Goal: Information Seeking & Learning: Find specific page/section

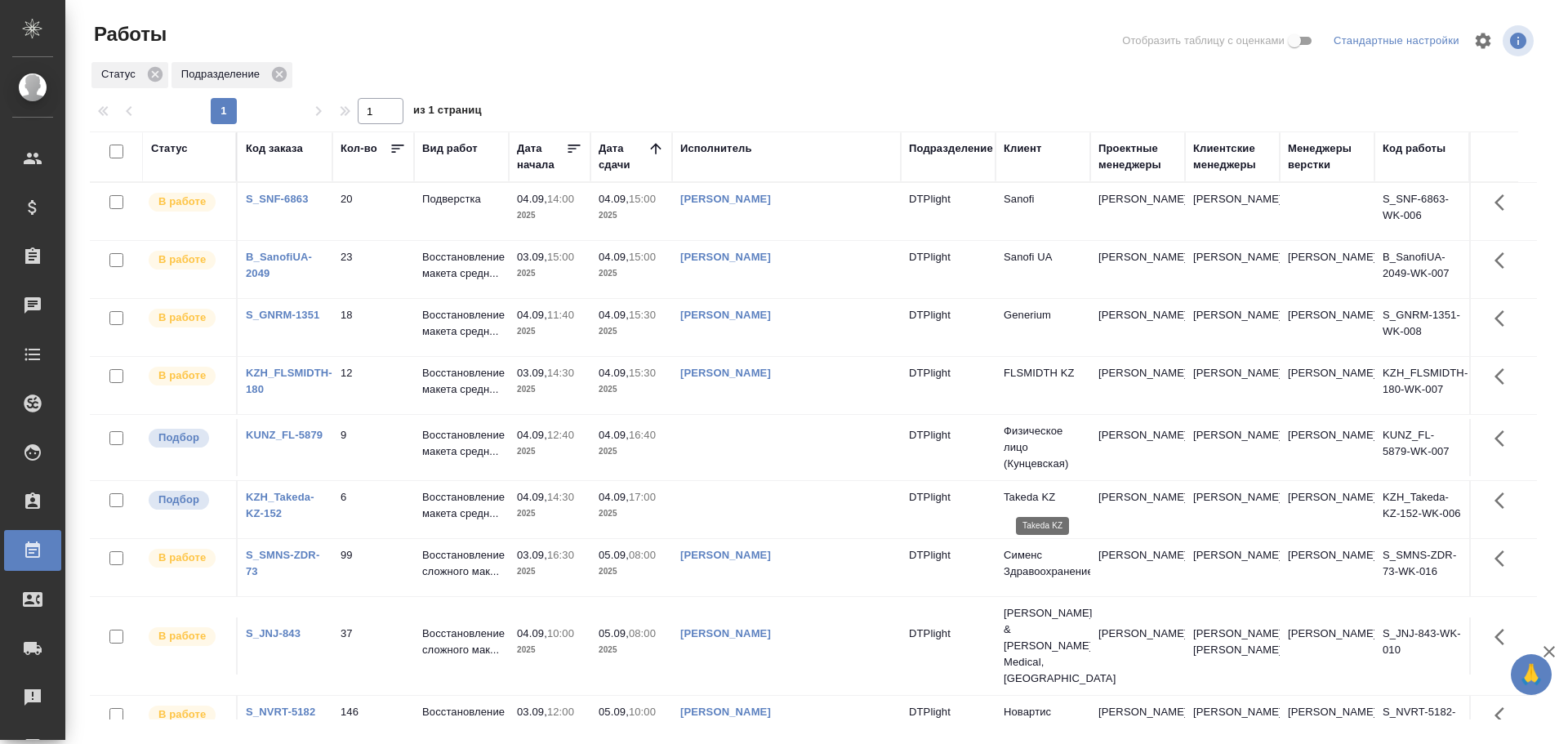
click at [1025, 507] on td "Takeda KZ" at bounding box center [1043, 509] width 94 height 57
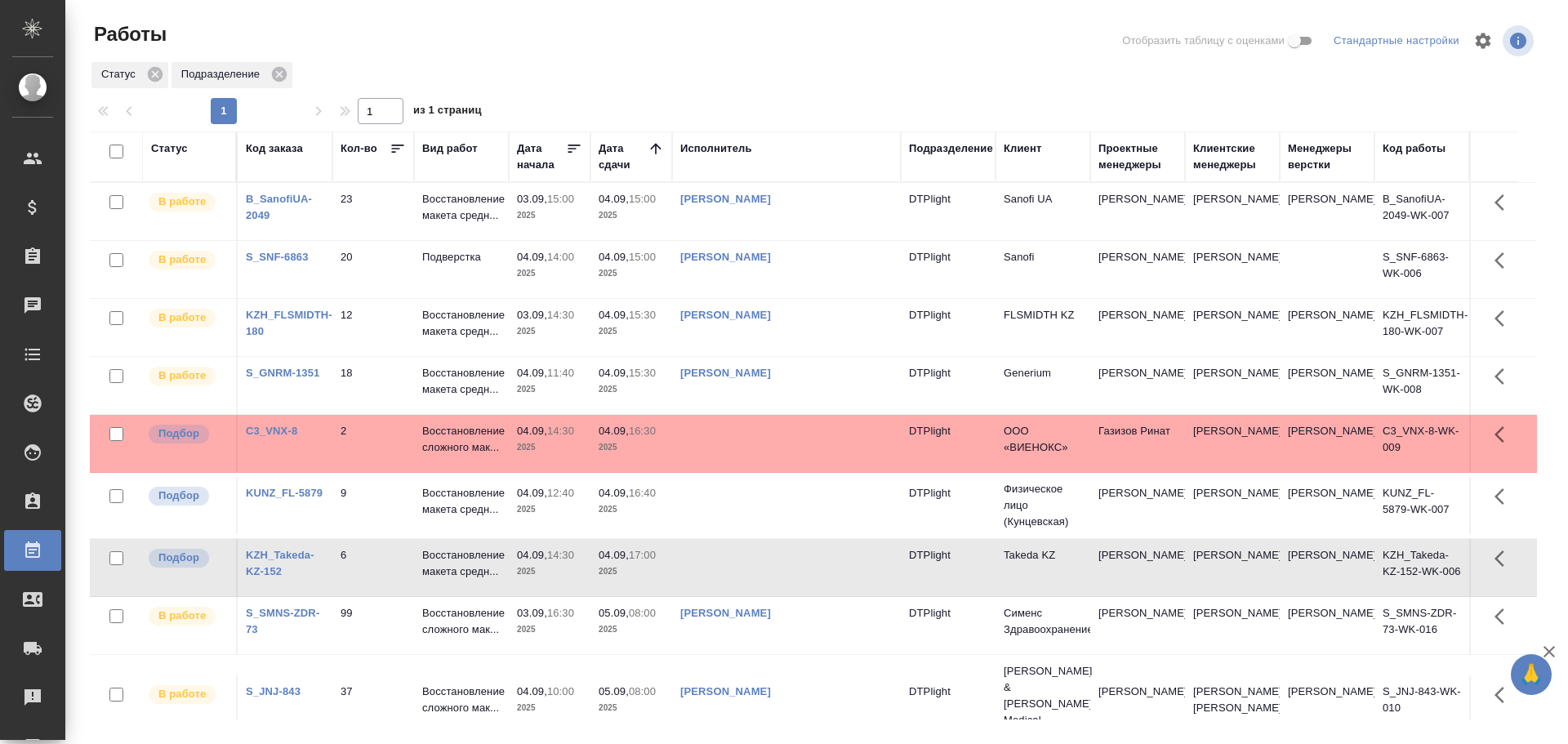
click at [717, 152] on div "Исполнитель" at bounding box center [716, 149] width 72 height 17
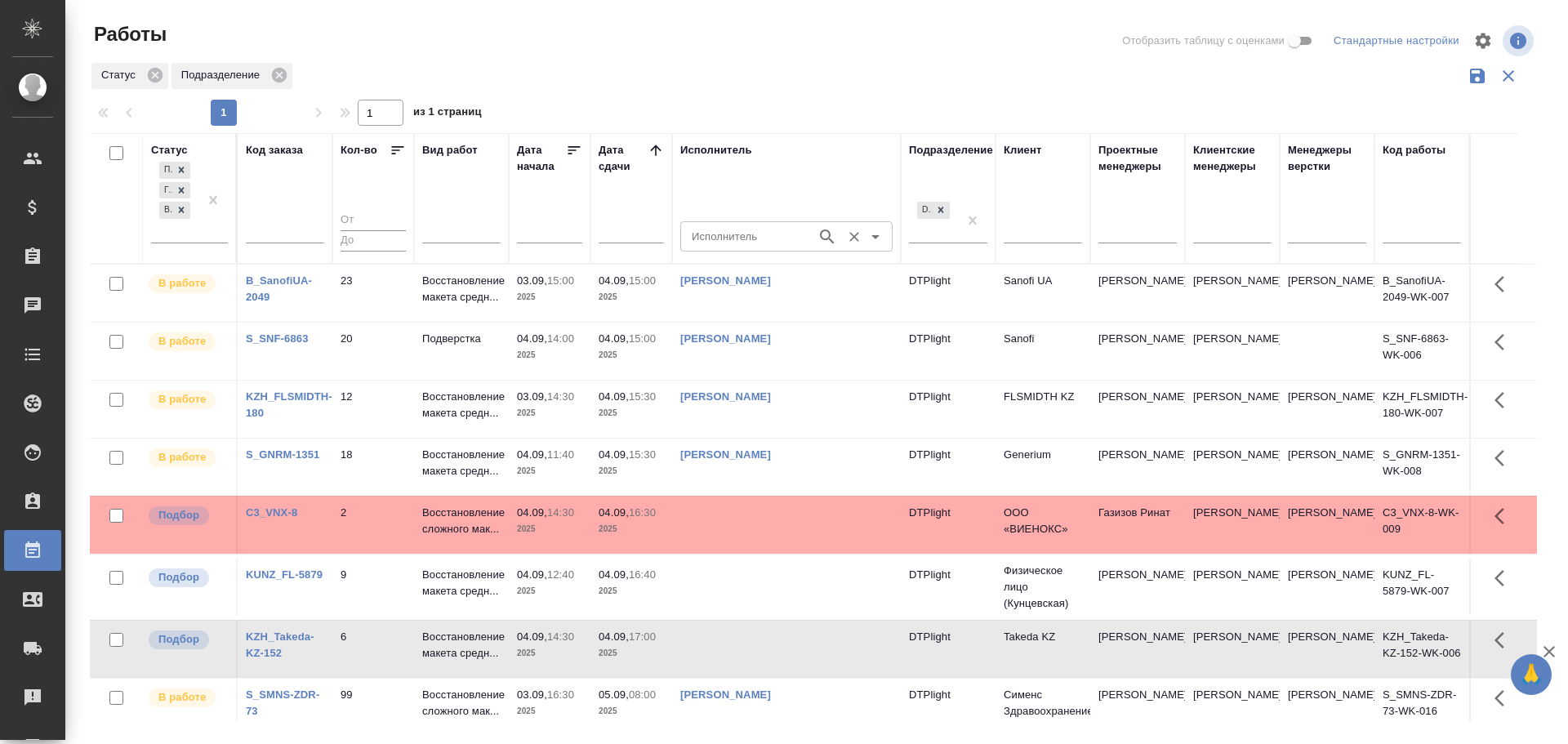
click at [732, 235] on input "Исполнитель" at bounding box center [746, 236] width 123 height 19
type input "Дзюндзя"
click at [769, 265] on li "[PERSON_NAME]" at bounding box center [786, 274] width 213 height 30
type input "[PERSON_NAME]"
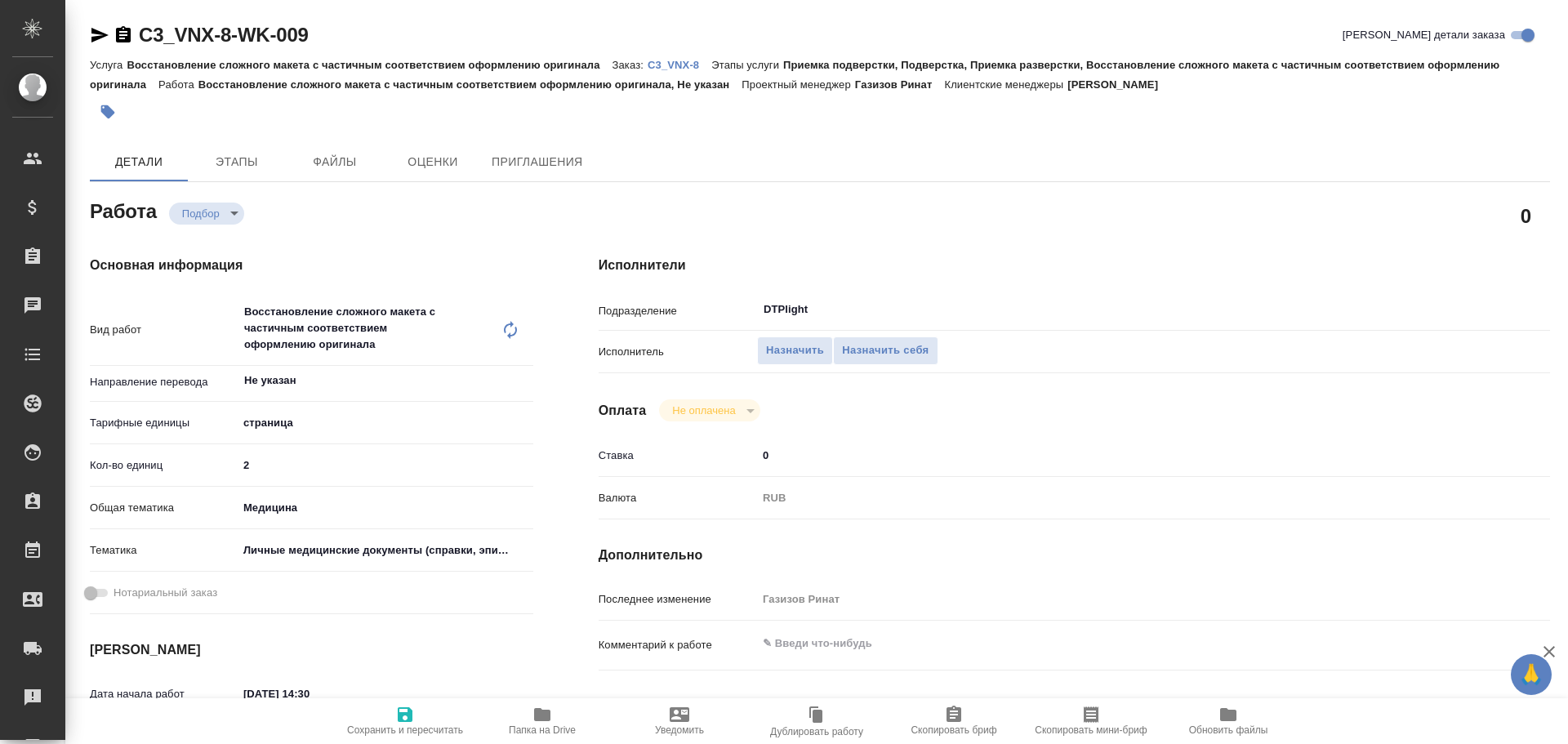
type textarea "x"
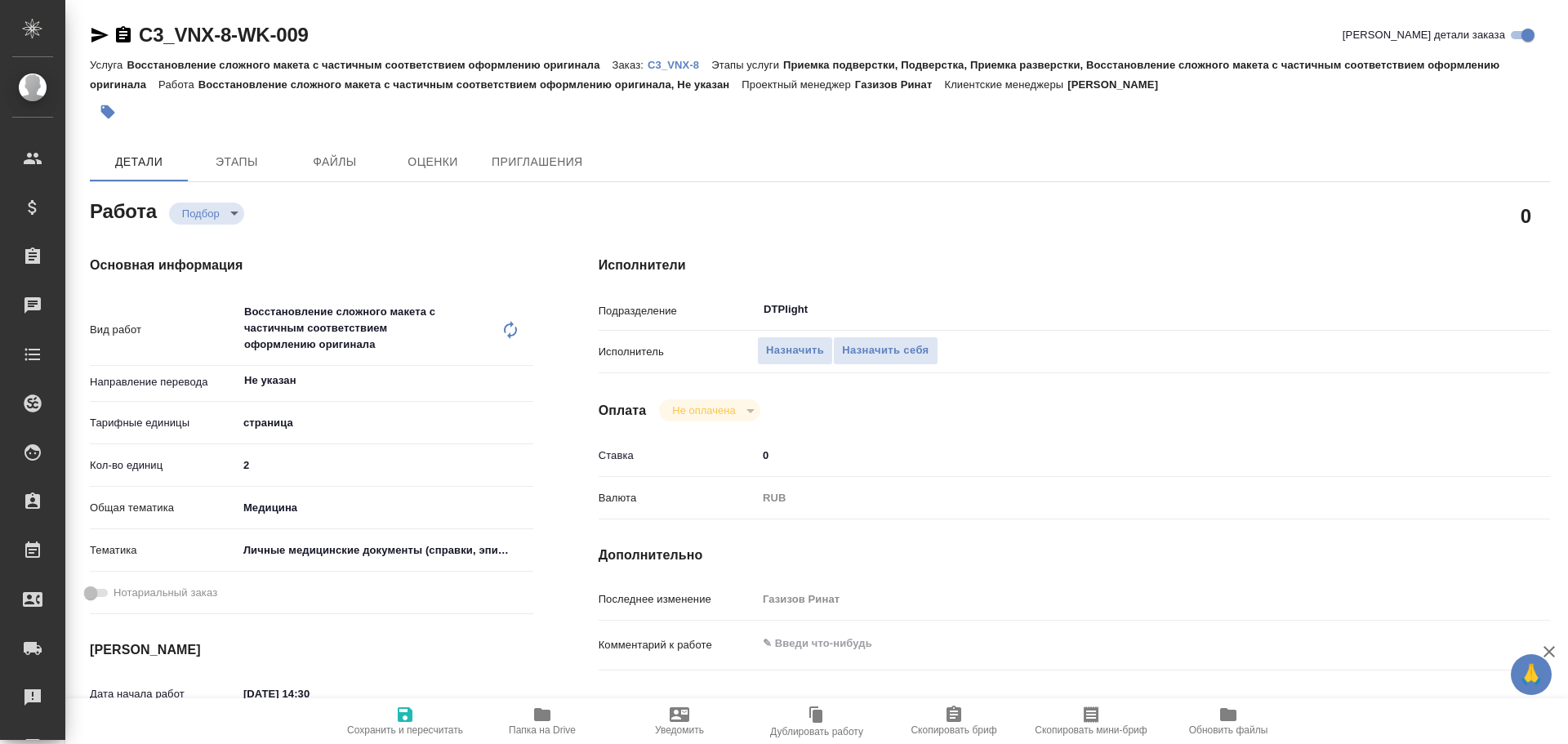
type textarea "x"
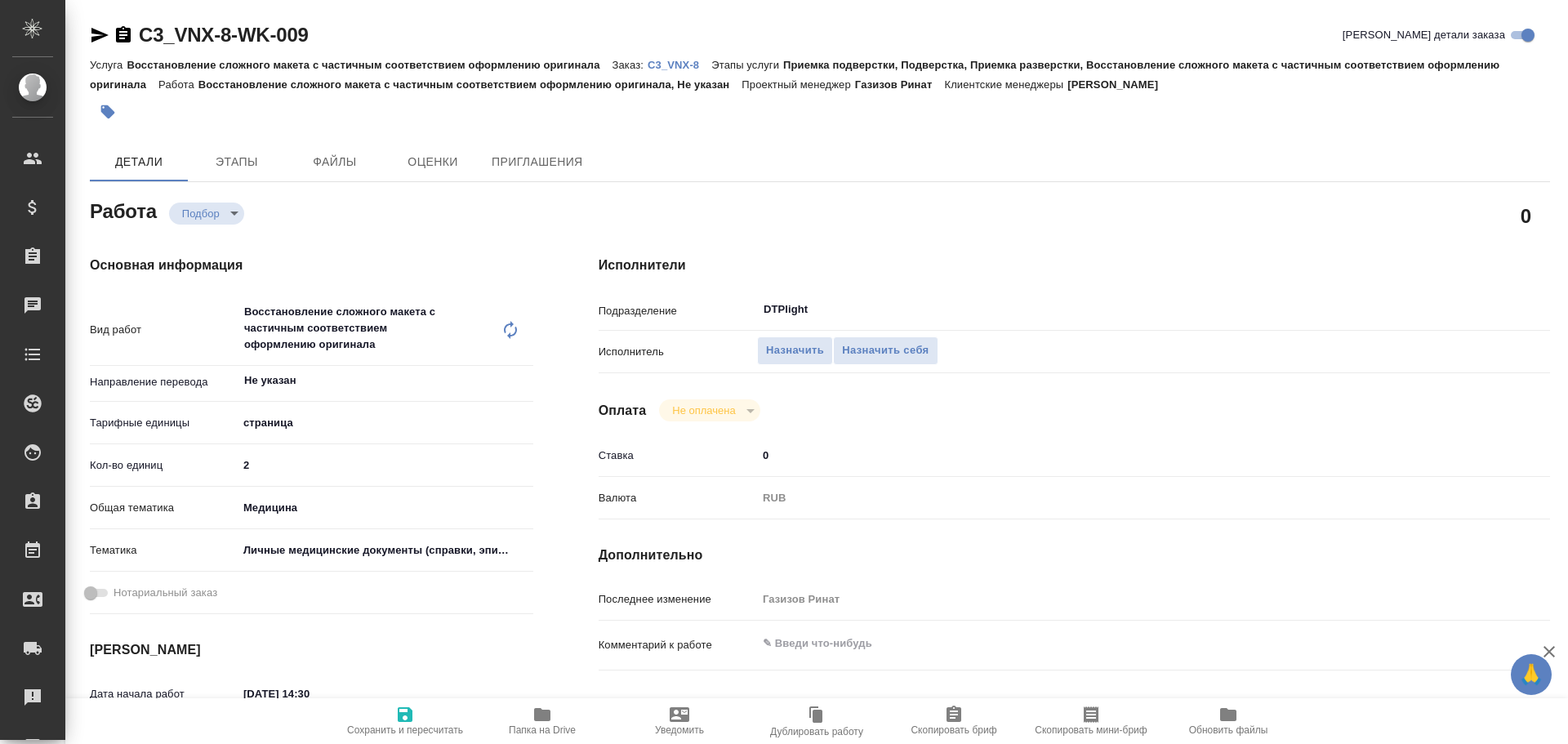
type textarea "x"
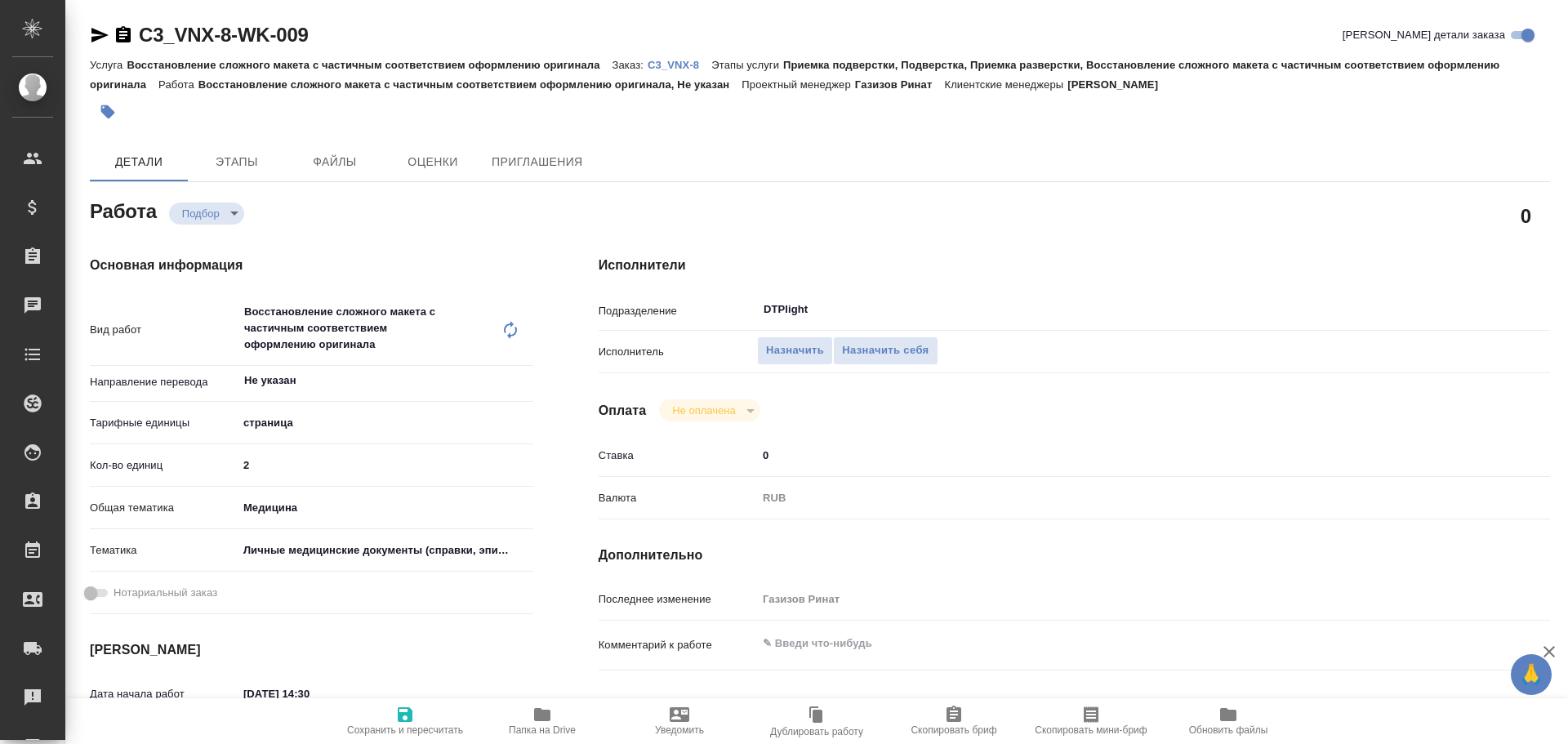
type textarea "x"
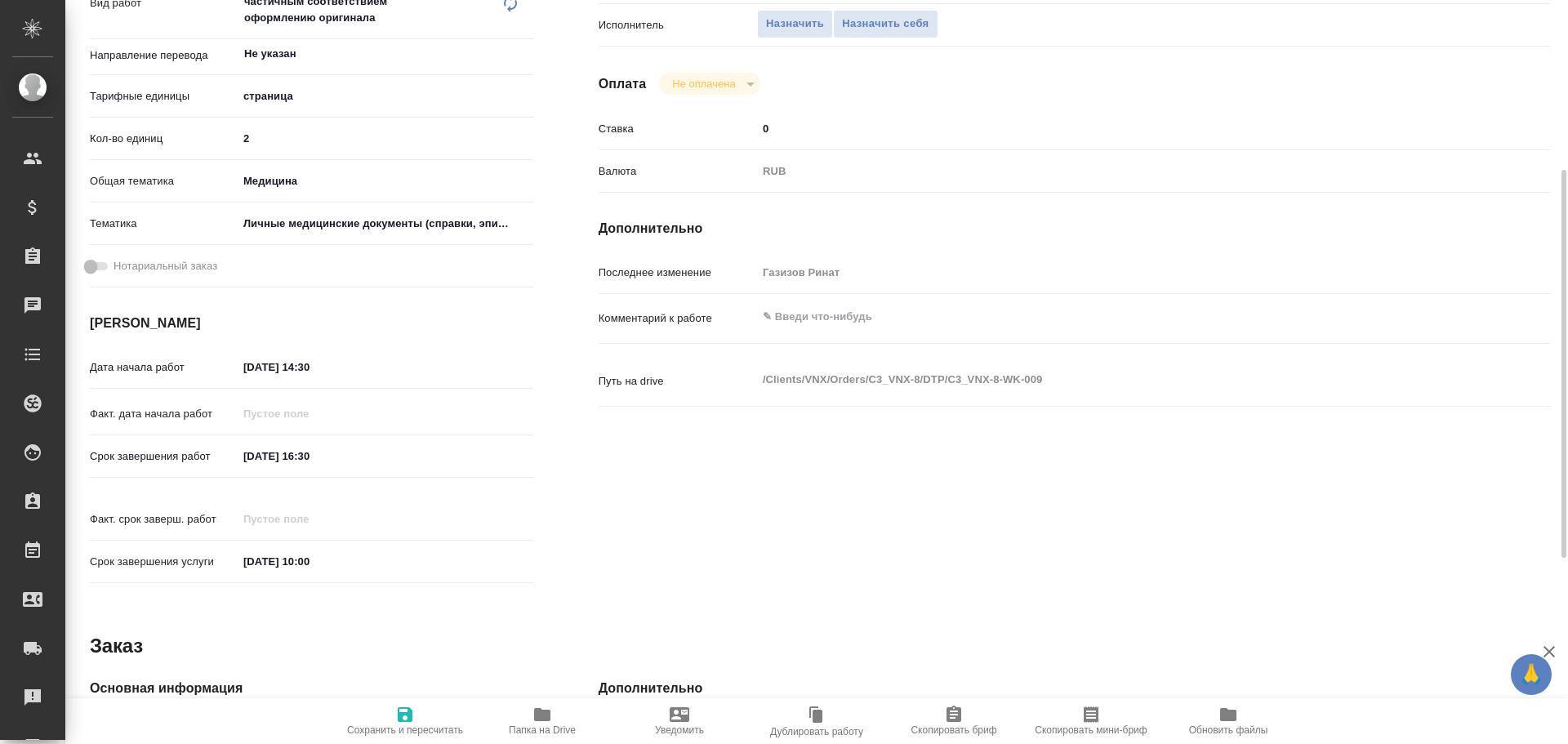
type textarea "x"
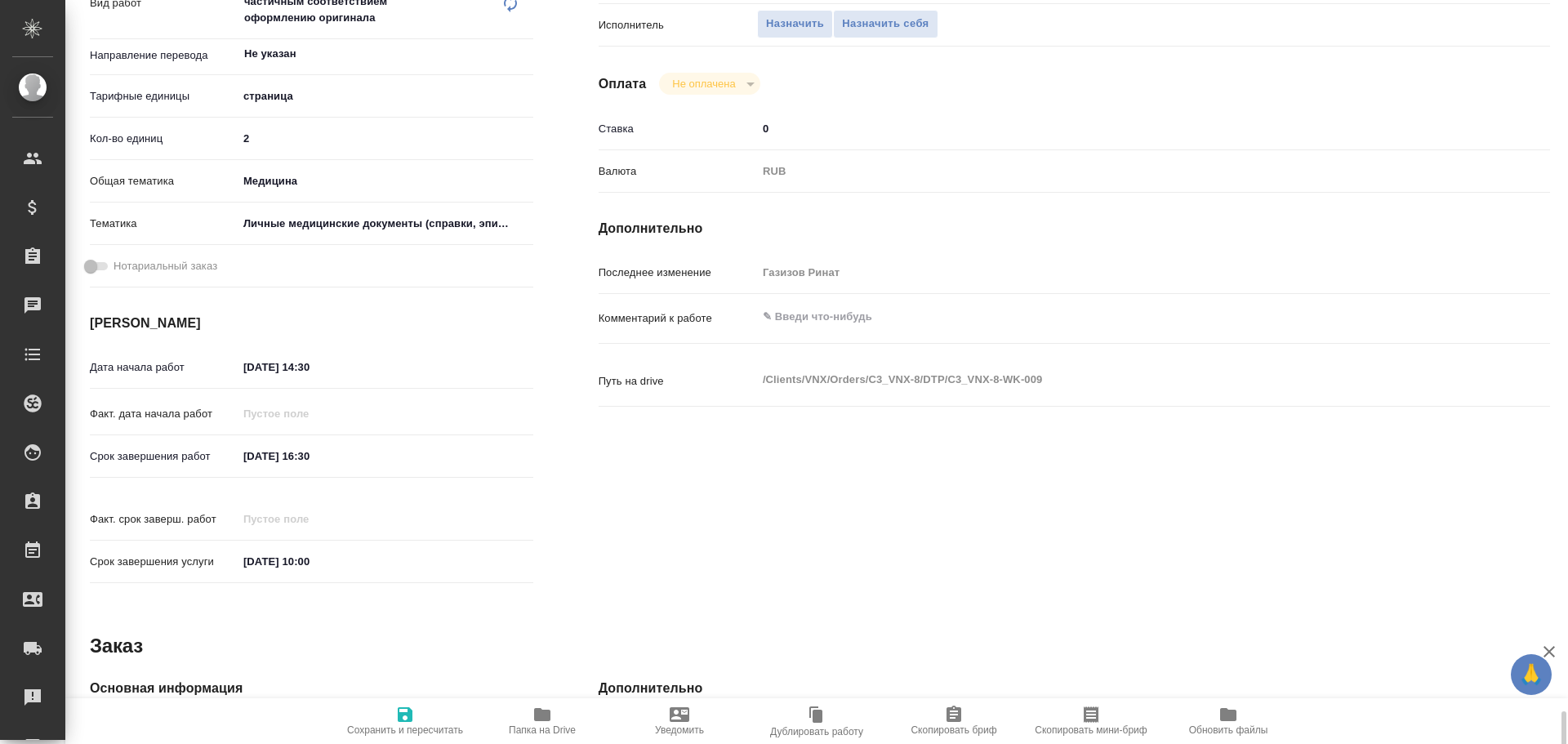
scroll to position [682, 0]
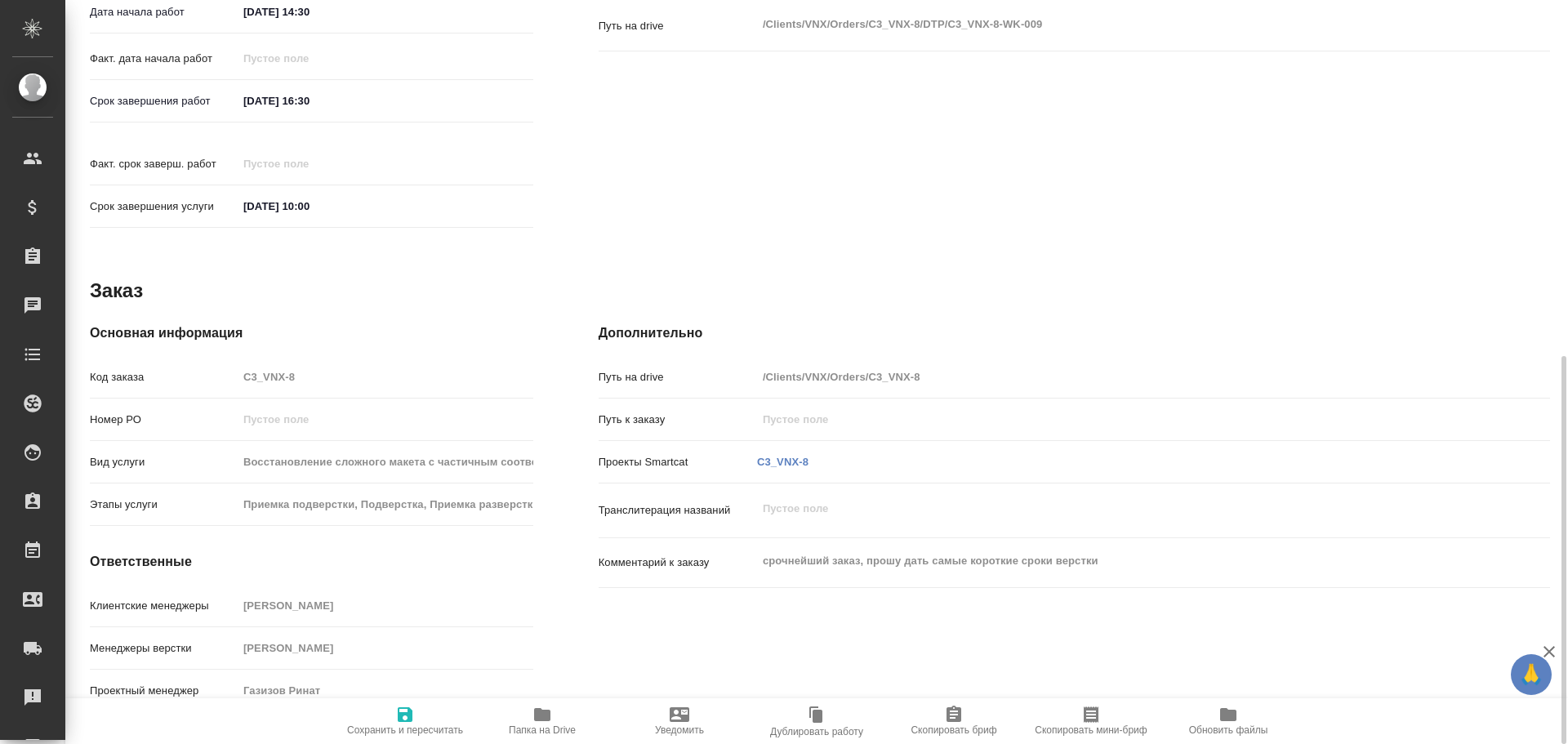
type textarea "x"
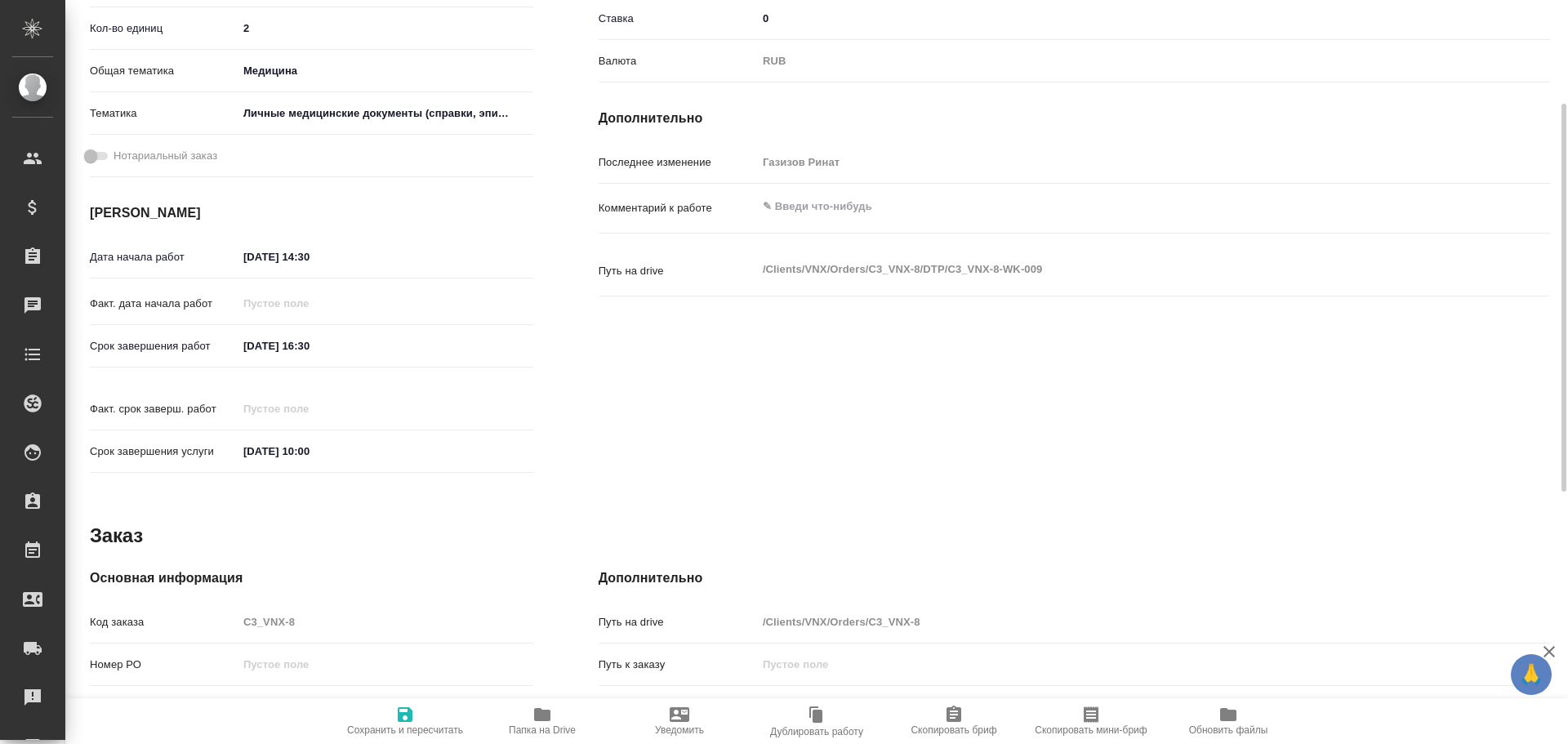
scroll to position [355, 0]
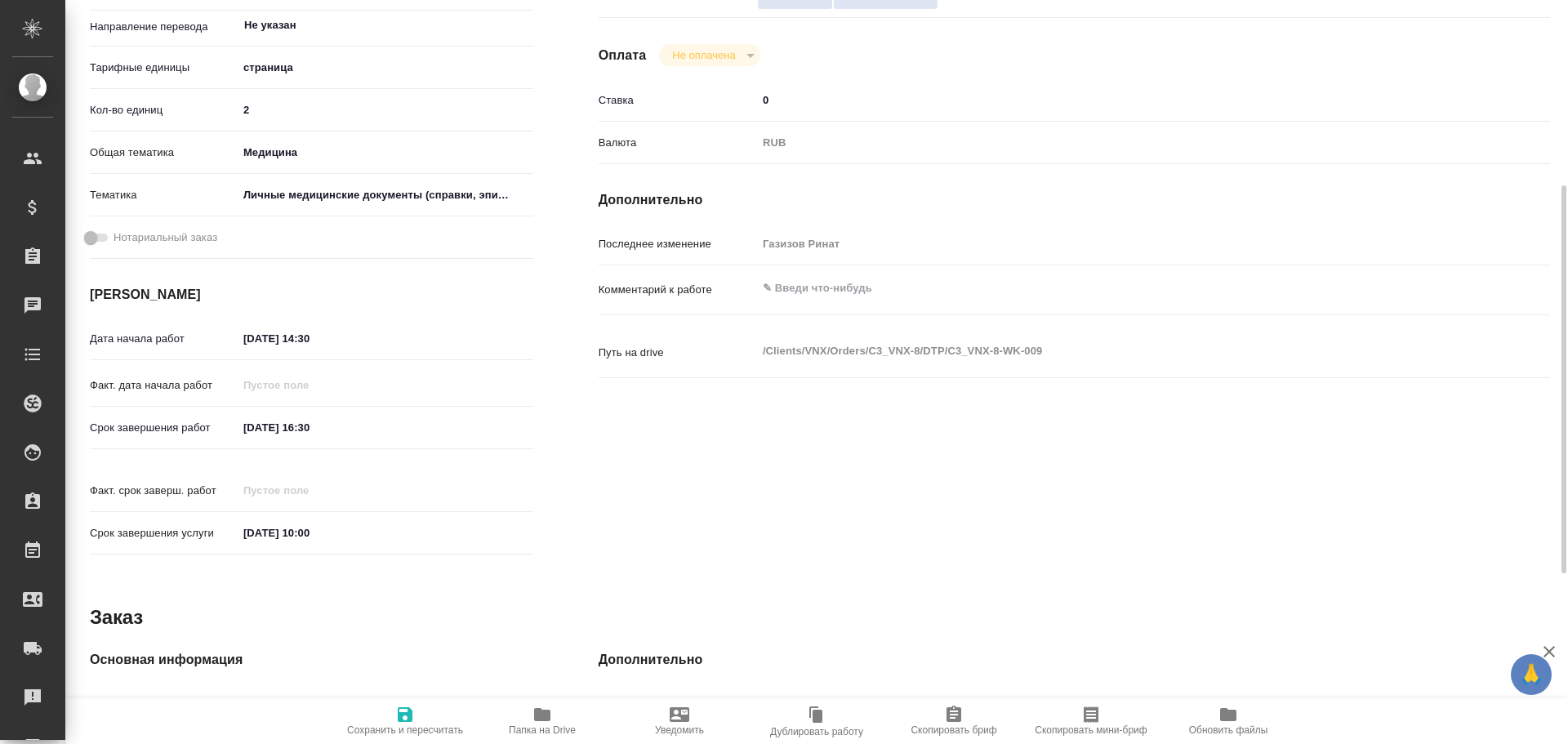
type textarea "x"
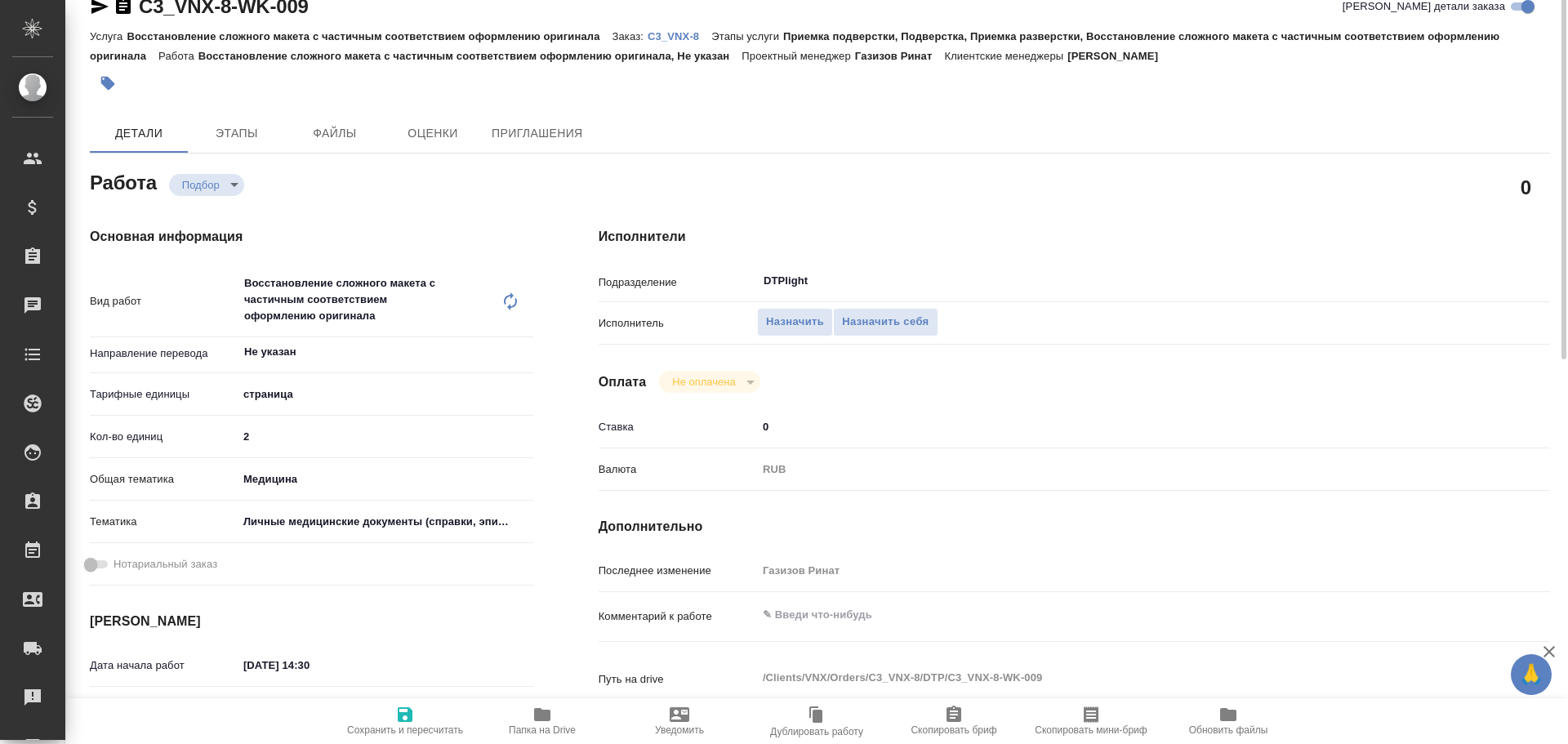
scroll to position [0, 0]
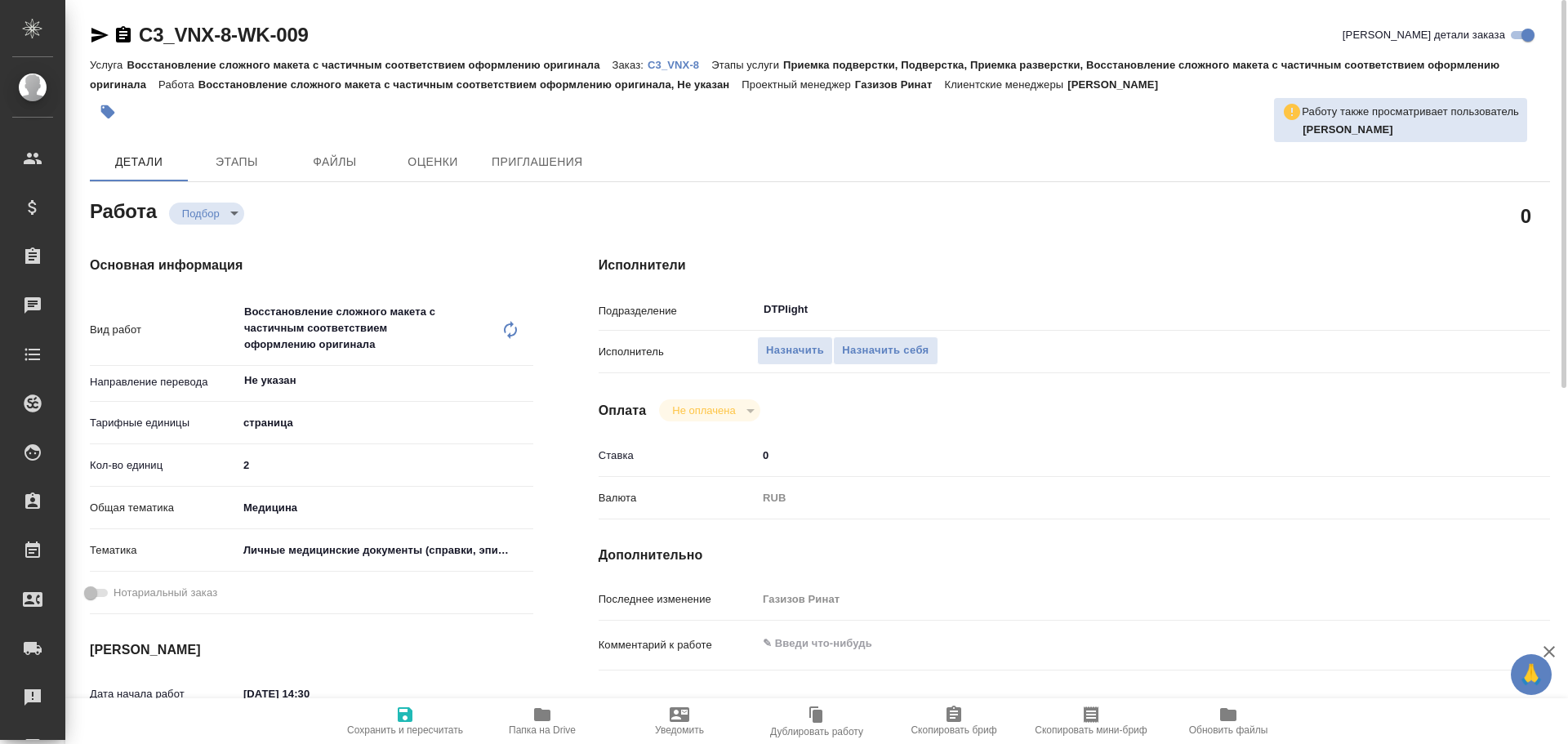
drag, startPoint x: 534, startPoint y: 729, endPoint x: 543, endPoint y: 733, distance: 9.8
click at [534, 729] on span "Папка на Drive" at bounding box center [542, 730] width 67 height 11
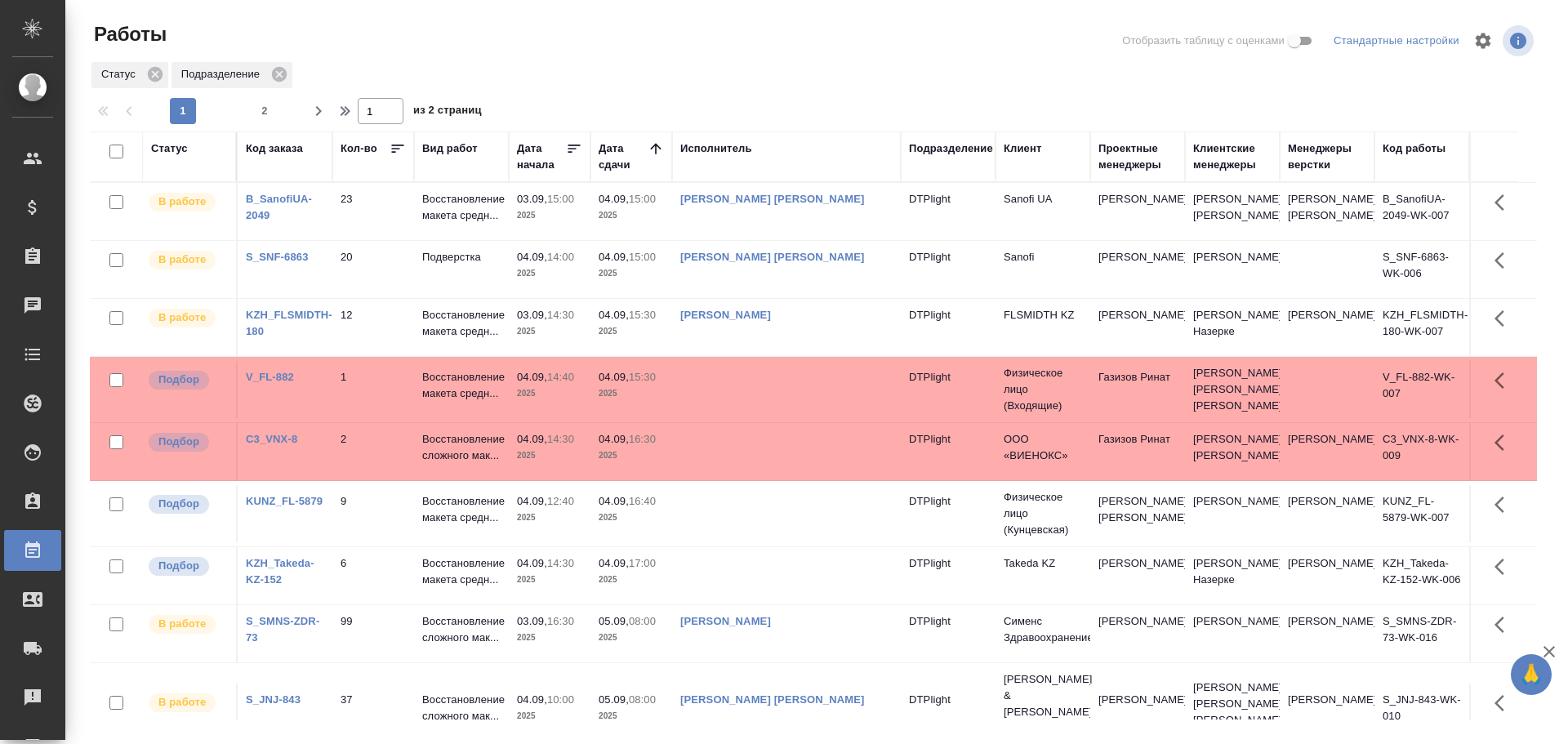
click at [757, 472] on td at bounding box center [786, 451] width 228 height 57
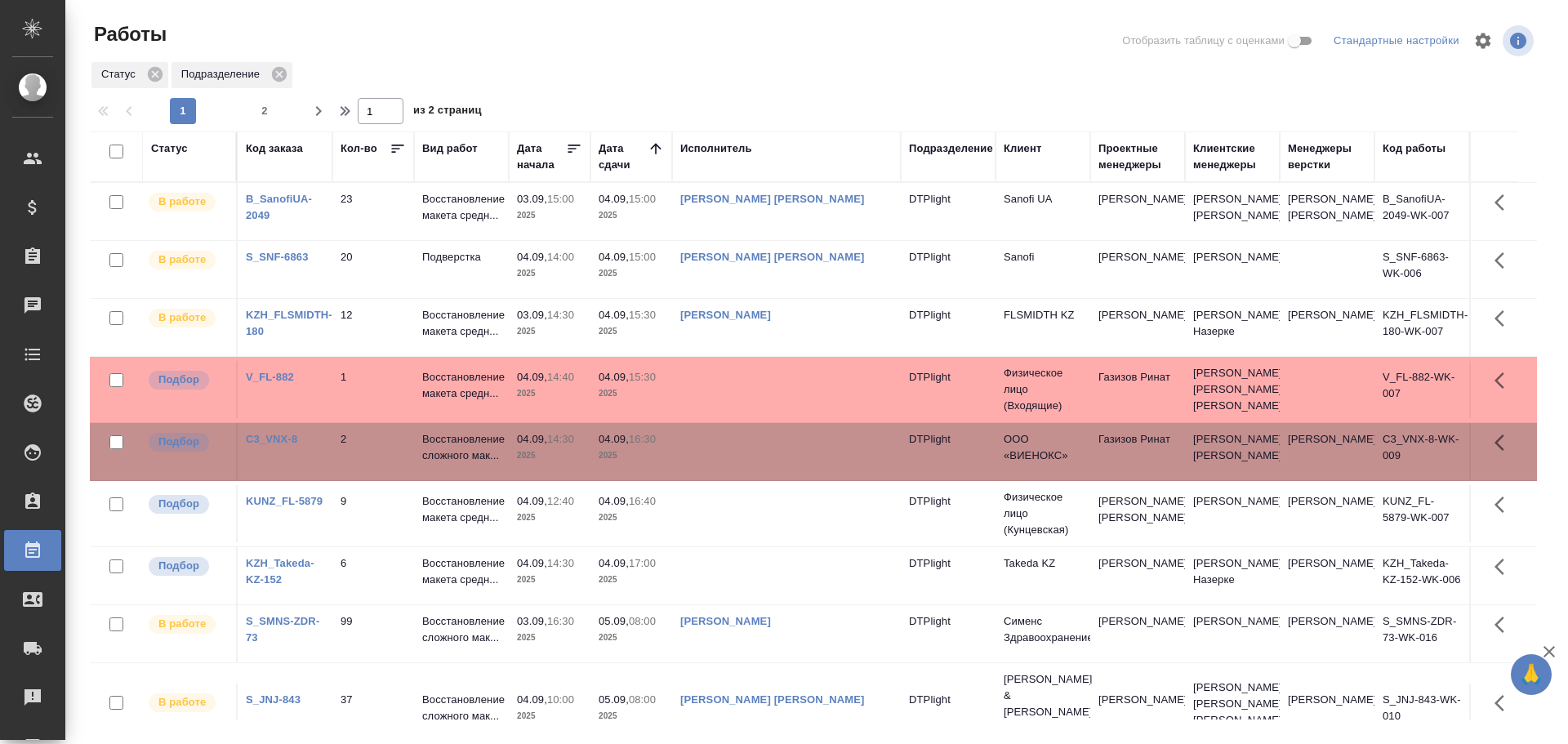
click at [757, 472] on td at bounding box center [786, 451] width 228 height 57
click at [775, 537] on td at bounding box center [786, 513] width 228 height 57
click at [775, 537] on td at bounding box center [786, 513] width 228 height 57
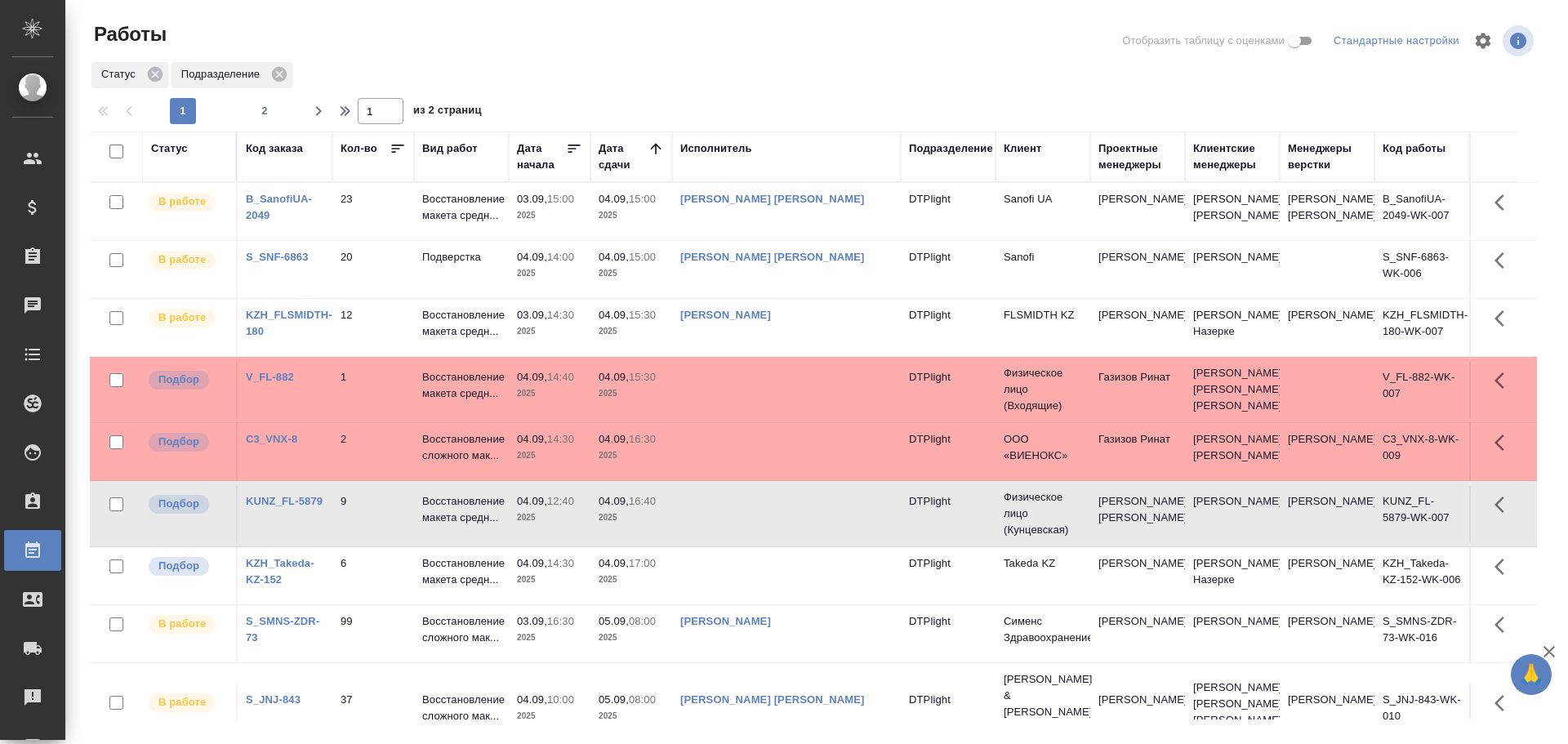
click at [725, 155] on div "Исполнитель" at bounding box center [716, 149] width 72 height 17
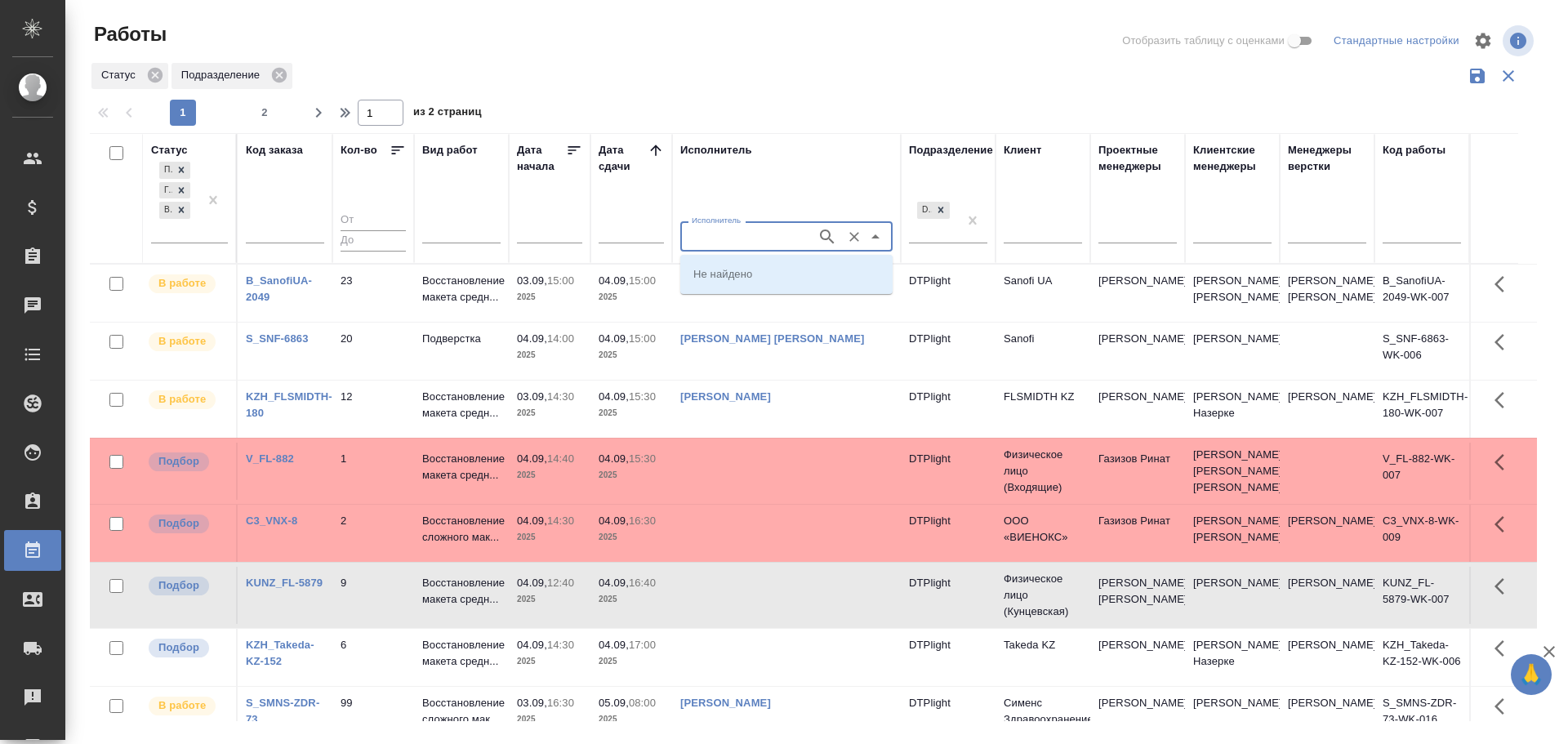
click at [728, 239] on input "Исполнитель" at bounding box center [746, 236] width 123 height 19
type input "третьякова"
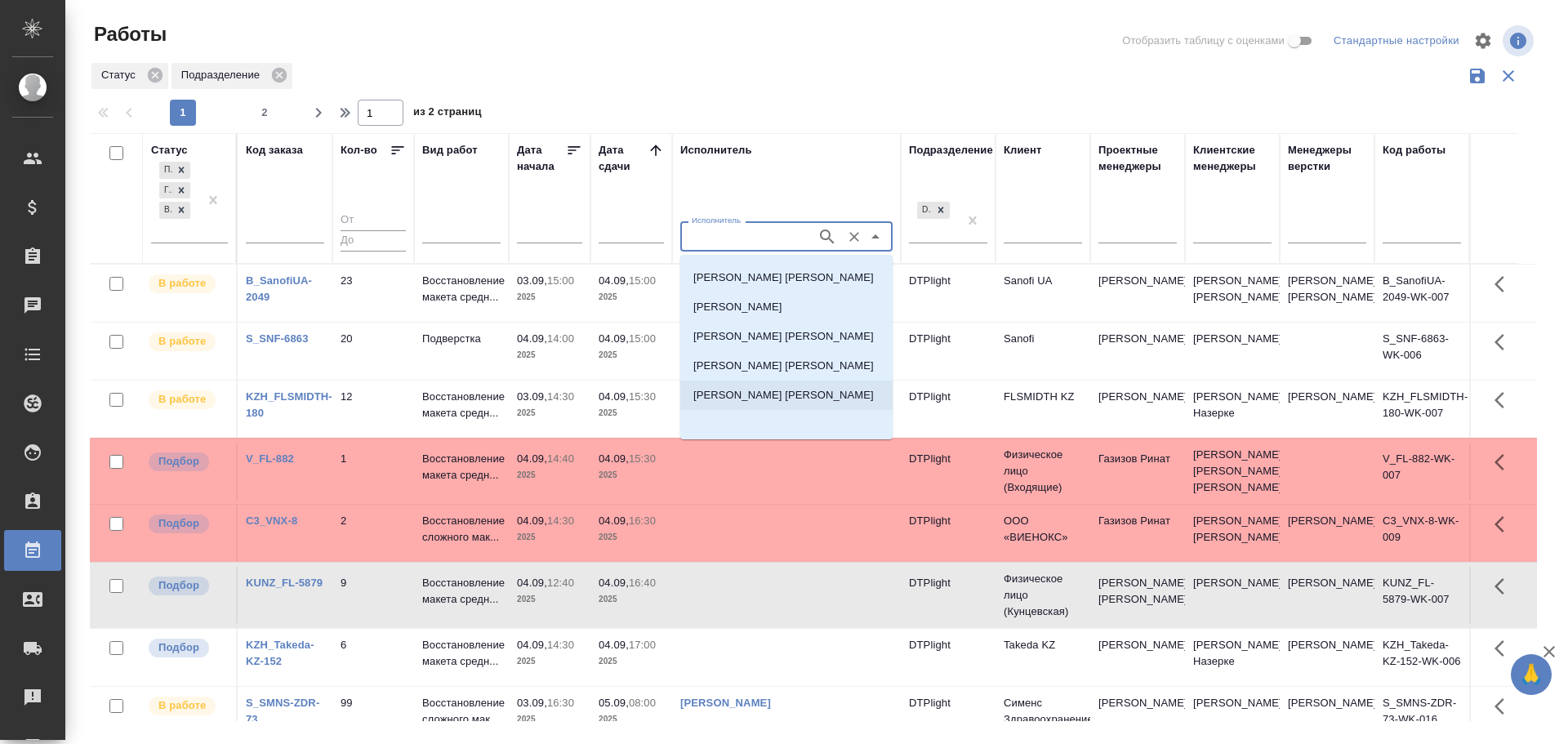
scroll to position [26, 0]
click at [775, 404] on li "Третьякова Мария Сергеевна" at bounding box center [786, 395] width 213 height 30
type input "Третьякова Мария Сергеевна"
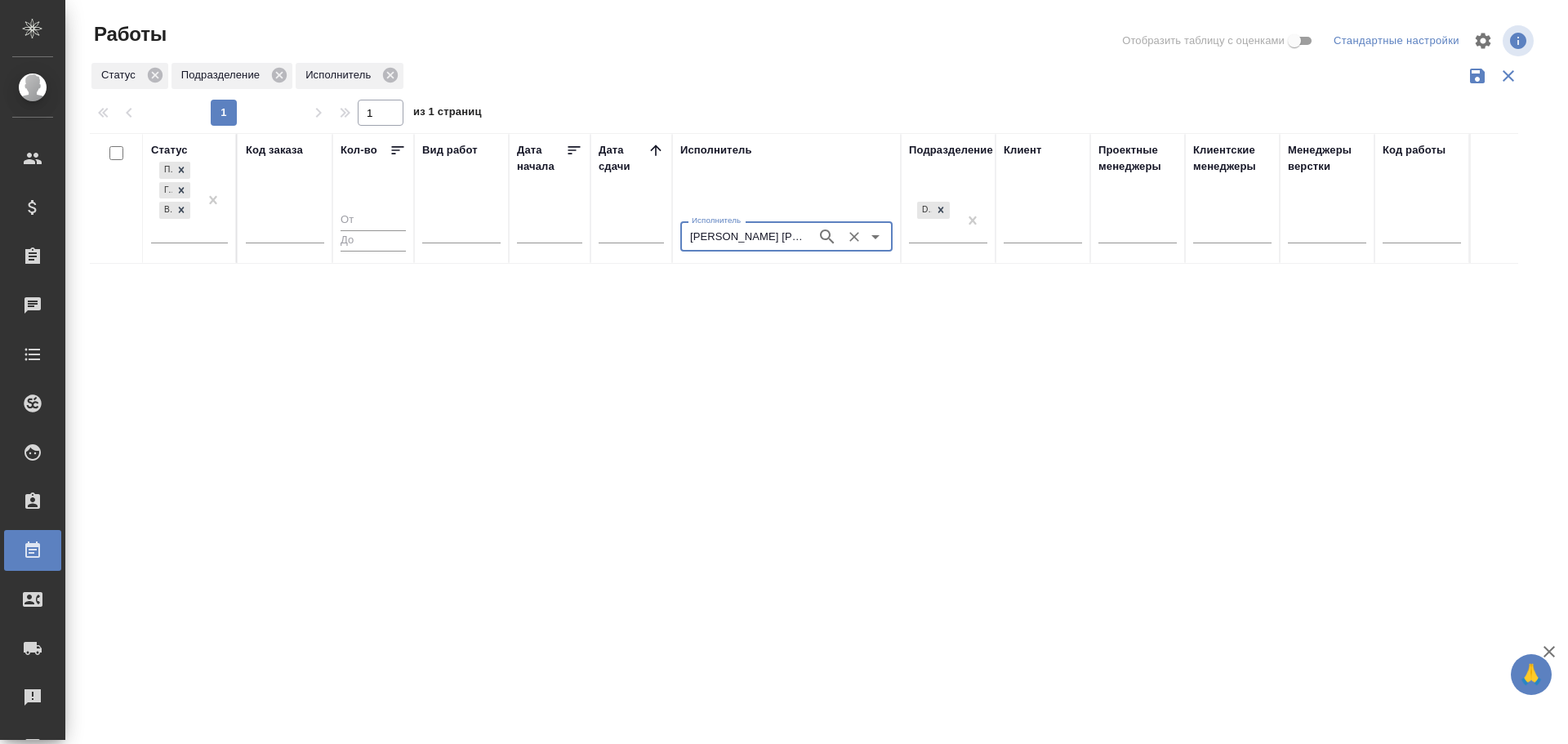
click at [856, 239] on icon "Очистить" at bounding box center [854, 236] width 17 height 17
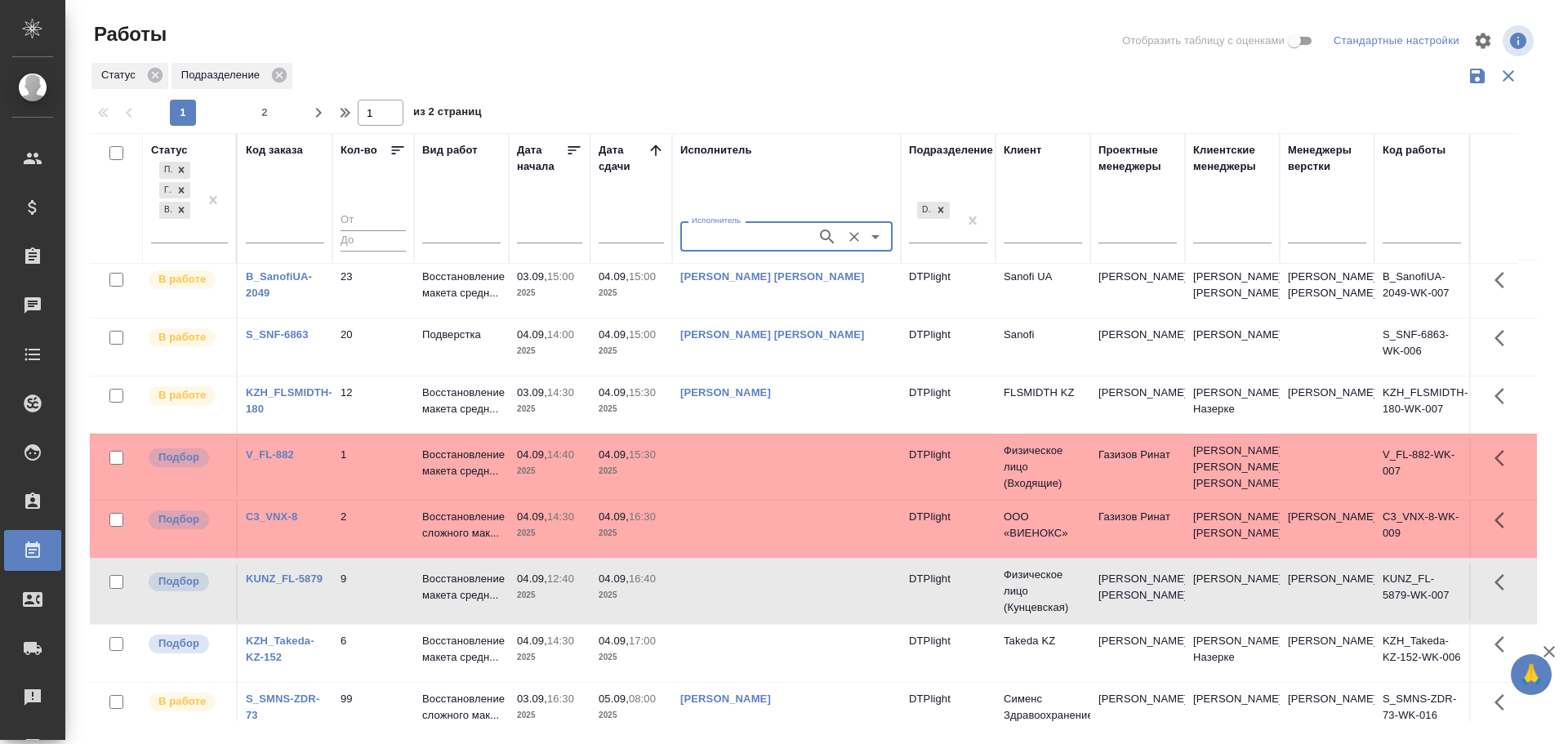
scroll to position [0, 0]
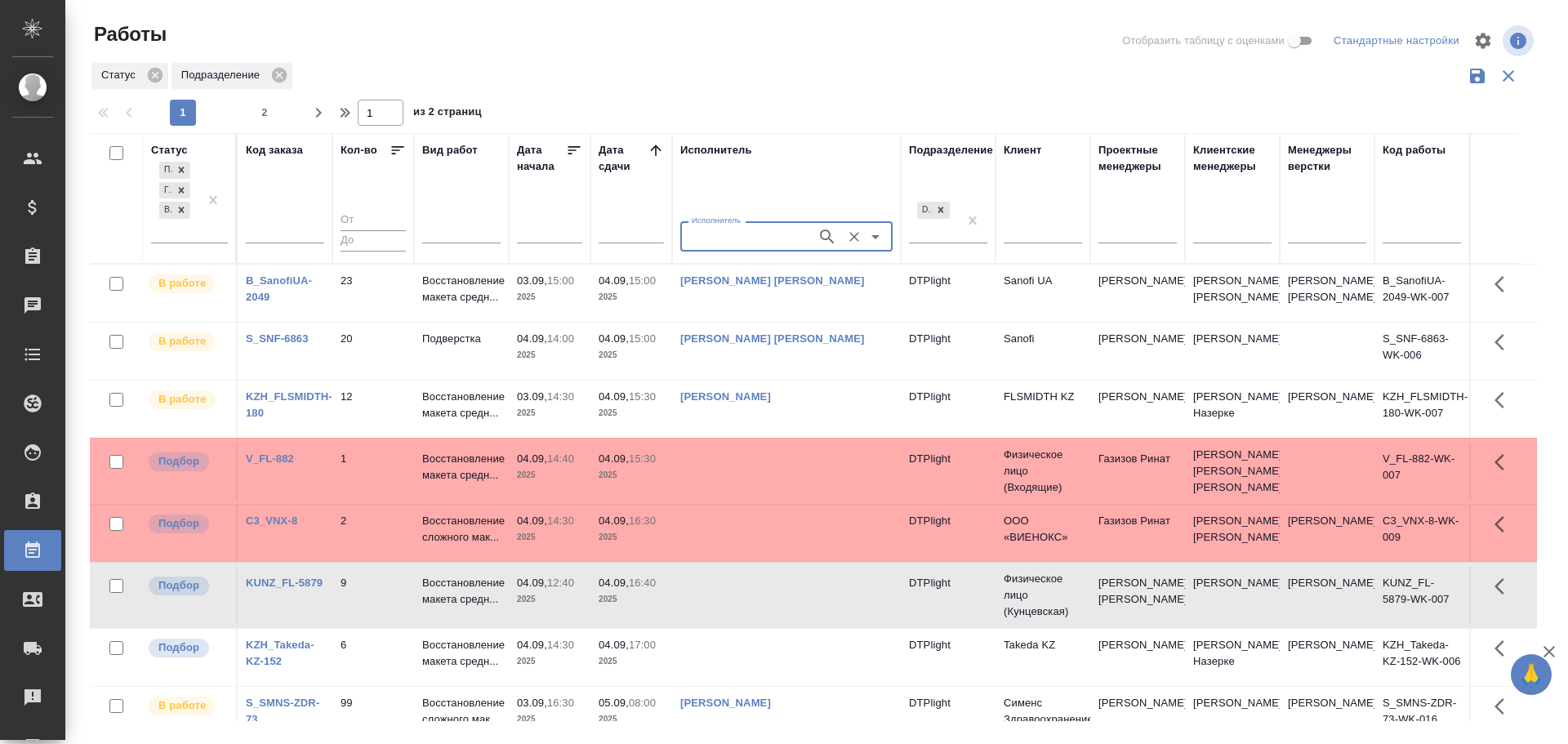
click at [855, 234] on icon "Очистить" at bounding box center [854, 236] width 17 height 17
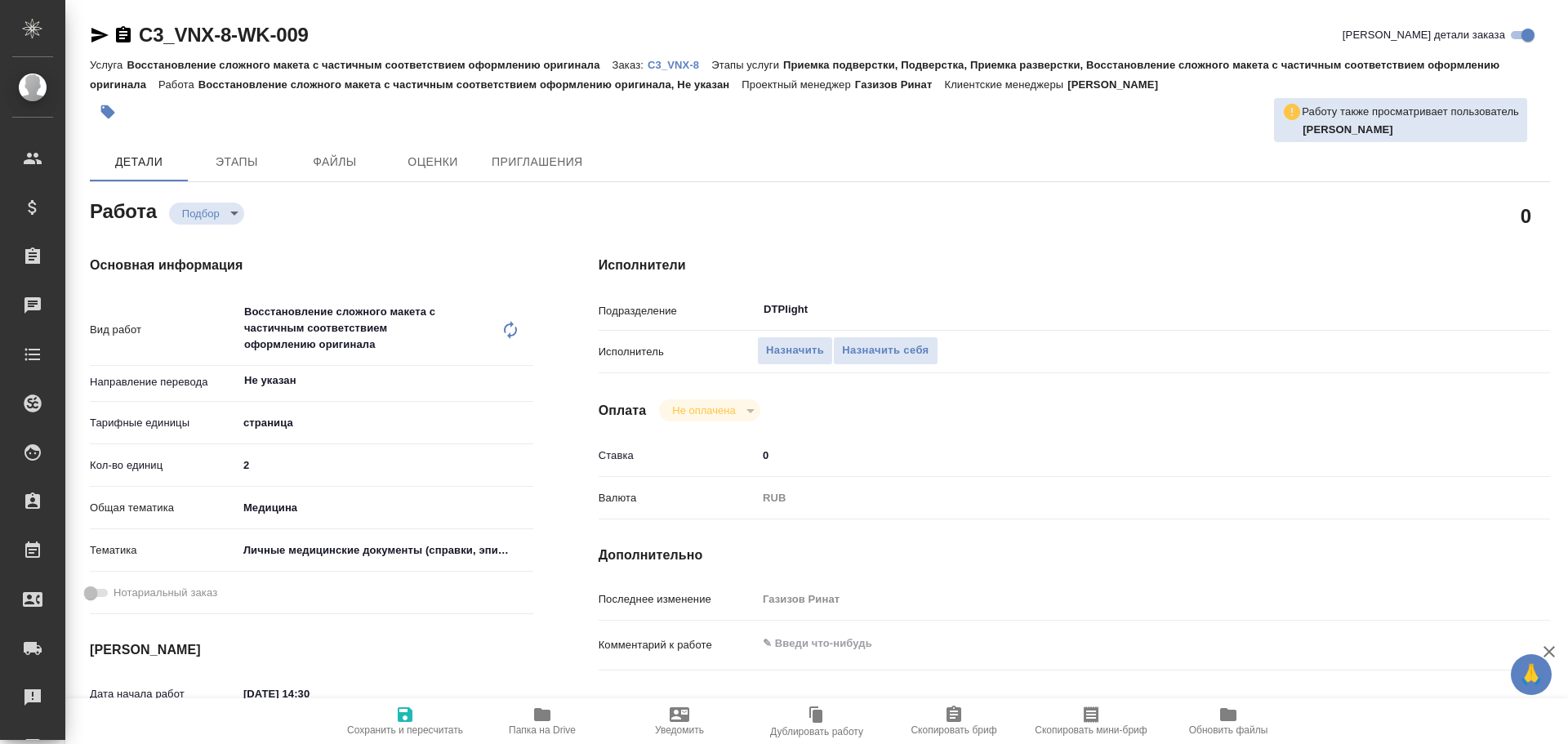
type textarea "x"
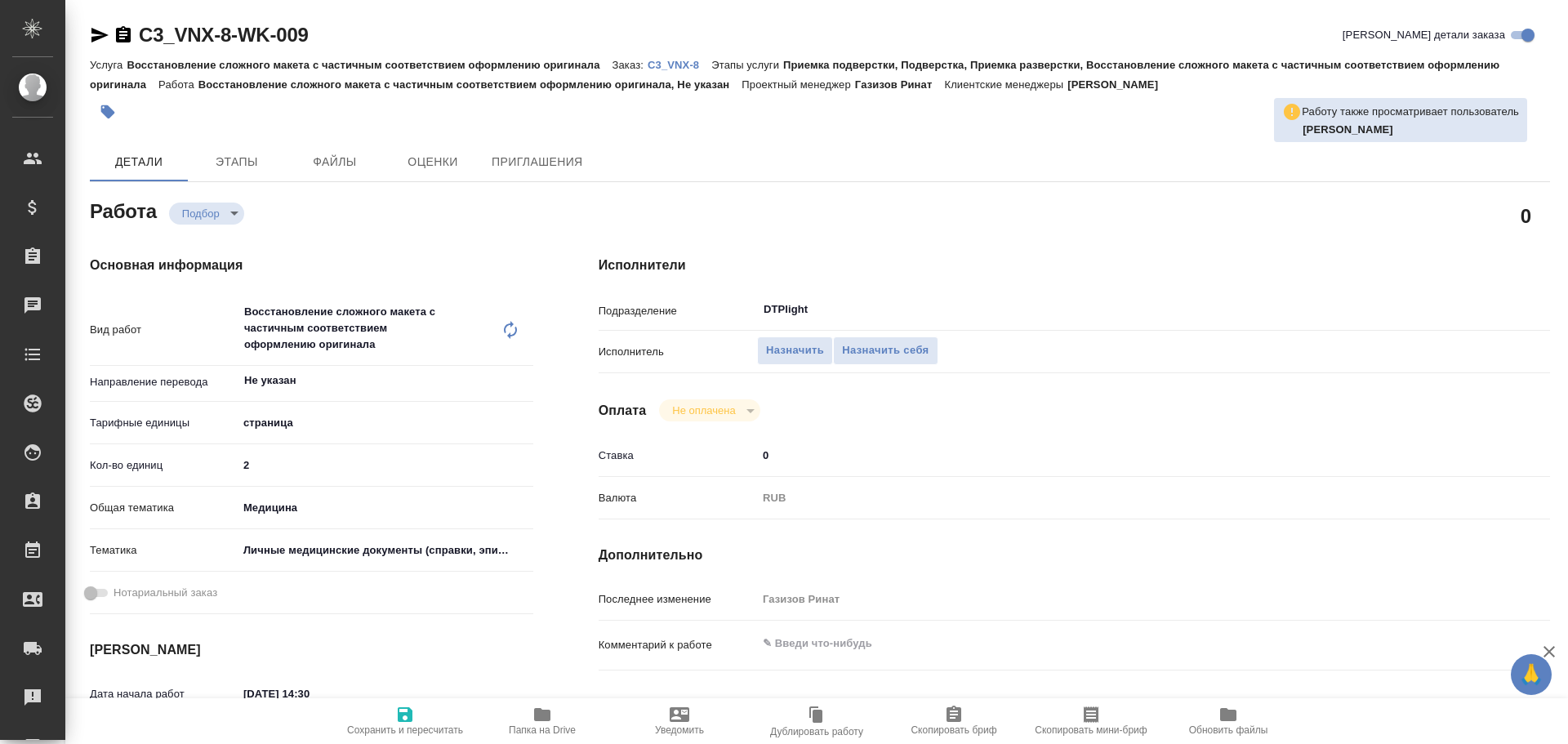
type textarea "x"
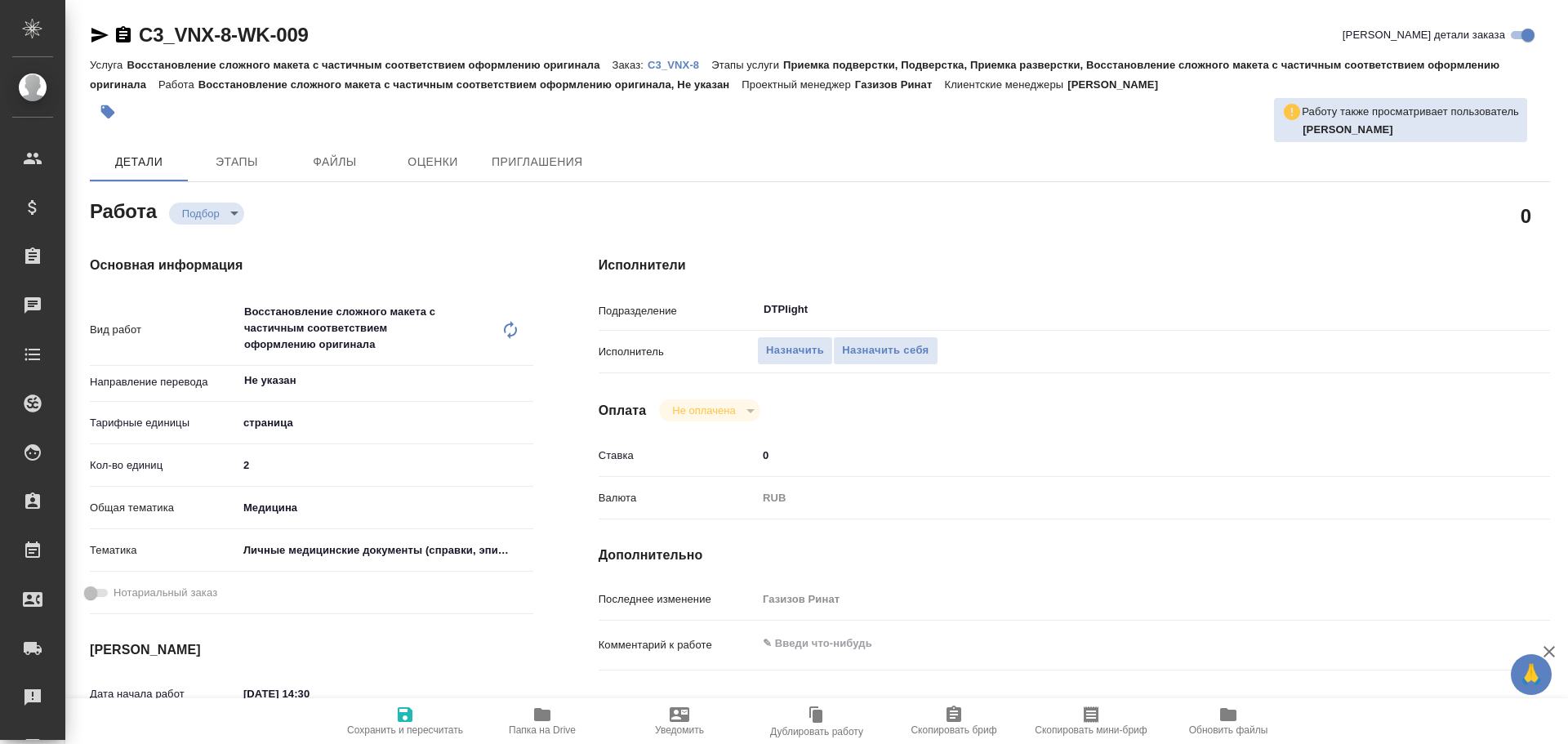
type textarea "x"
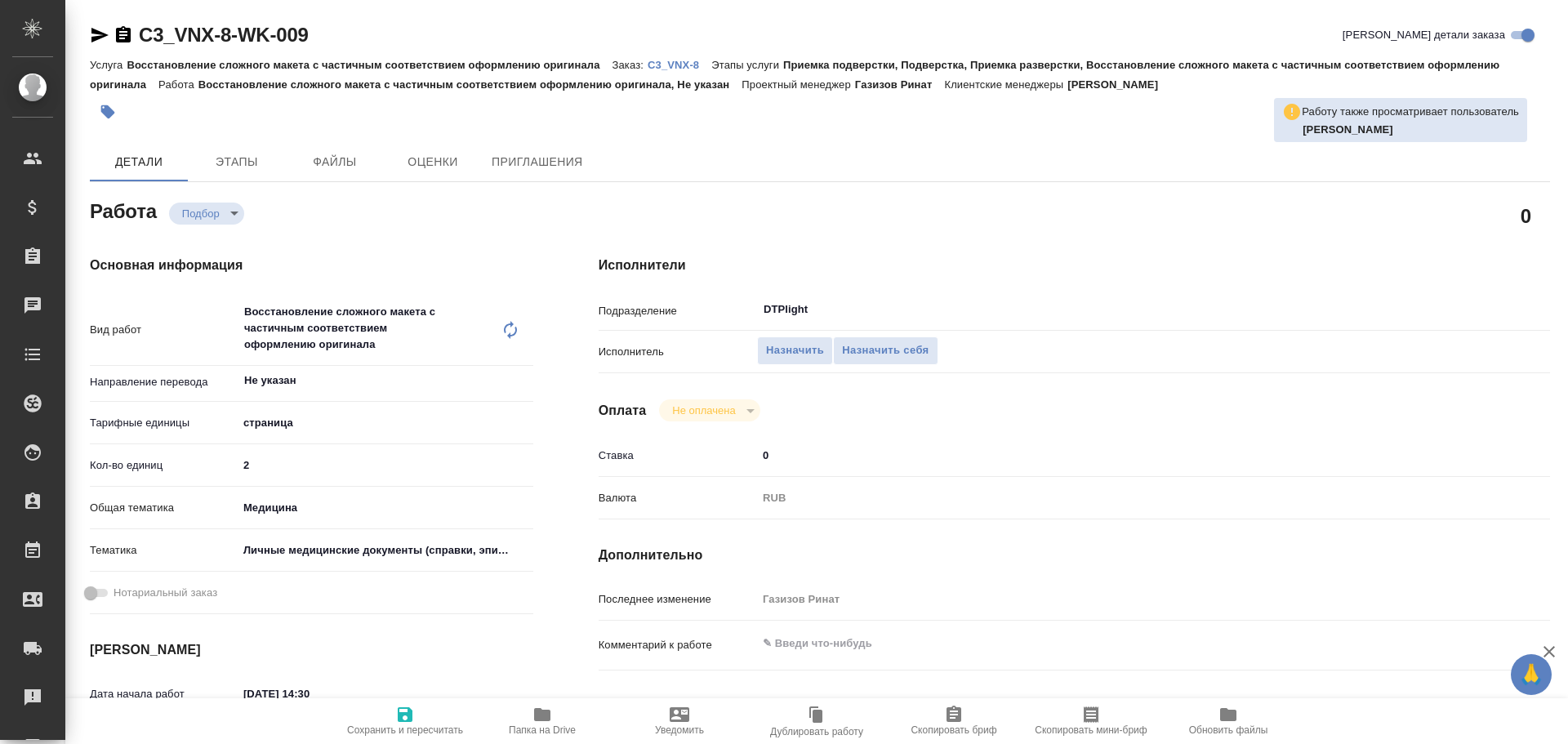
type textarea "x"
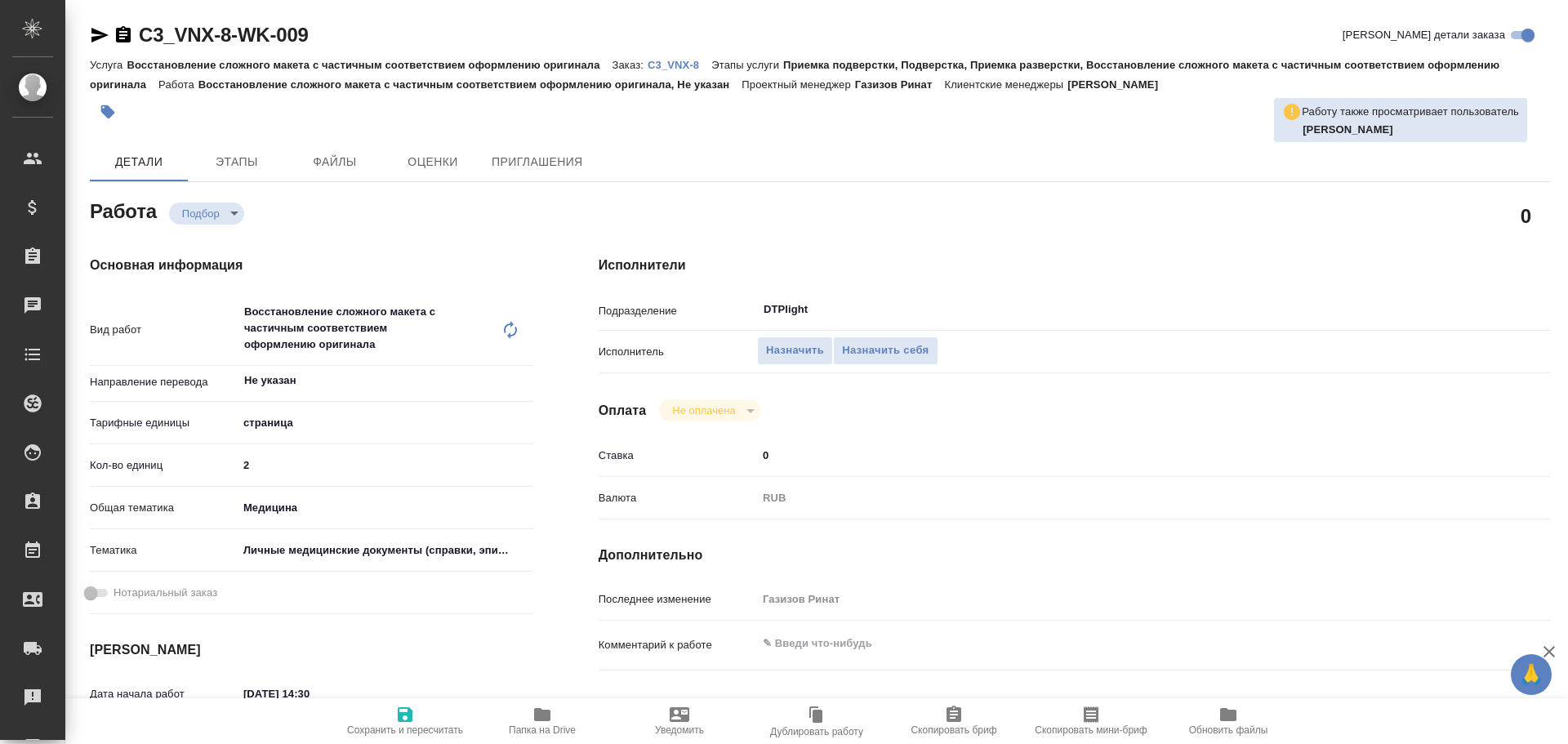
type textarea "x"
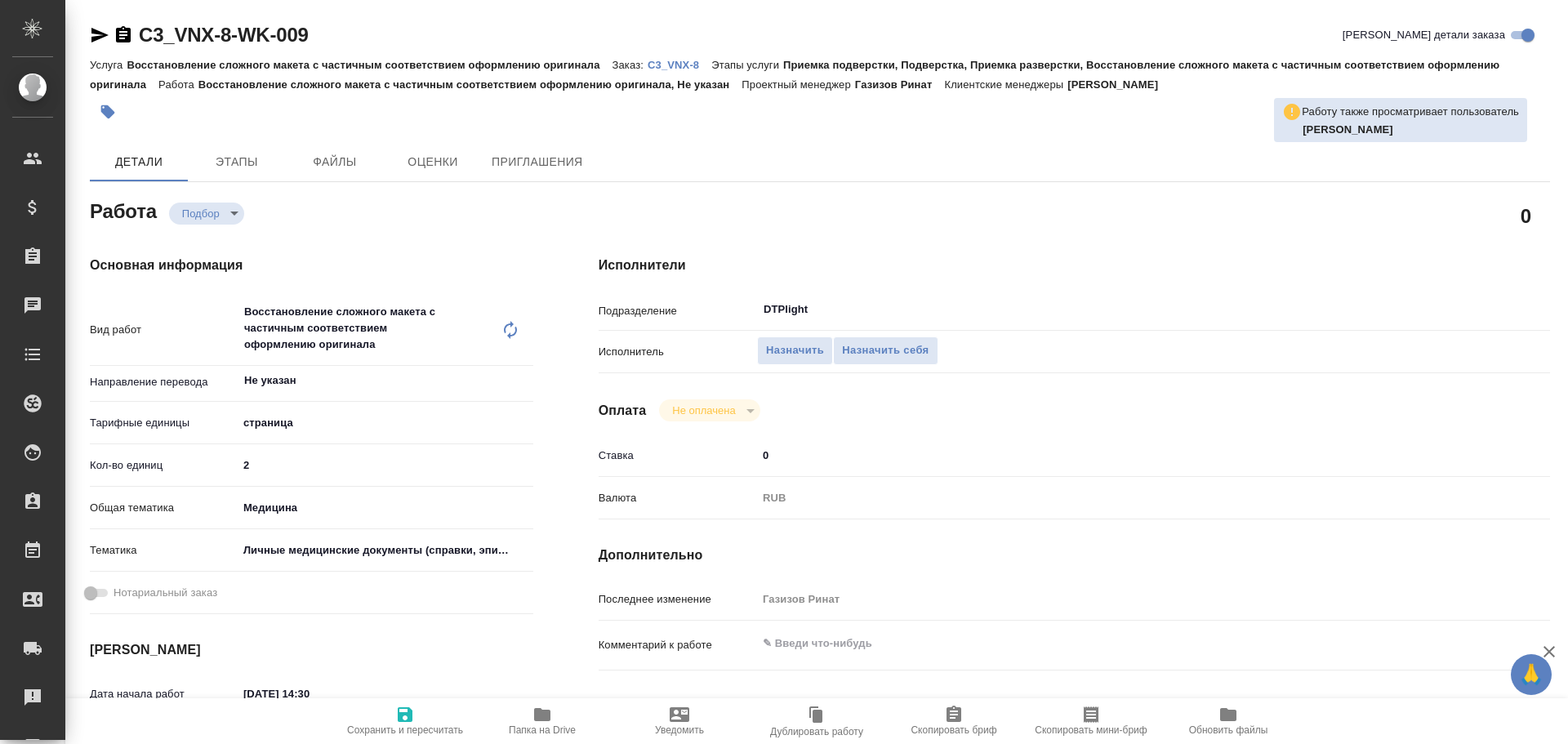
type textarea "x"
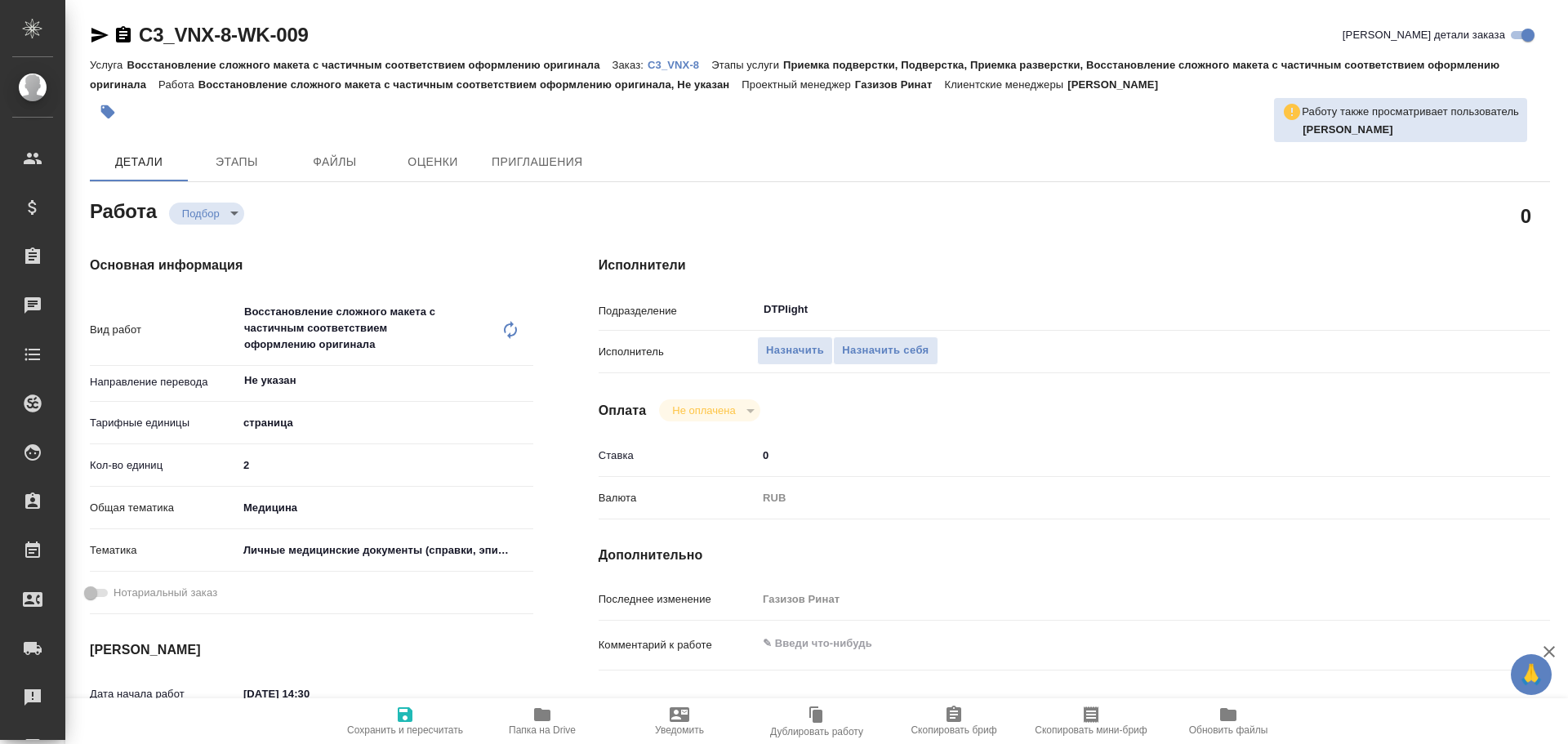
type textarea "x"
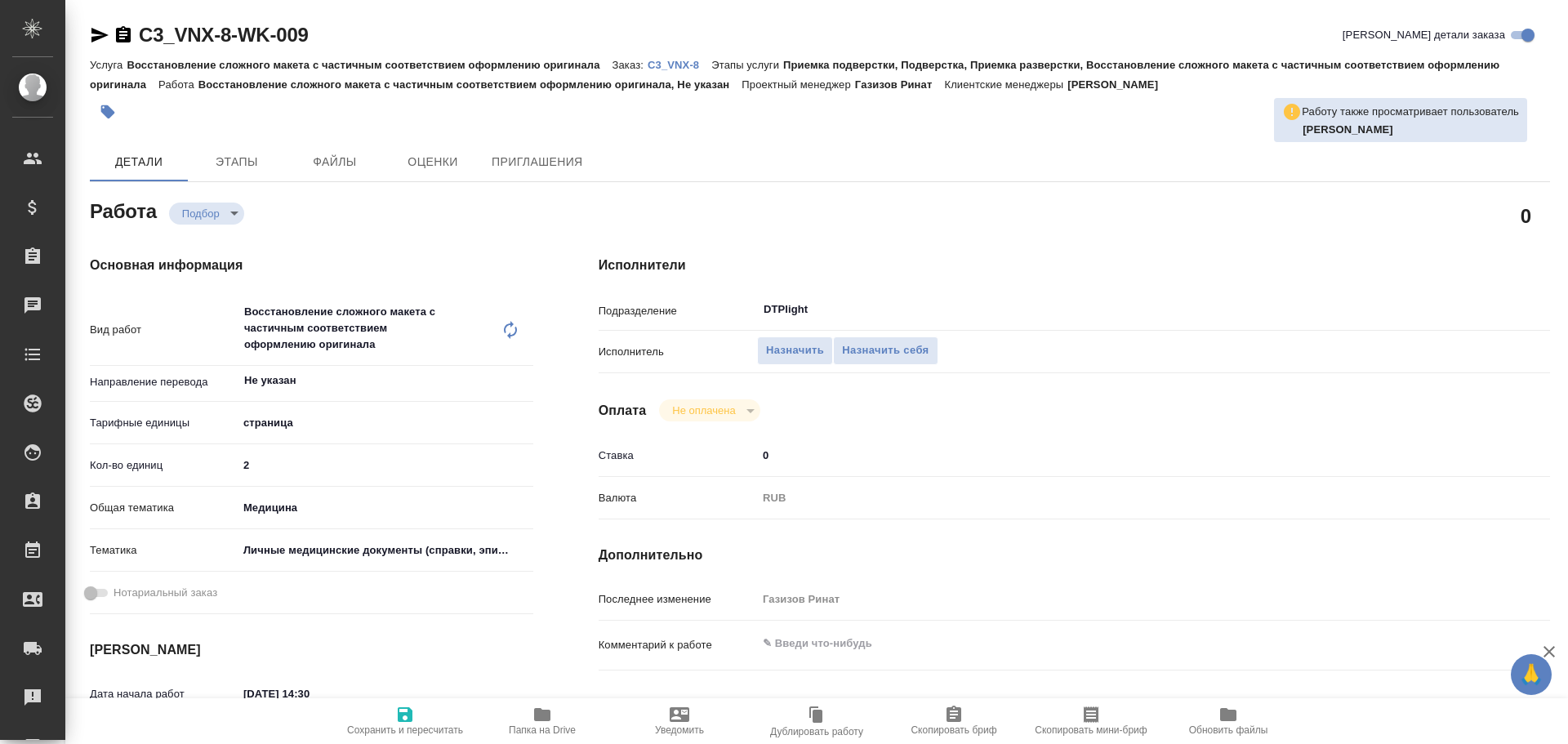
type textarea "x"
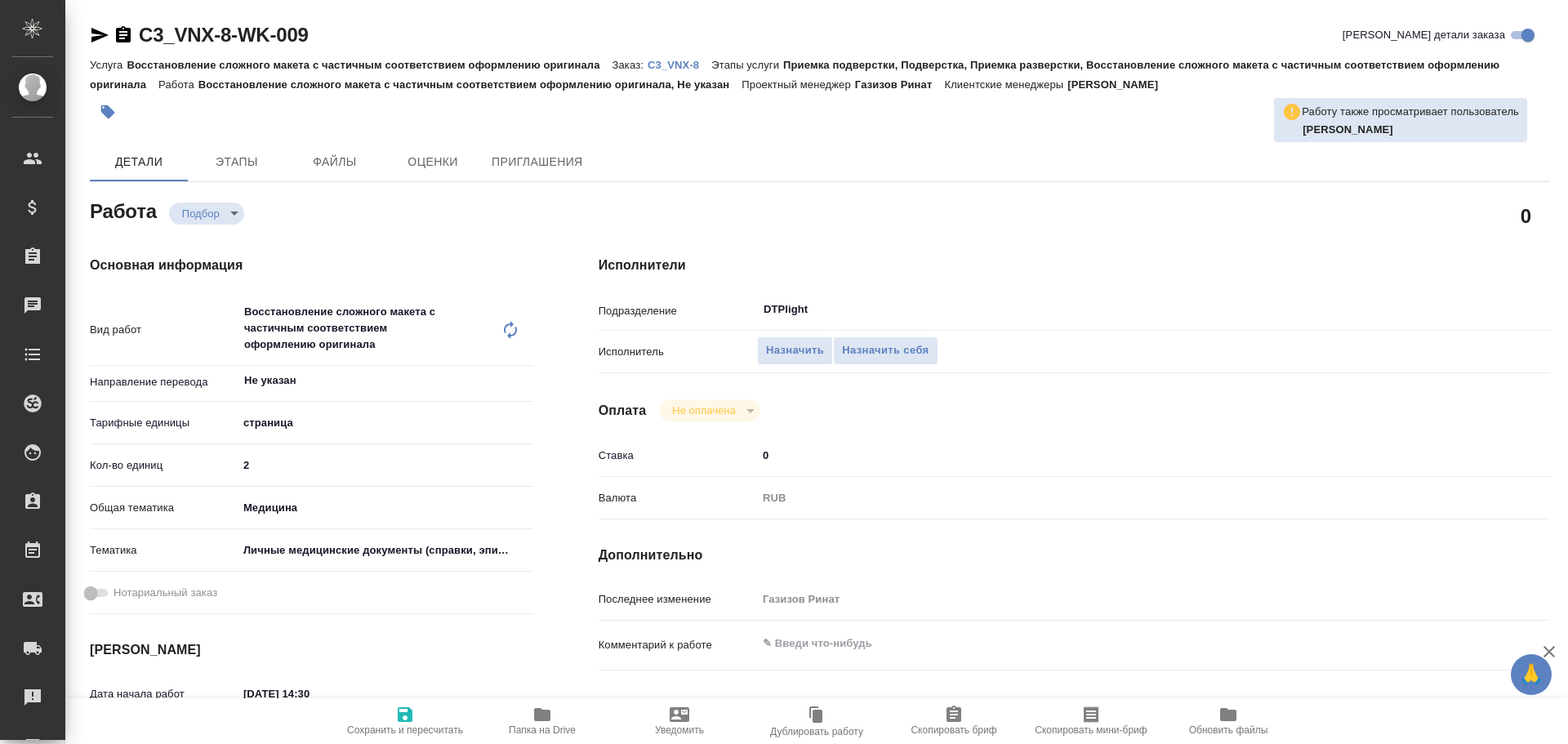
type textarea "x"
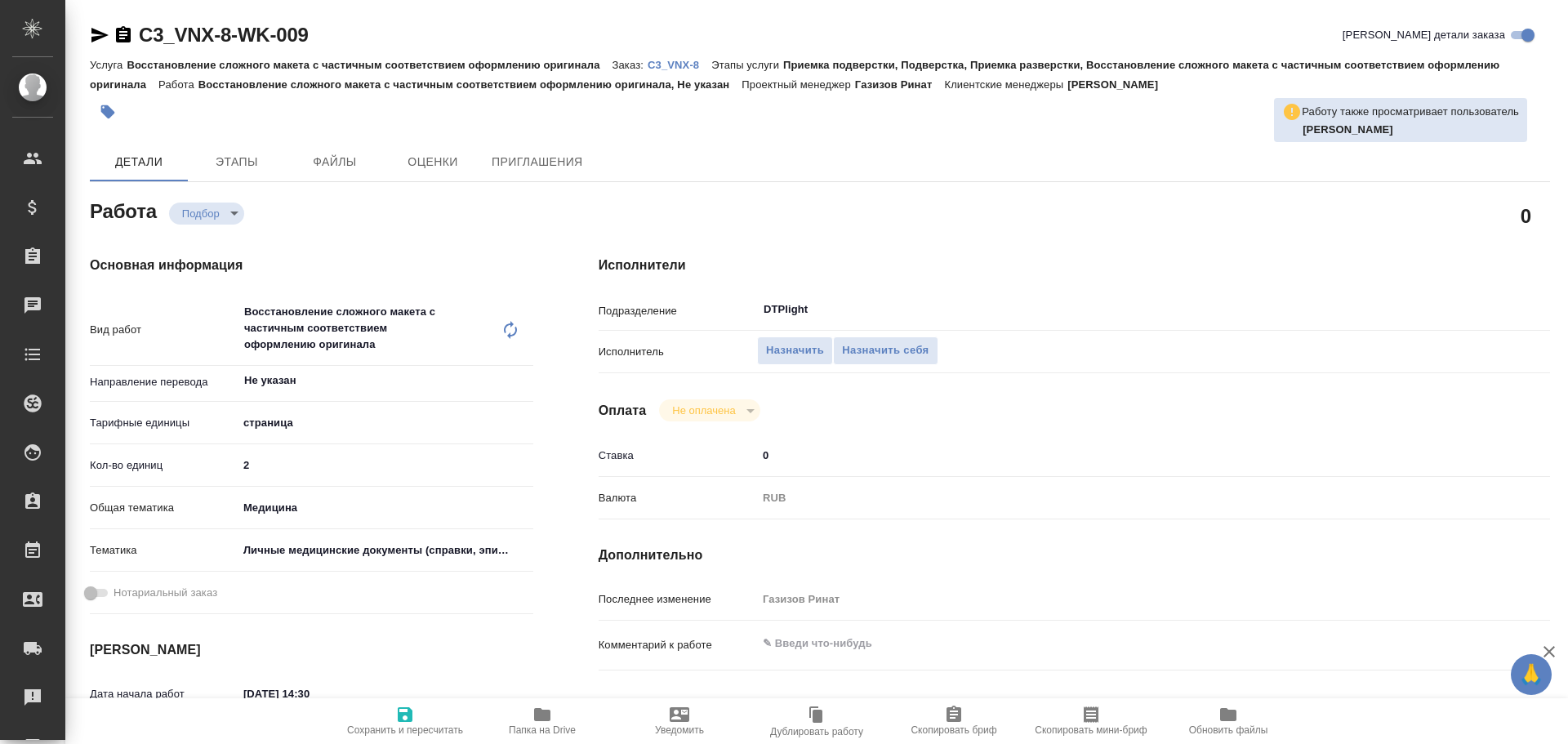
type textarea "x"
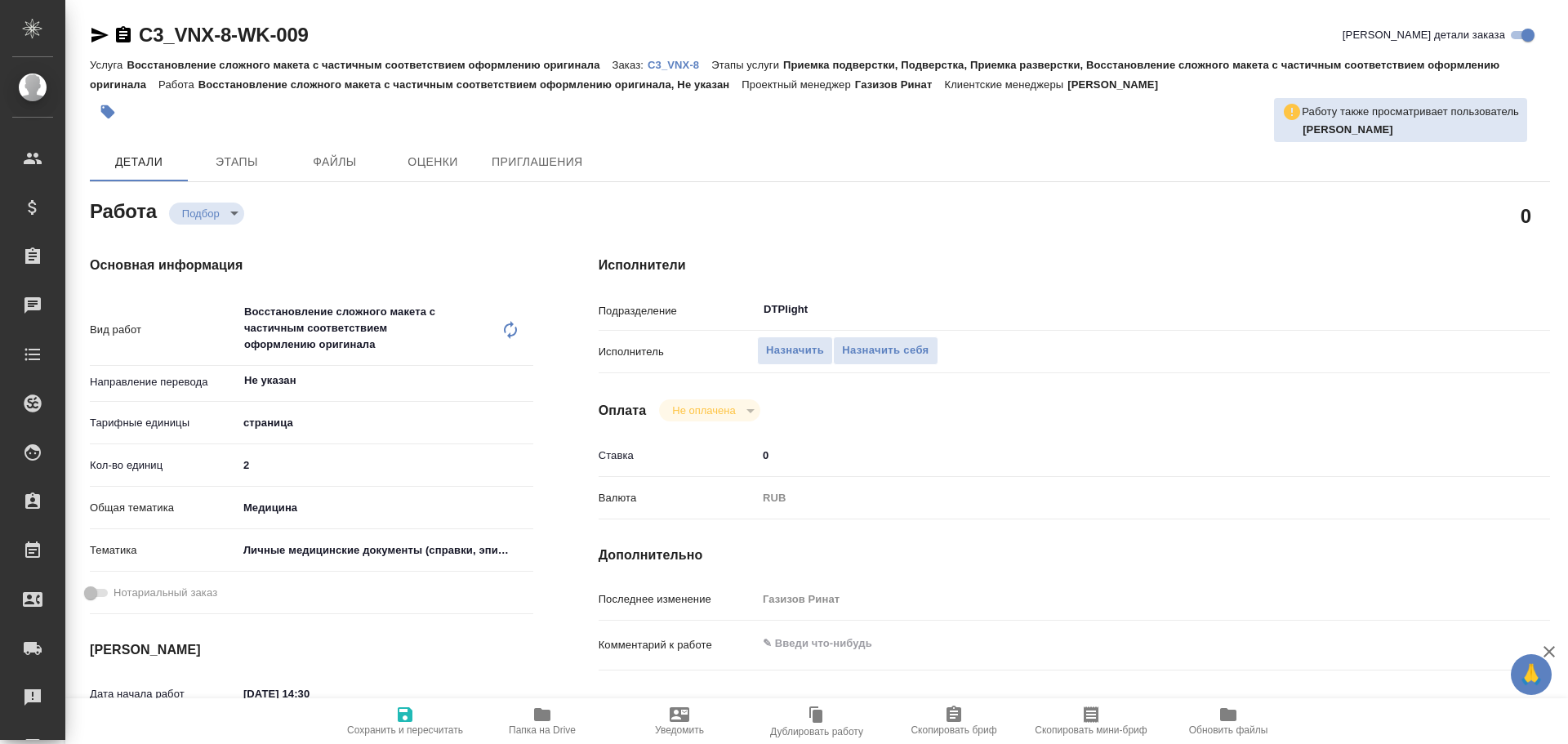
type textarea "x"
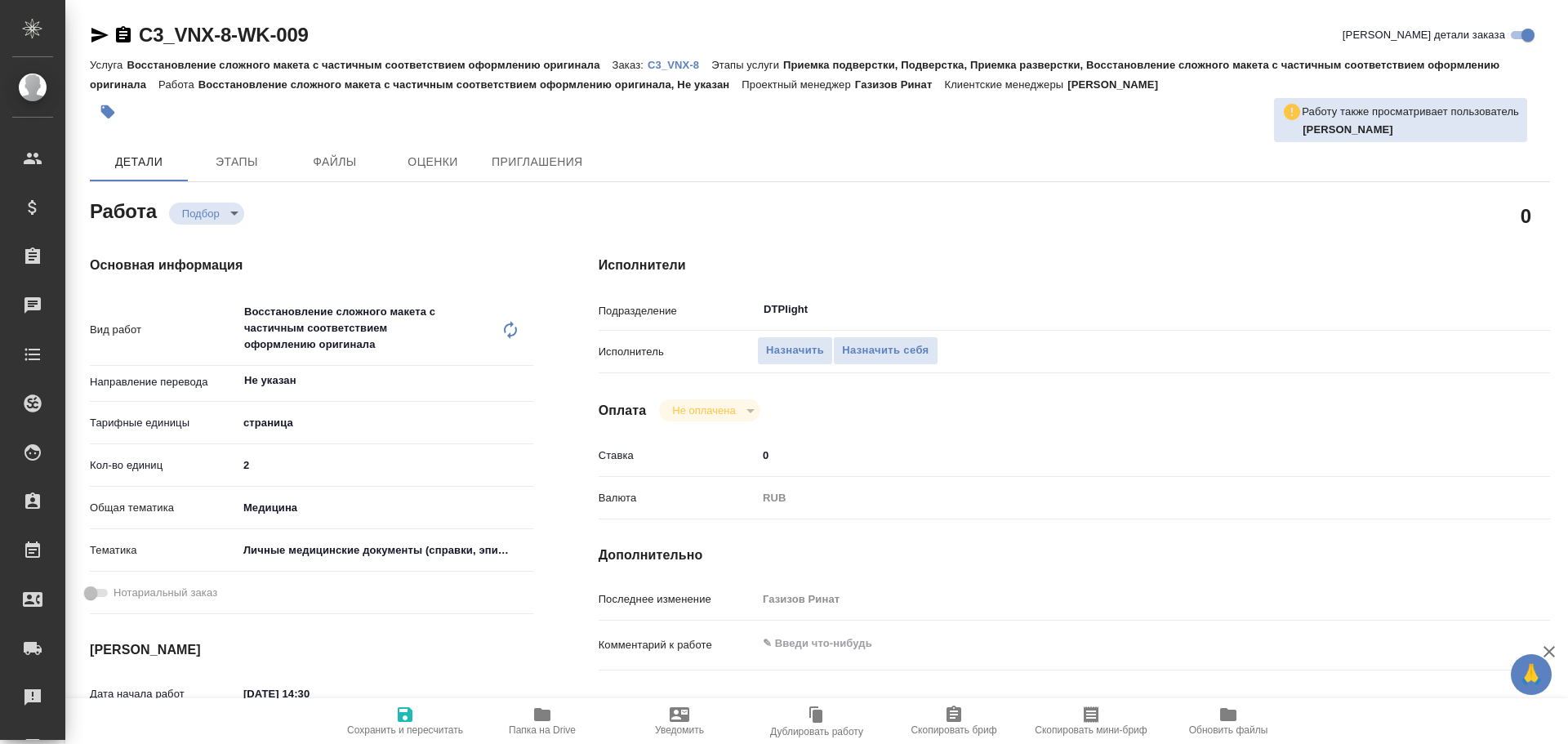
type textarea "x"
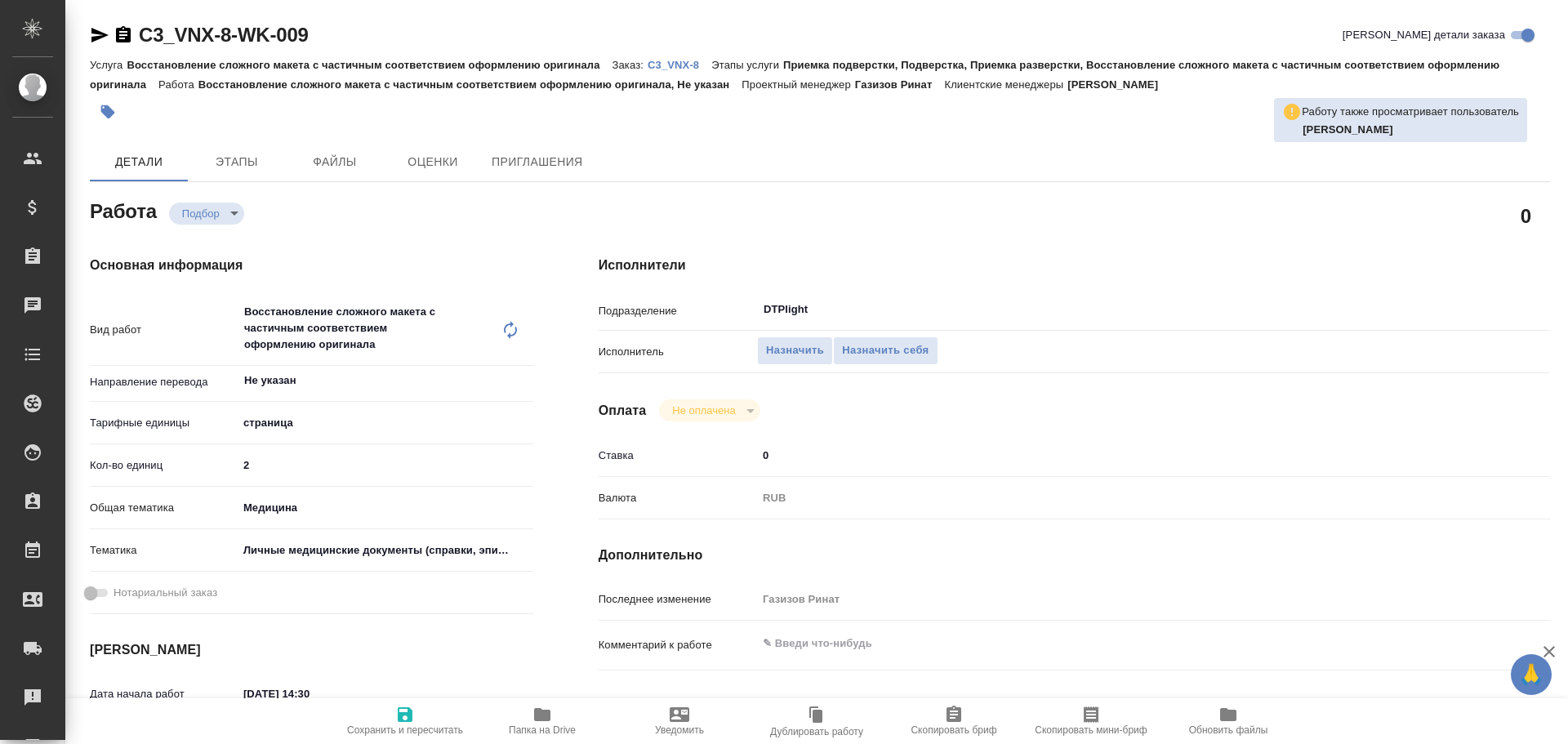
type textarea "x"
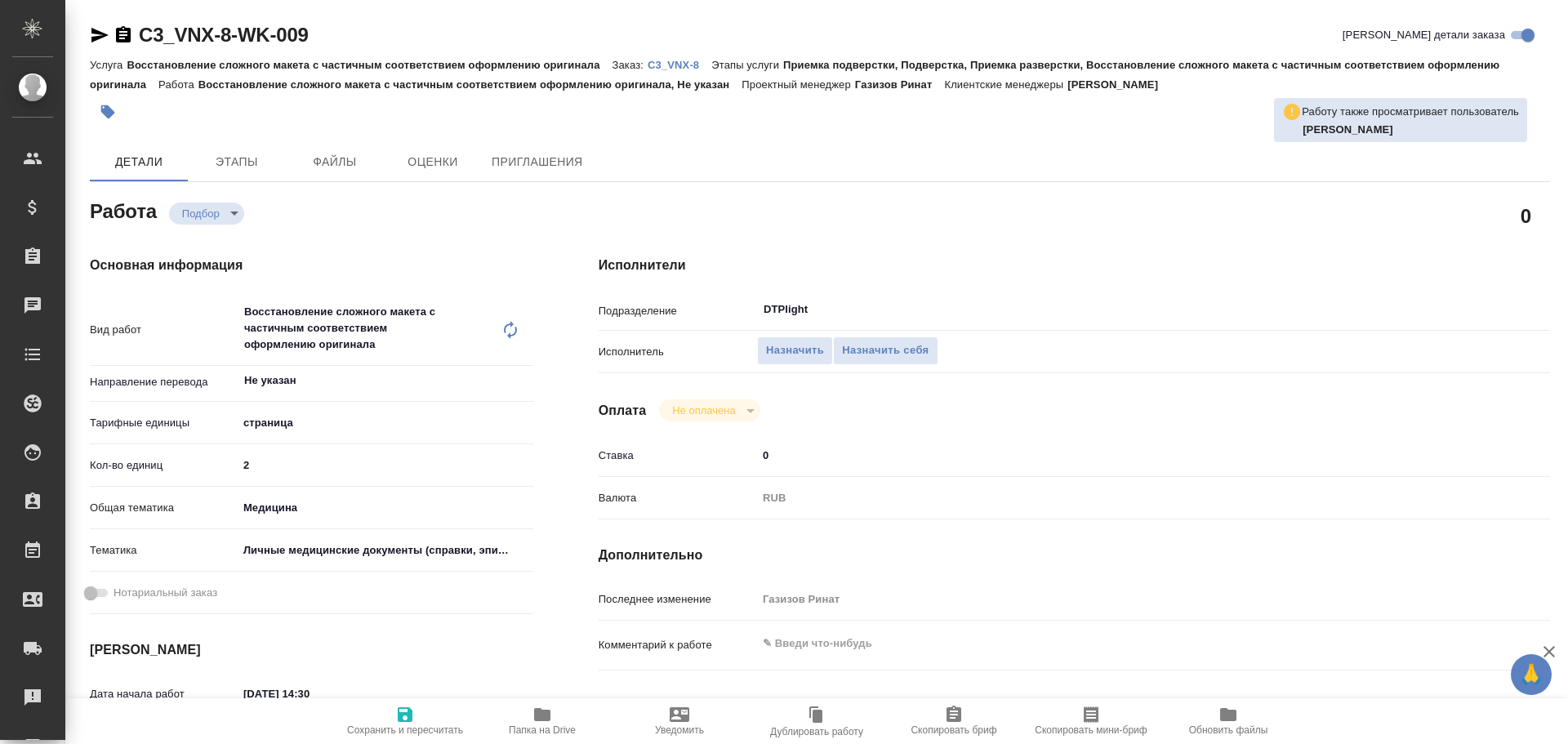
type textarea "x"
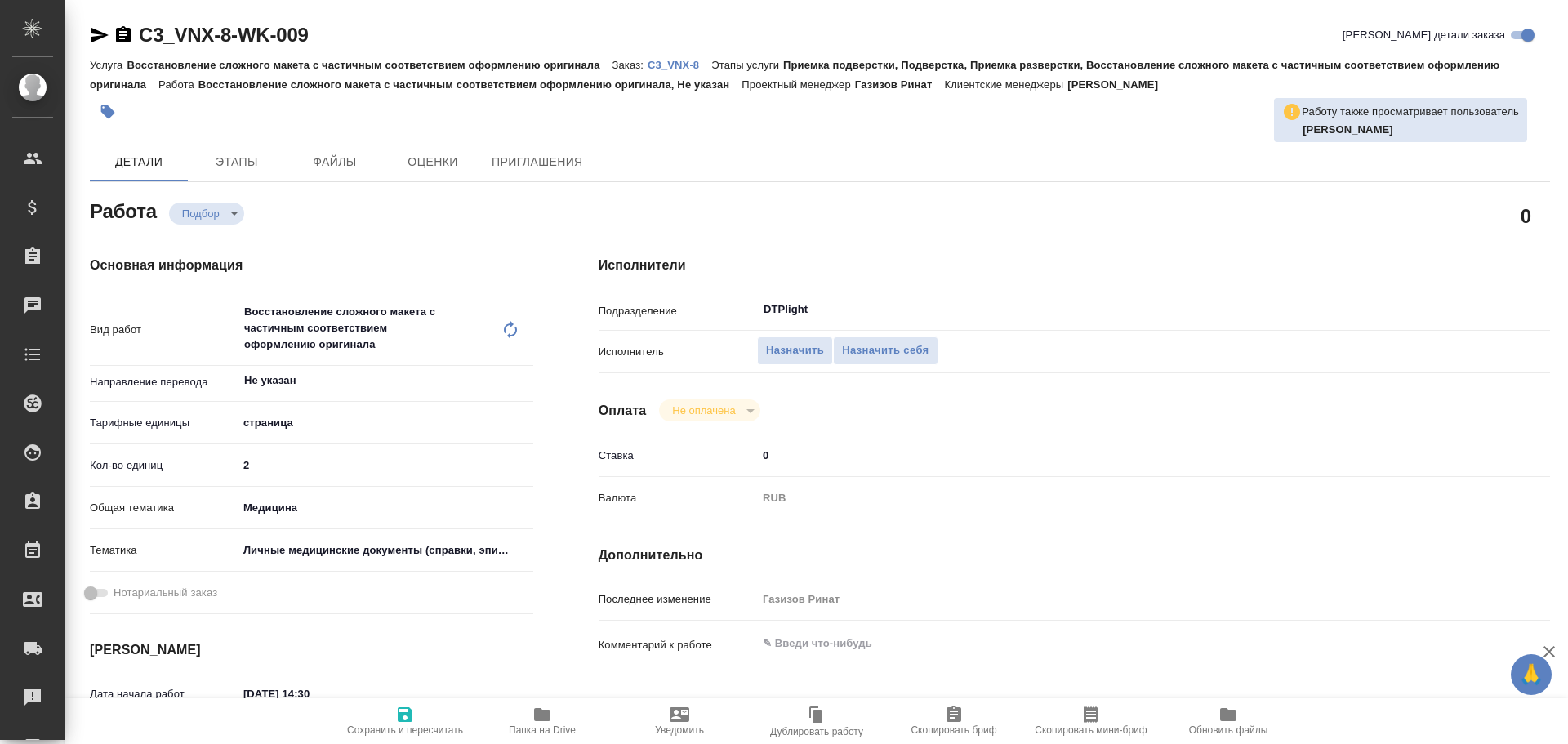
type textarea "x"
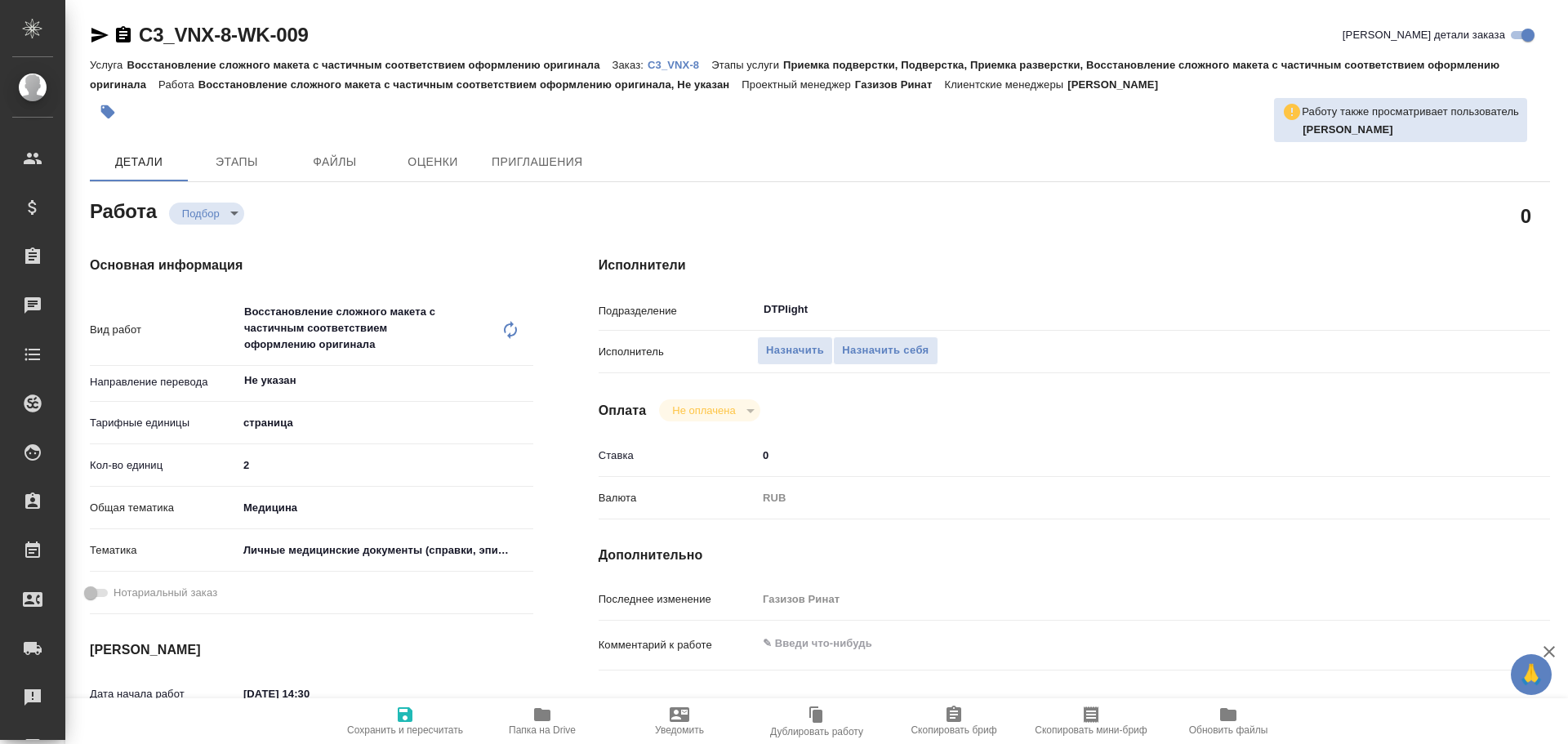
type textarea "x"
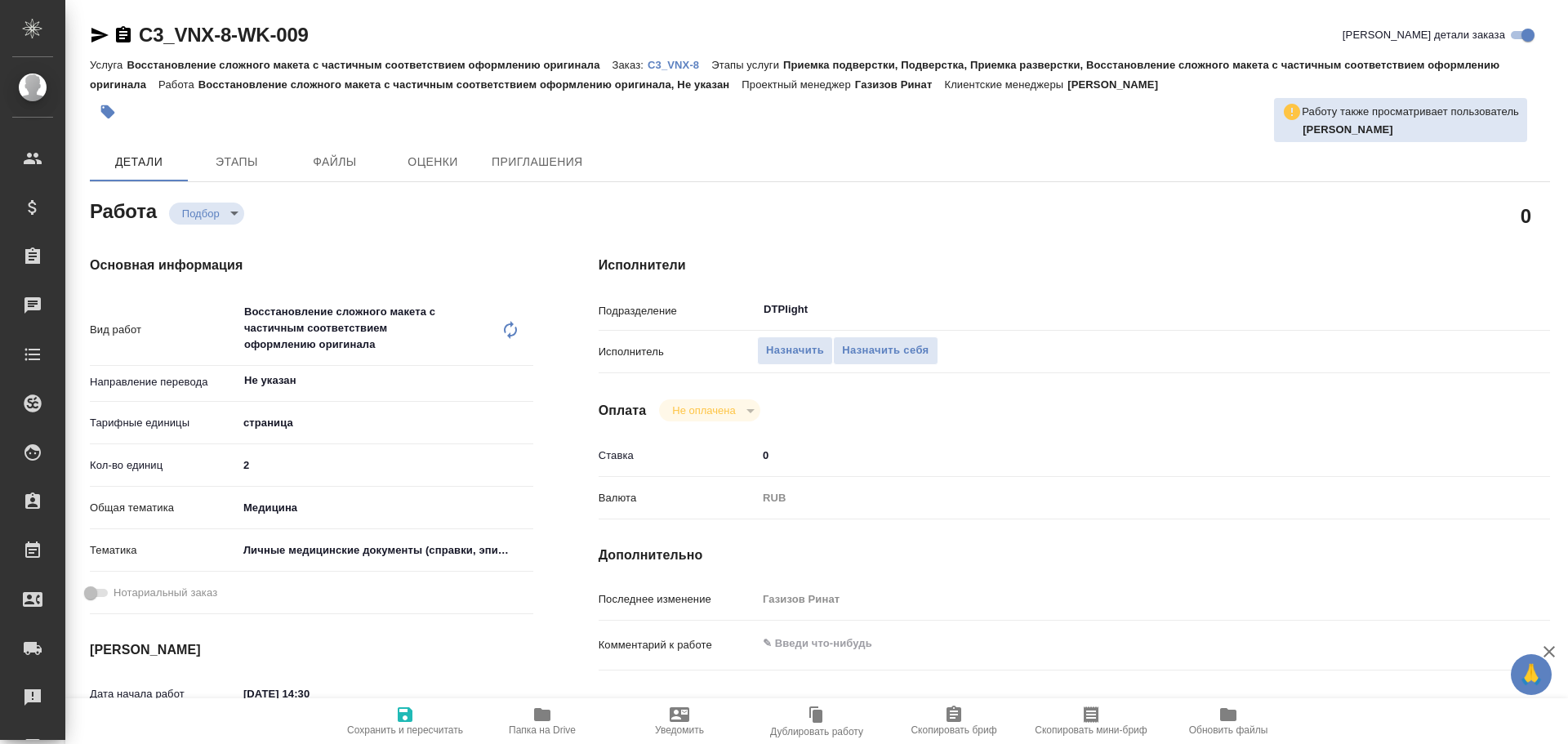
click at [93, 31] on icon "button" at bounding box center [101, 35] width 18 height 15
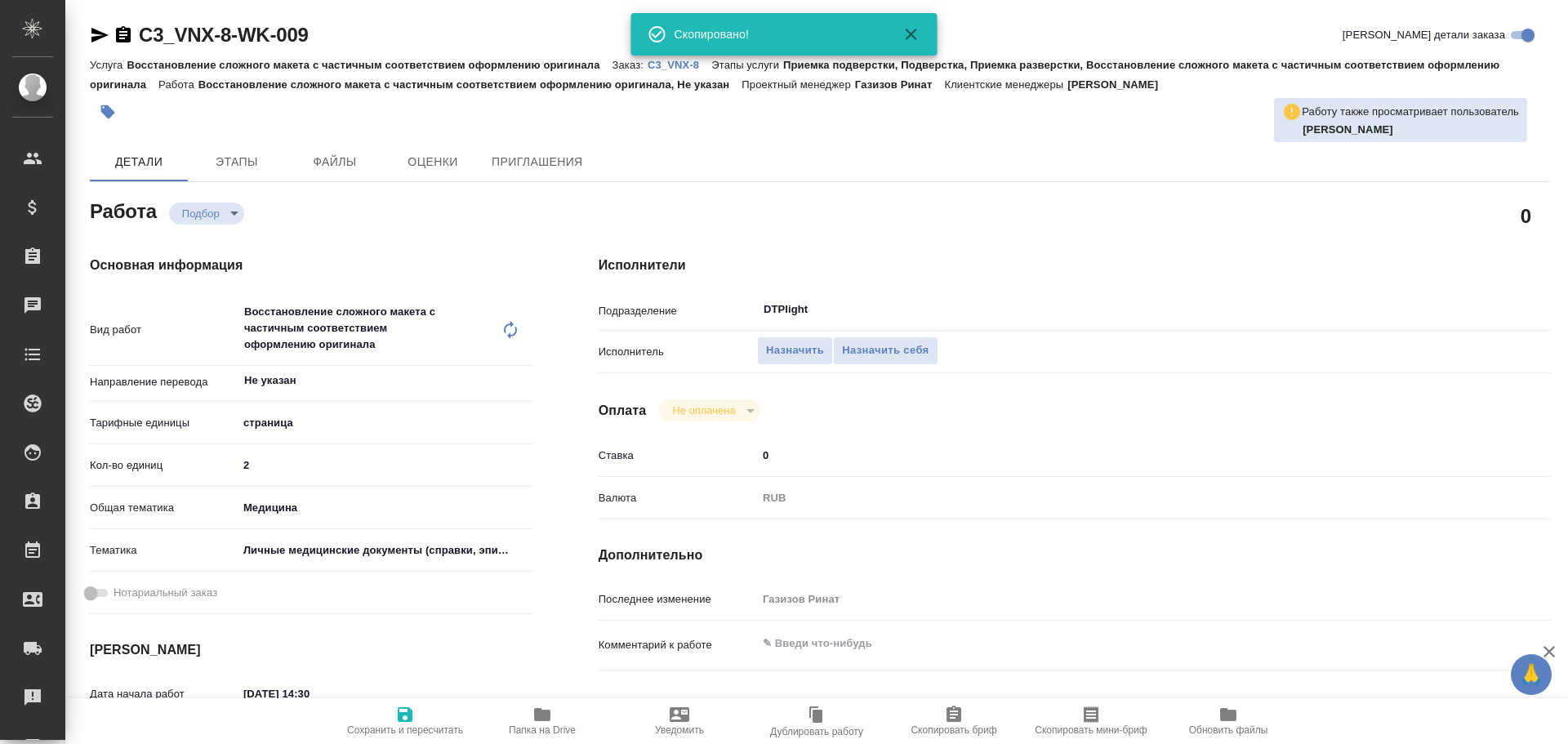
type textarea "x"
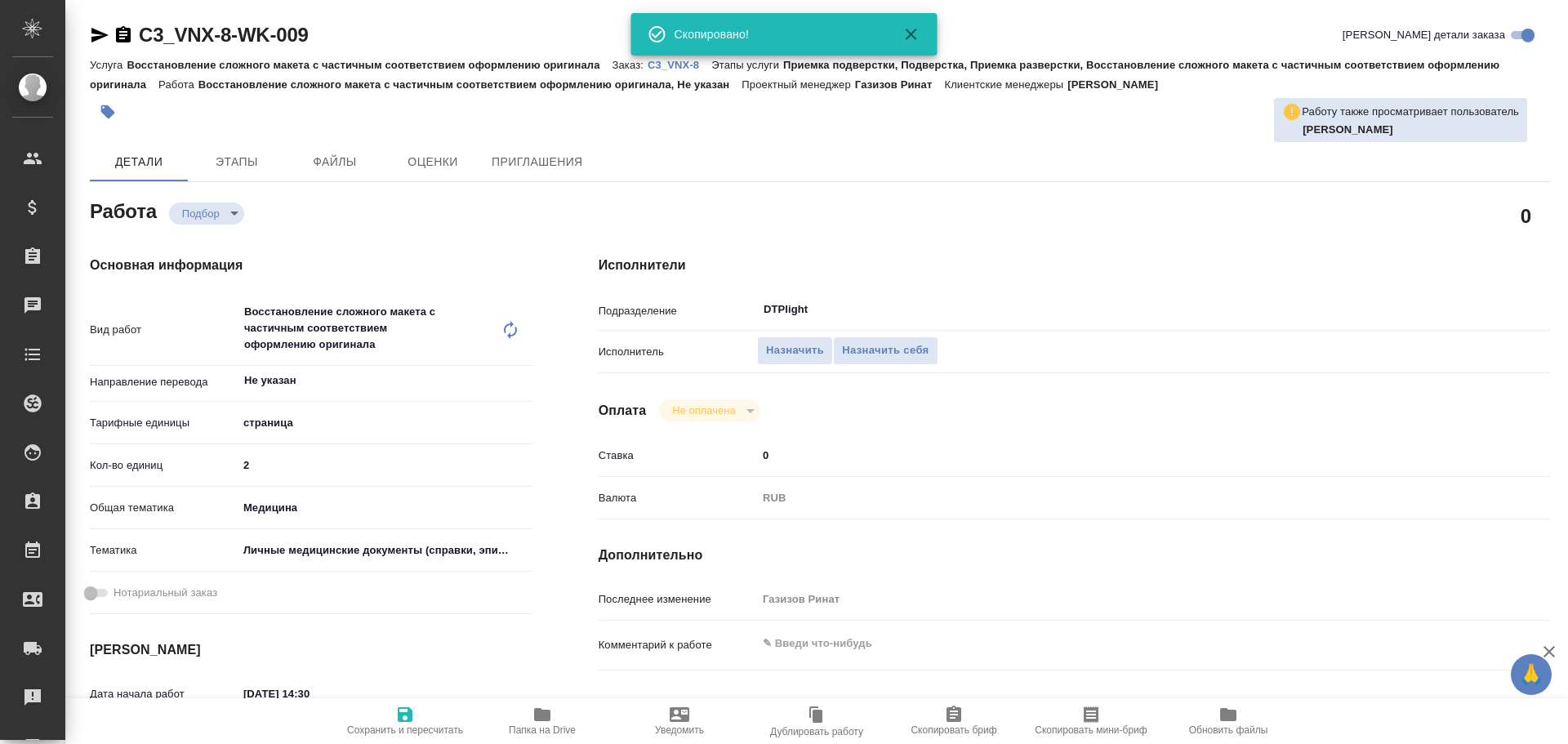
type textarea "x"
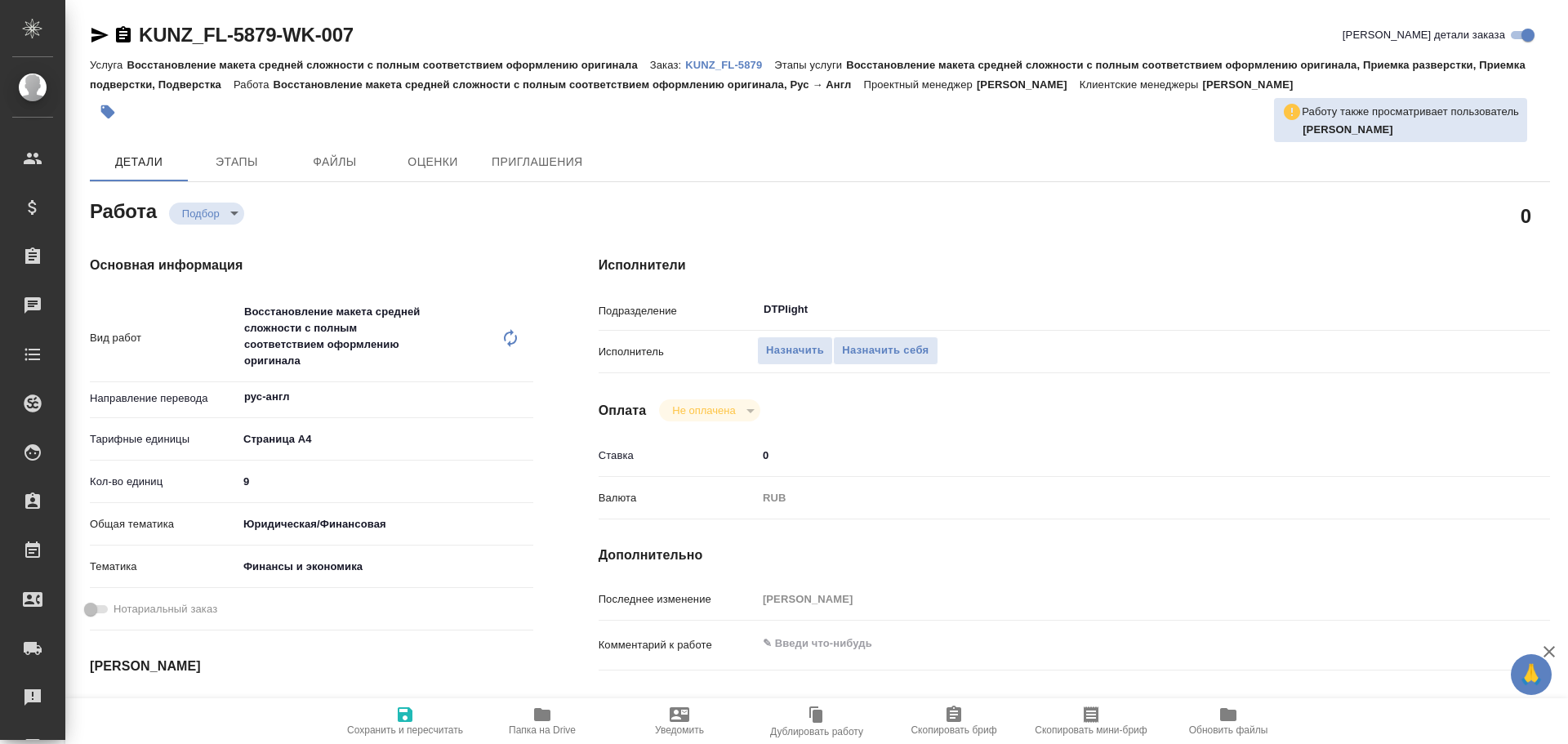
type textarea "x"
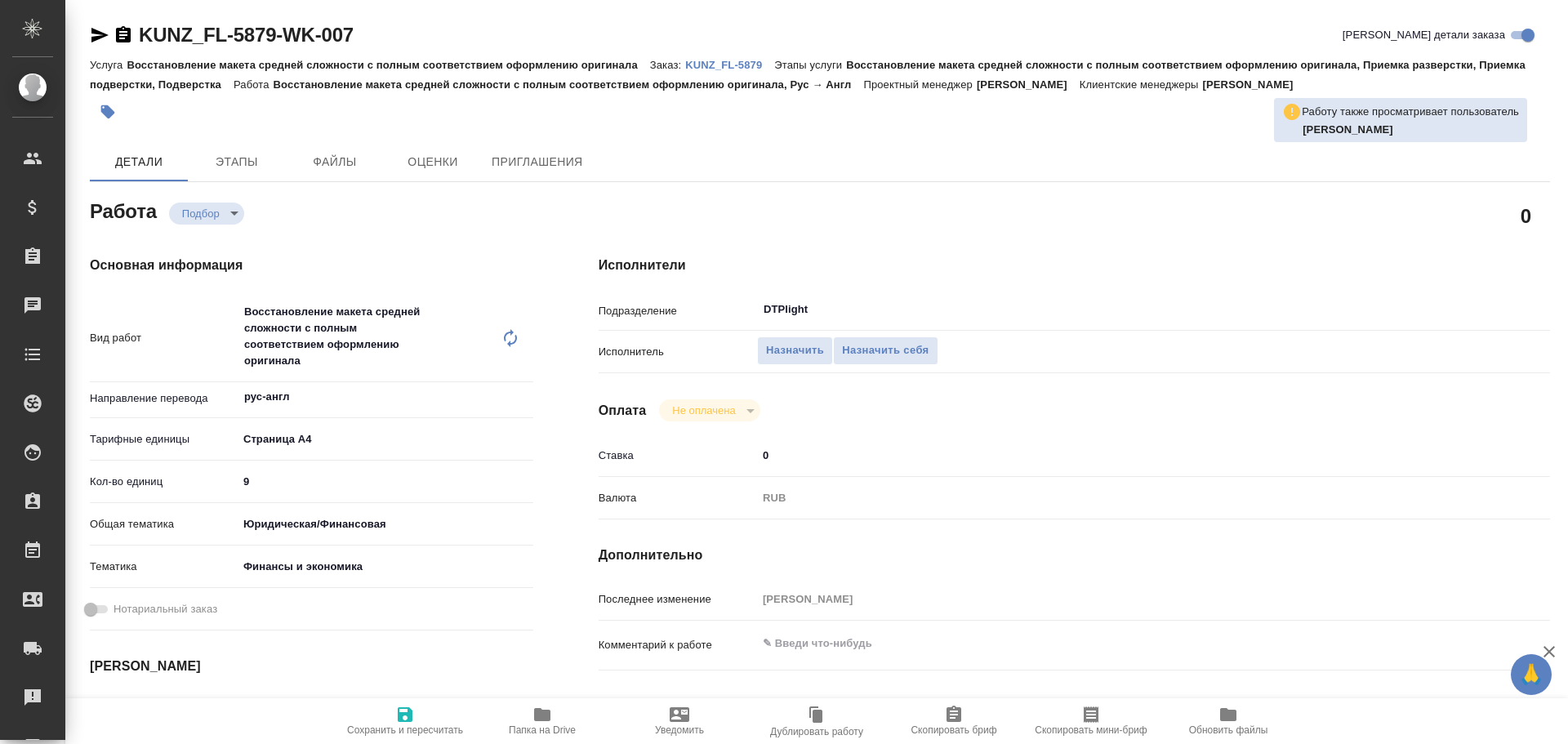
type textarea "x"
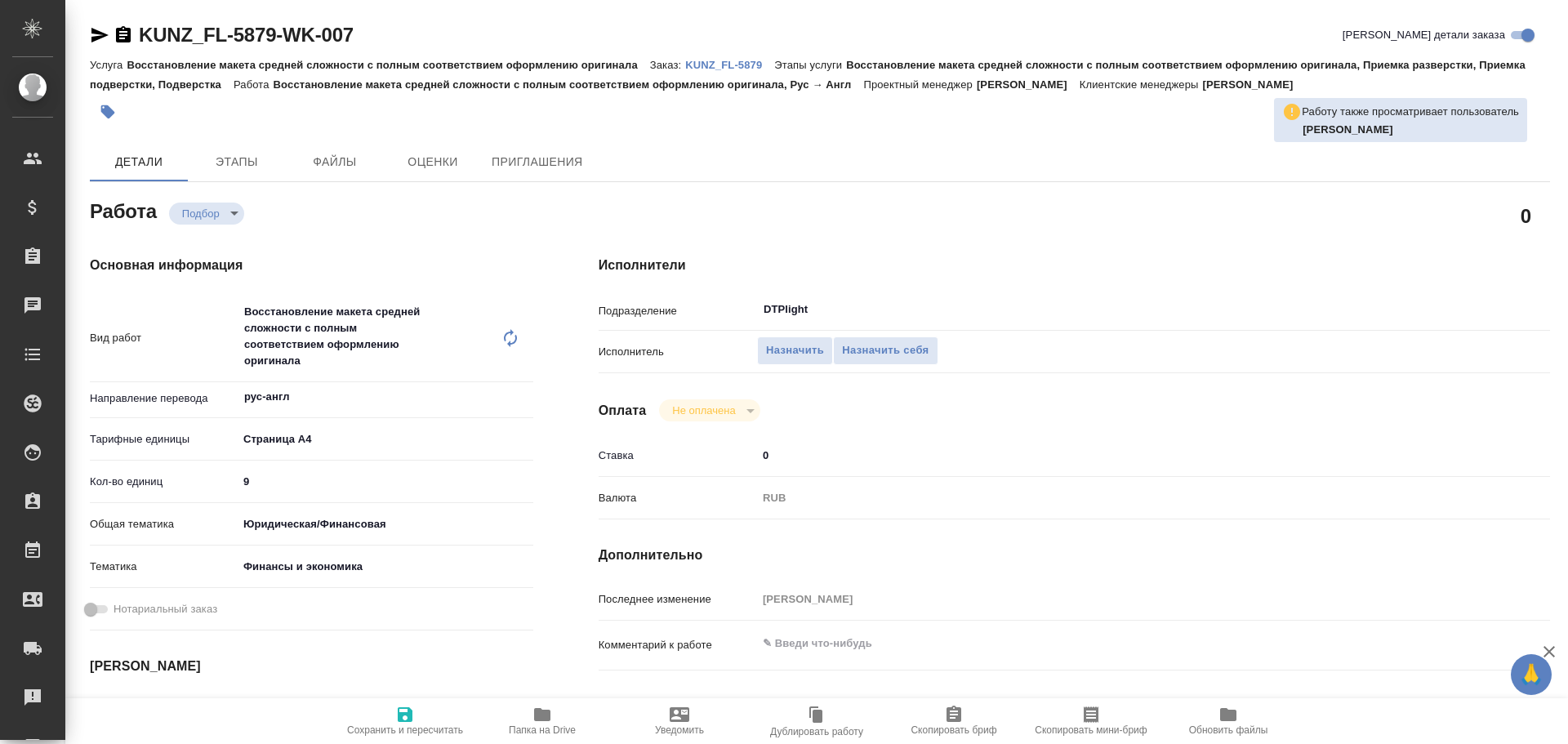
type textarea "x"
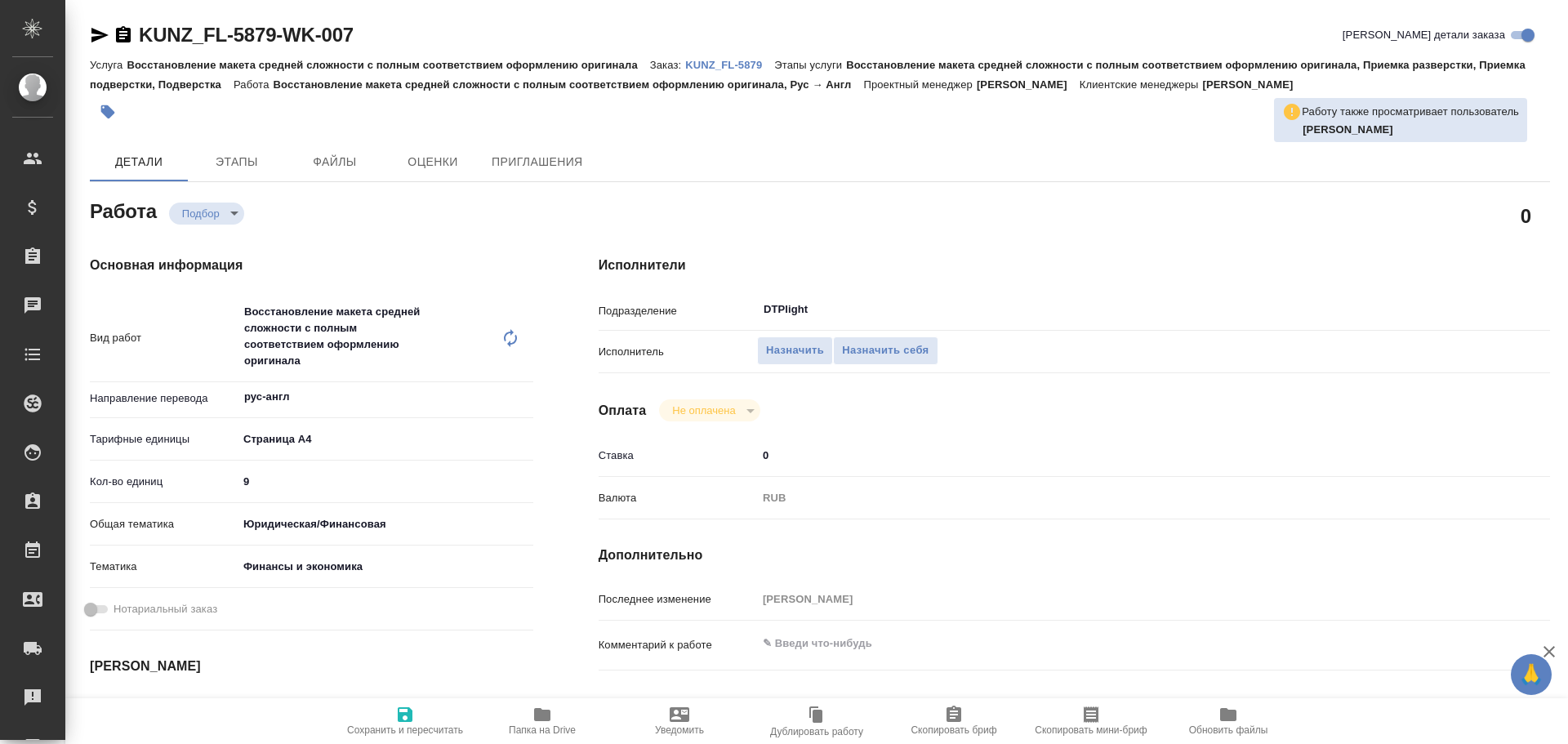
type textarea "x"
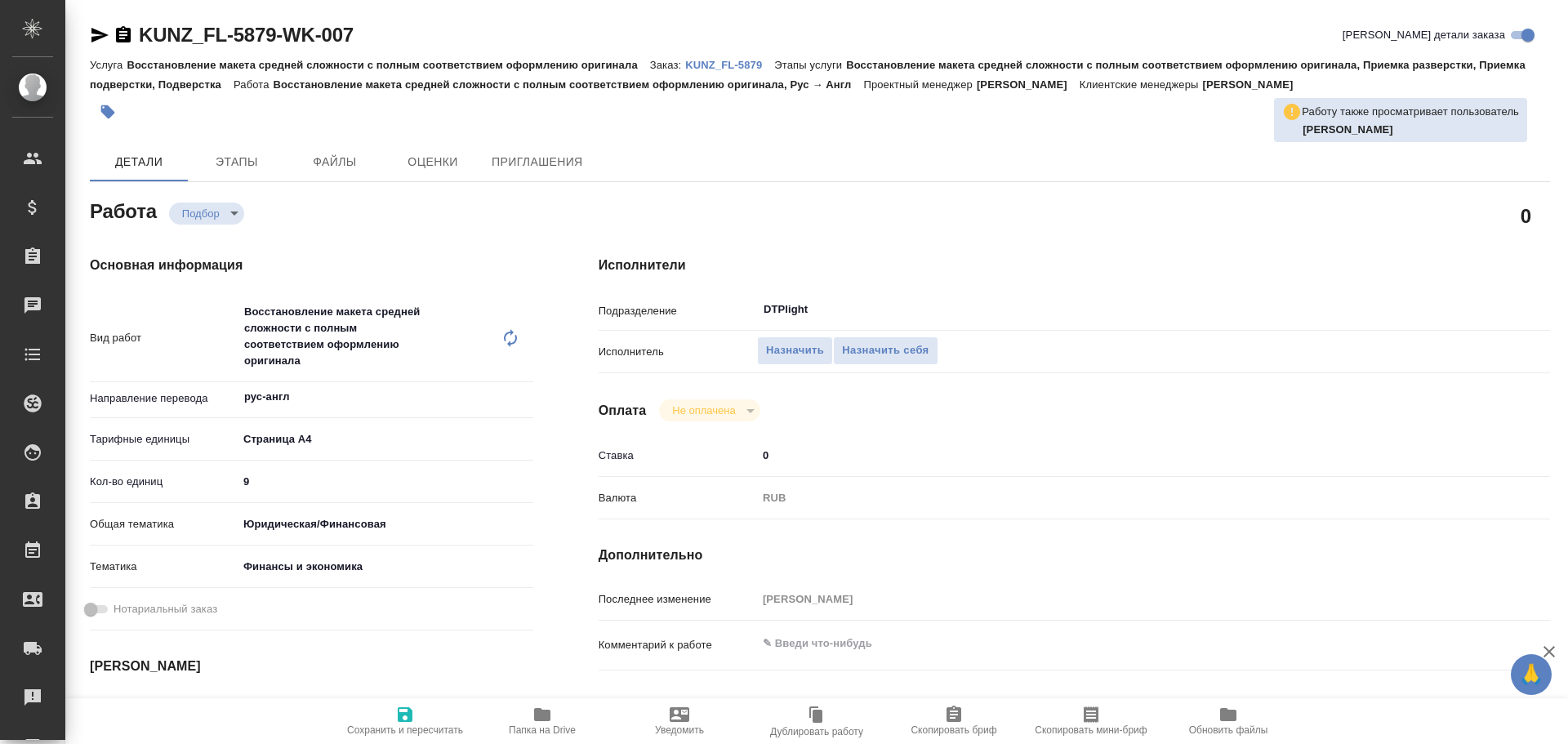
type textarea "x"
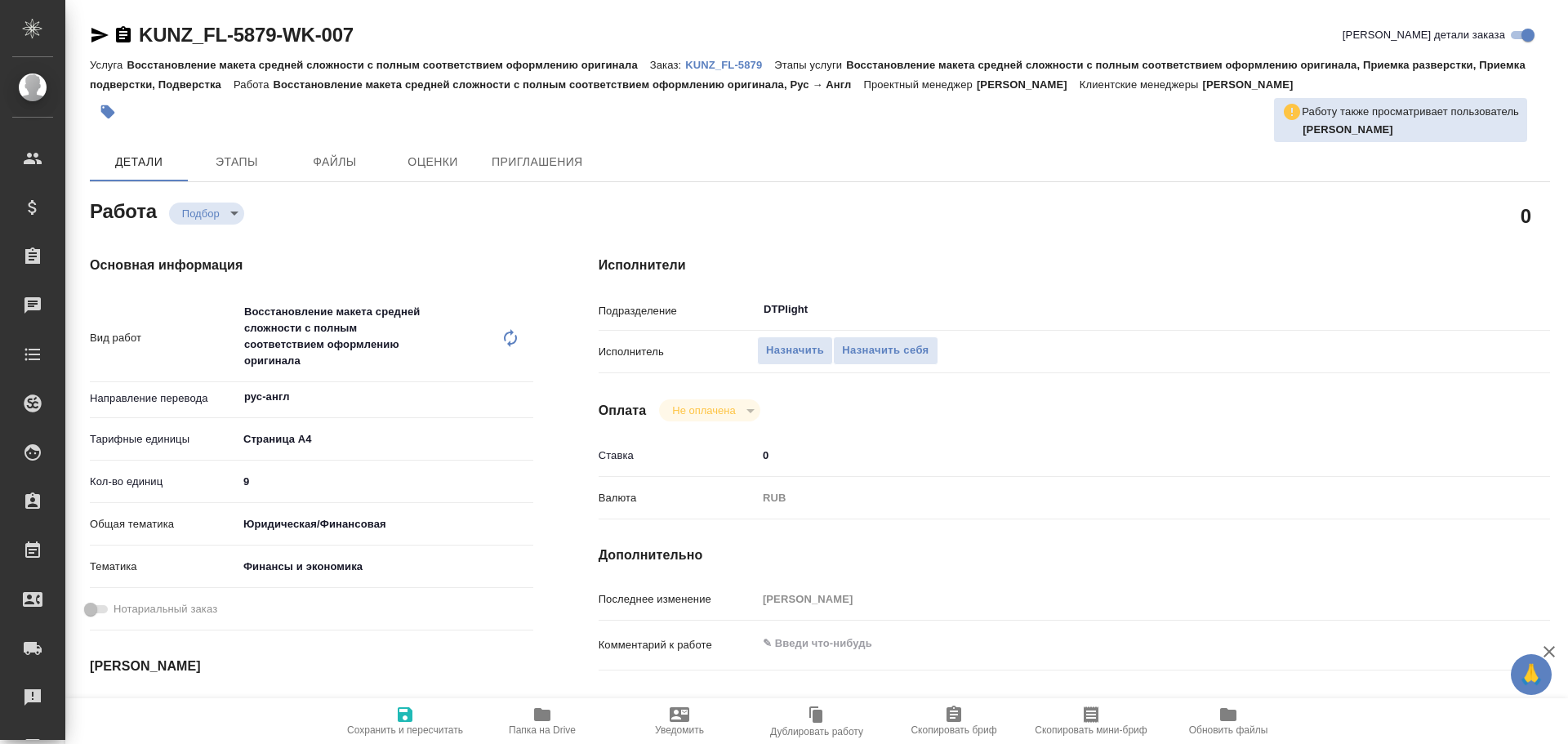
scroll to position [81, 0]
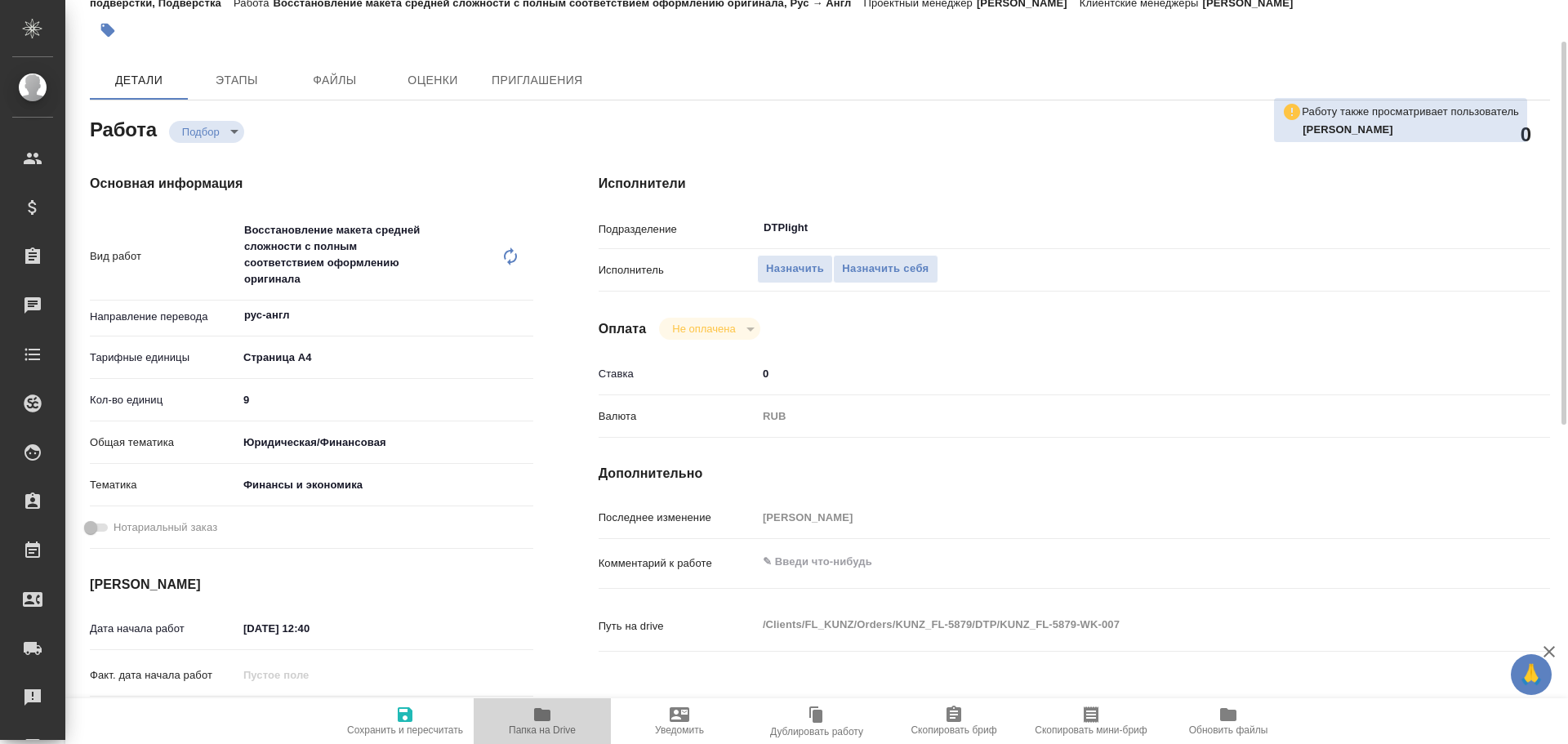
drag, startPoint x: 540, startPoint y: 718, endPoint x: 550, endPoint y: 717, distance: 10.0
click at [540, 717] on icon "button" at bounding box center [542, 714] width 17 height 13
type textarea "x"
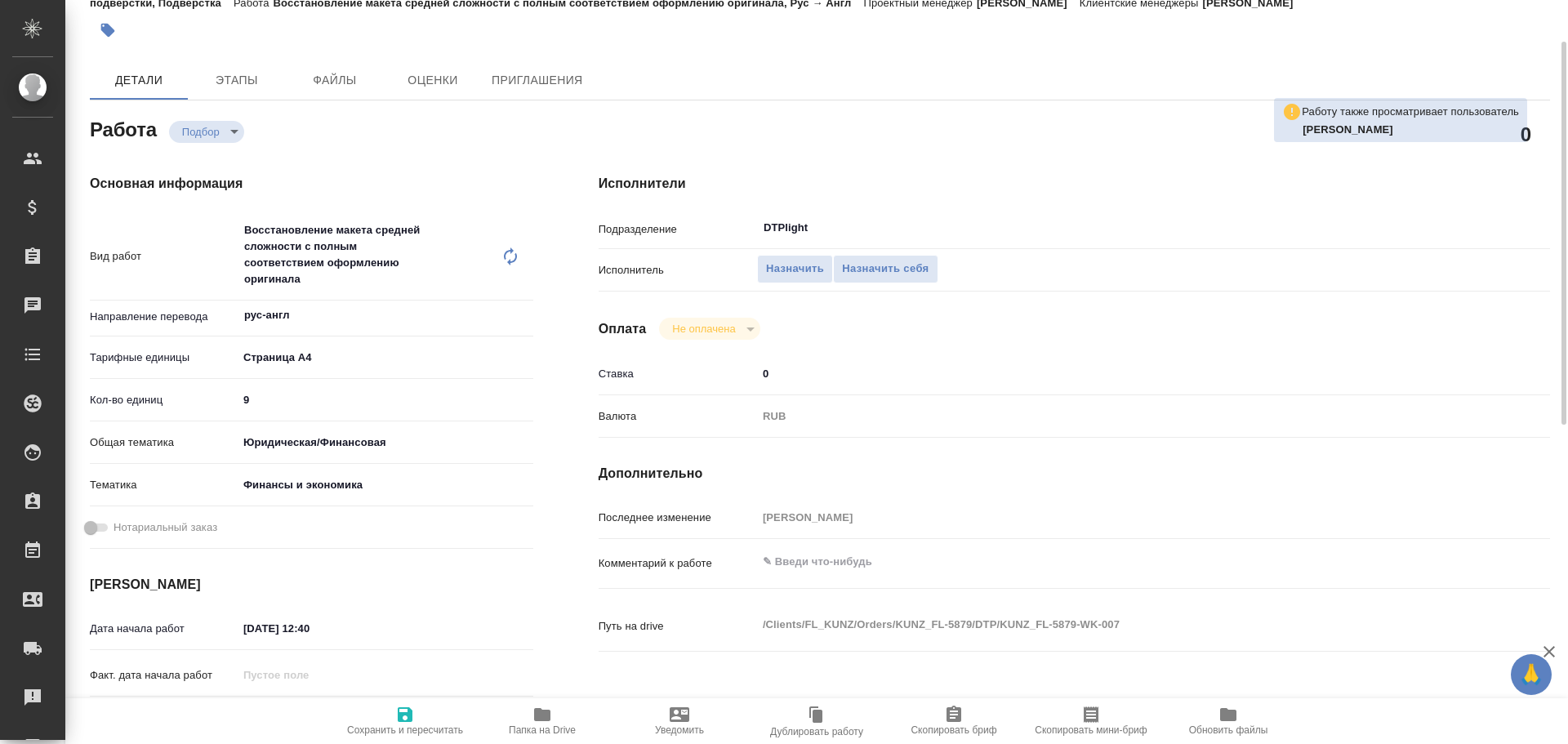
type textarea "x"
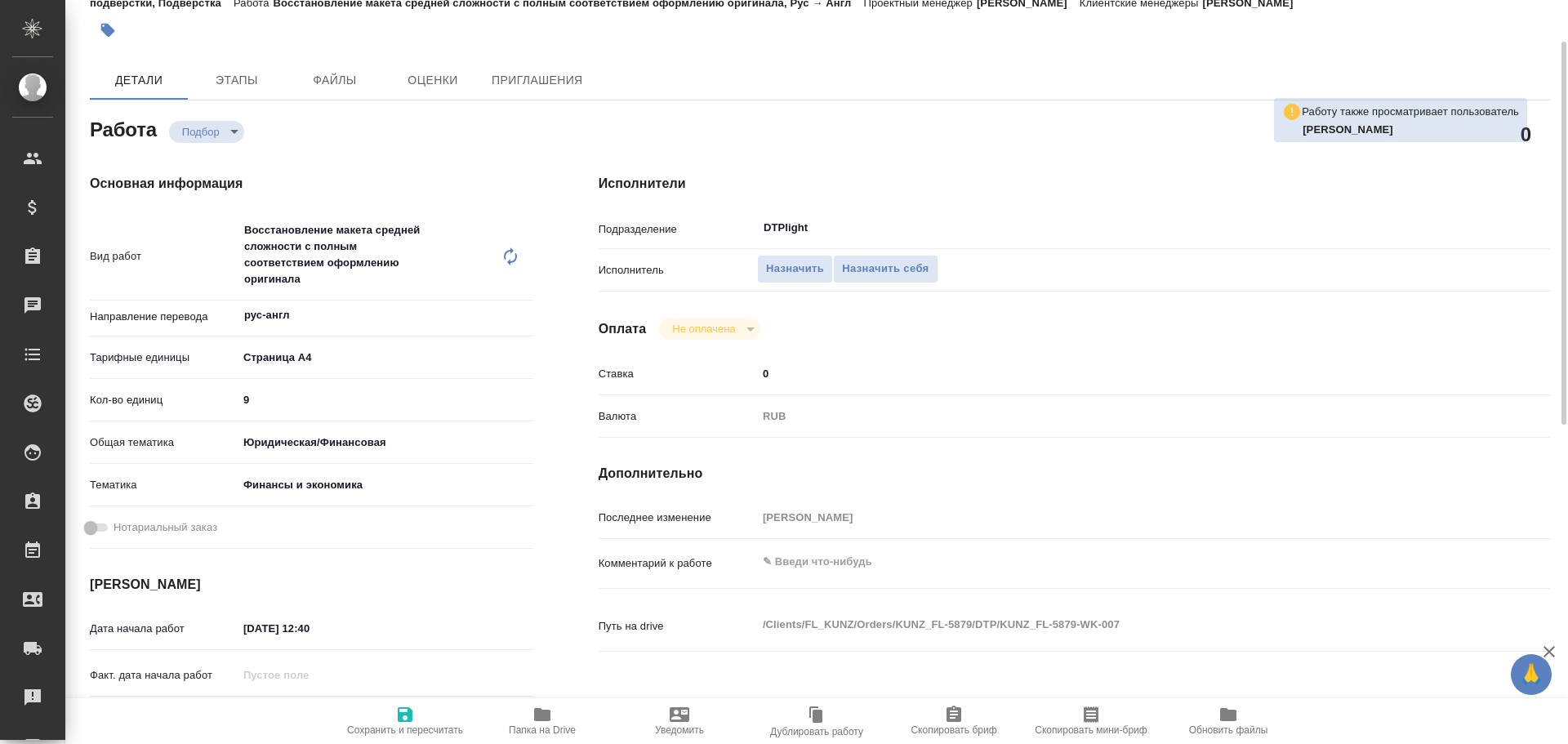
type textarea "x"
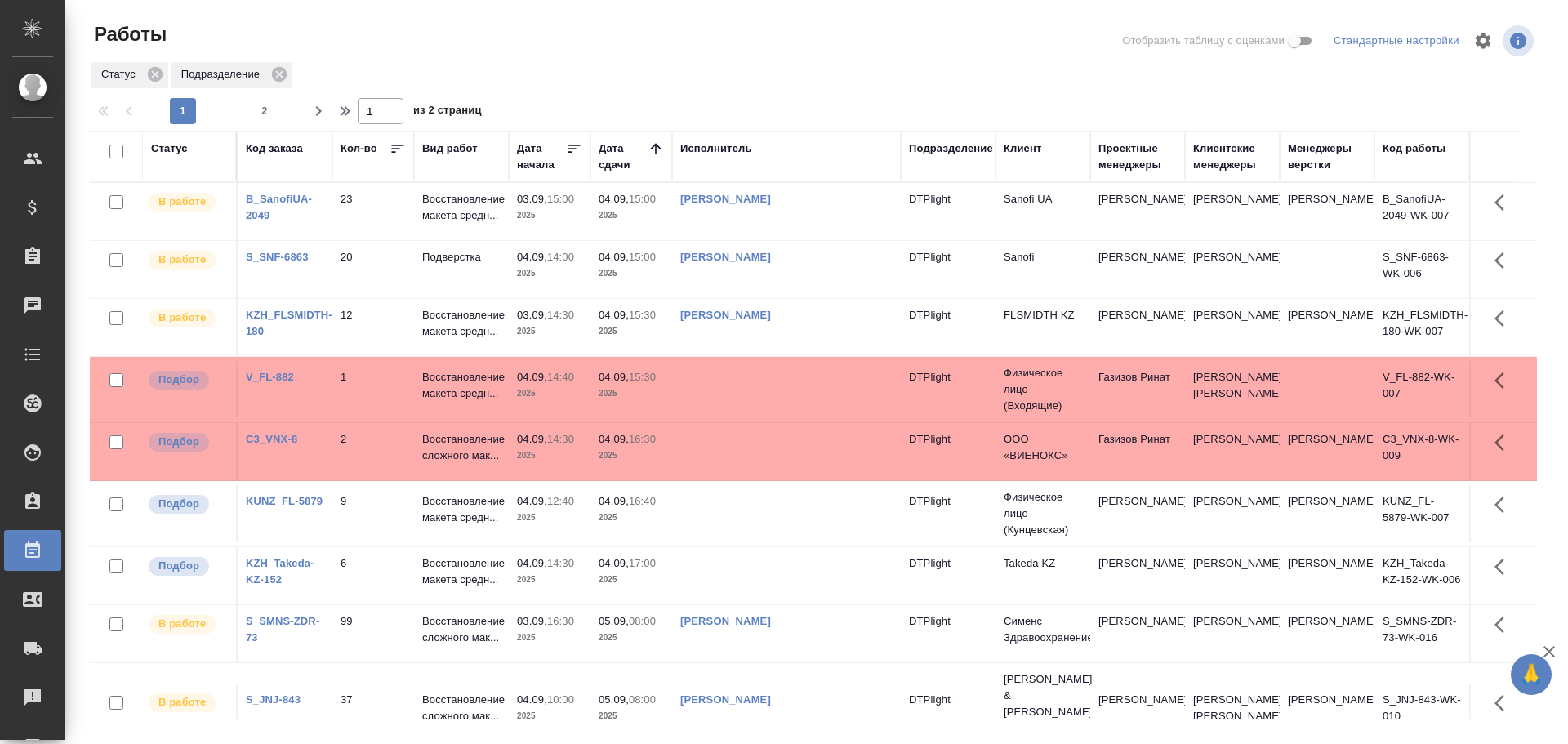
click at [771, 481] on td at bounding box center [786, 451] width 228 height 57
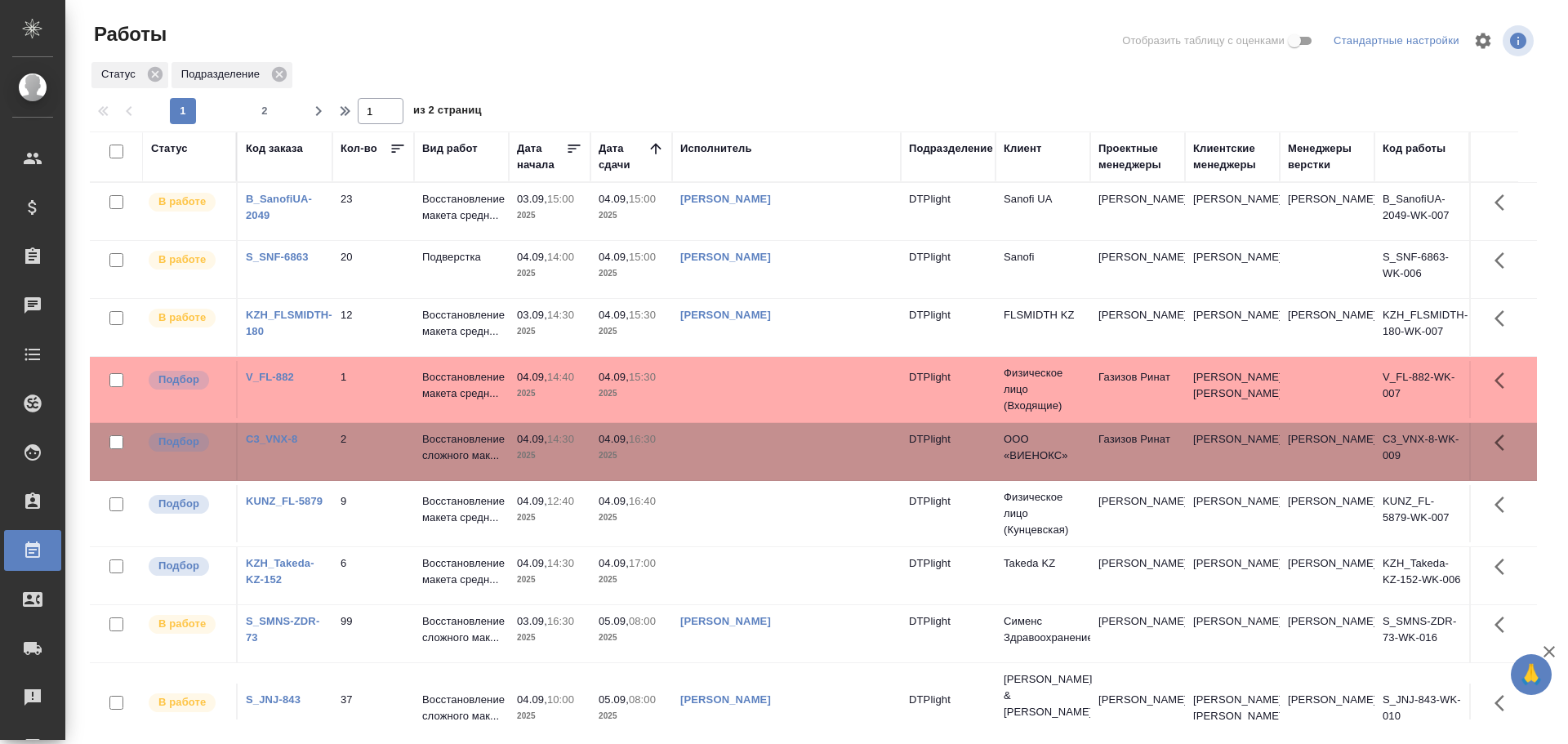
click at [771, 481] on td at bounding box center [786, 451] width 228 height 57
click at [755, 531] on td at bounding box center [786, 513] width 228 height 57
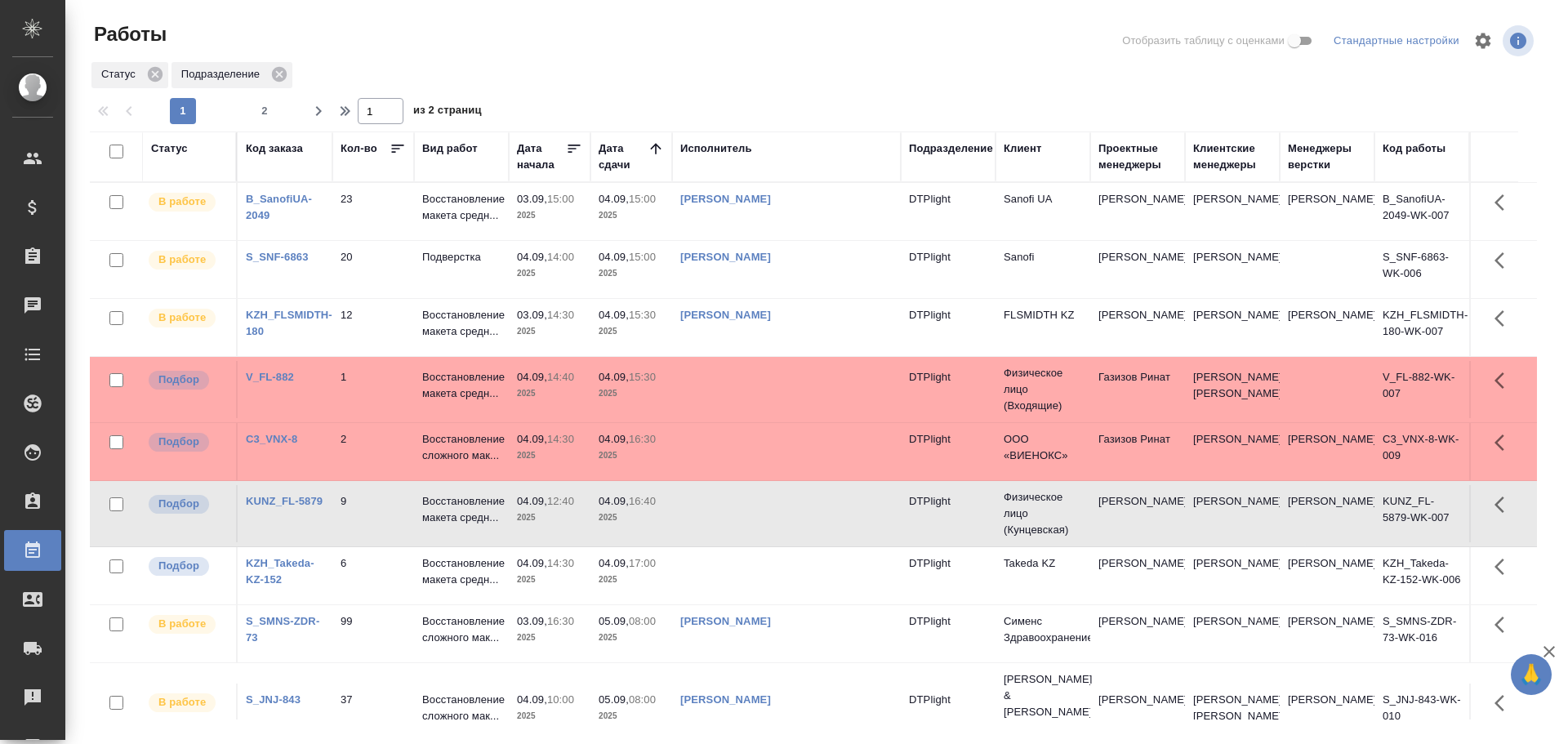
click at [755, 531] on td at bounding box center [786, 513] width 228 height 57
click at [766, 598] on td at bounding box center [786, 575] width 228 height 57
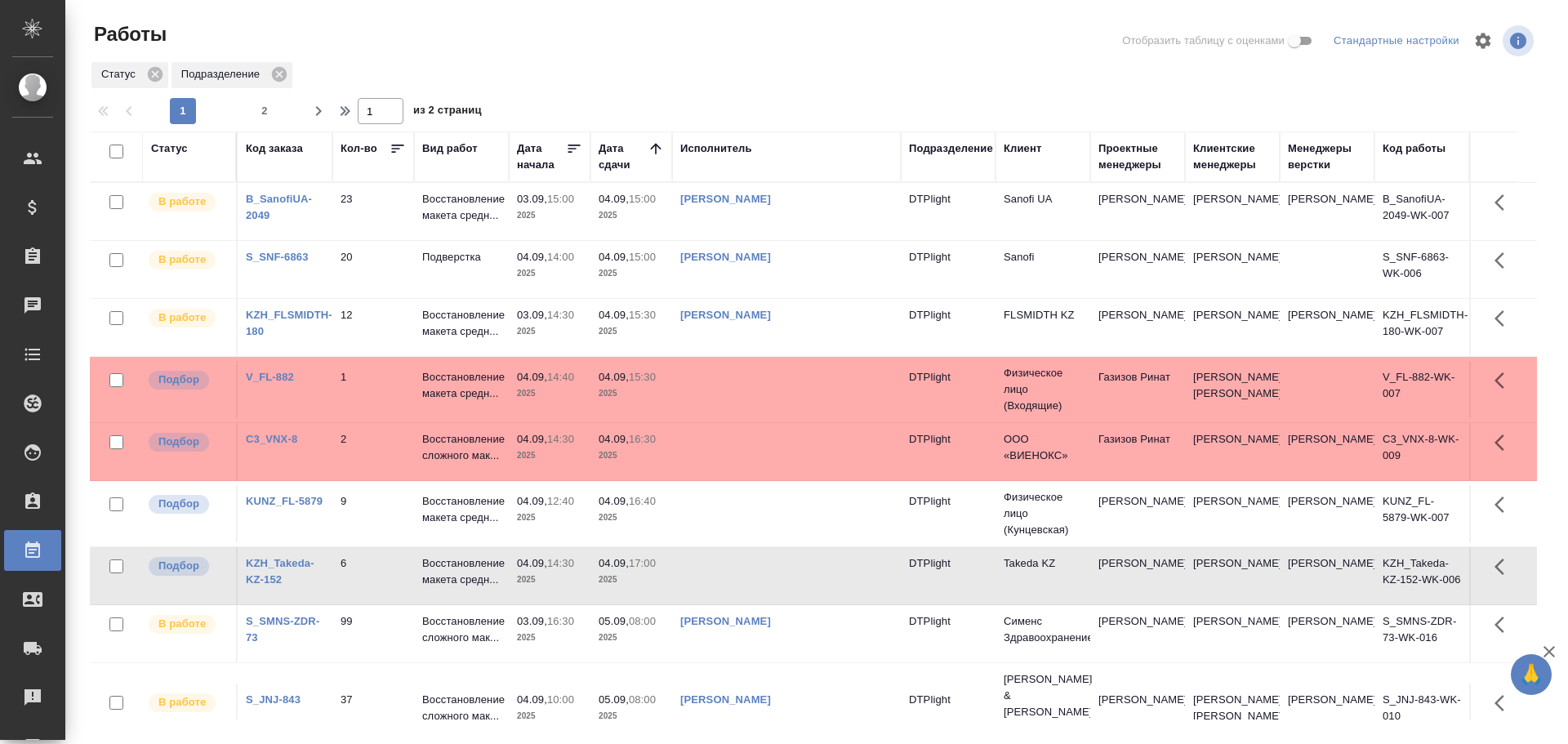
click at [766, 598] on td at bounding box center [786, 575] width 228 height 57
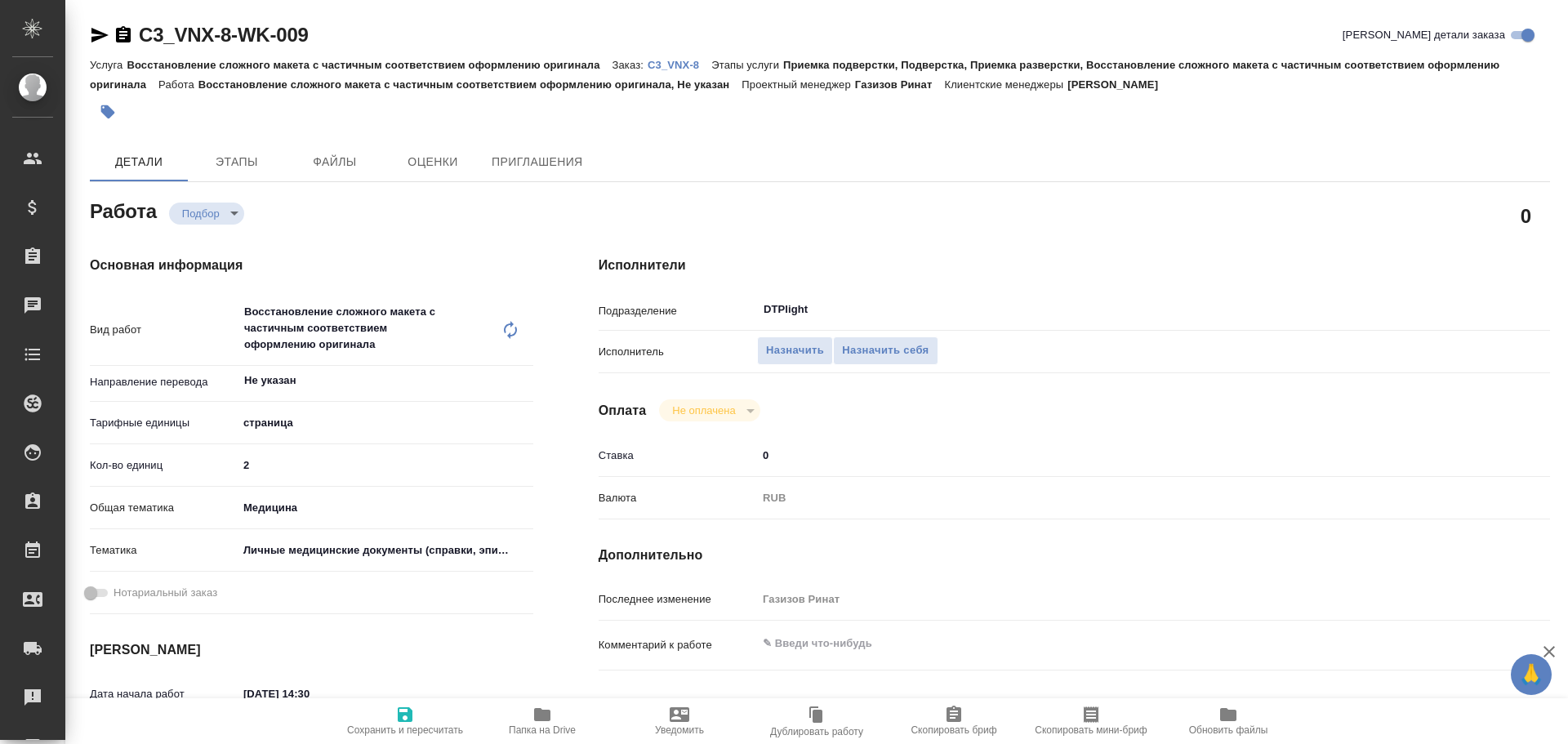
type textarea "x"
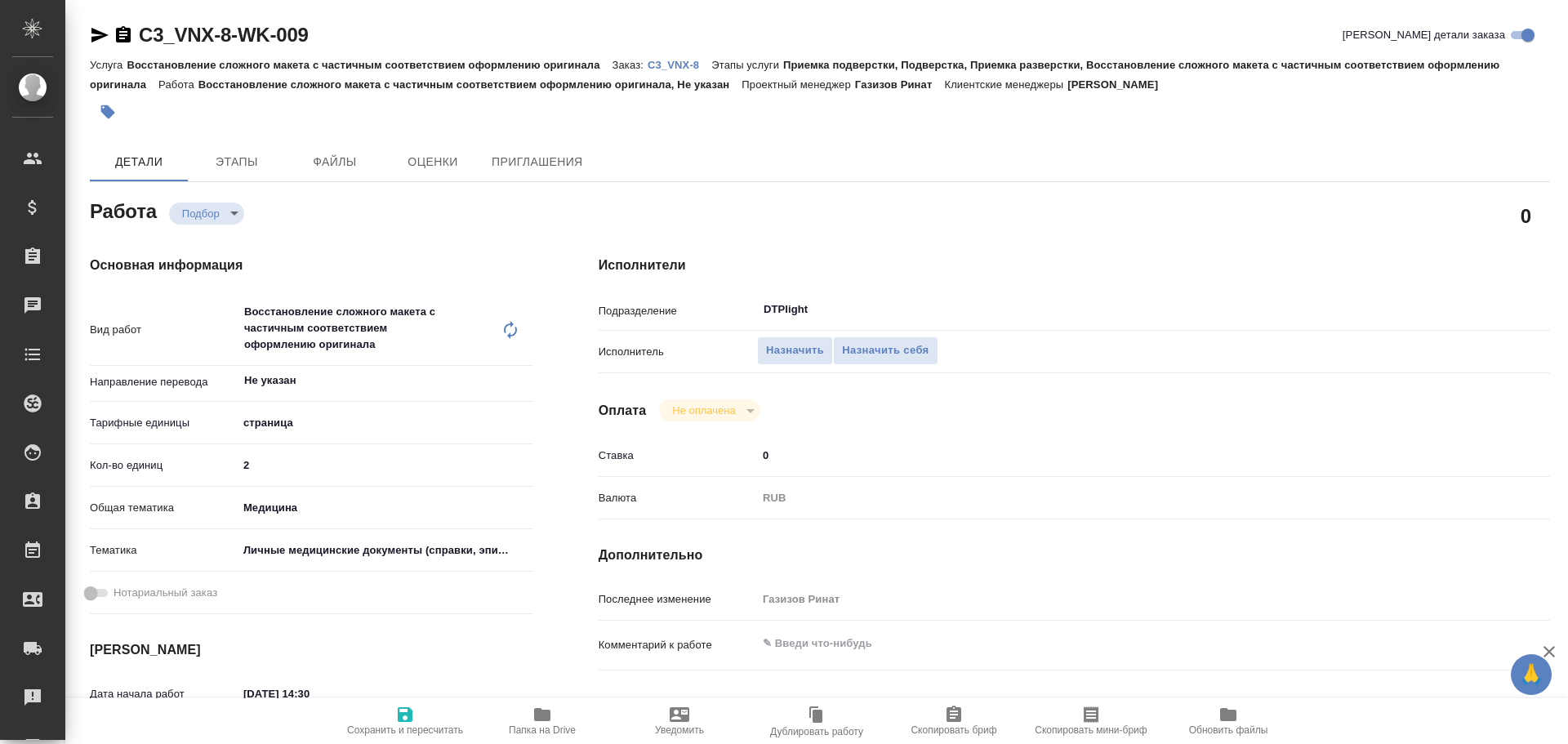
type textarea "x"
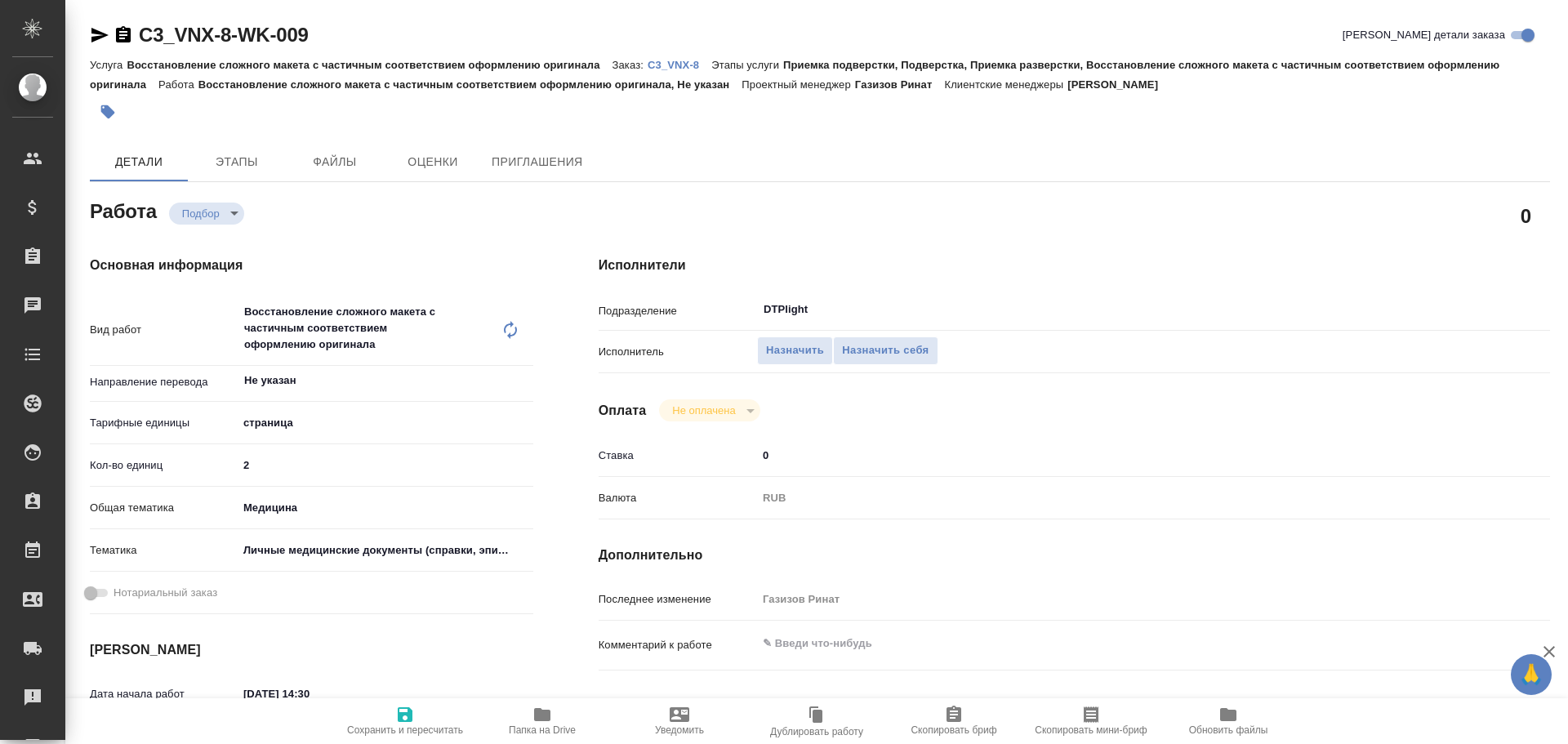
type textarea "x"
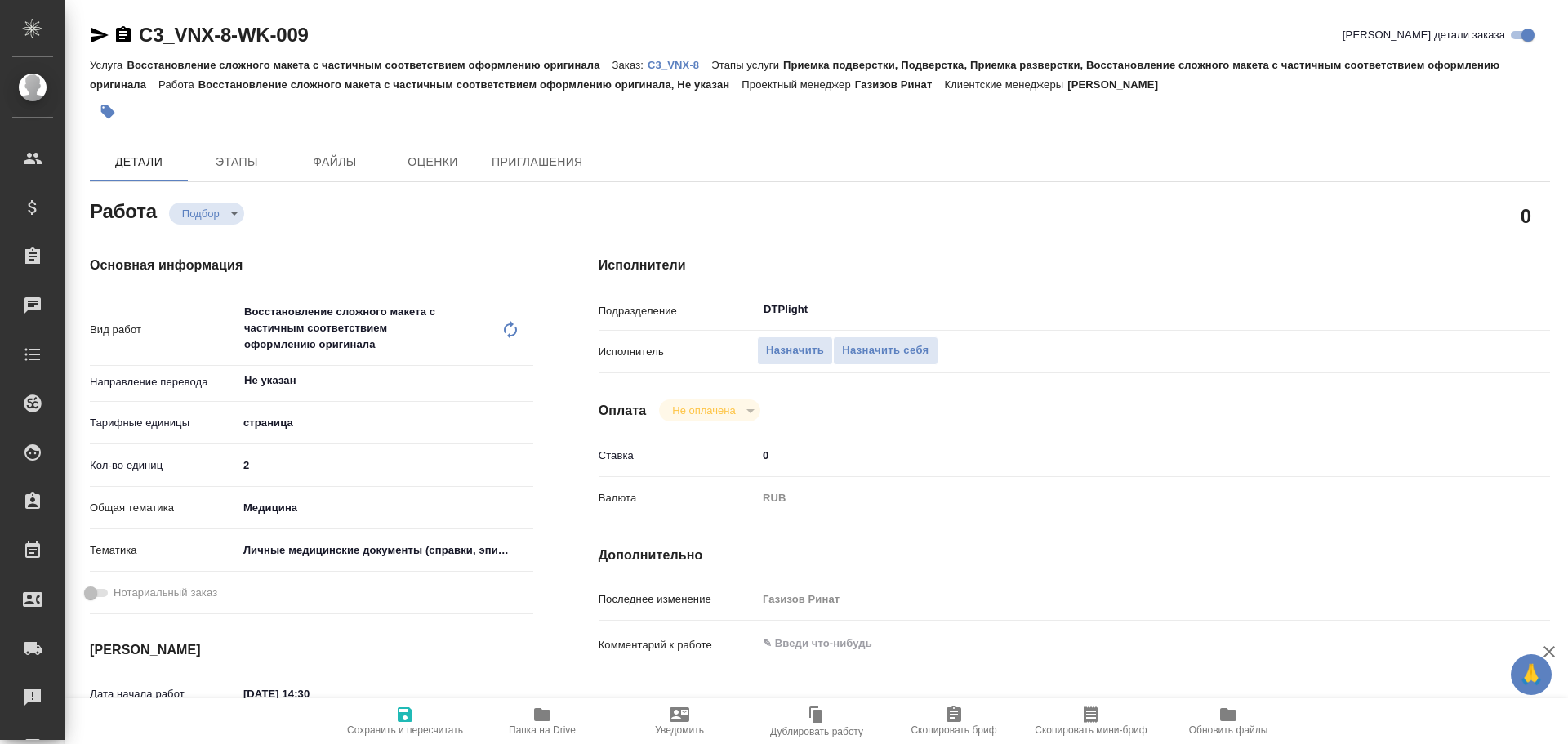
type textarea "x"
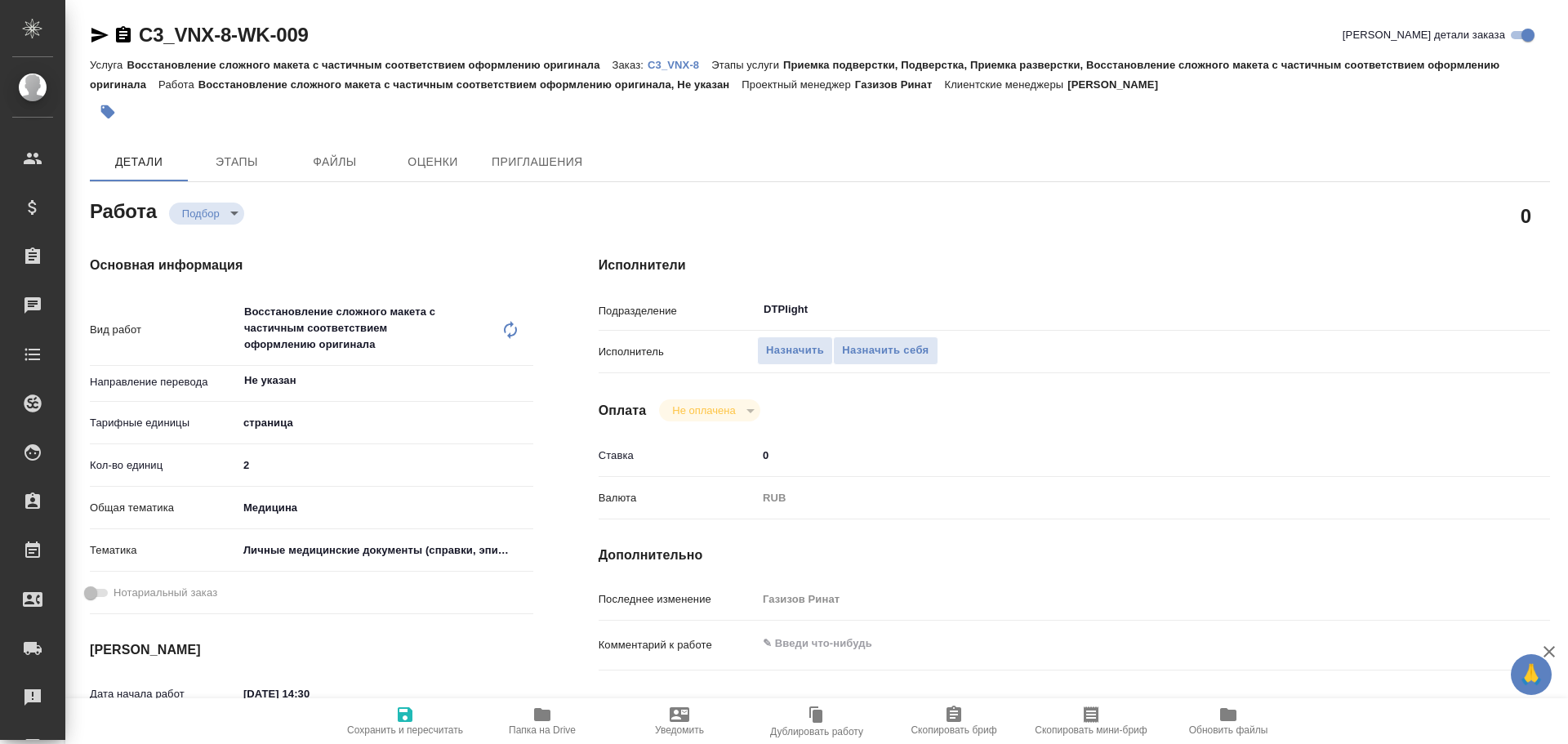
type textarea "x"
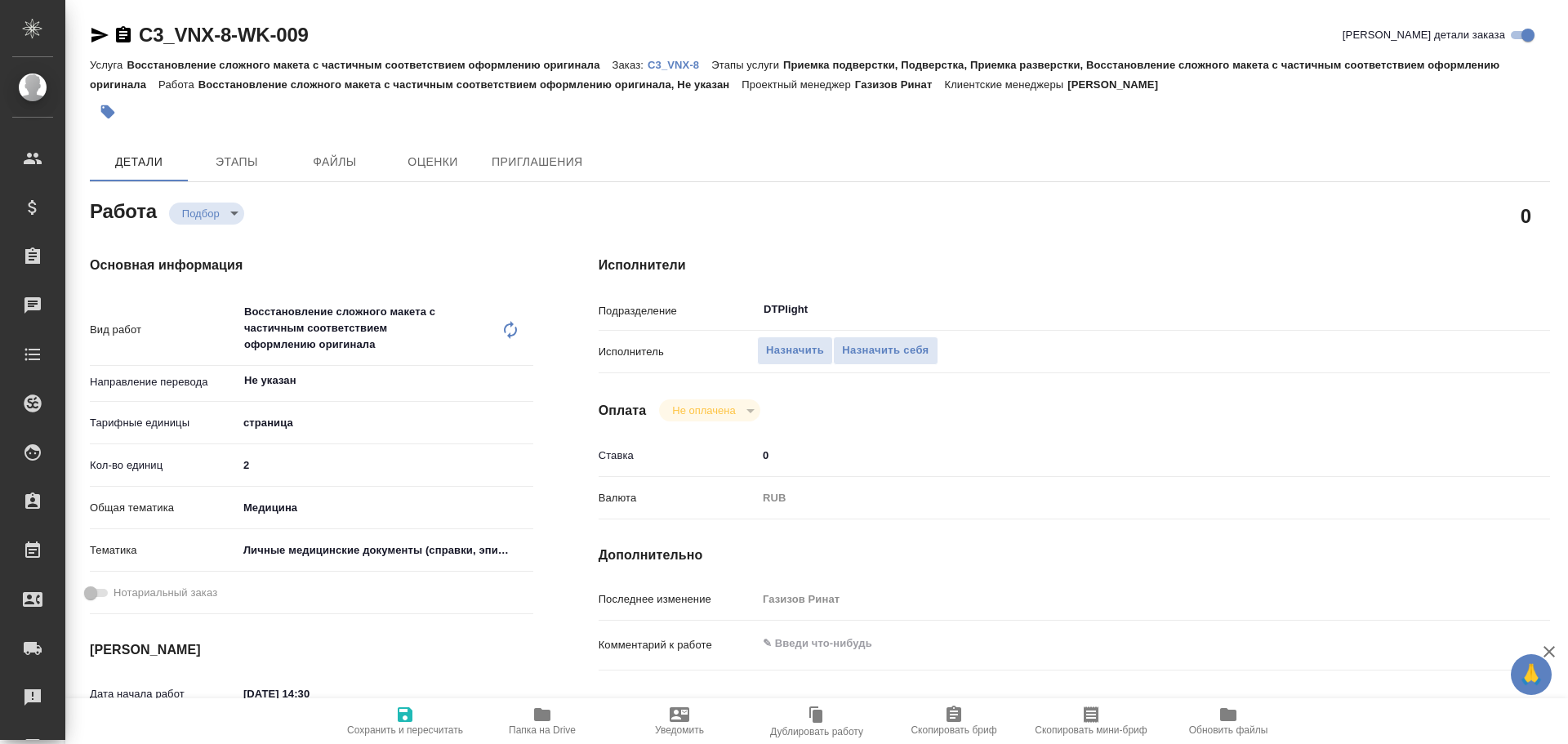
click at [100, 31] on icon "button" at bounding box center [100, 35] width 19 height 19
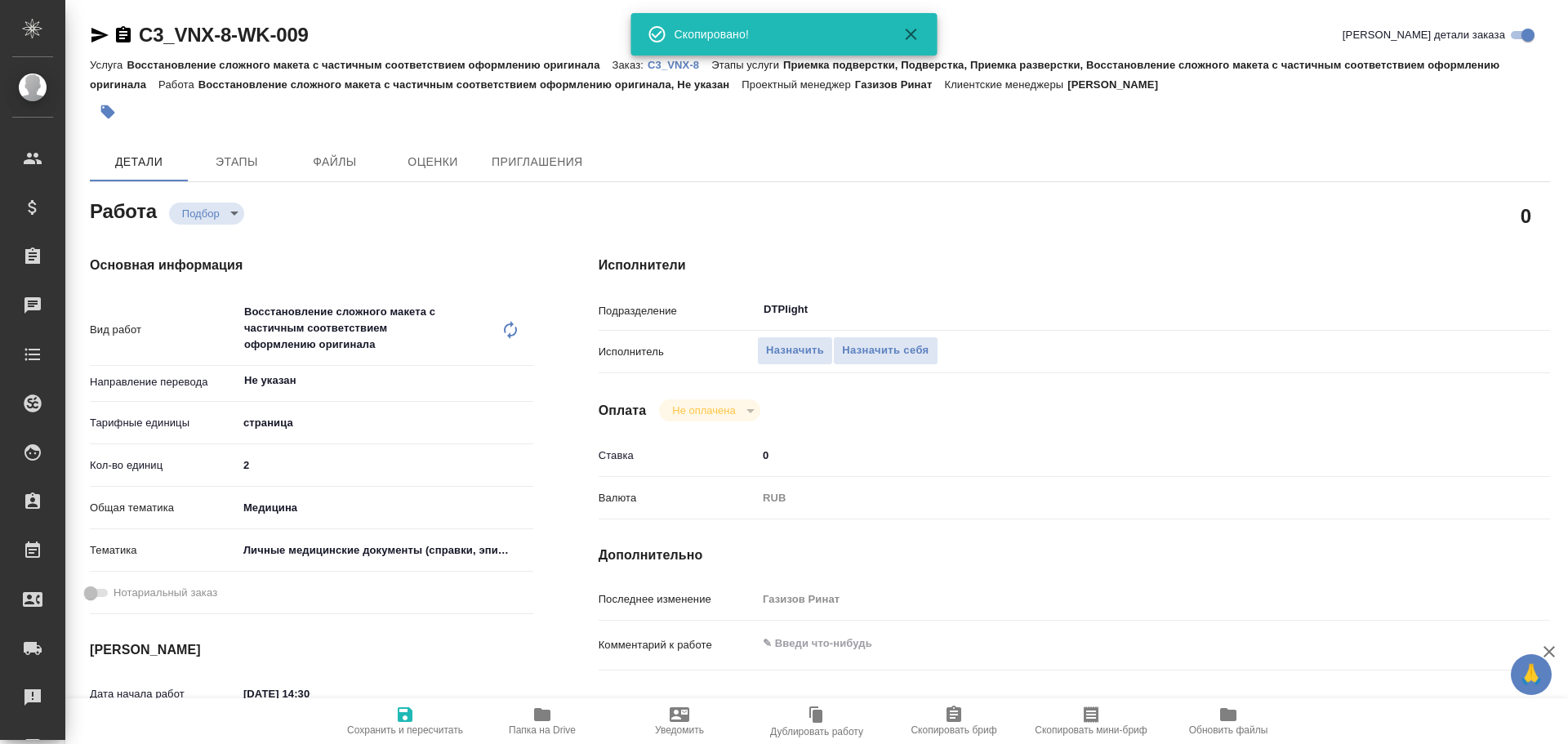
type textarea "x"
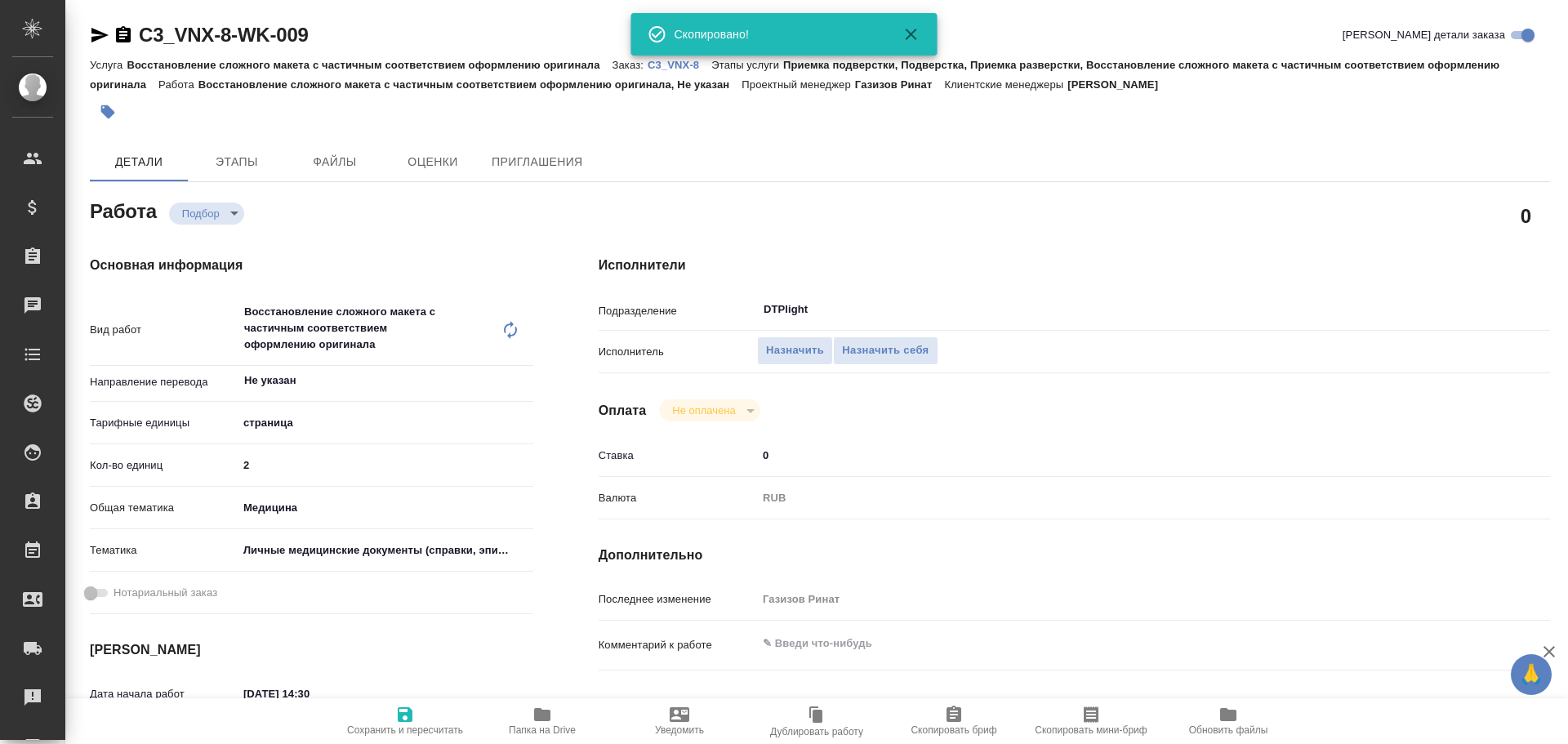
type textarea "x"
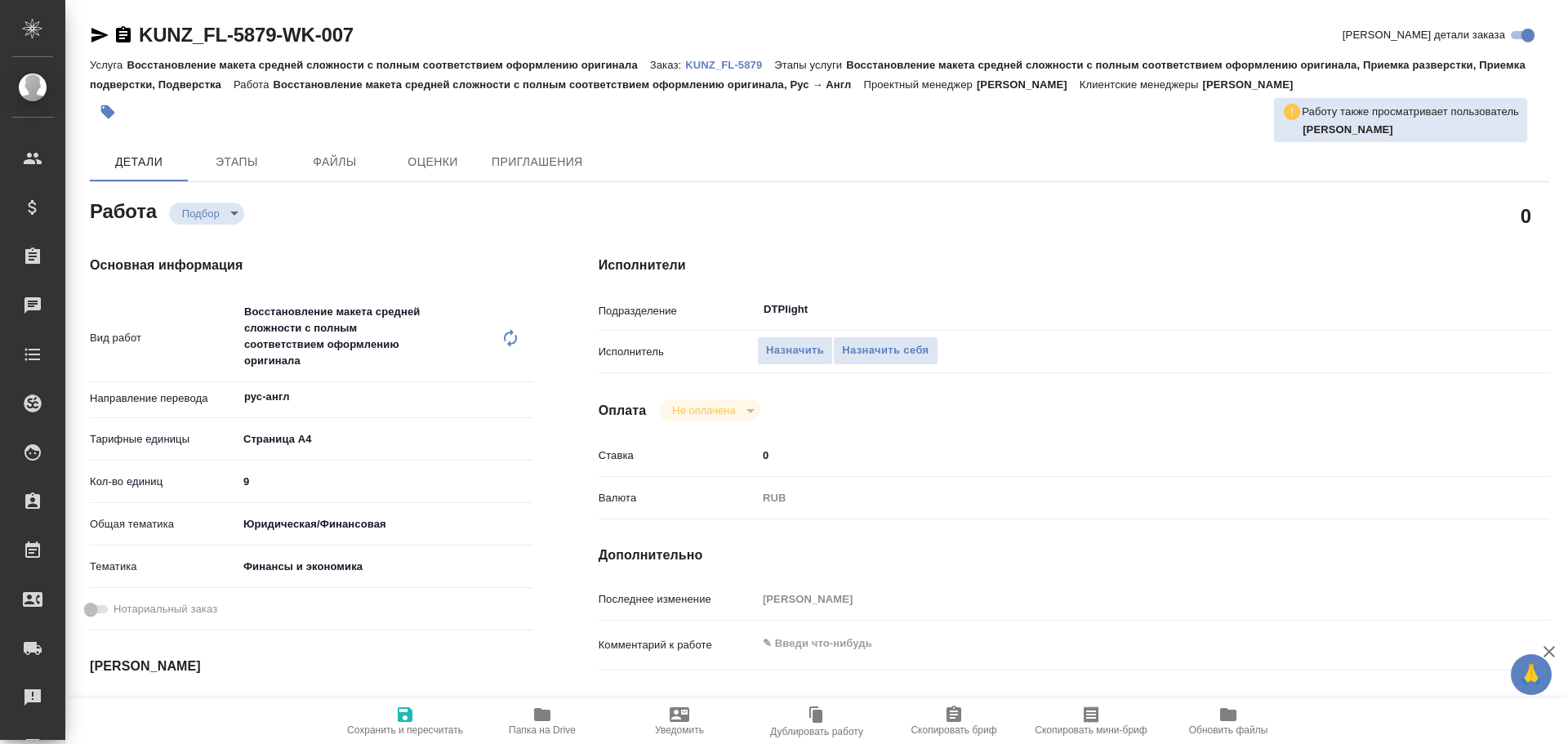
type textarea "x"
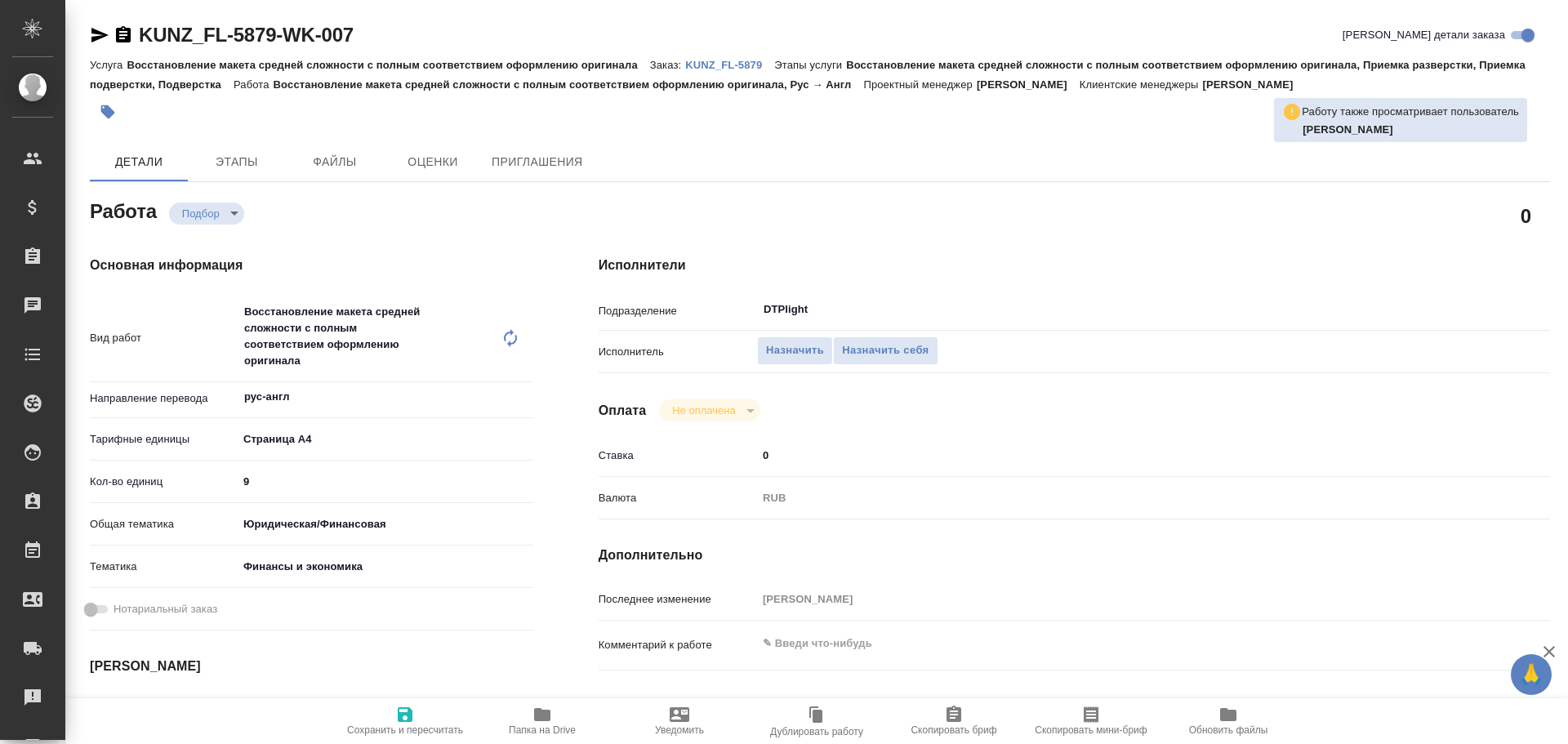
type textarea "x"
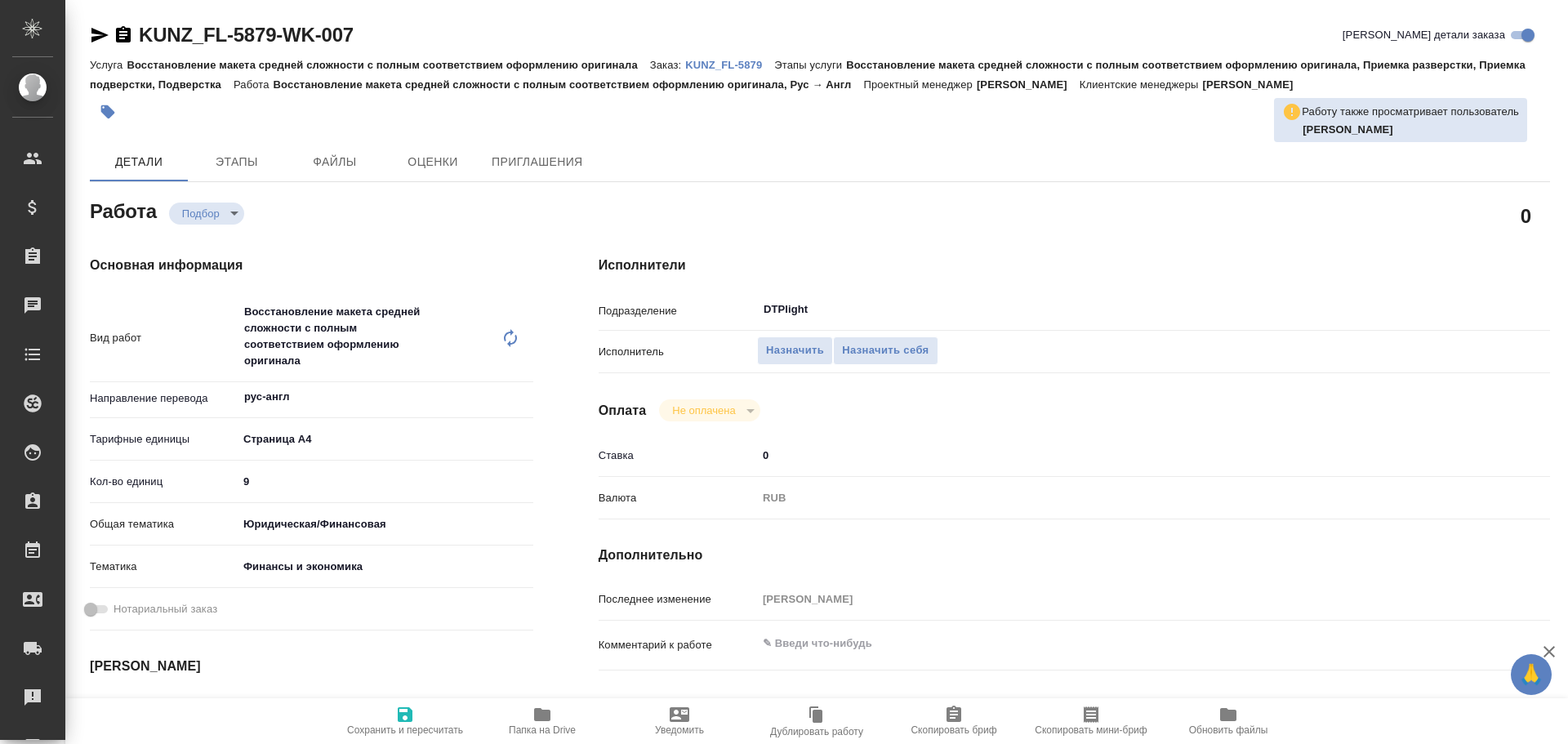
type textarea "x"
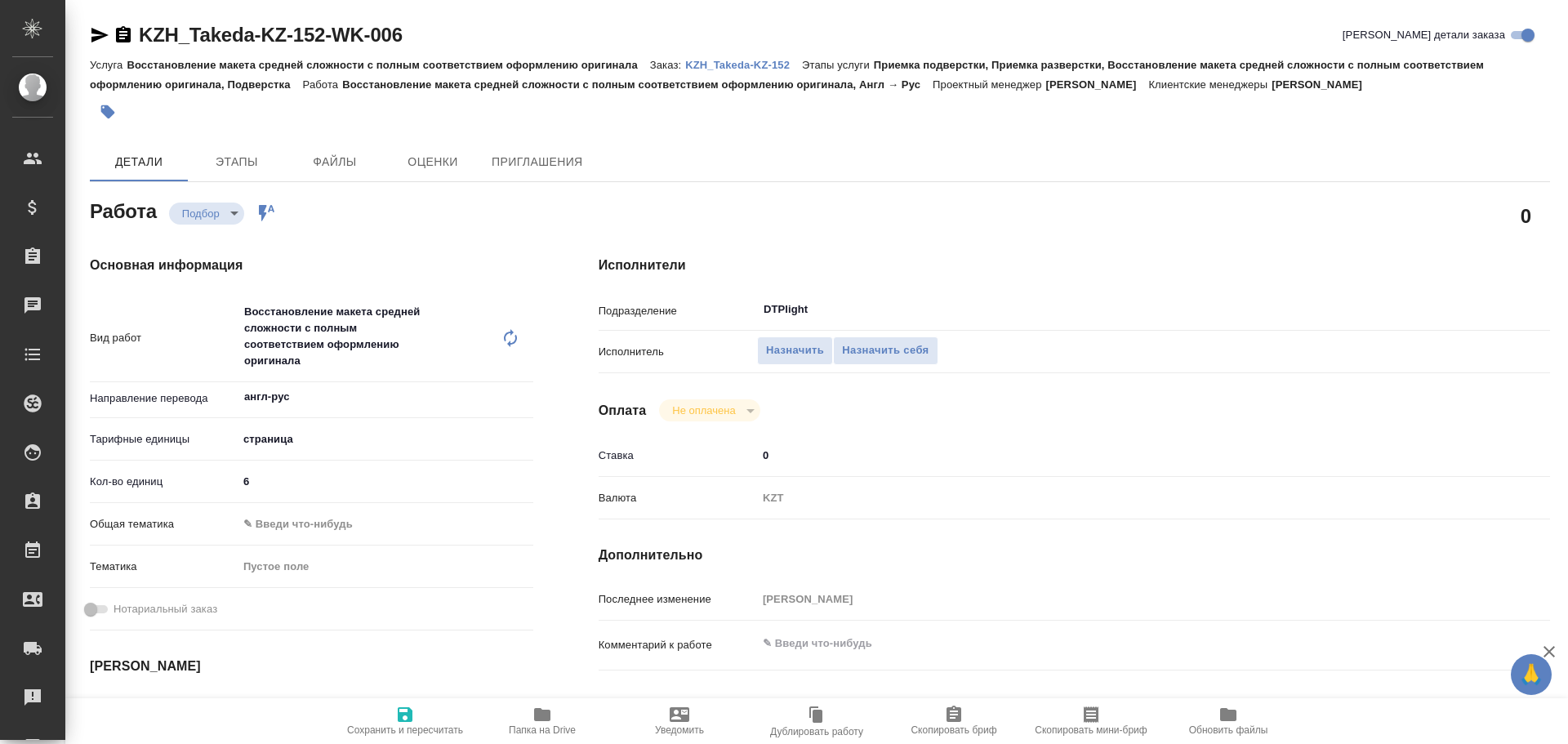
type textarea "x"
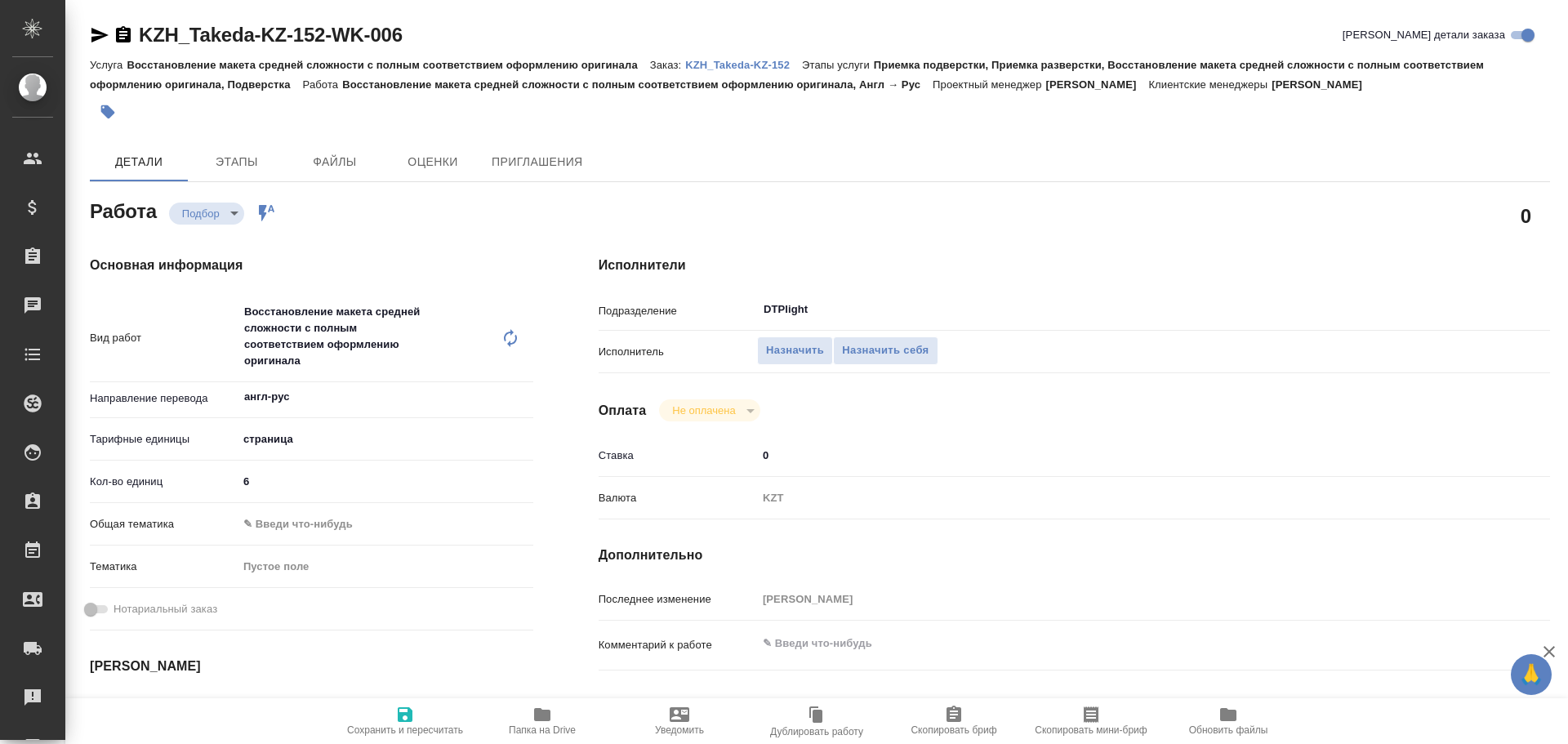
type textarea "x"
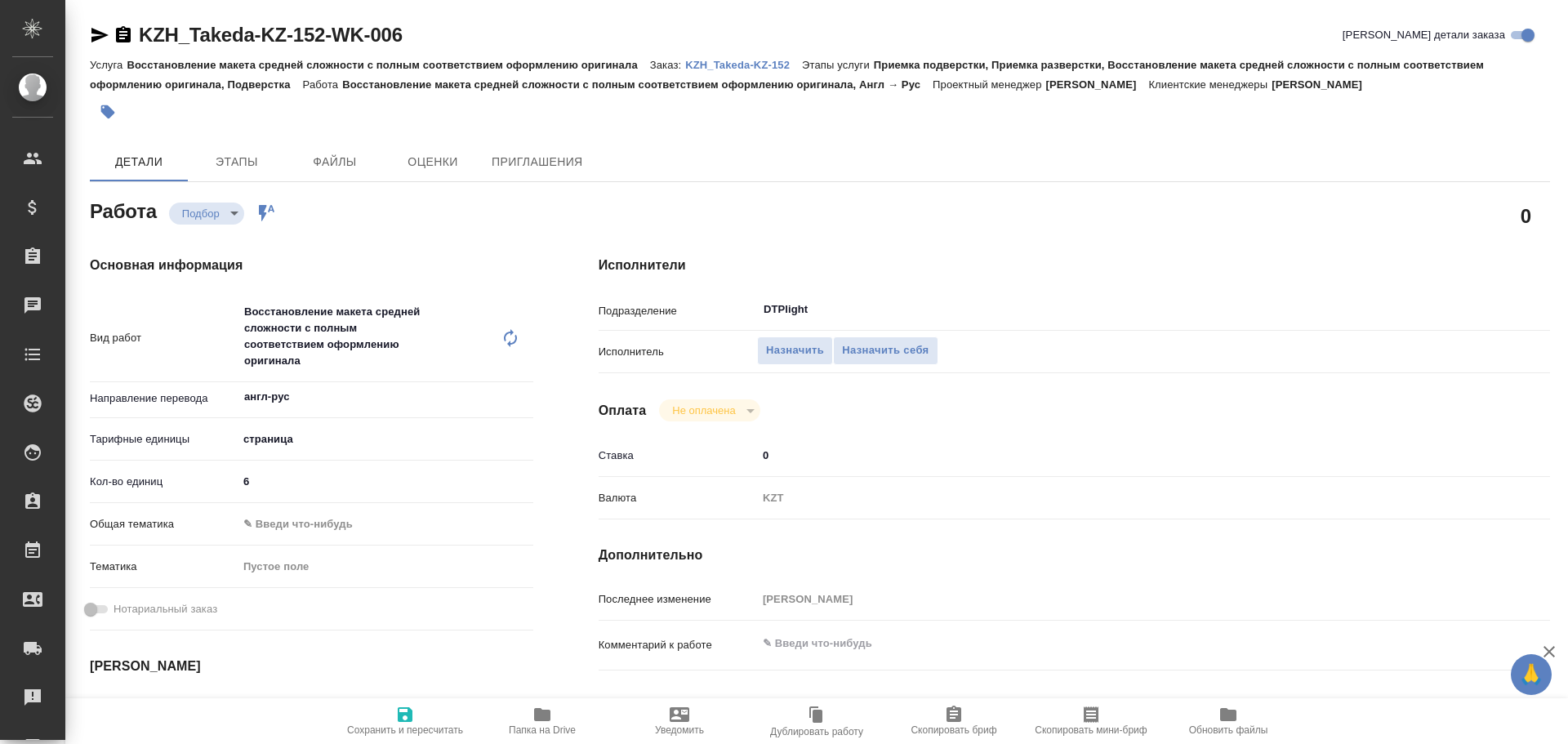
type textarea "x"
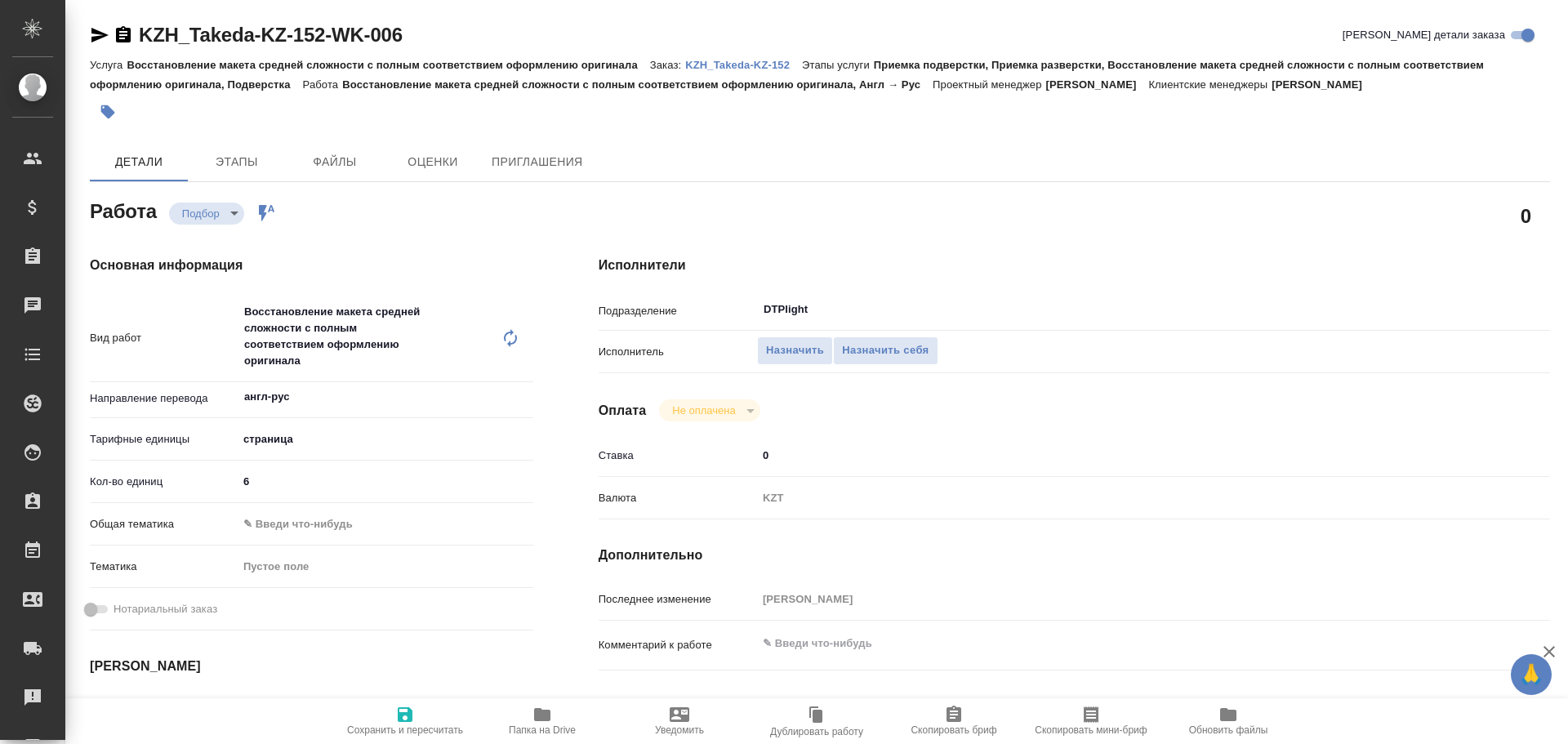
type textarea "x"
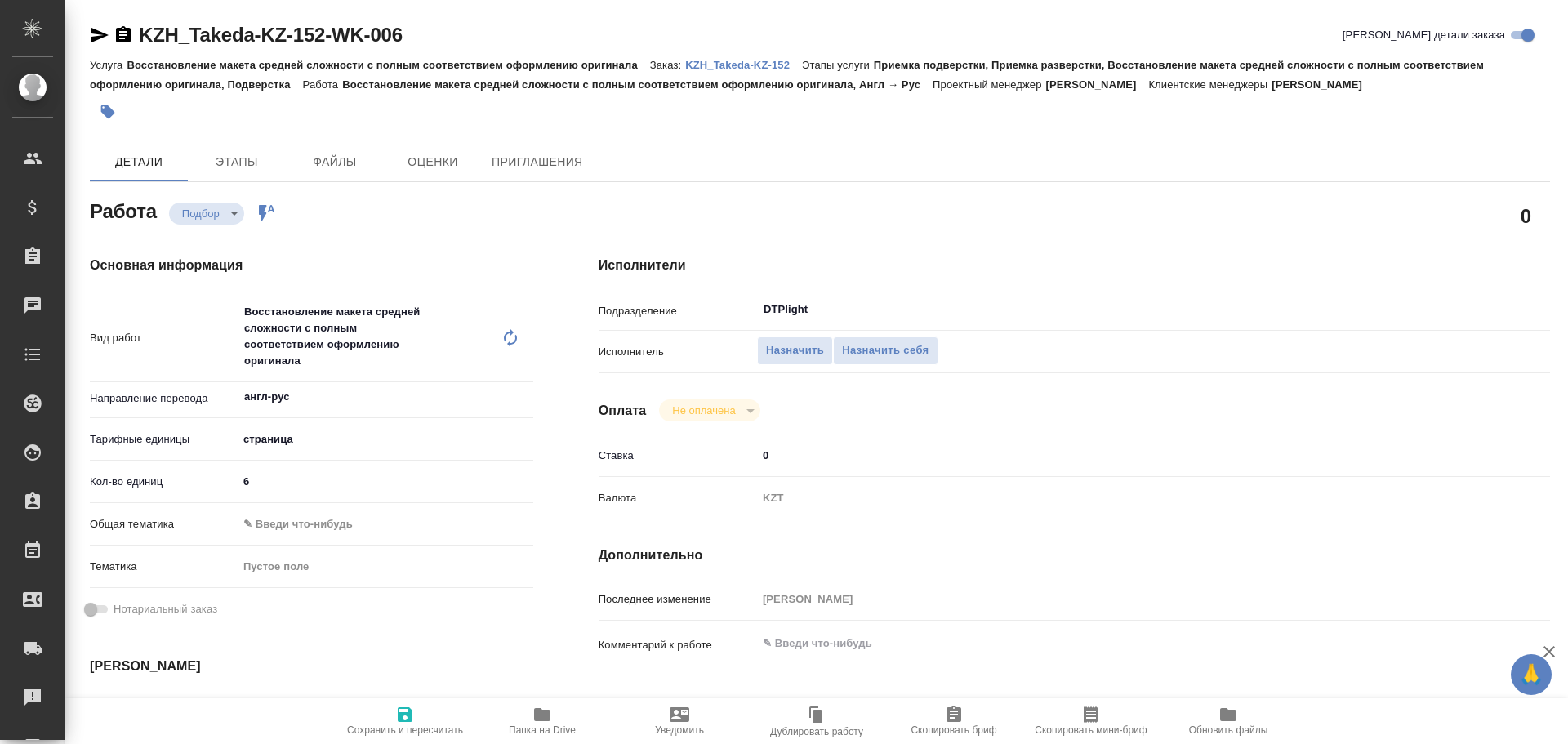
type textarea "x"
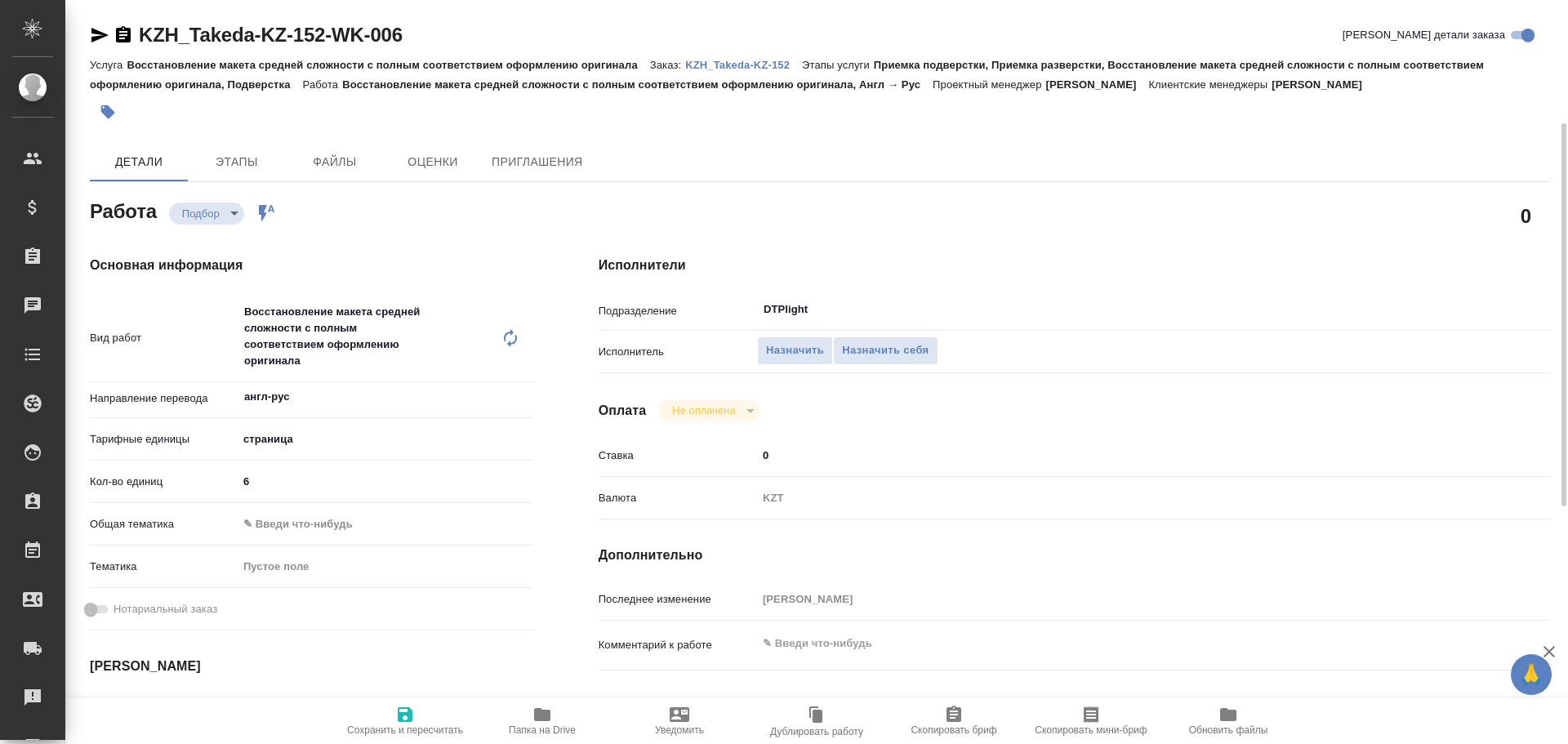
scroll to position [81, 0]
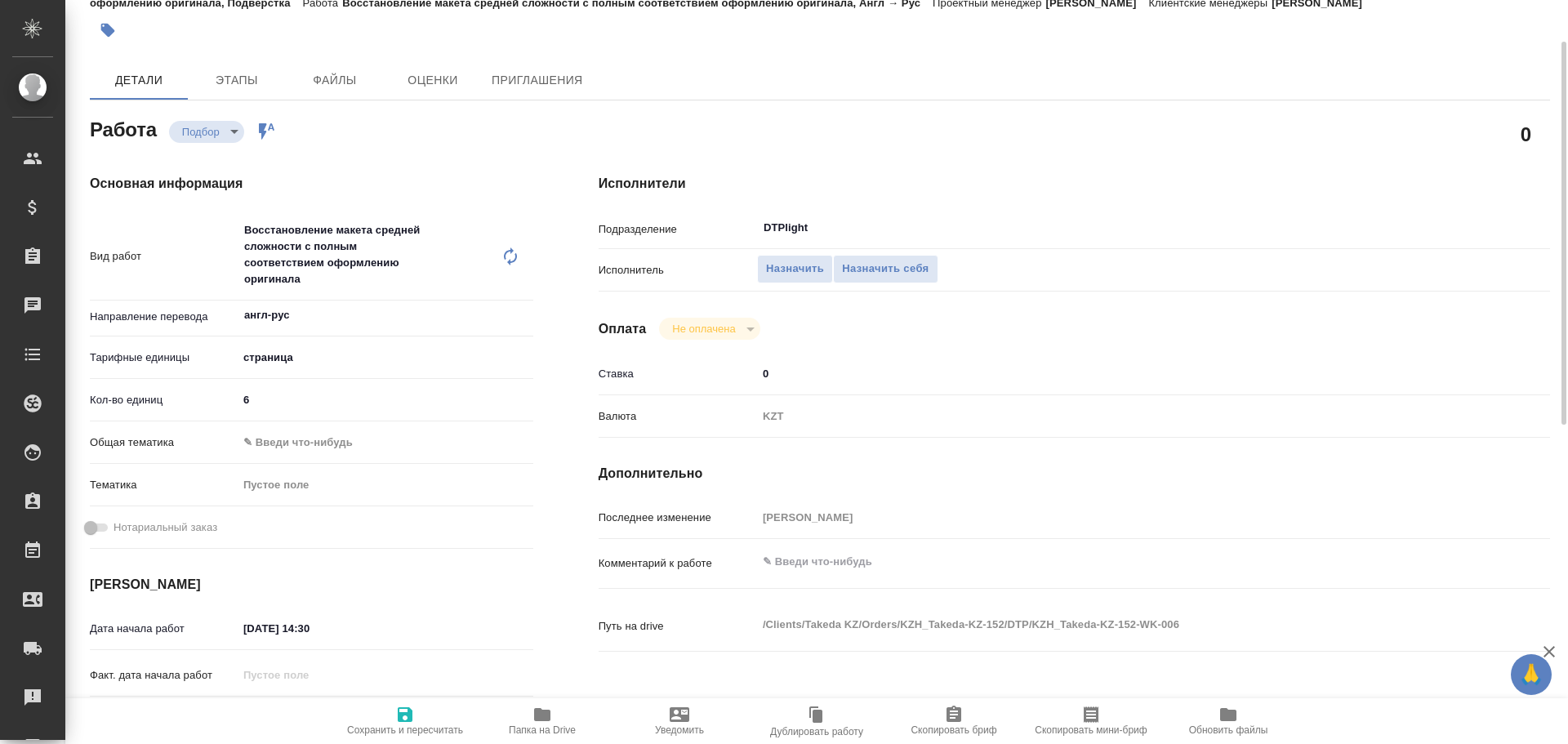
type textarea "x"
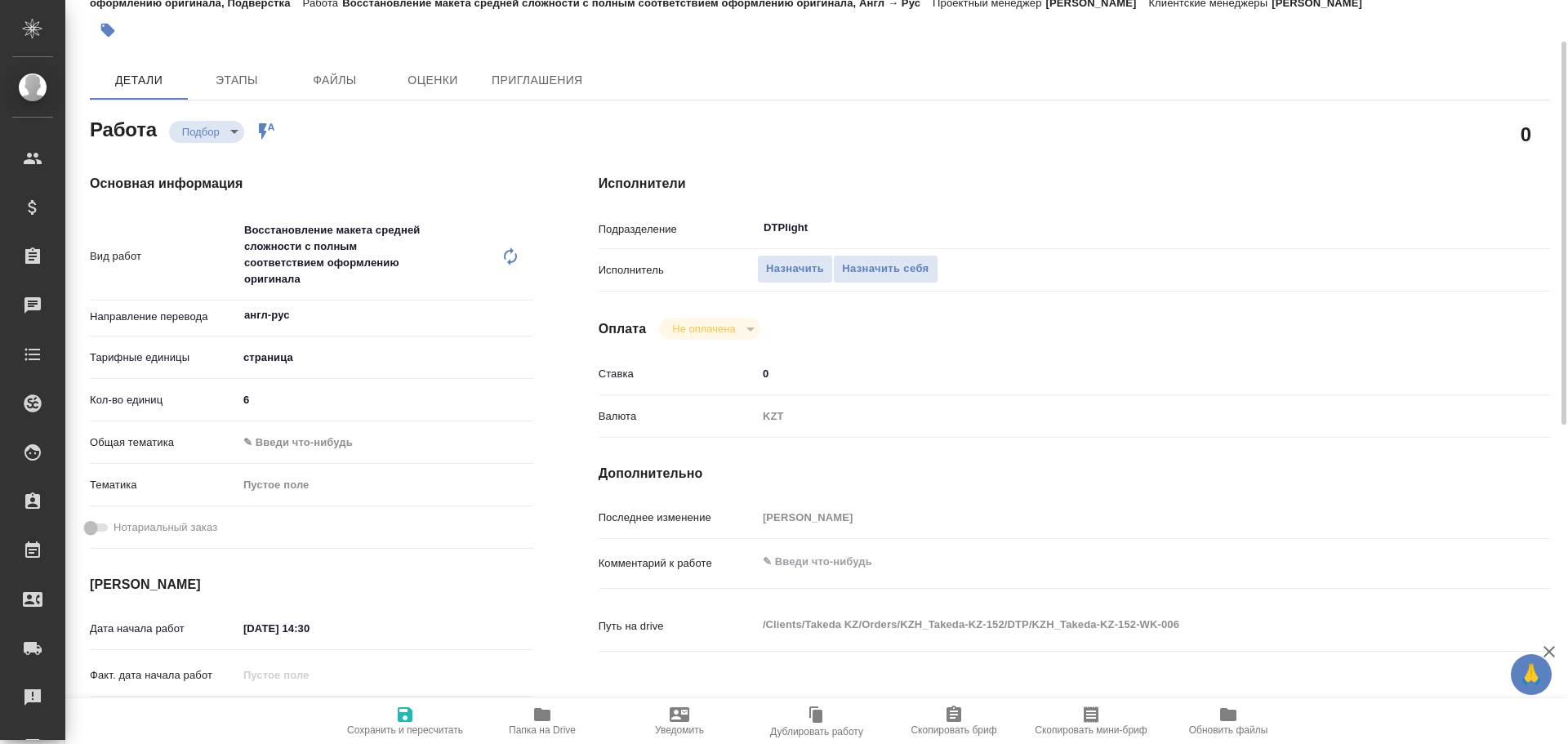
click at [548, 714] on icon "button" at bounding box center [542, 714] width 17 height 13
type textarea "x"
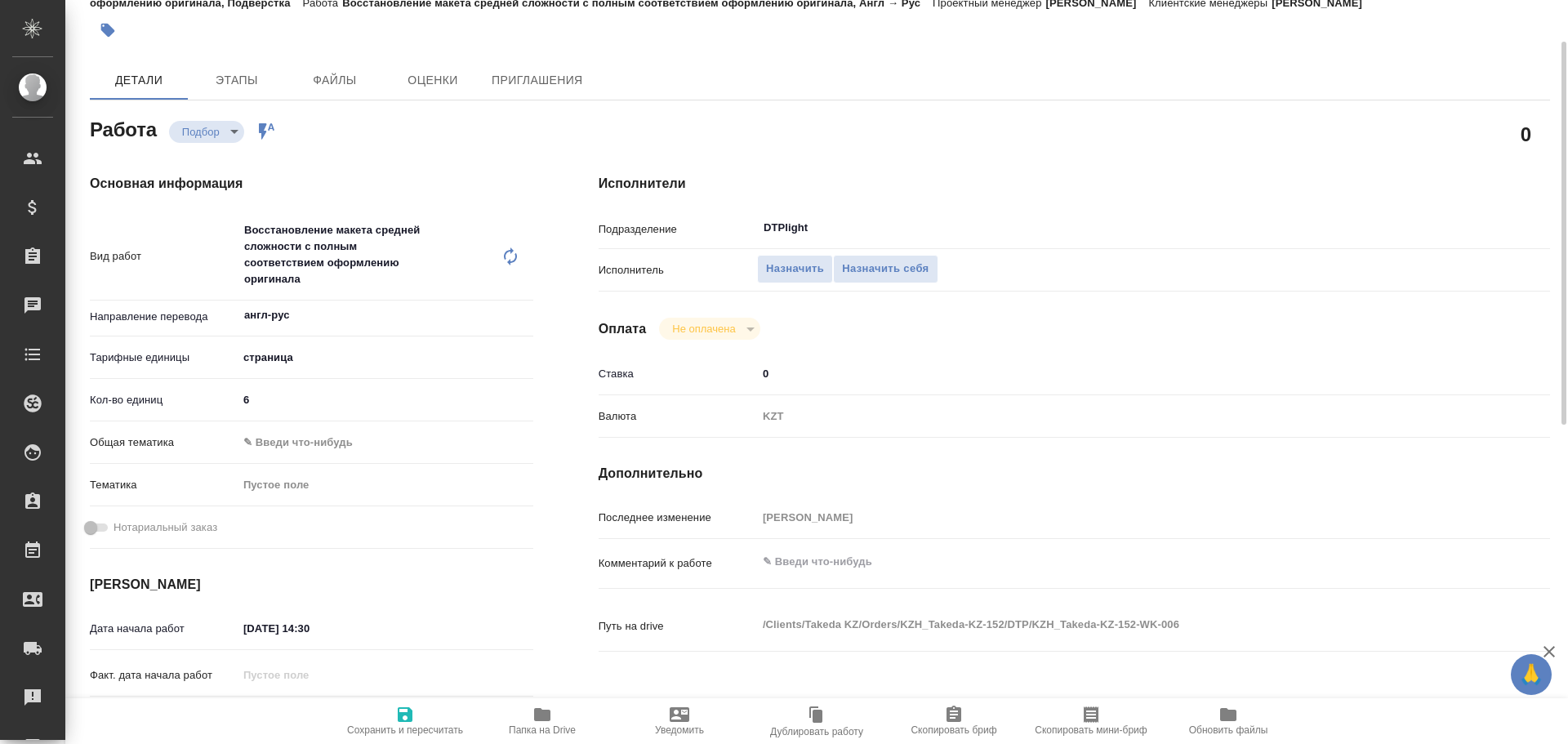
type textarea "x"
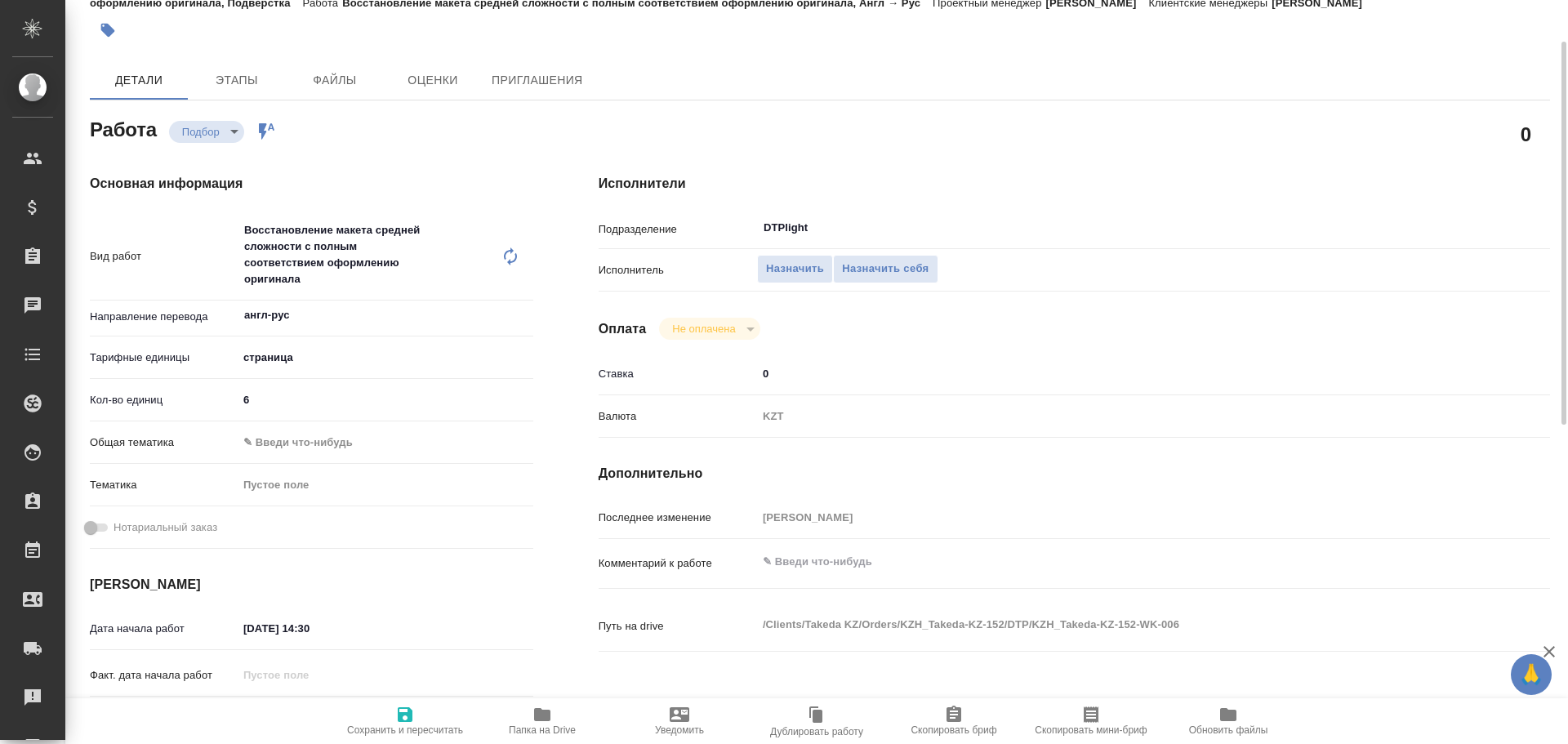
type textarea "x"
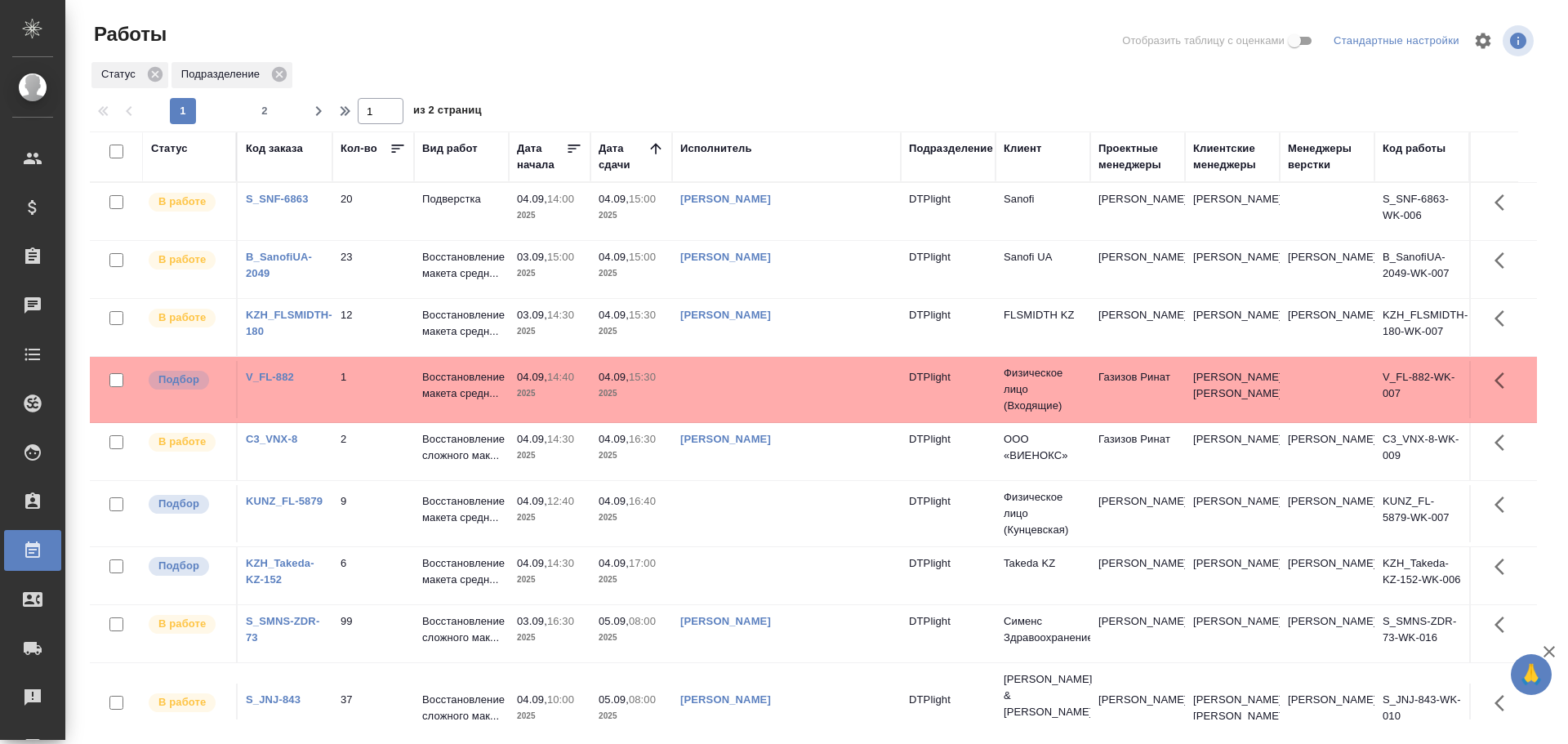
click at [718, 385] on td at bounding box center [786, 390] width 228 height 57
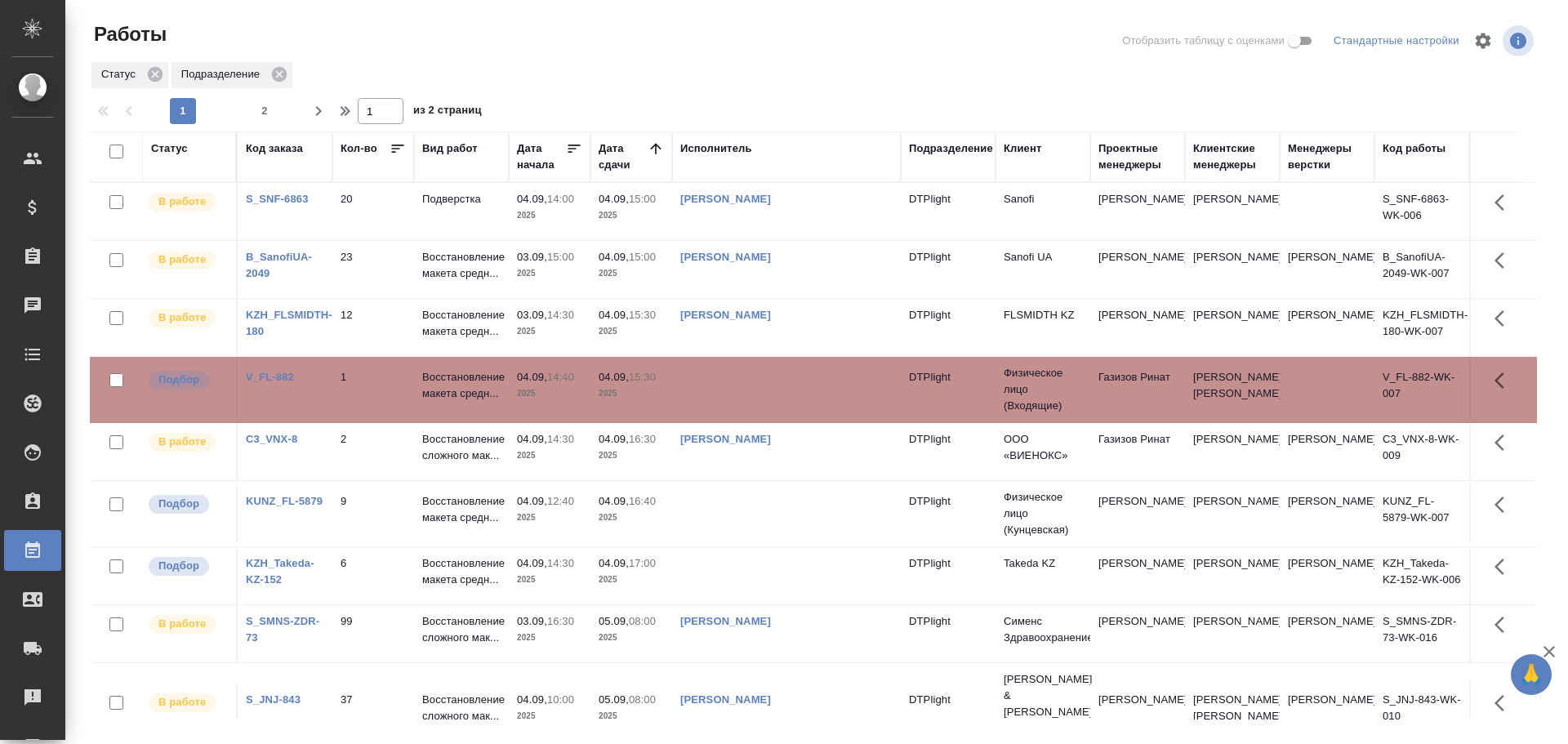
click at [718, 385] on td at bounding box center [786, 390] width 228 height 57
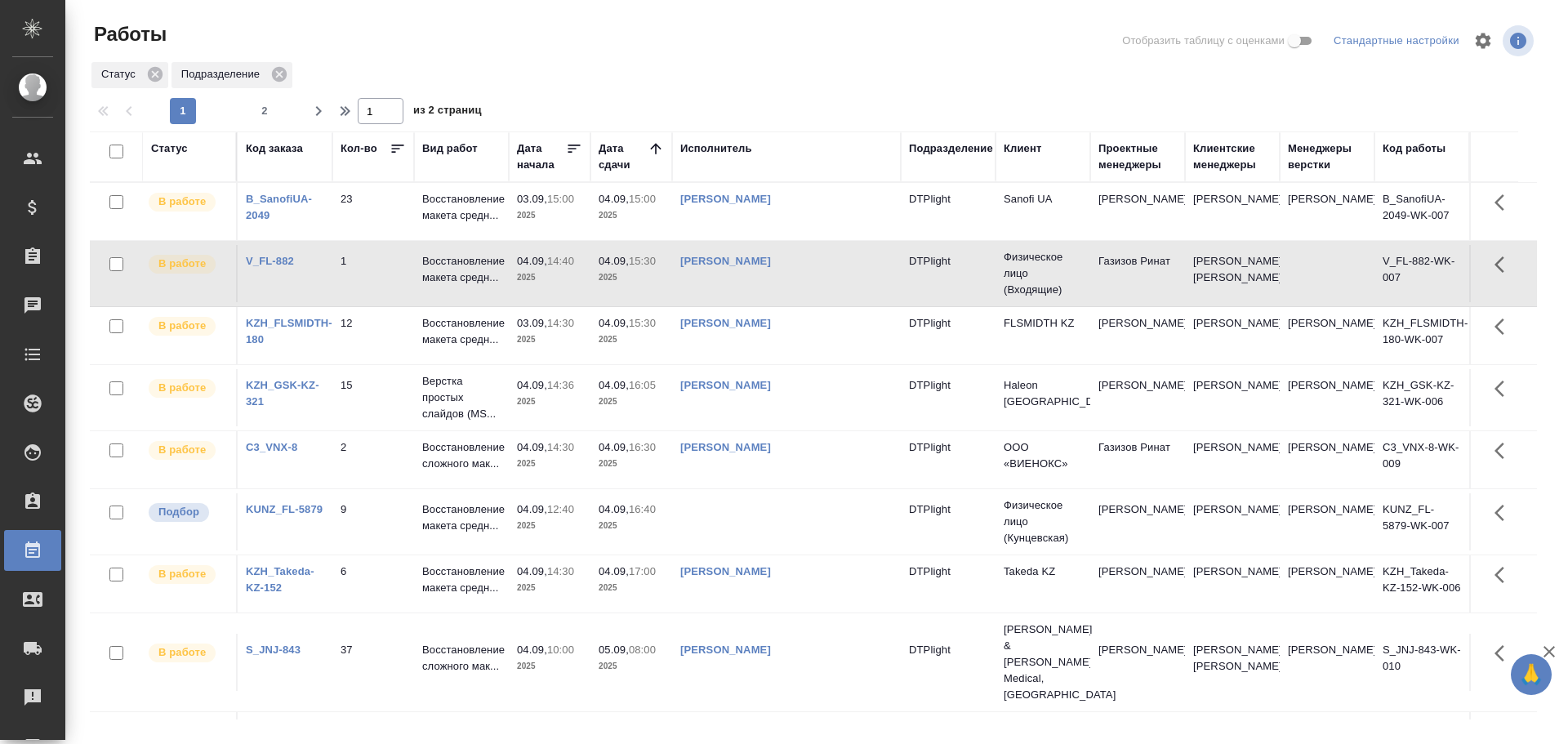
click at [736, 545] on td at bounding box center [786, 522] width 228 height 57
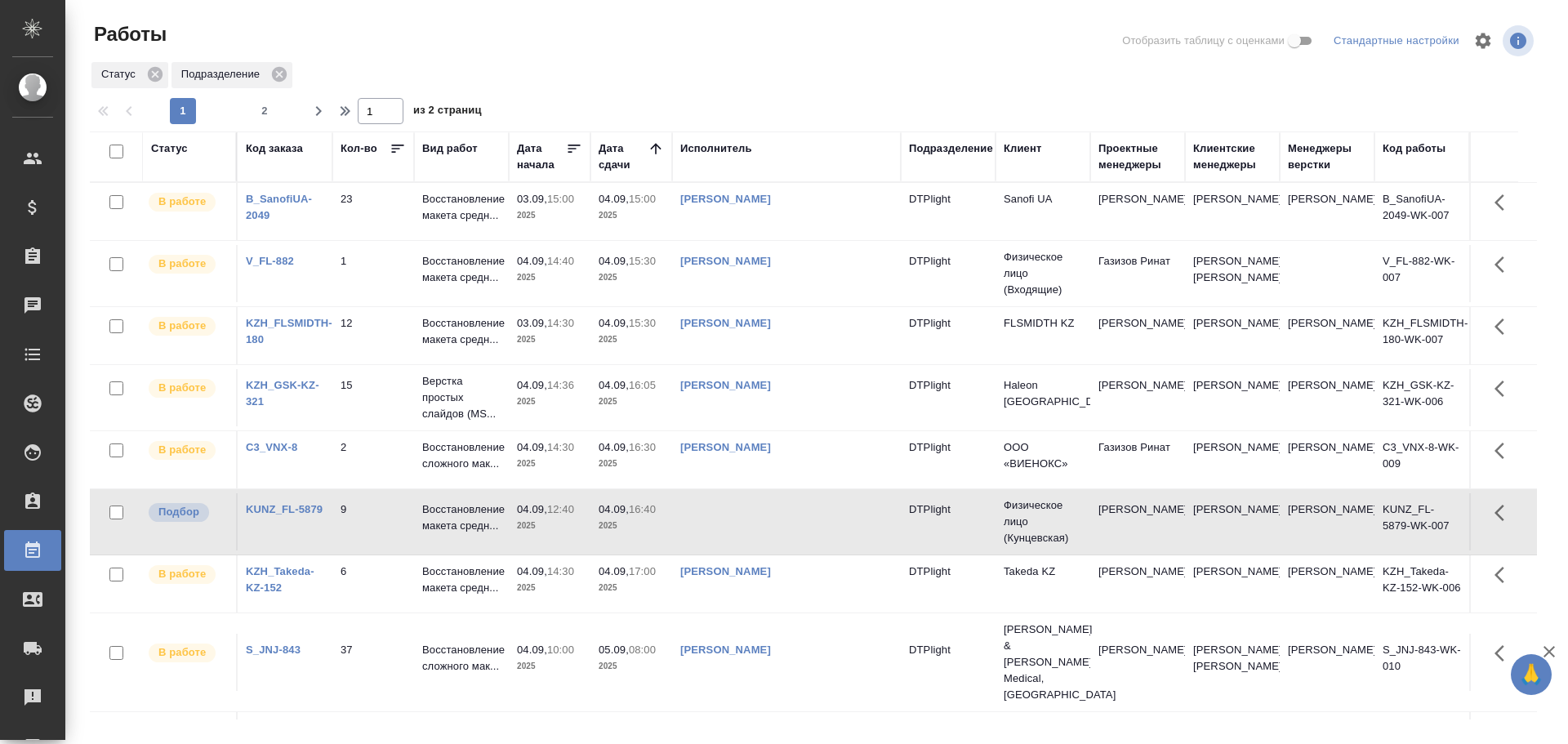
click at [736, 545] on td at bounding box center [786, 522] width 228 height 57
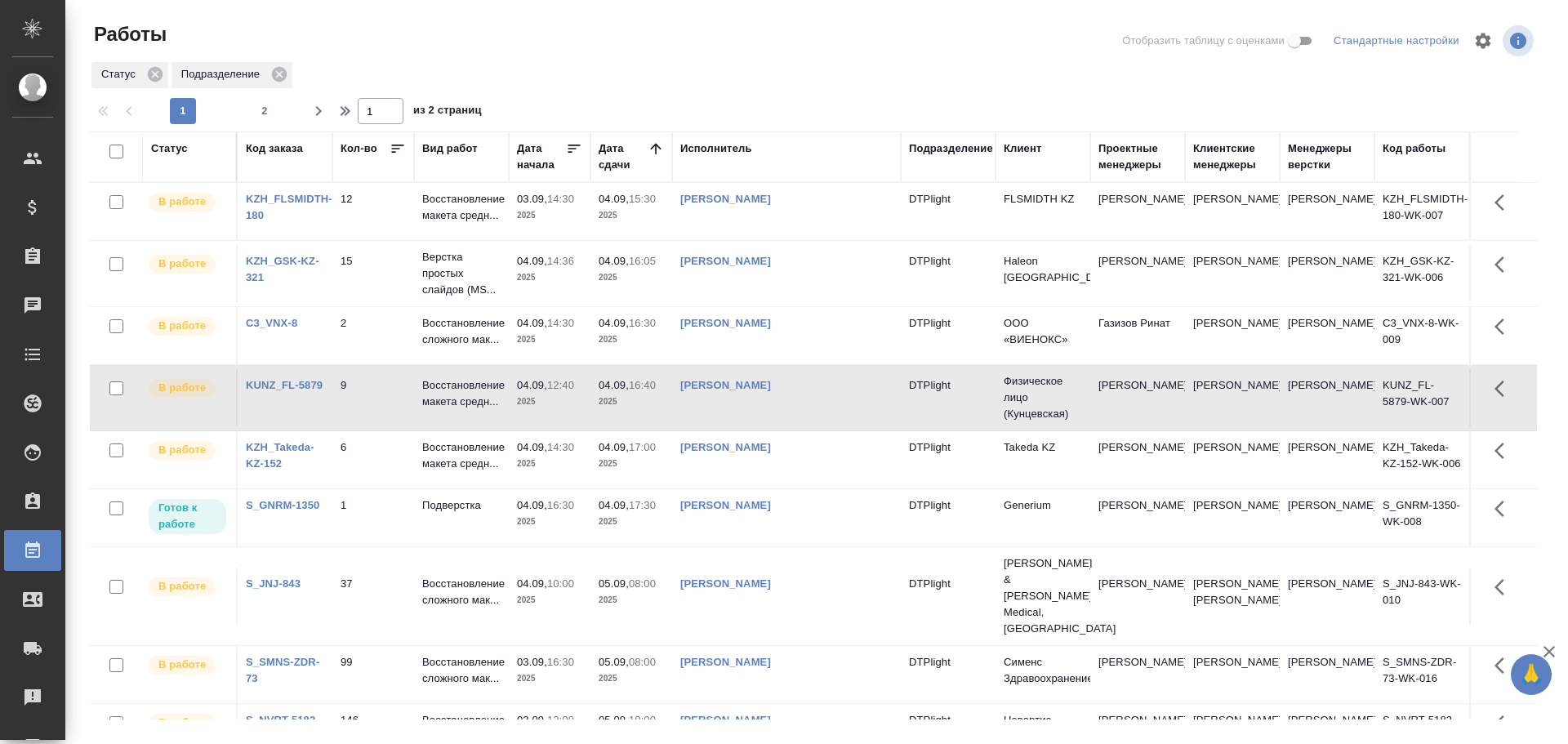
click at [941, 151] on div "Подразделение" at bounding box center [951, 149] width 84 height 17
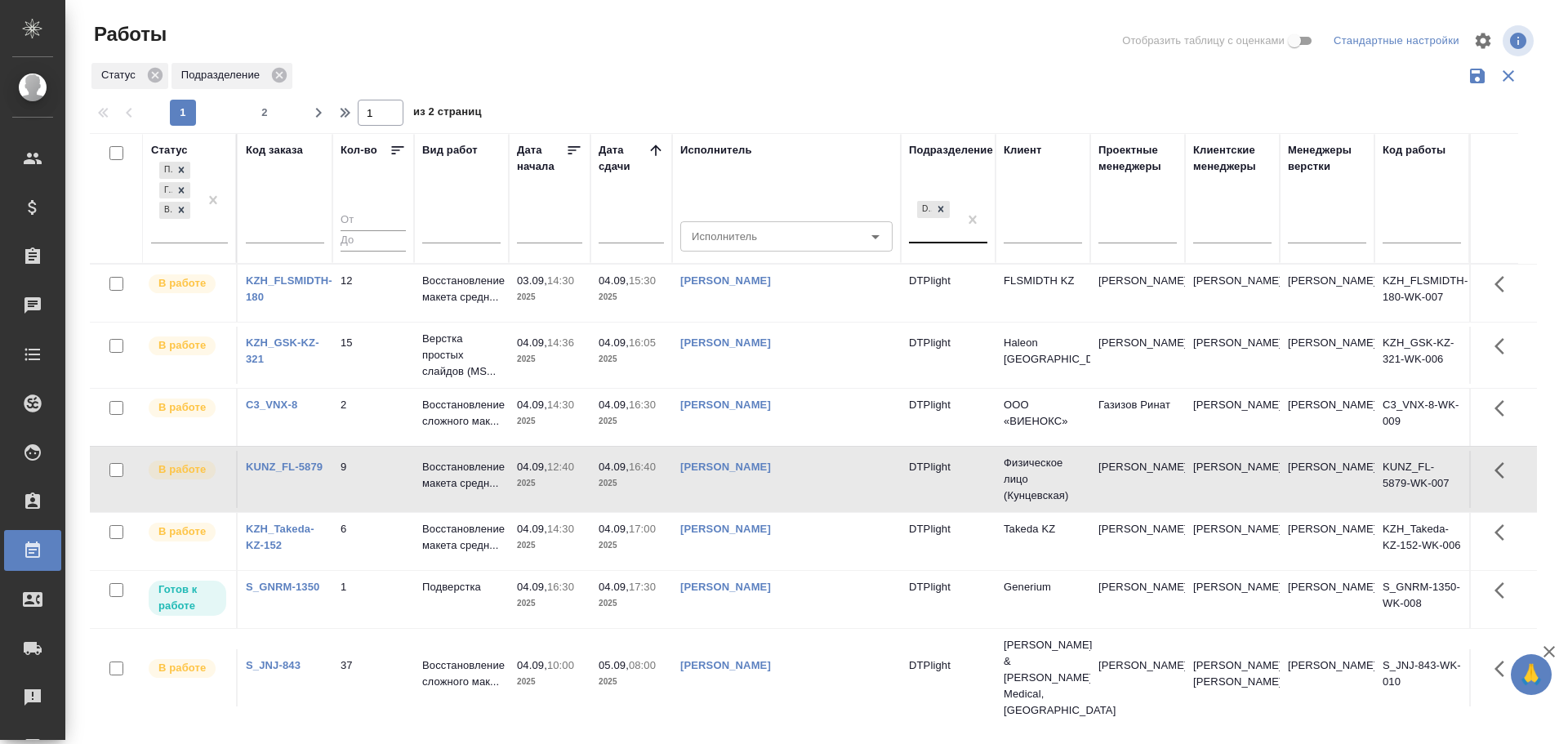
click at [930, 232] on div "DTPlight" at bounding box center [934, 220] width 49 height 44
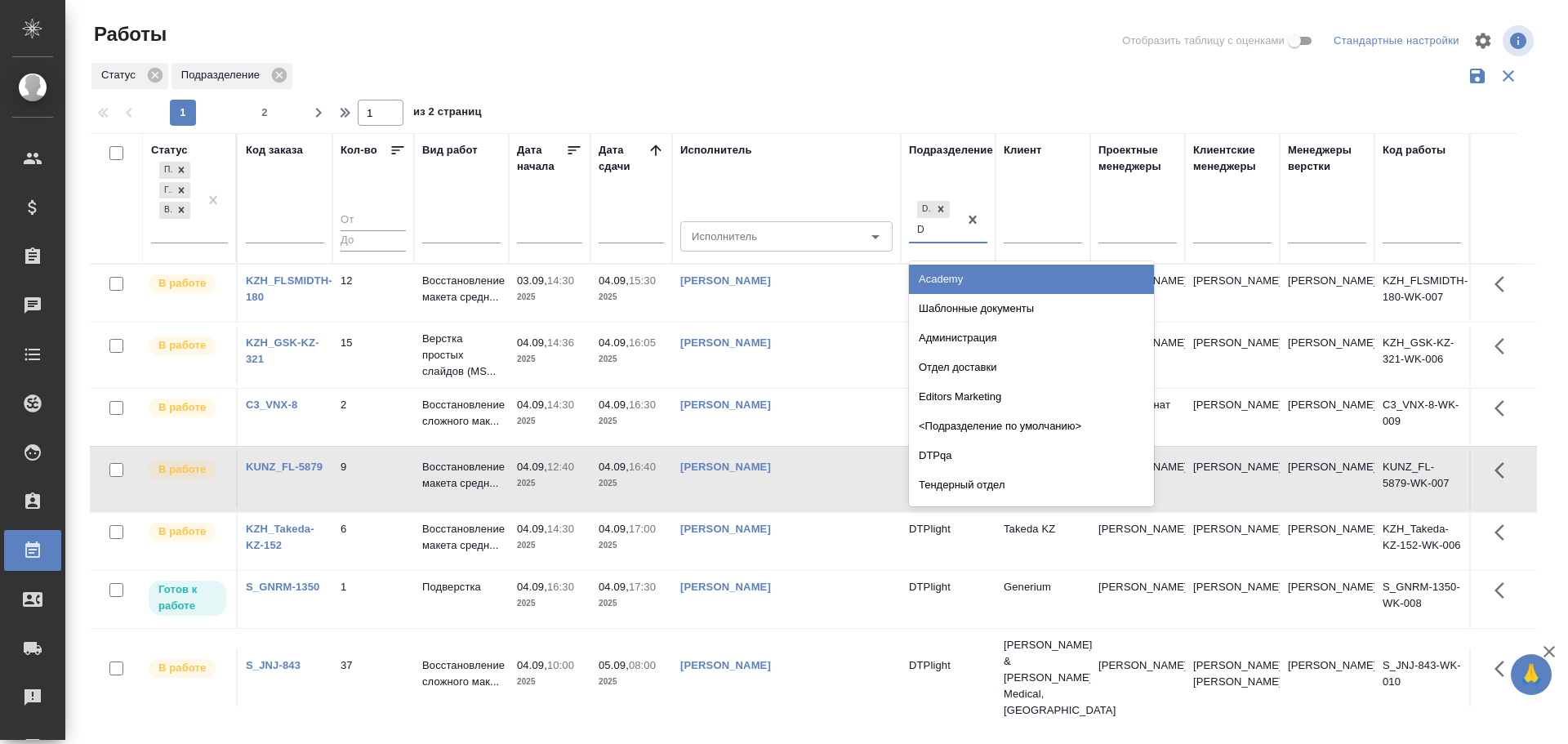
type input "Dt"
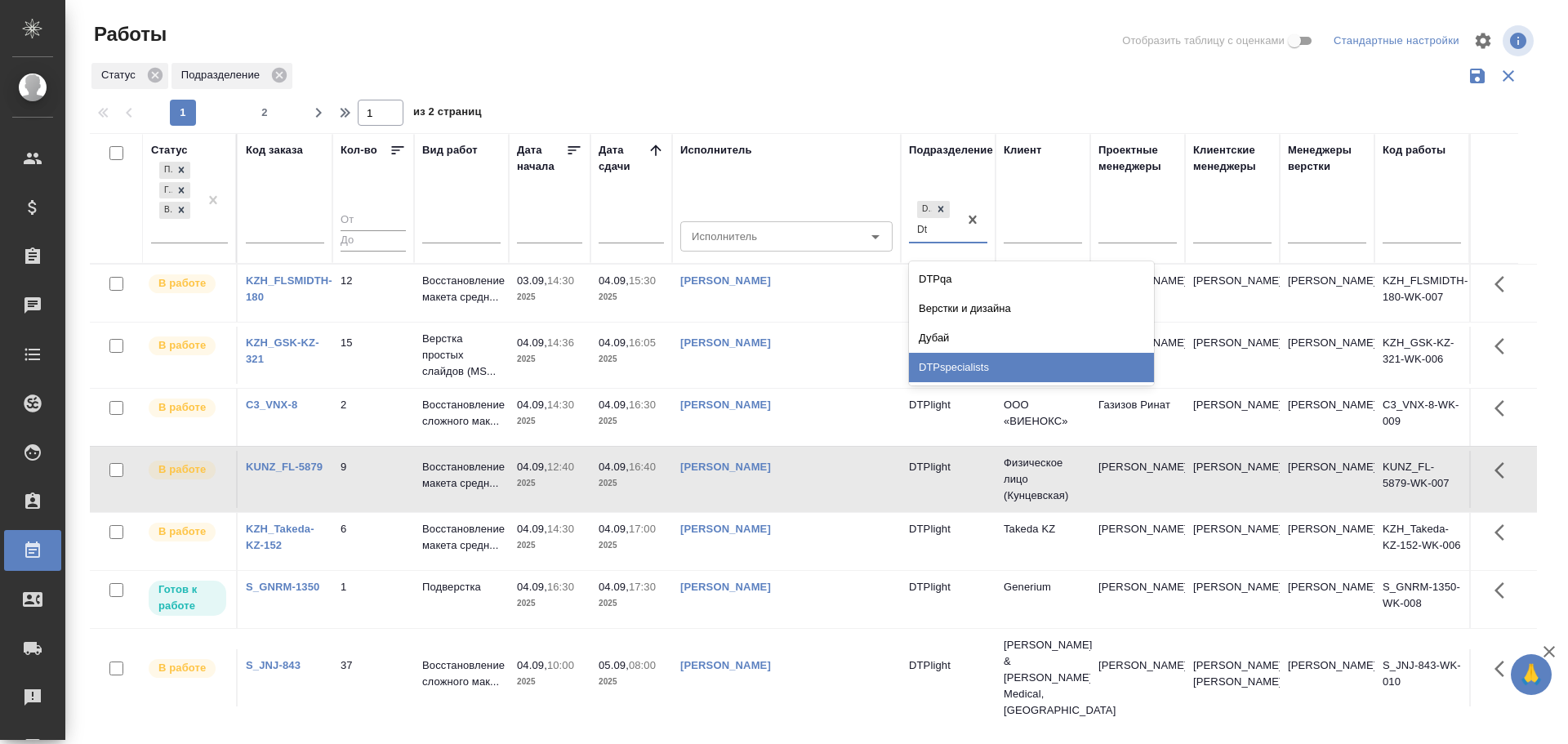
click at [962, 358] on div "DTPspecialists" at bounding box center [1032, 368] width 245 height 30
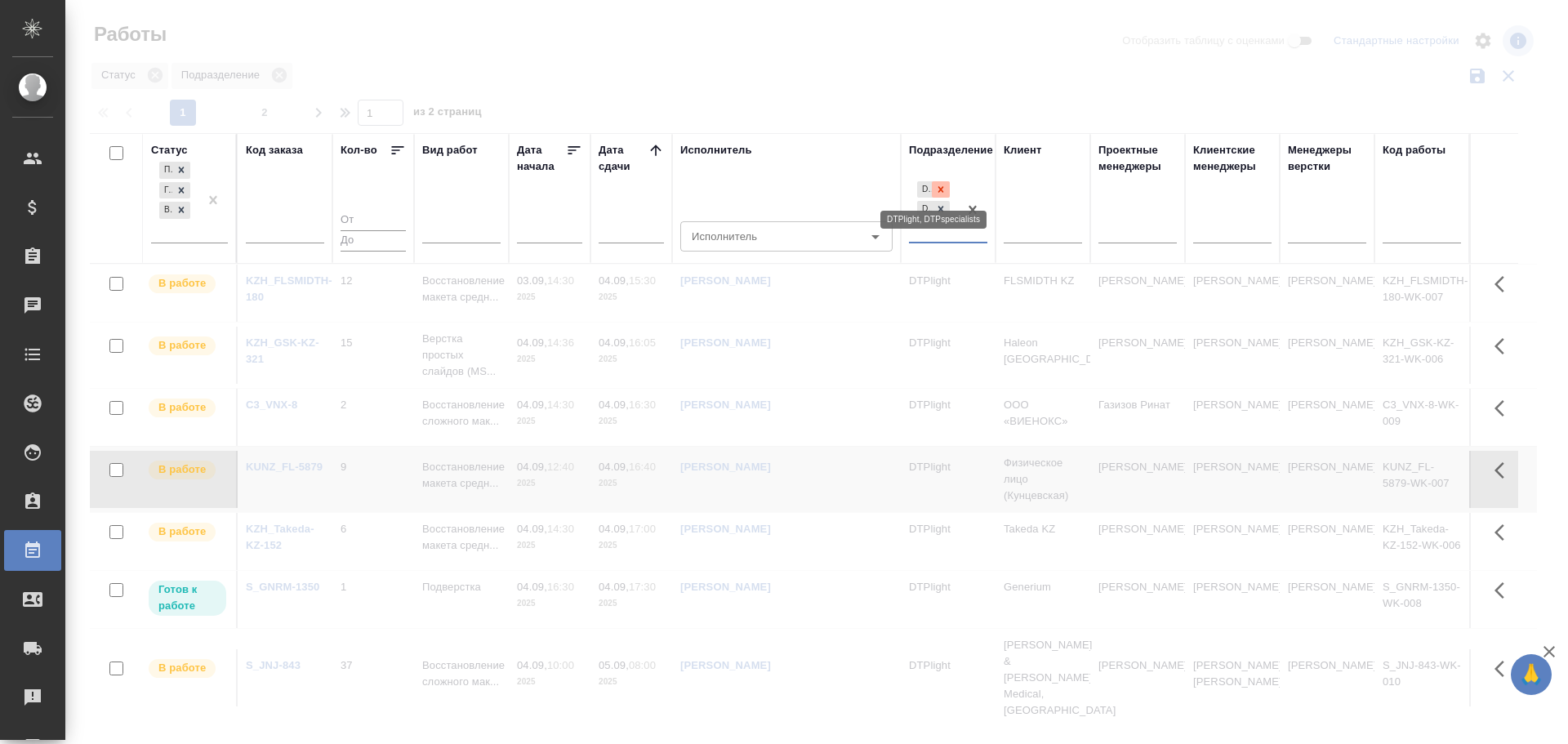
click at [943, 190] on icon at bounding box center [941, 189] width 11 height 11
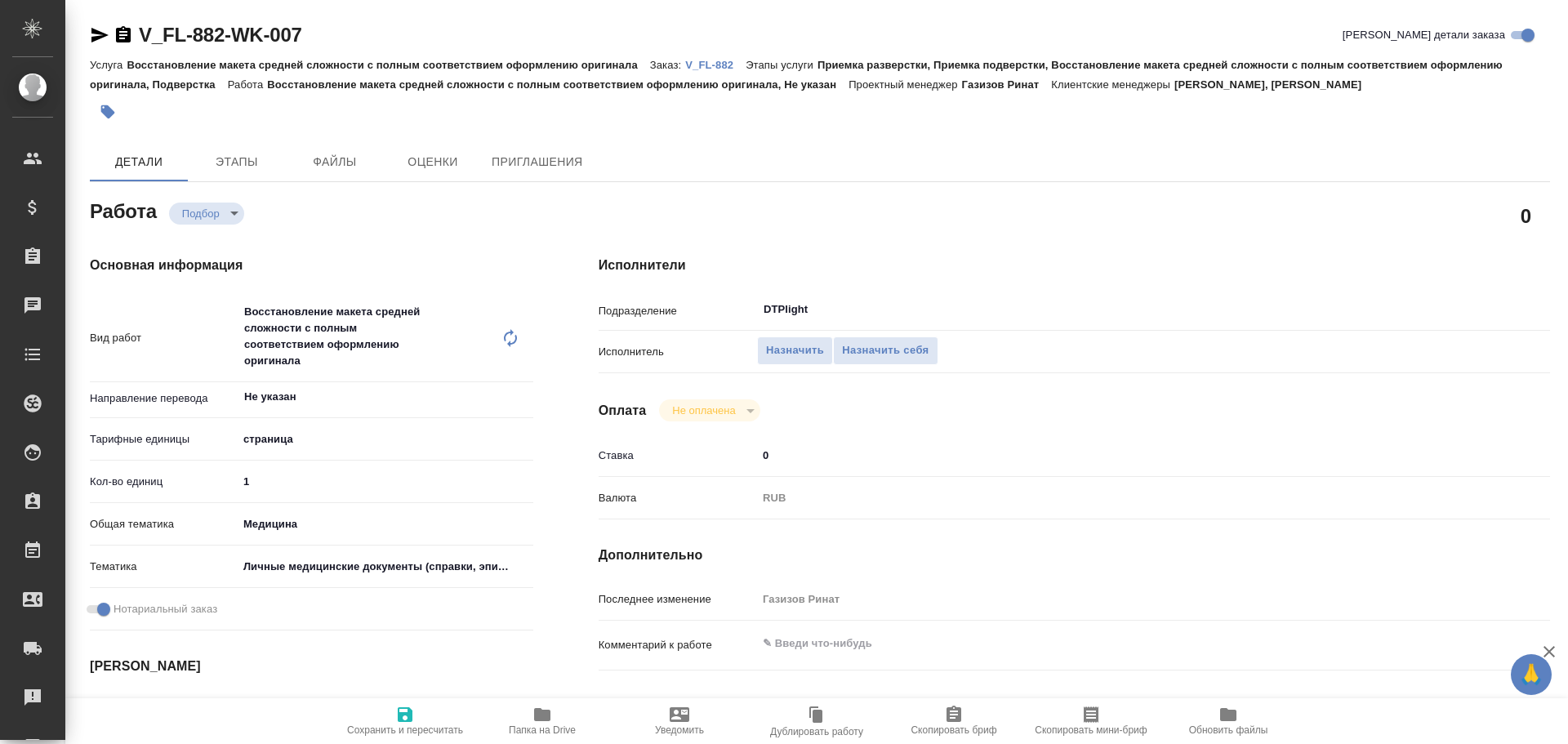
type textarea "x"
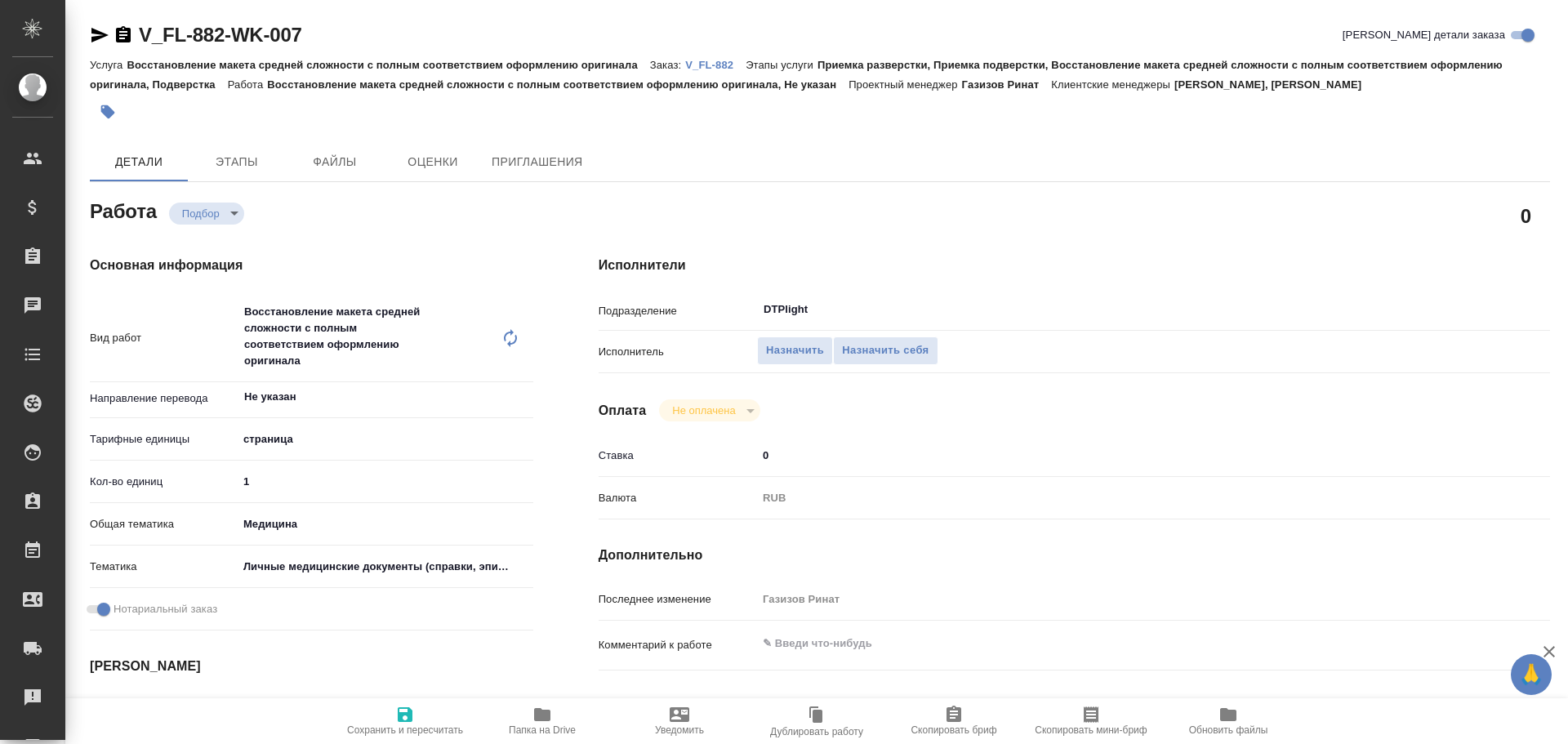
type textarea "x"
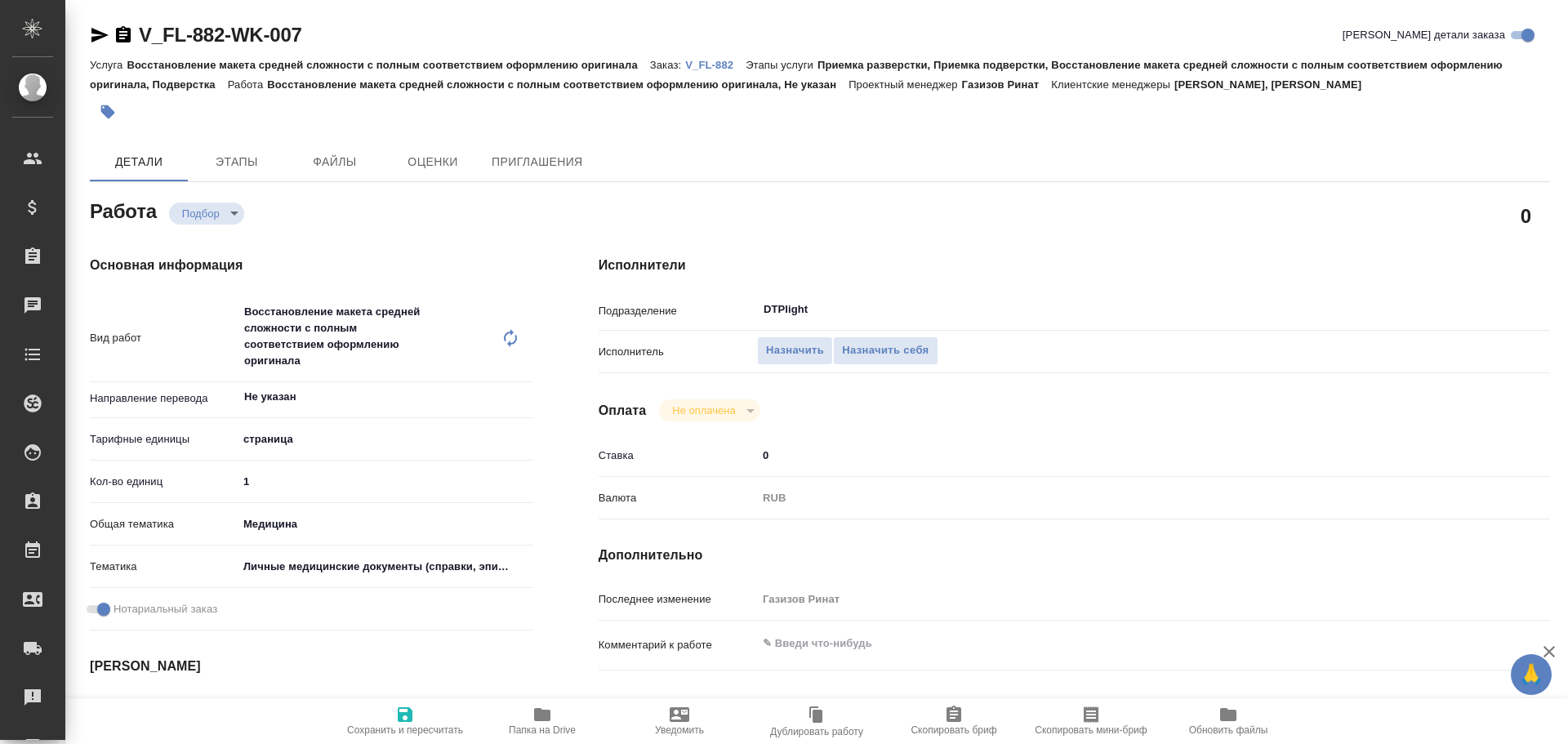
type textarea "x"
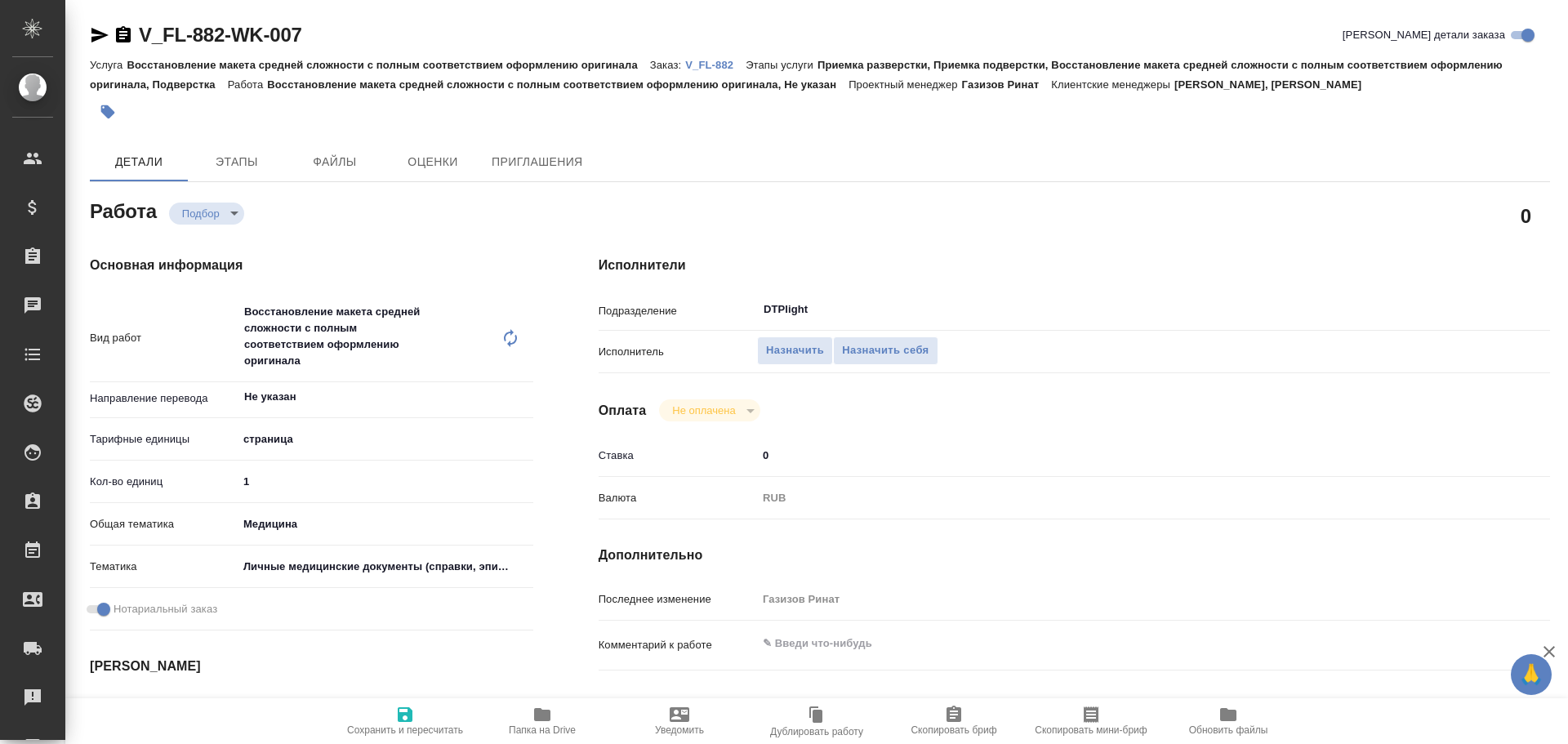
type textarea "x"
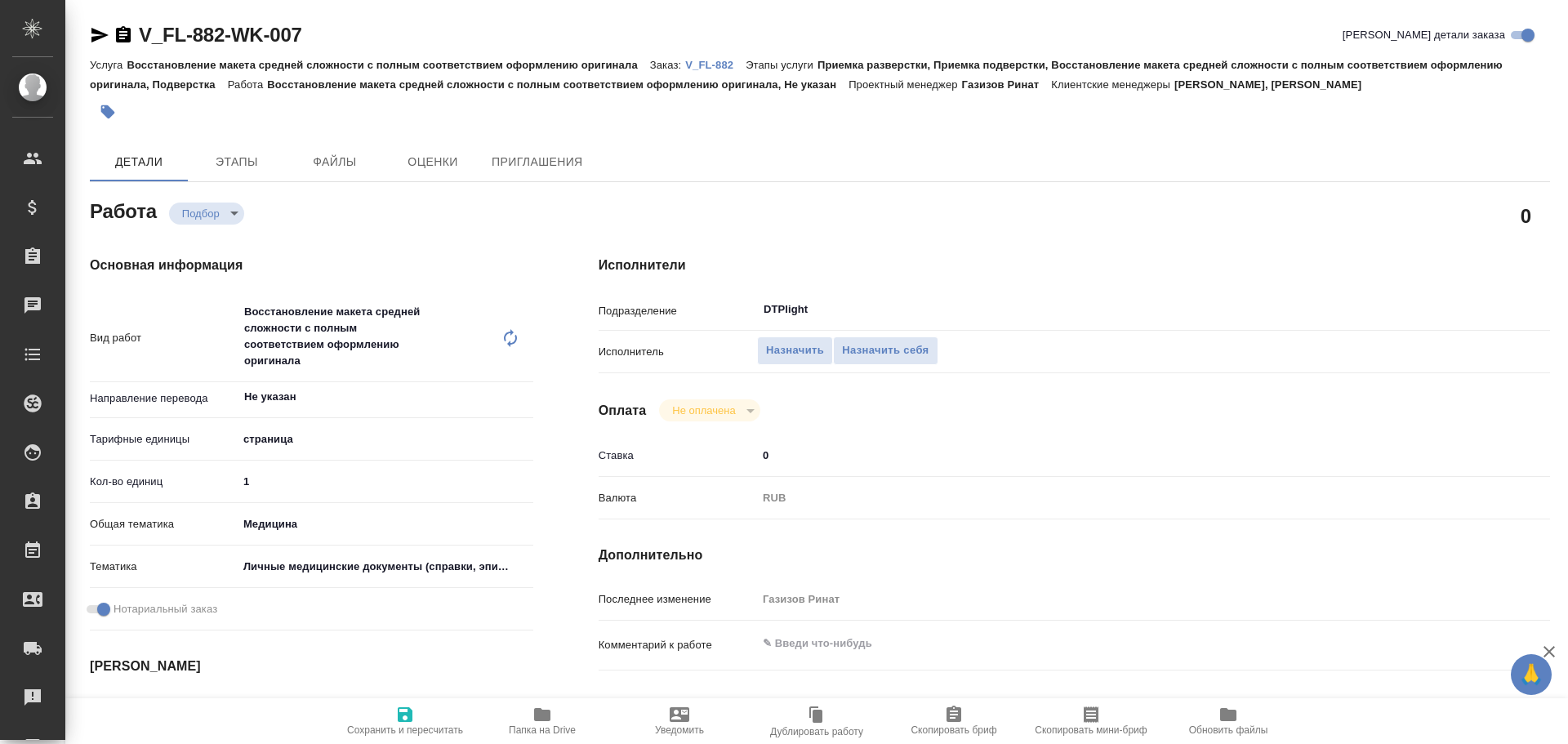
type textarea "x"
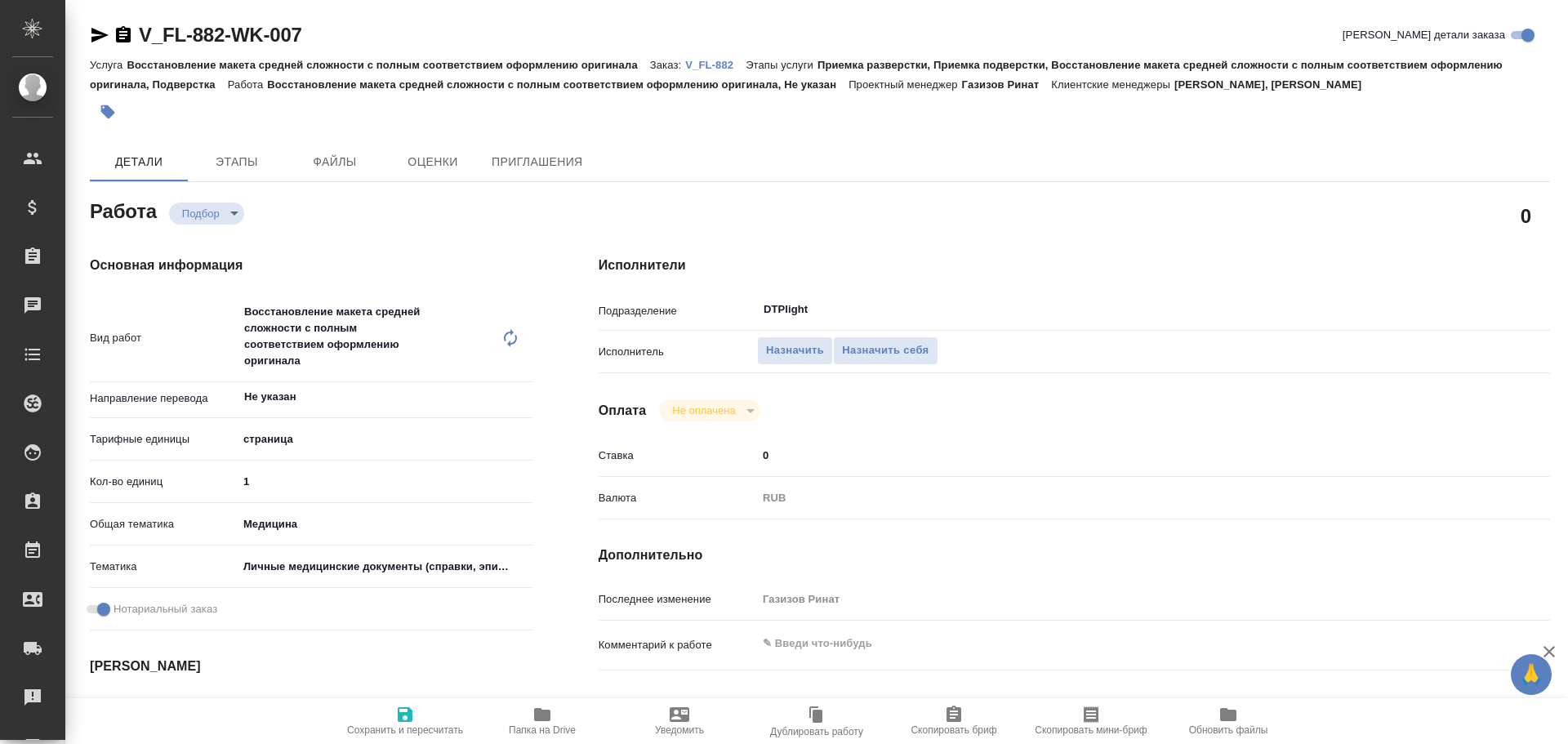
click at [100, 34] on icon "button" at bounding box center [101, 35] width 18 height 15
type textarea "x"
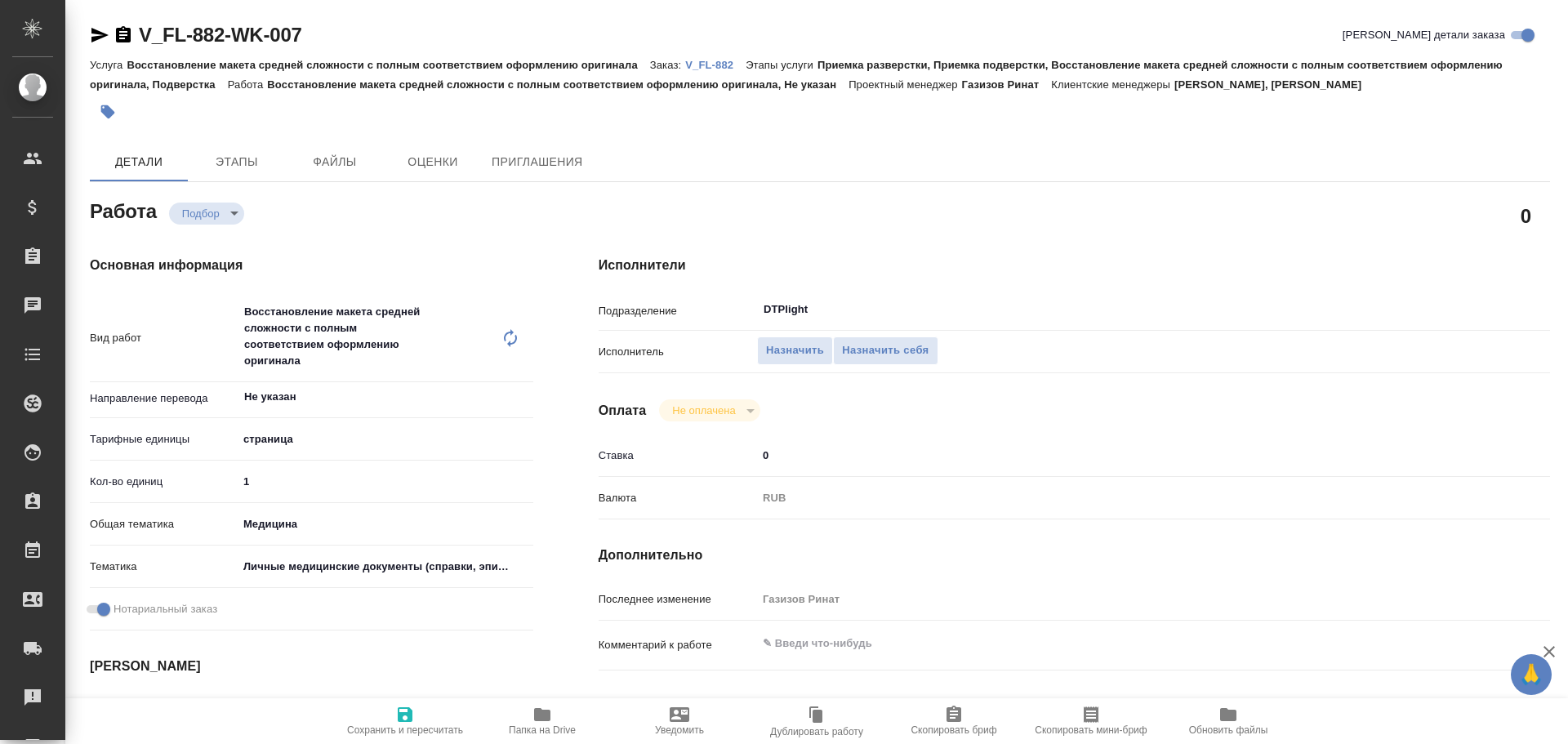
type textarea "x"
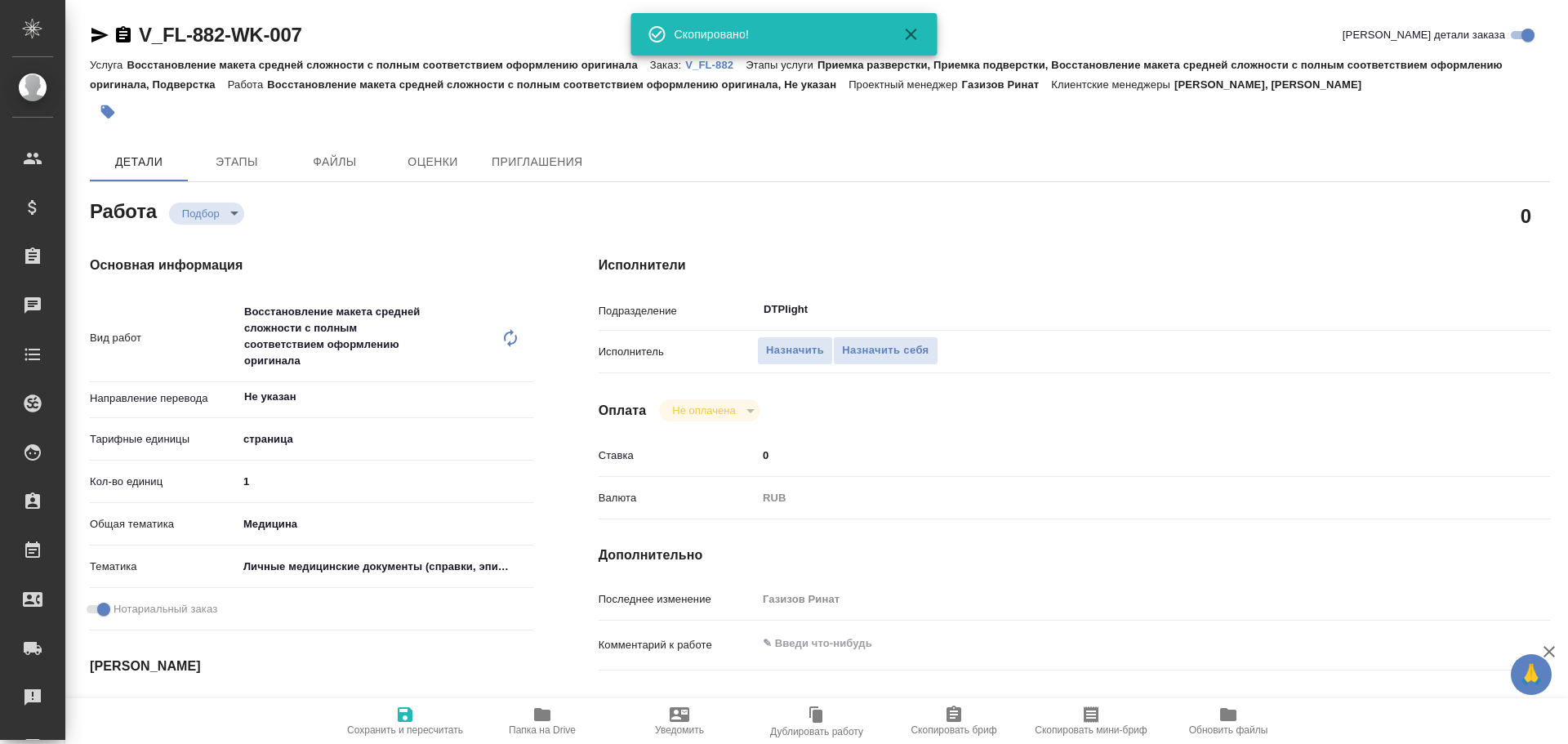
type textarea "x"
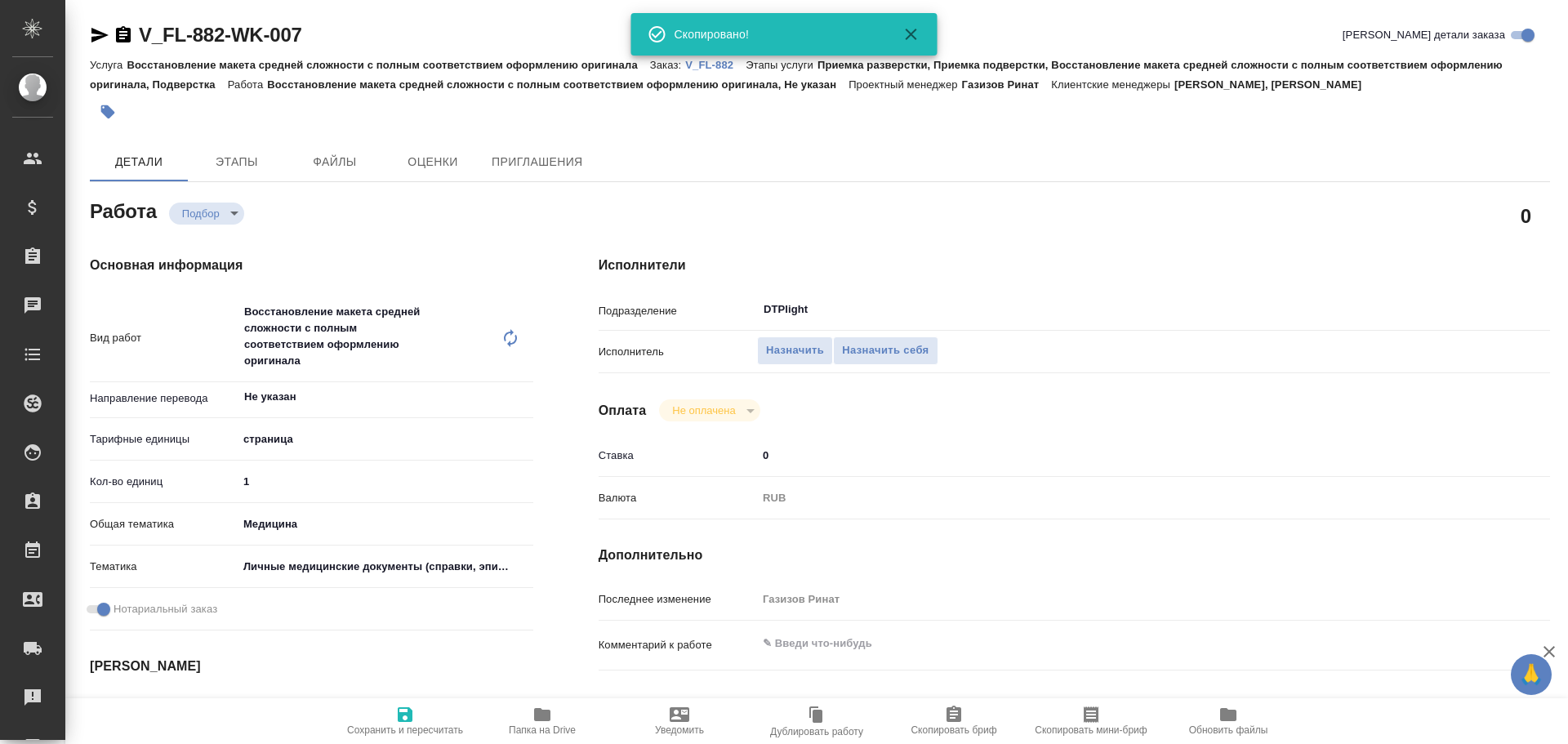
type textarea "x"
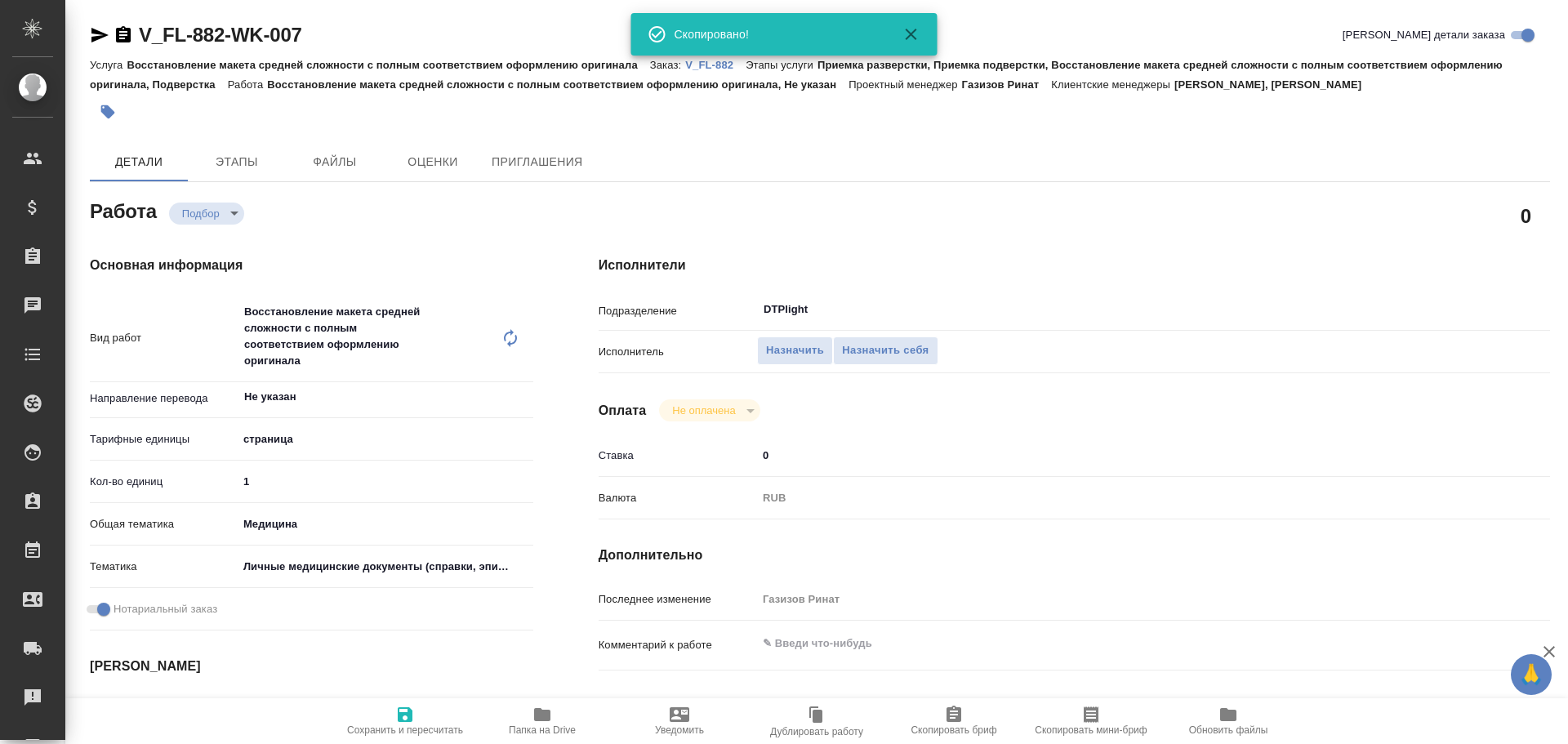
type textarea "x"
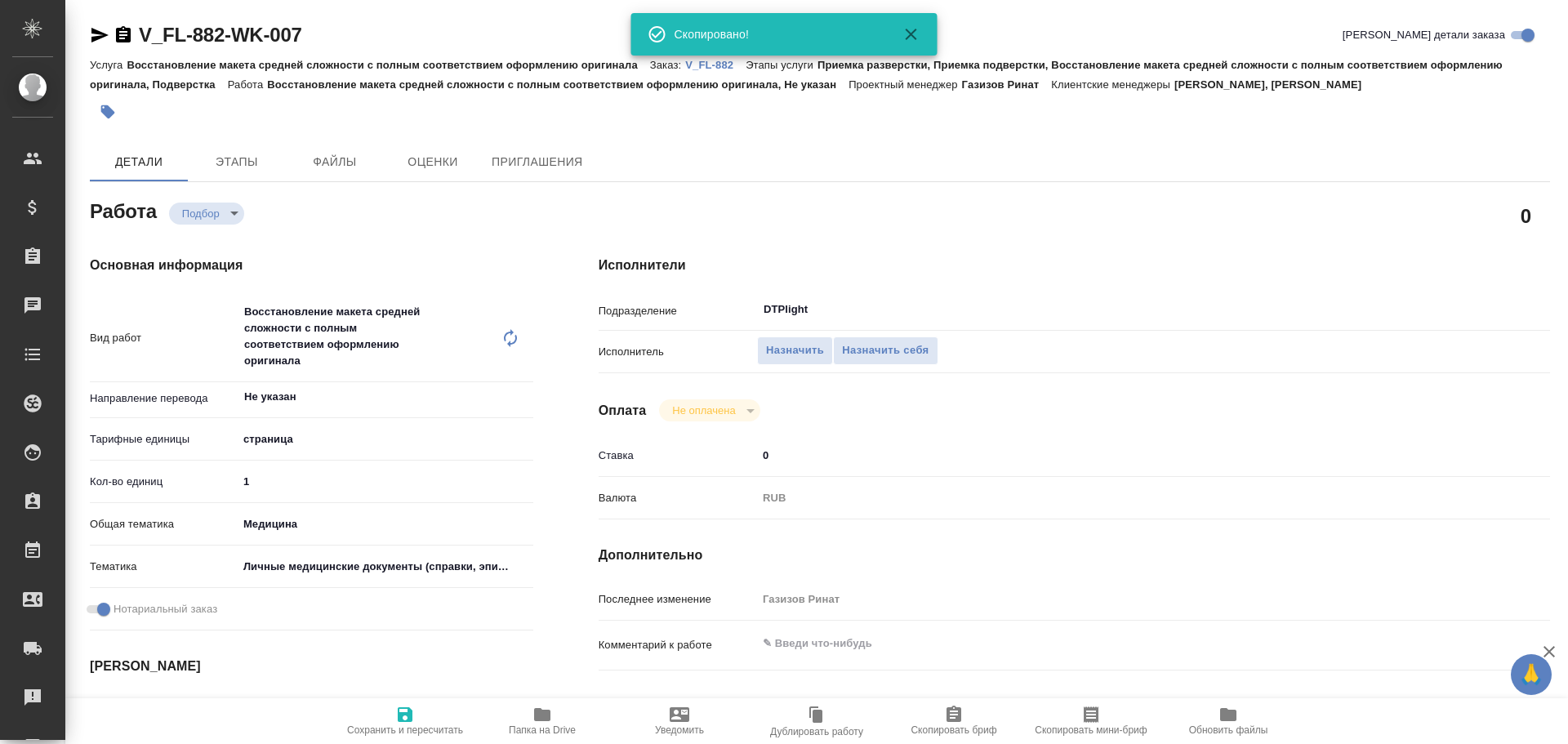
type textarea "x"
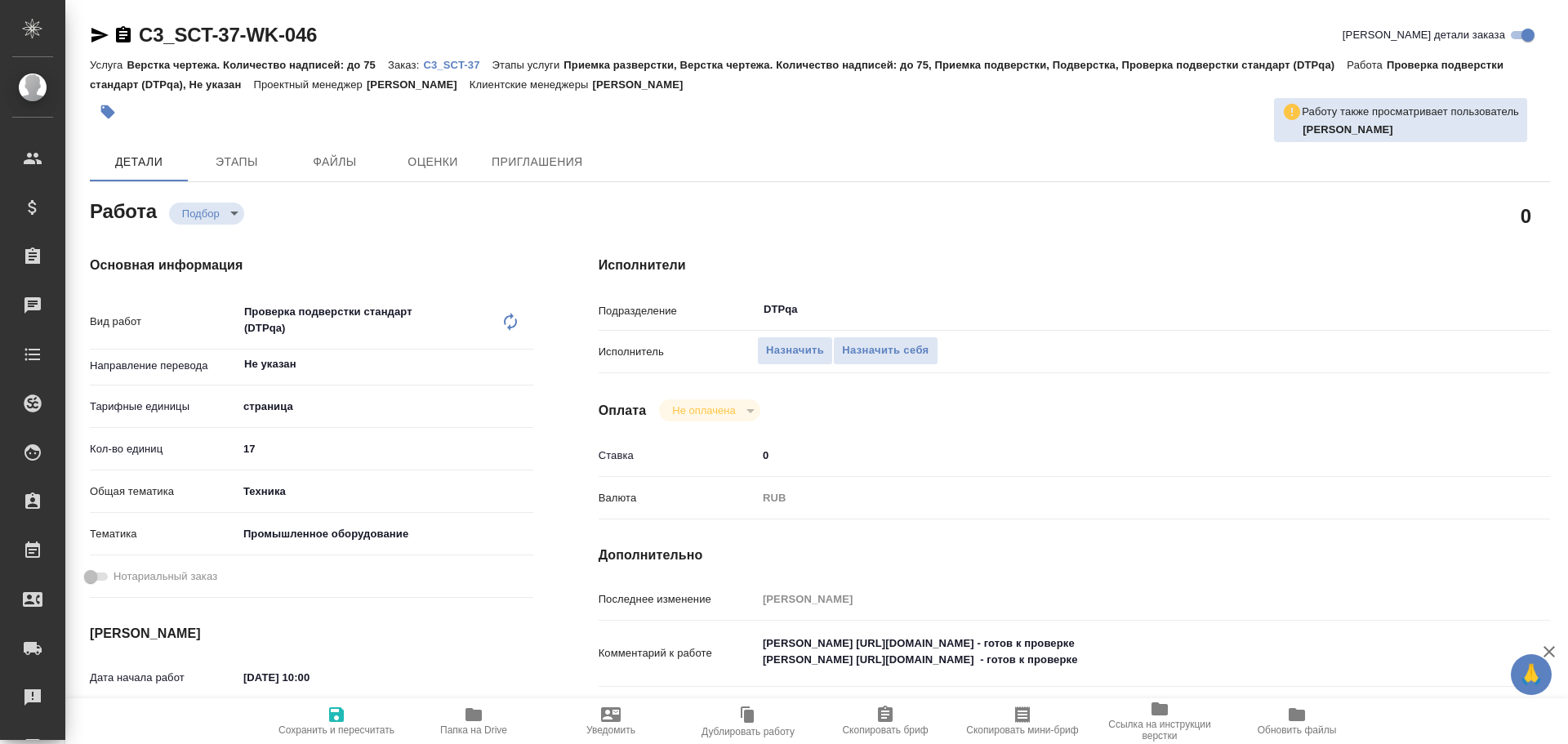
type textarea "x"
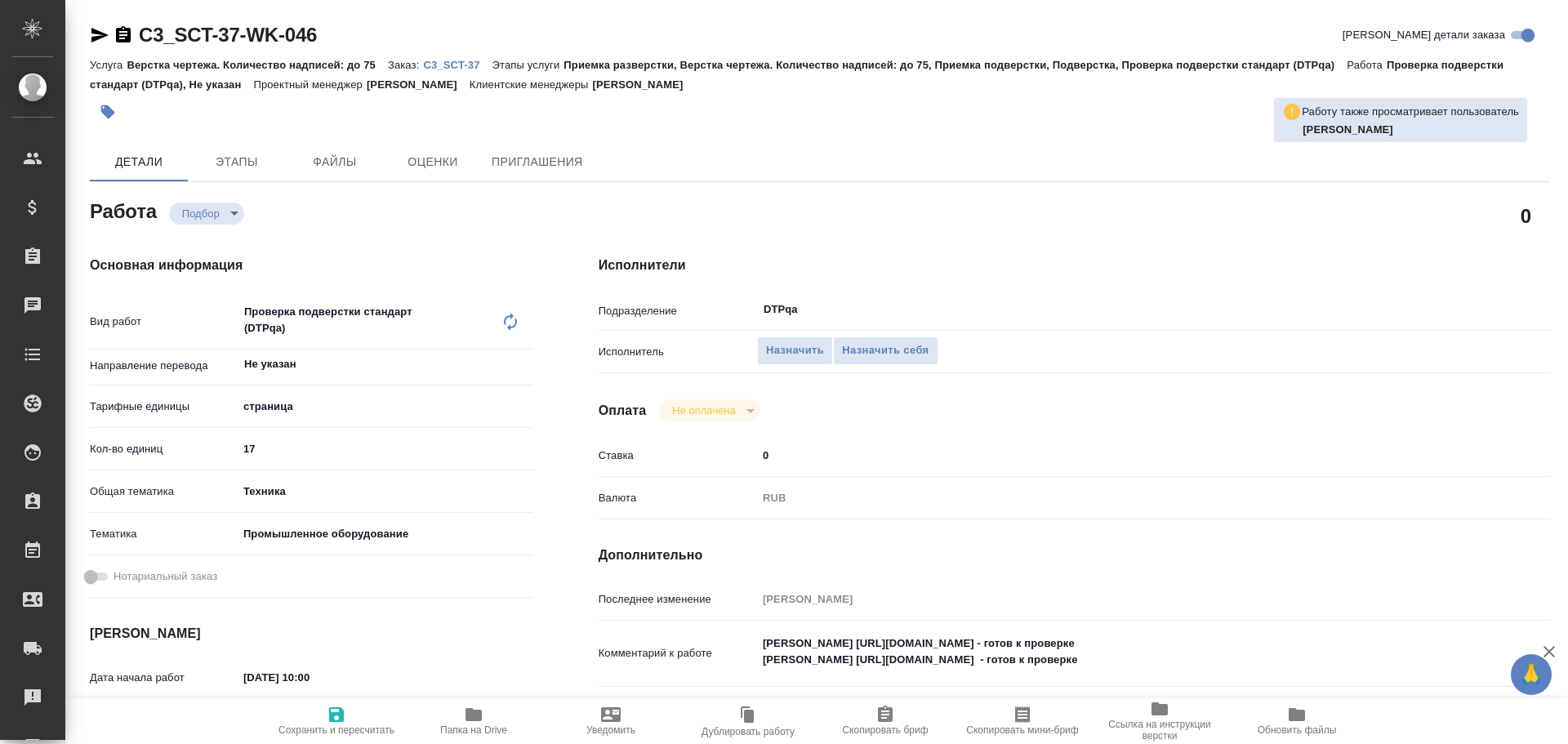
type textarea "x"
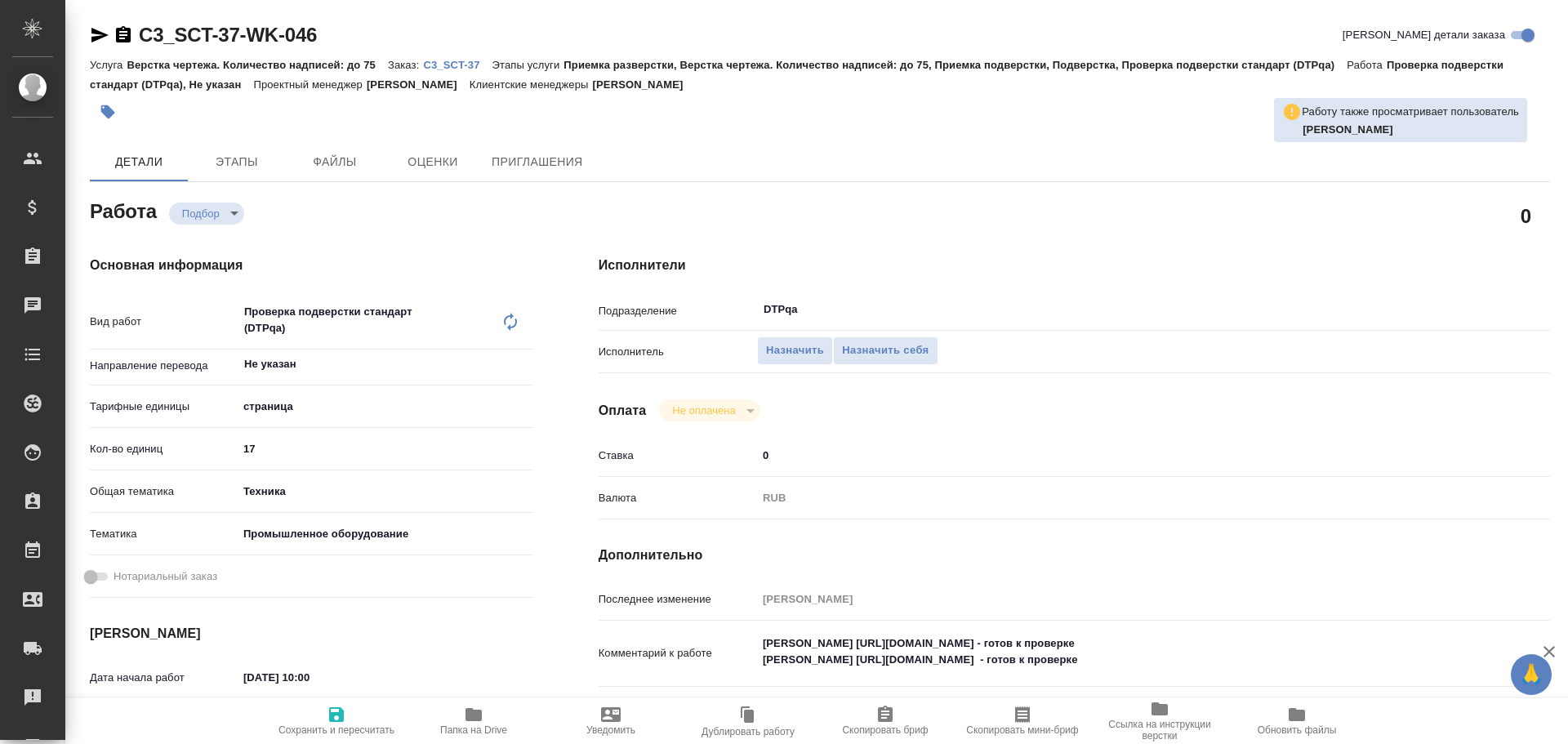
type textarea "x"
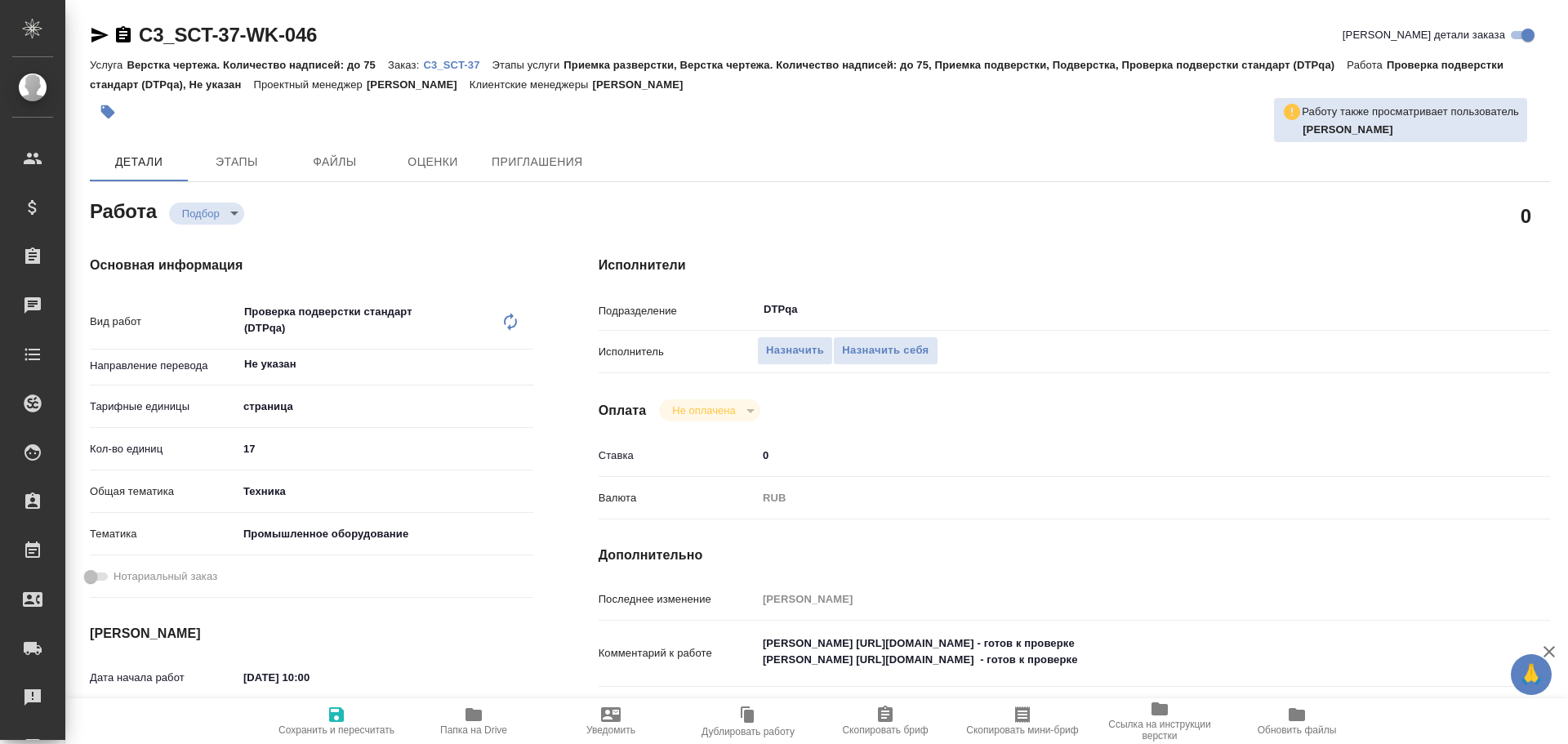
scroll to position [81, 0]
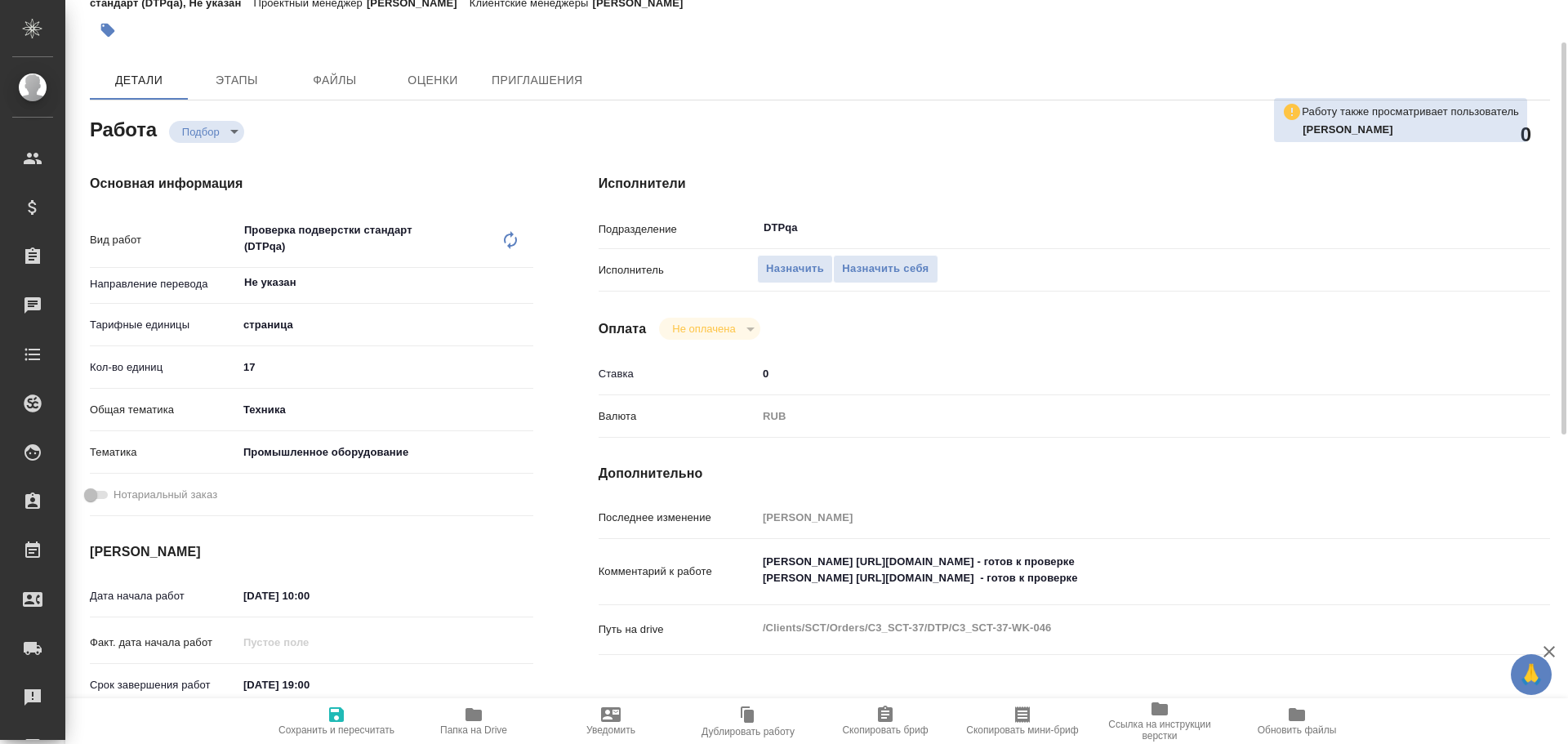
type textarea "x"
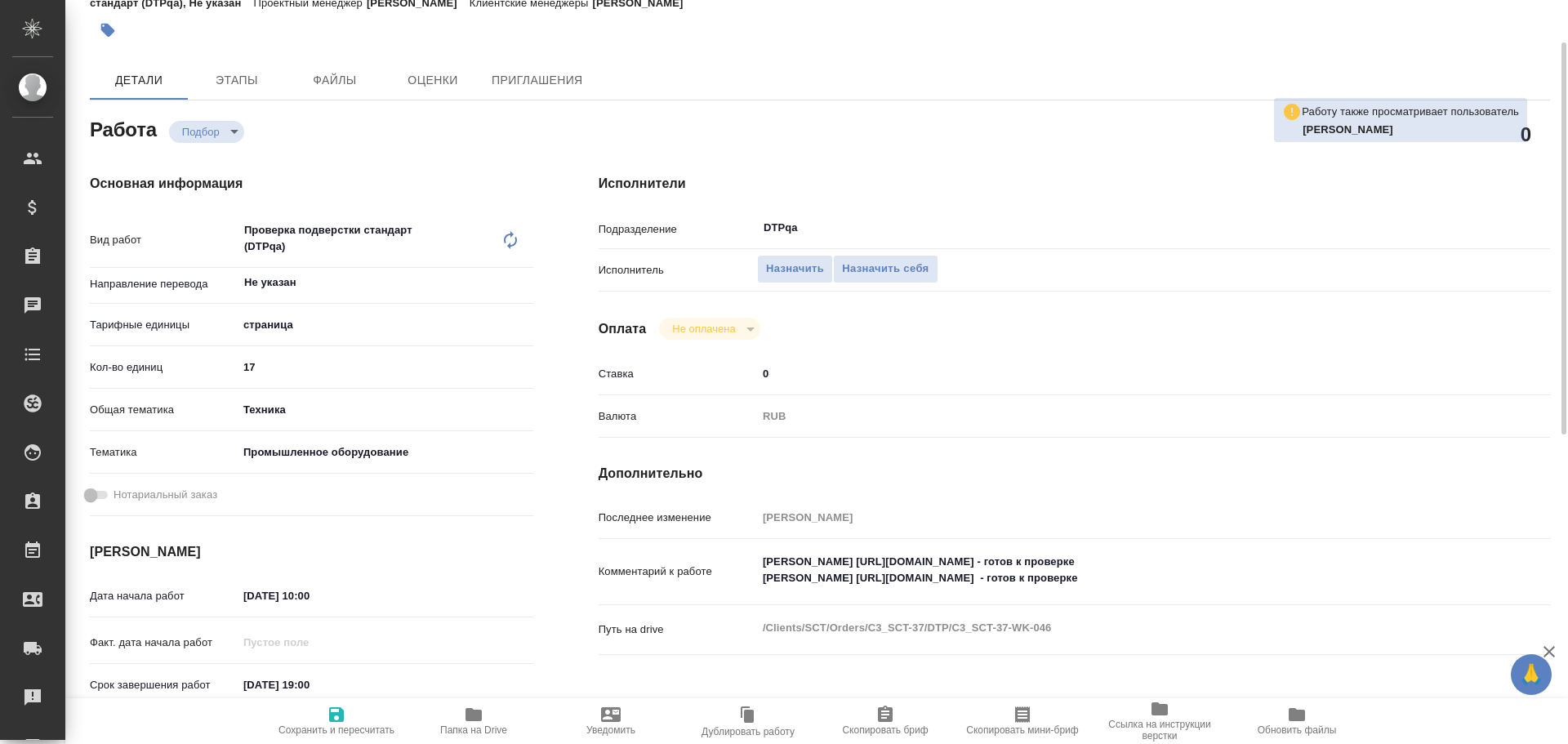
type textarea "x"
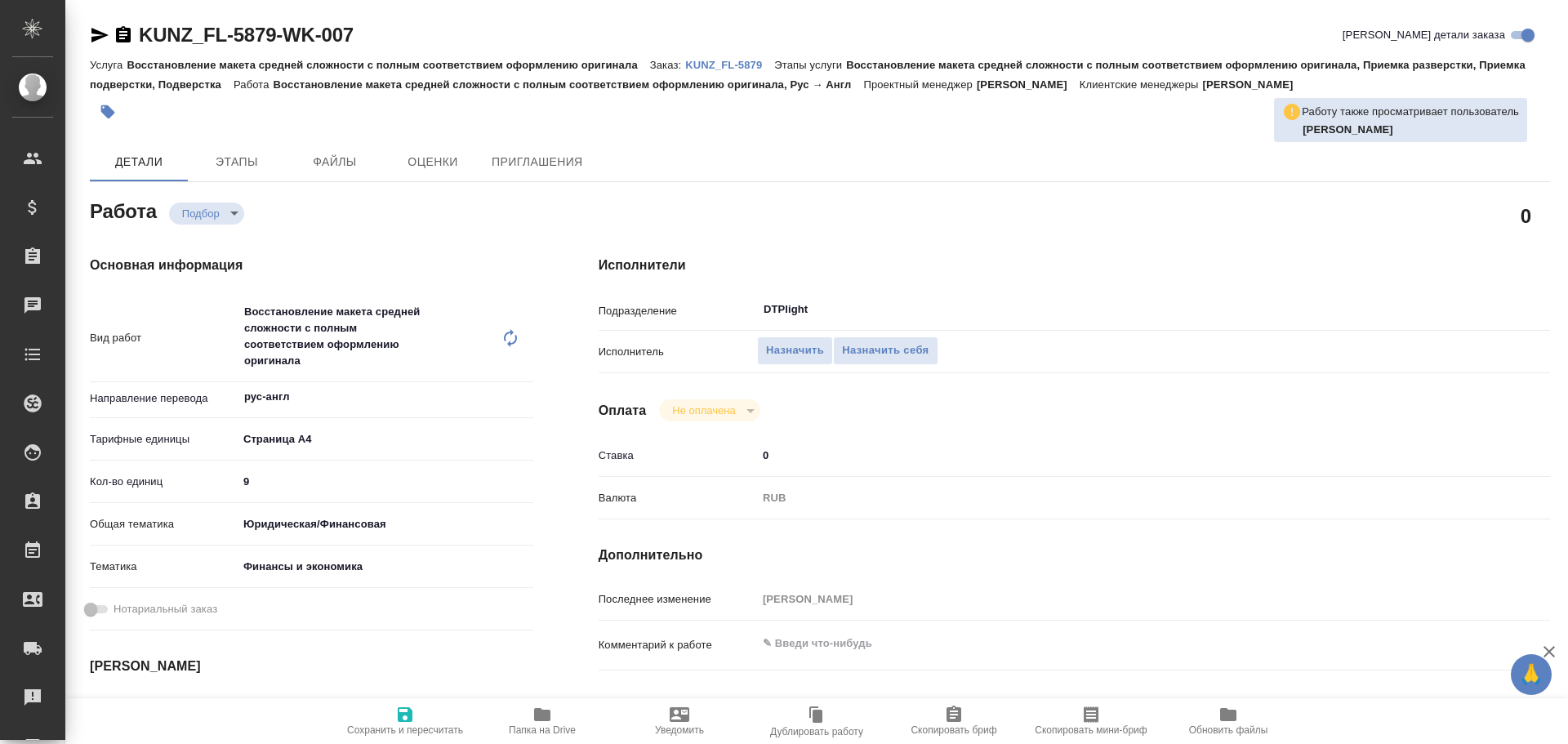
type textarea "x"
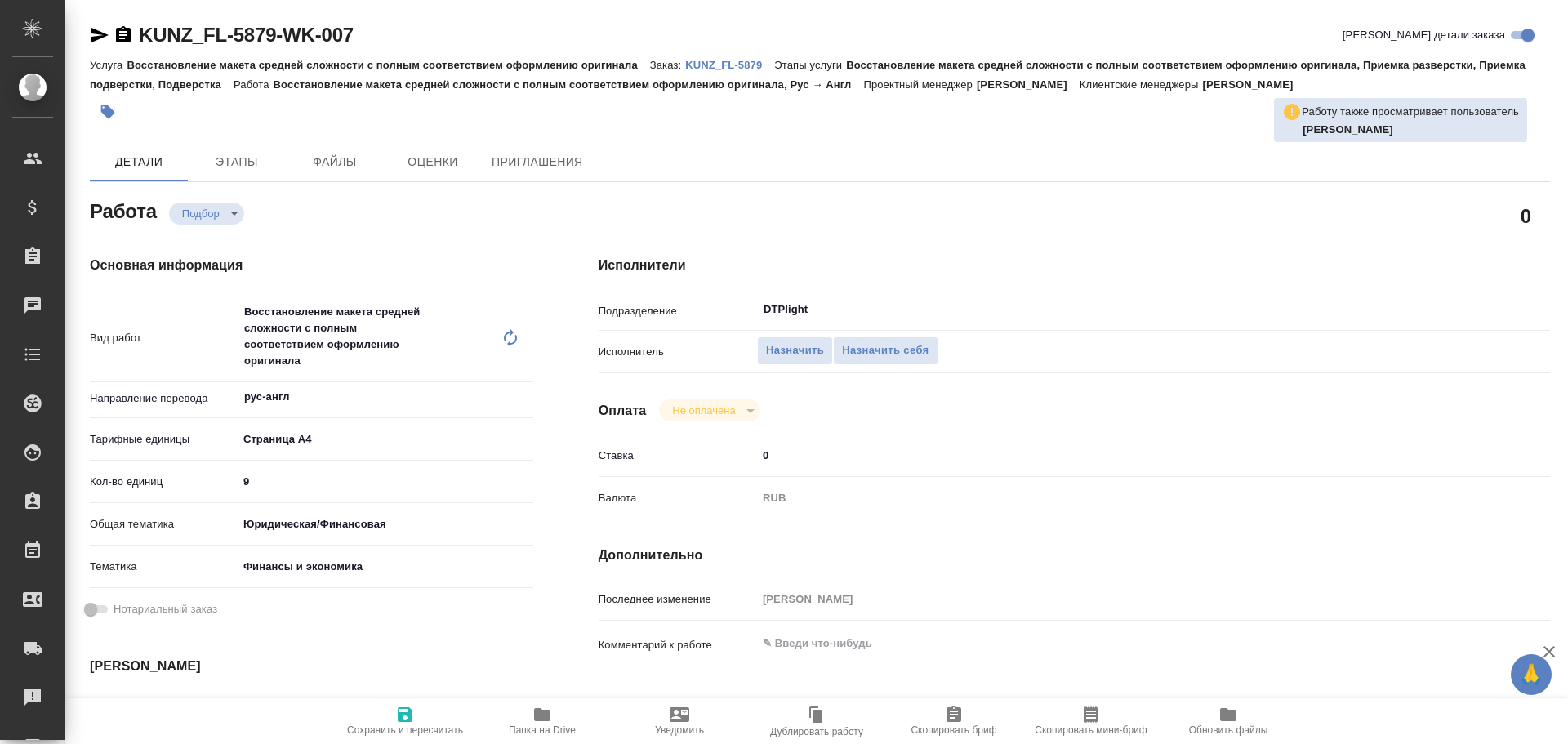
type textarea "x"
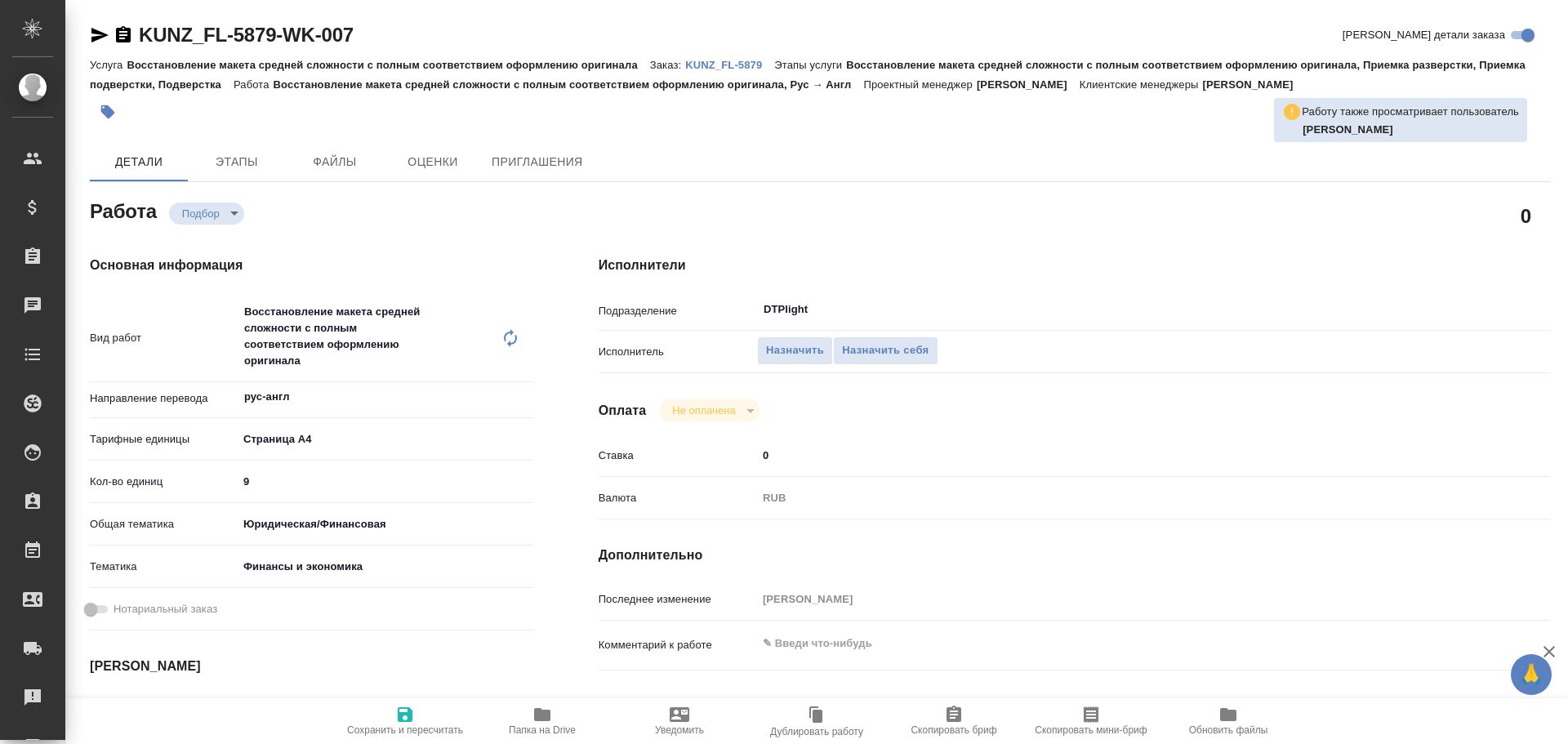
type textarea "x"
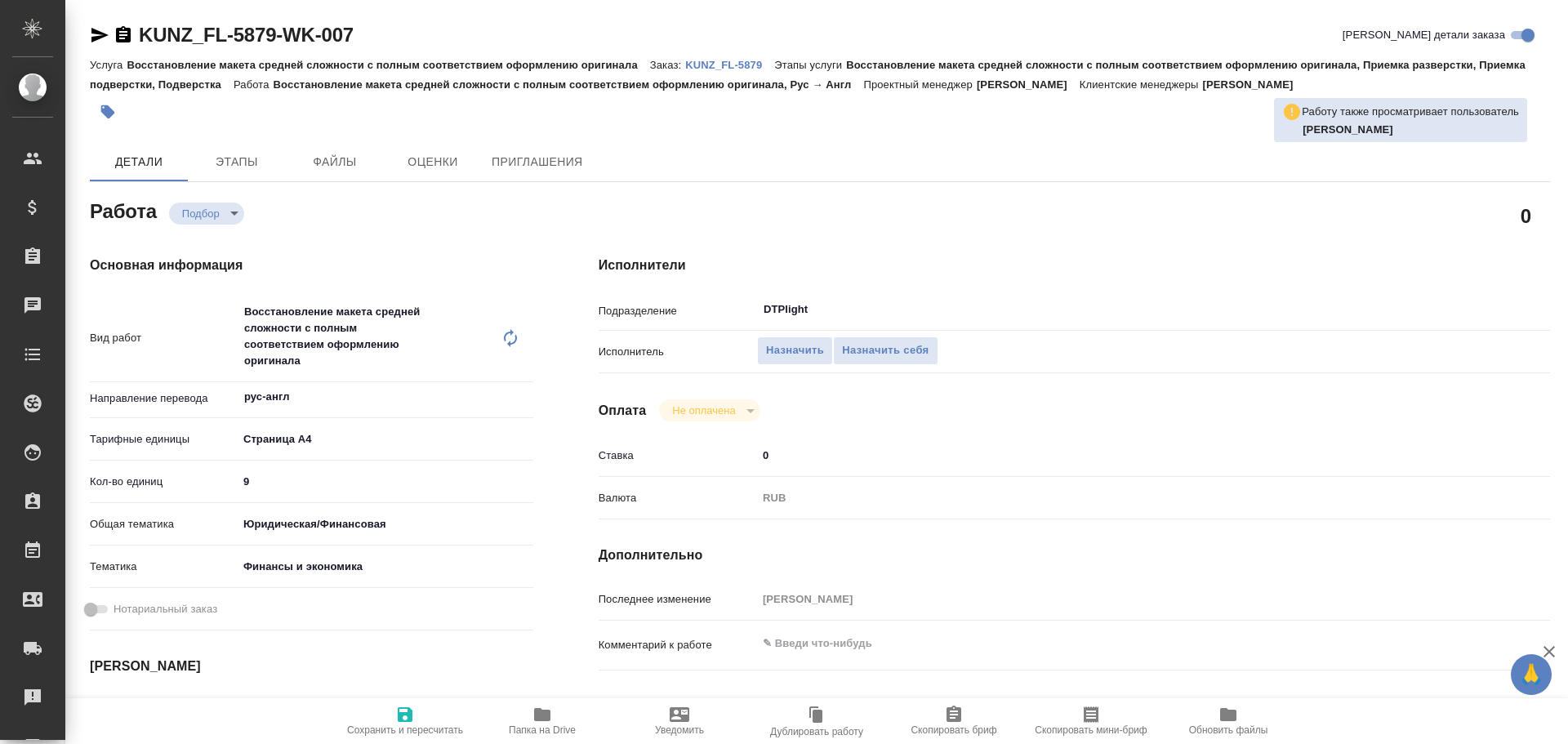
type textarea "x"
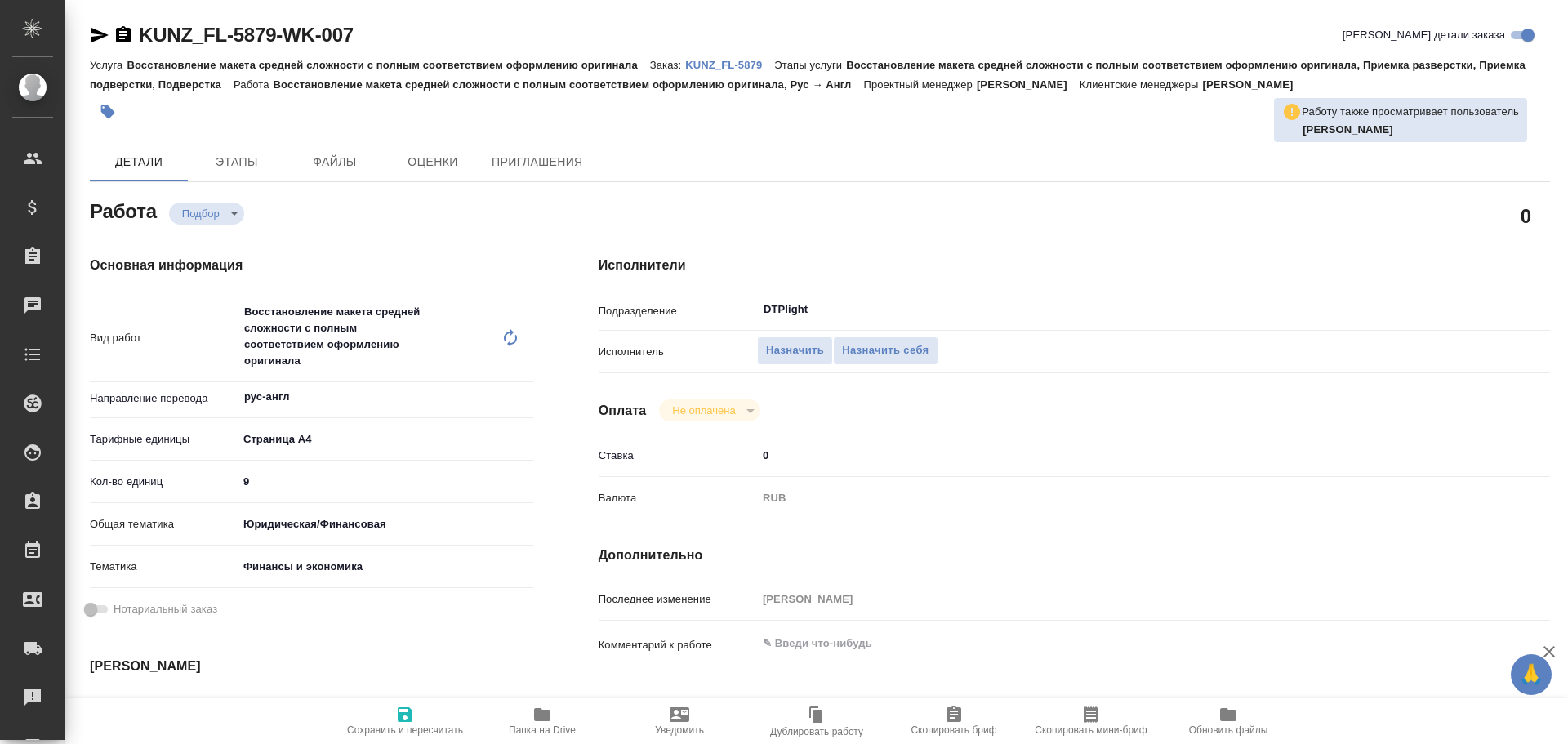
type textarea "x"
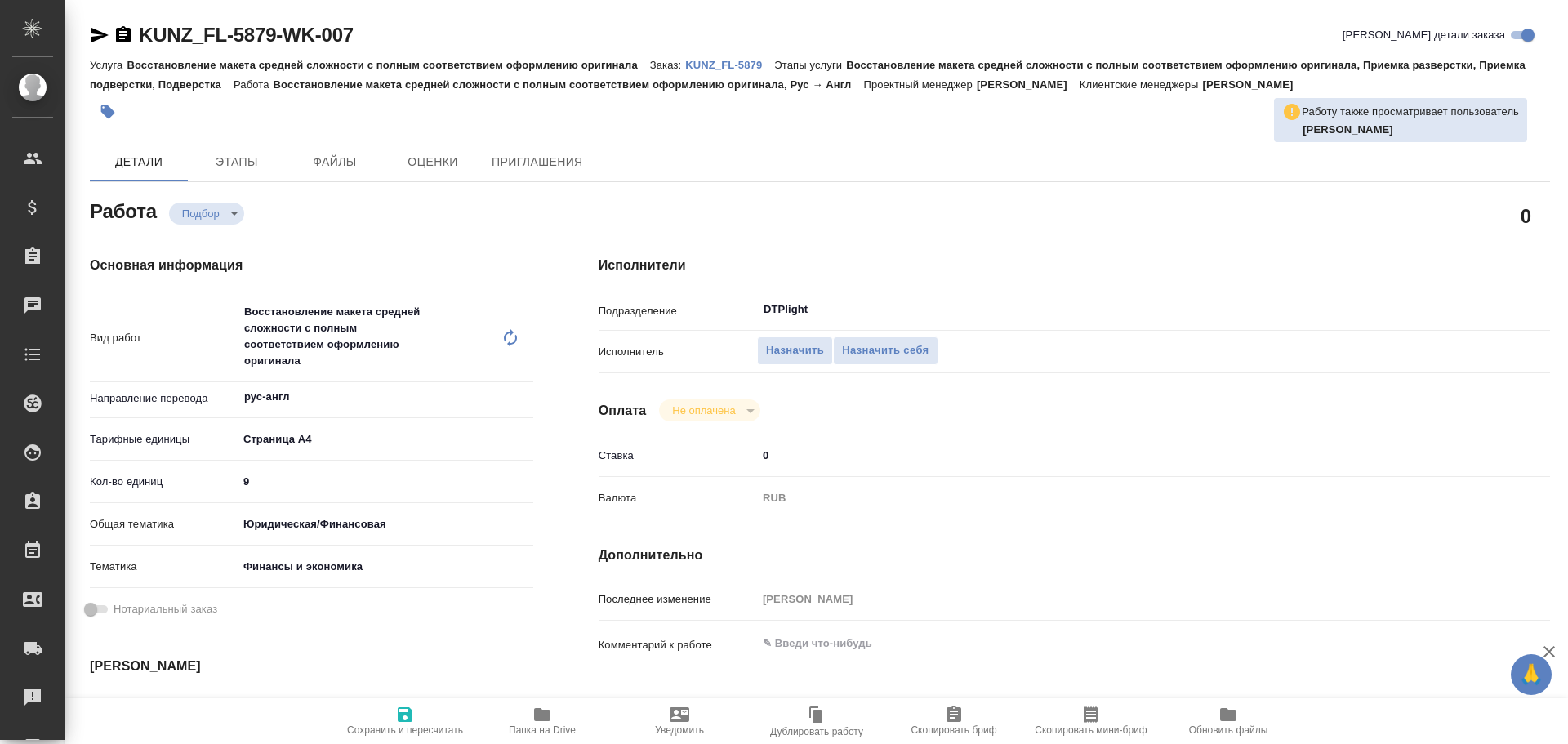
type textarea "x"
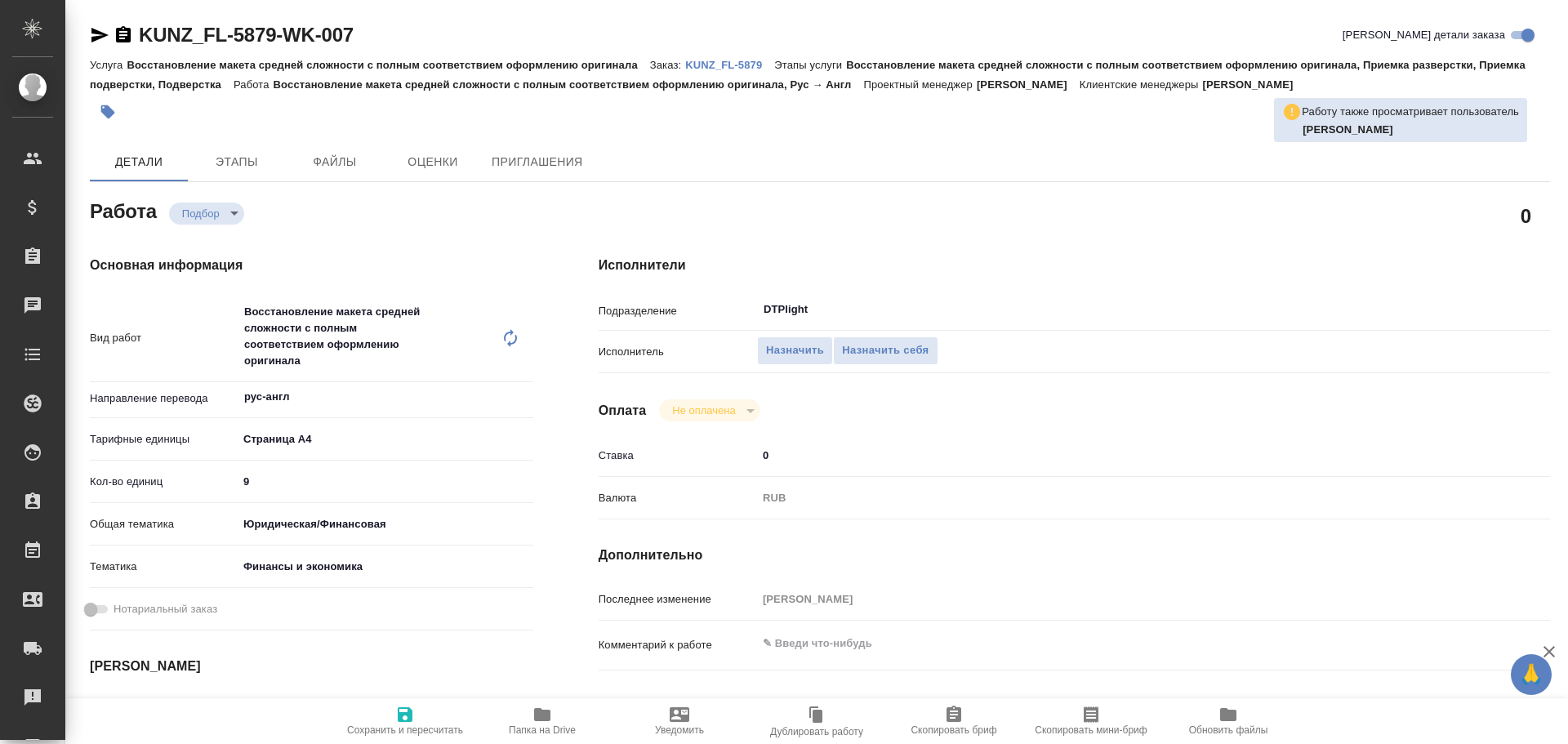
type textarea "x"
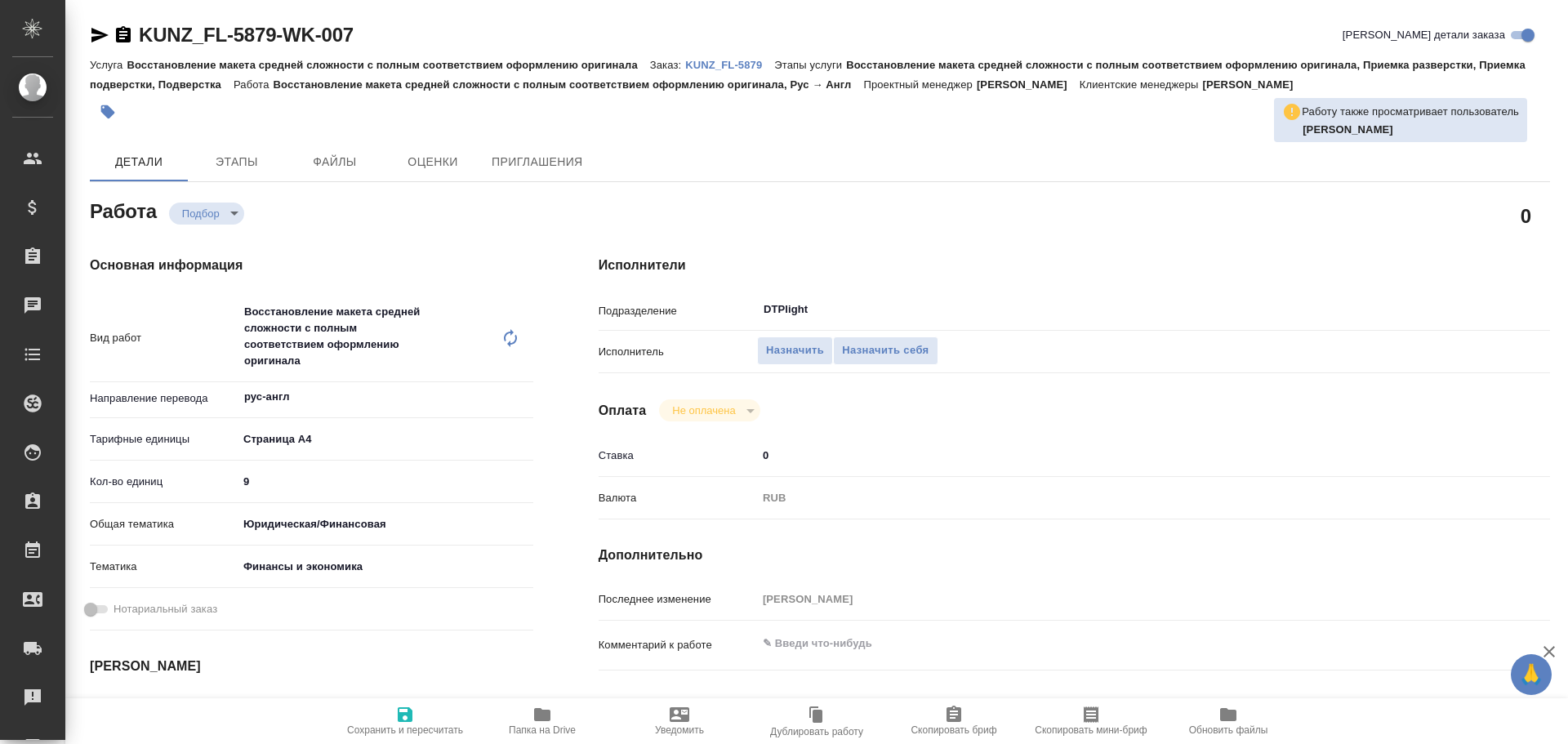
type textarea "x"
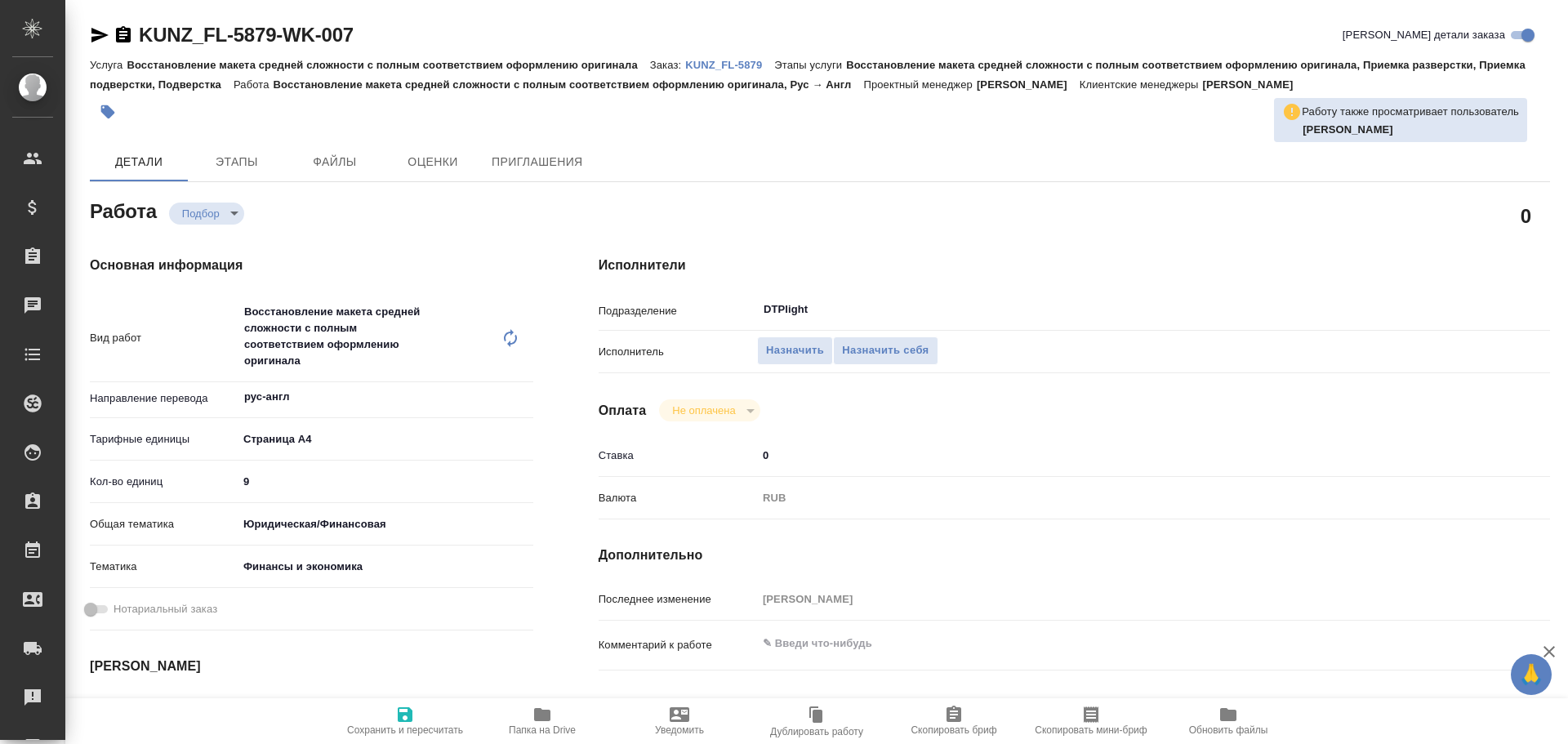
type textarea "x"
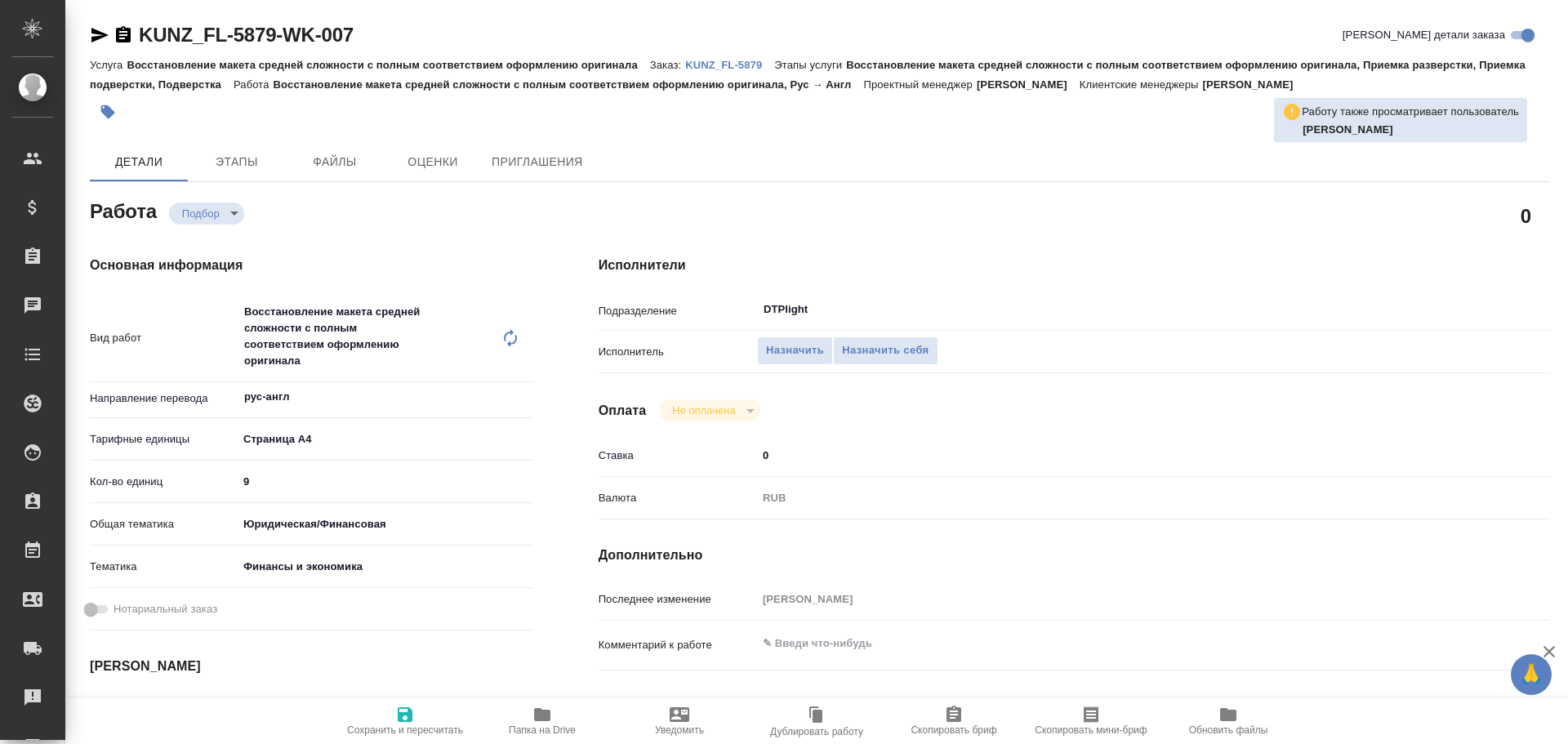
type textarea "x"
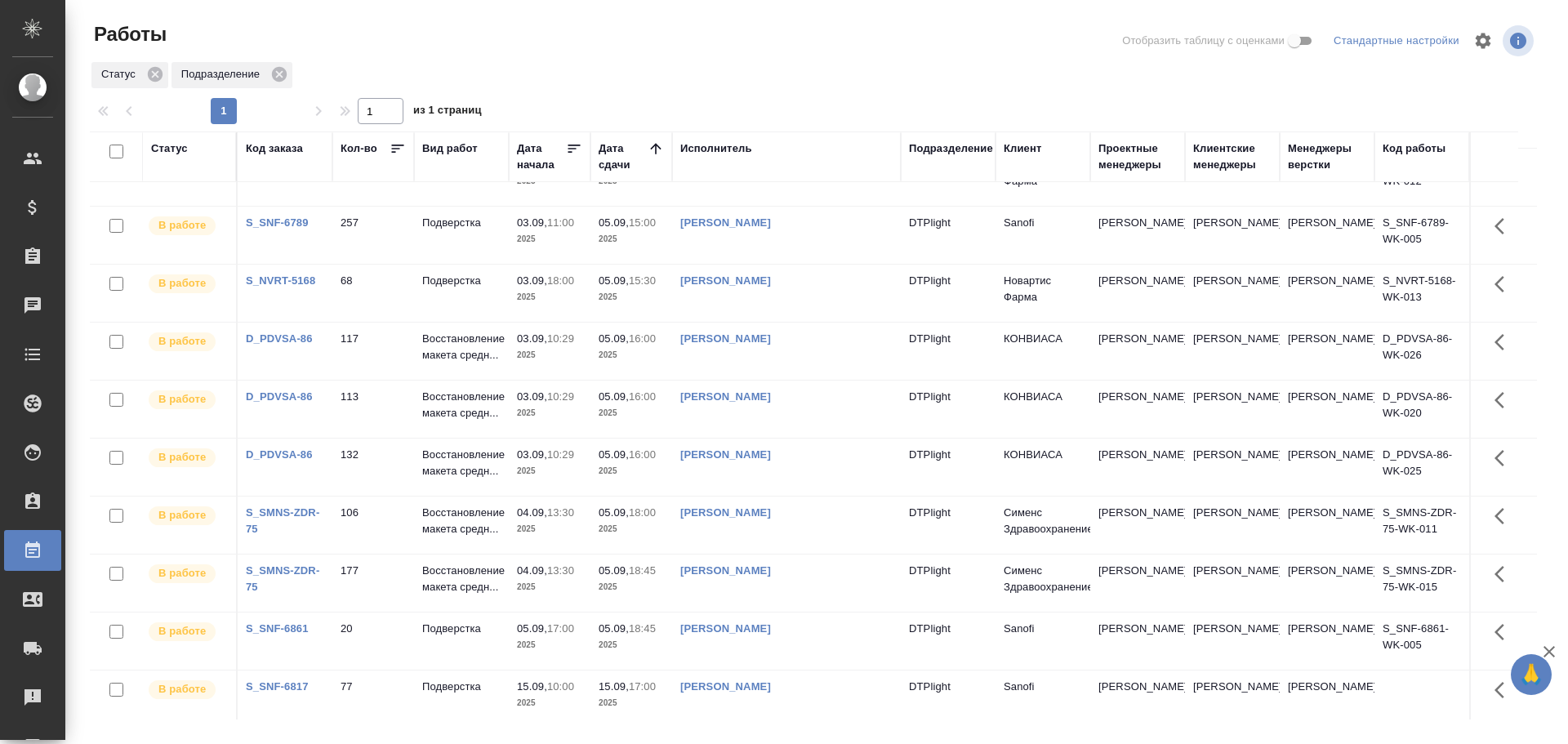
scroll to position [839, 0]
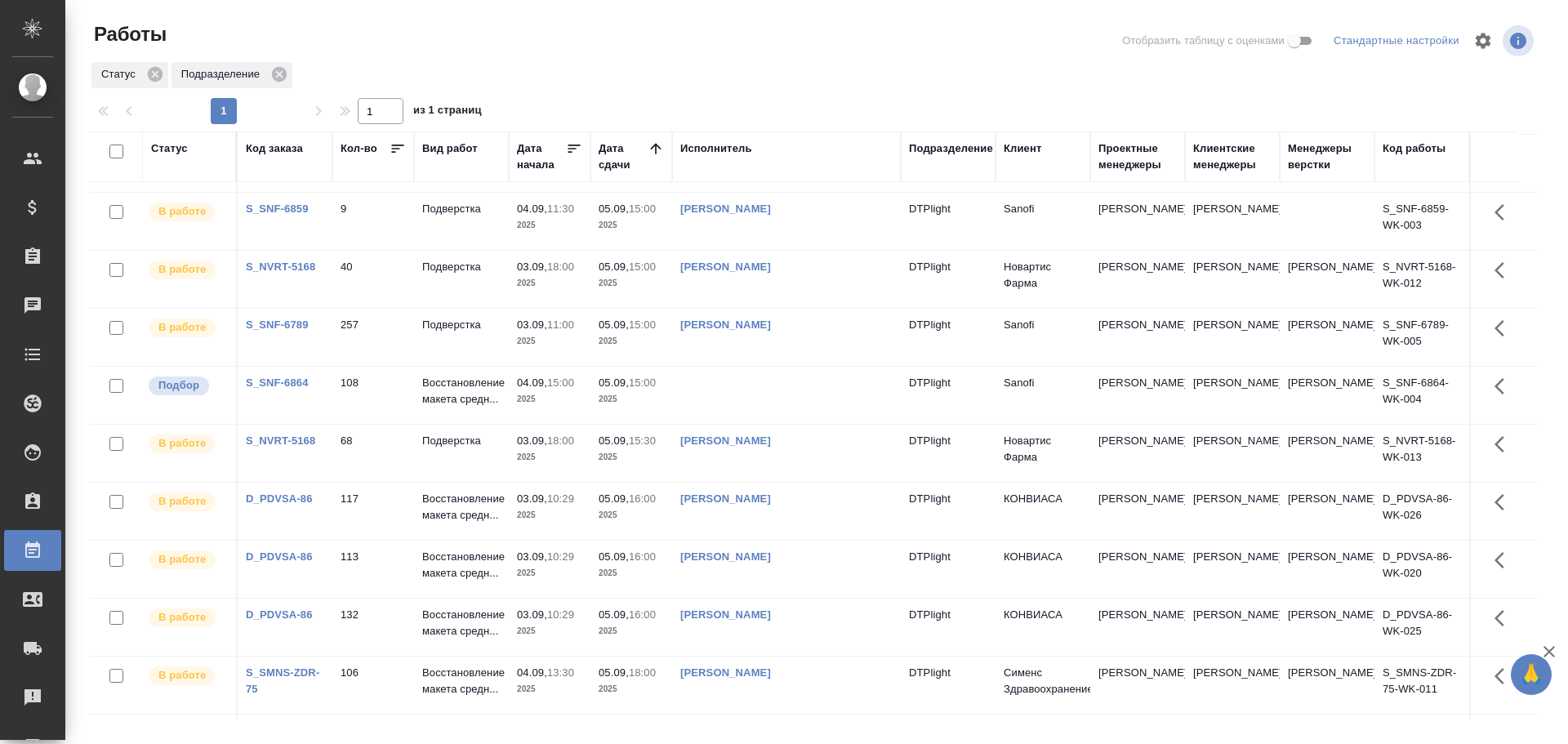
scroll to position [733, 0]
click at [774, 388] on td at bounding box center [786, 397] width 228 height 57
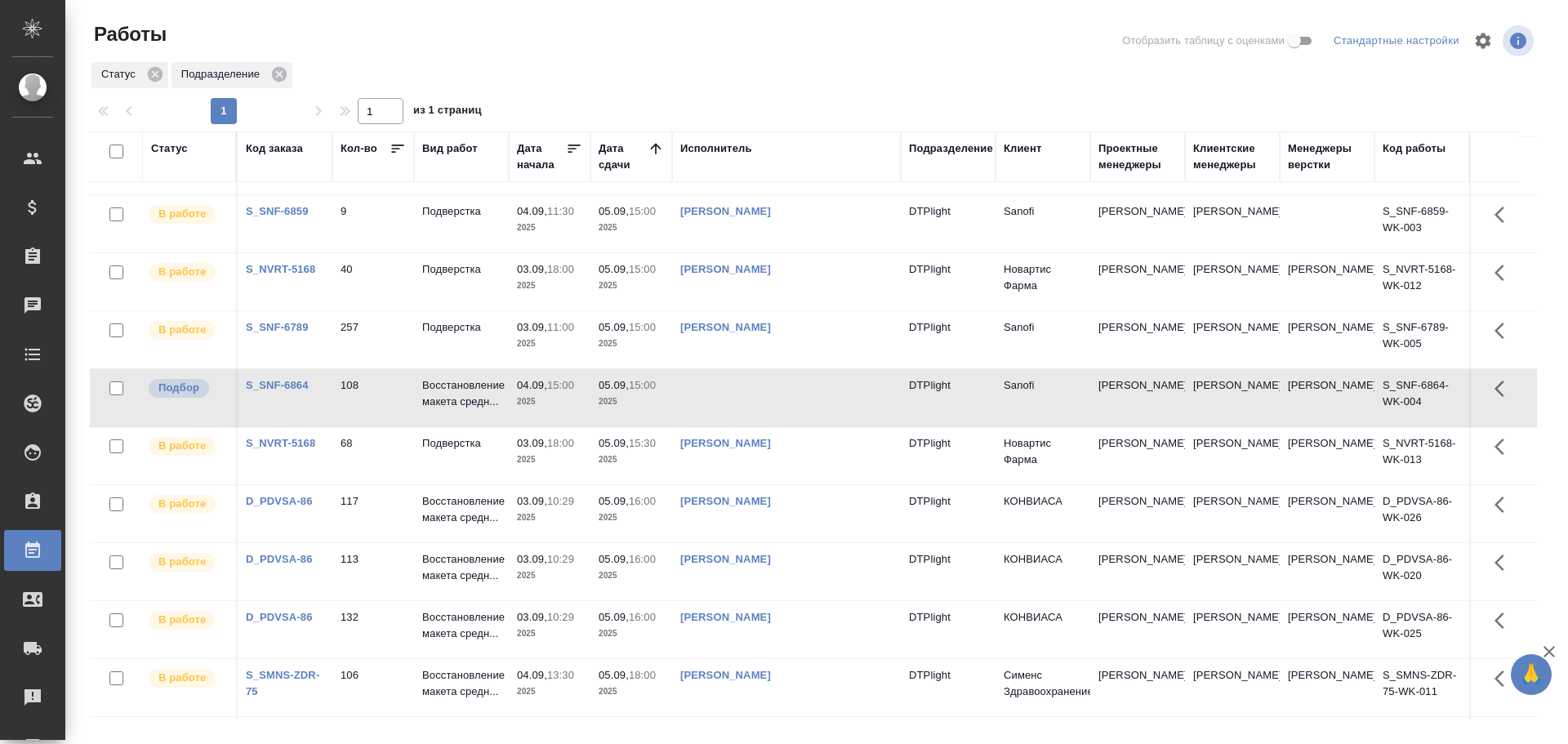
click at [774, 388] on td at bounding box center [786, 397] width 228 height 57
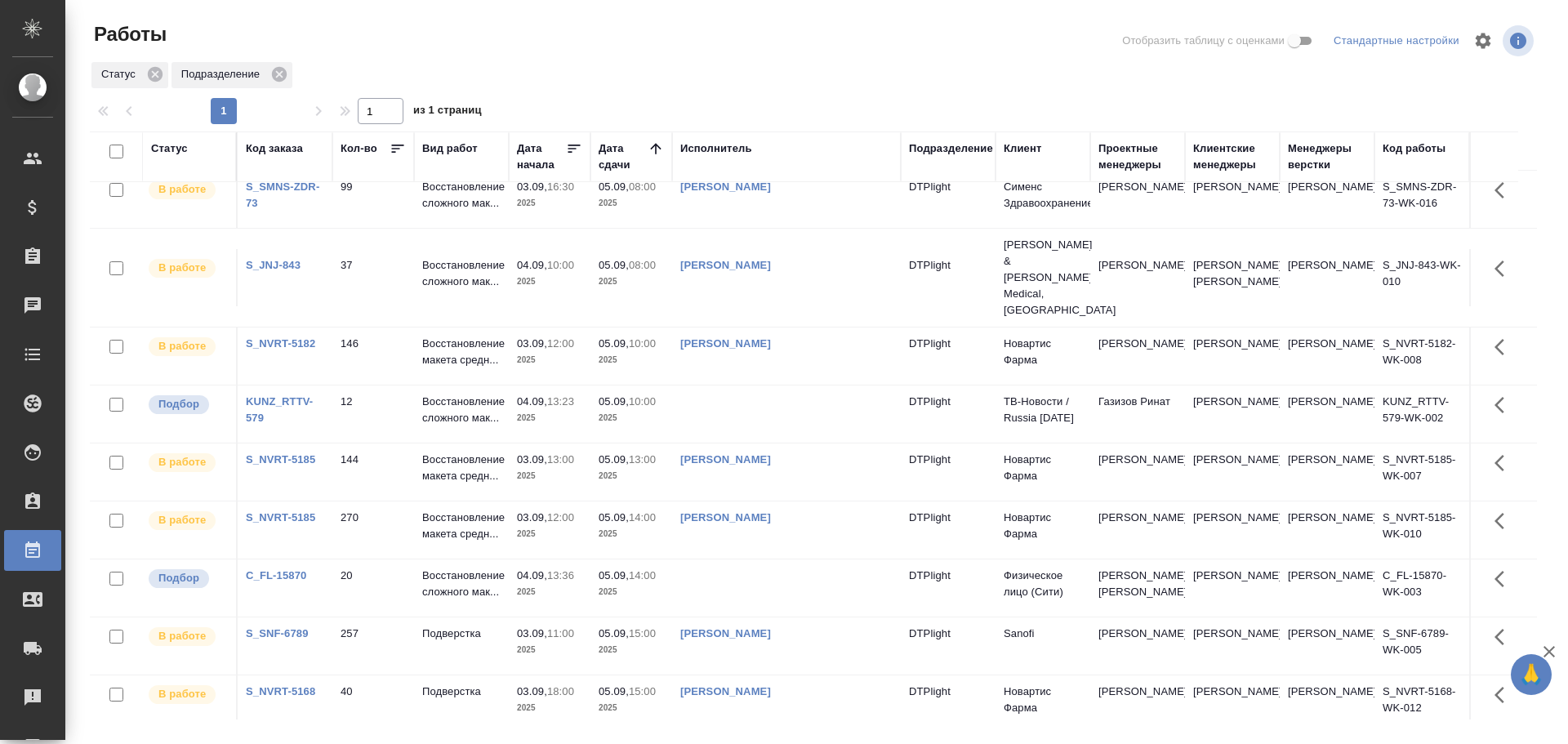
scroll to position [0, 0]
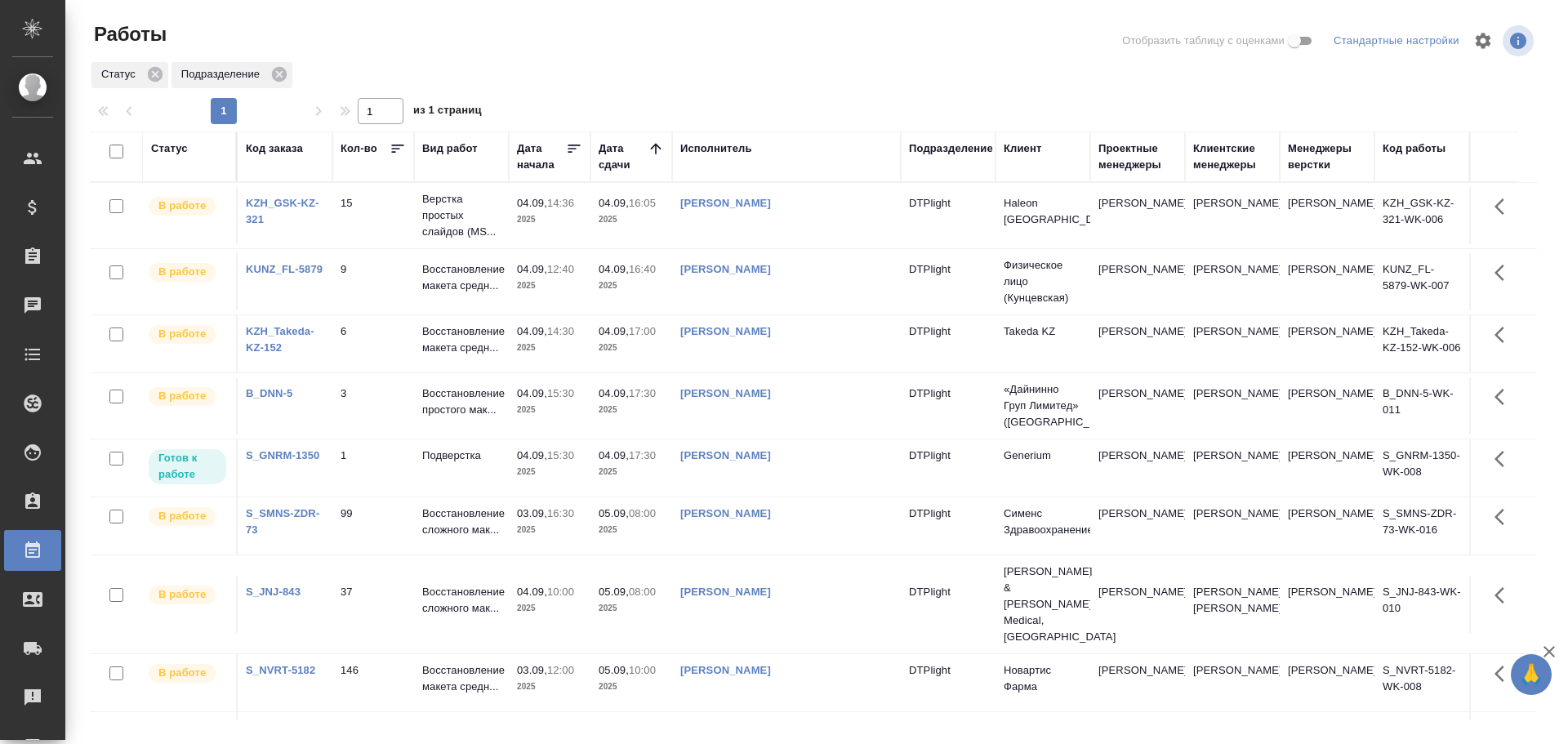
click at [812, 544] on td "Гузов Марк Анатольевич" at bounding box center [786, 525] width 228 height 57
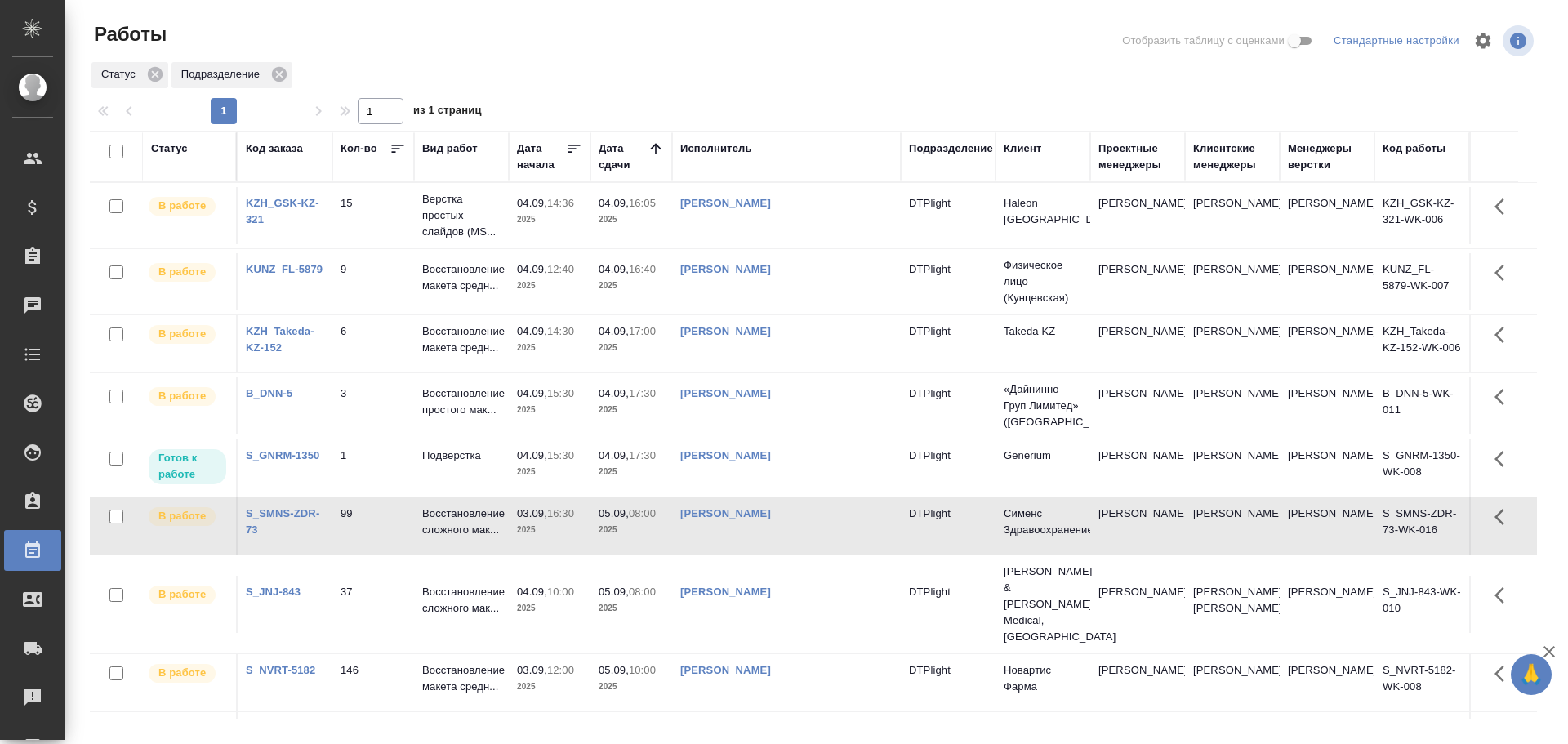
click at [812, 544] on td "Гузов Марк Анатольевич" at bounding box center [786, 525] width 228 height 57
click at [717, 516] on link "Гузов Марк Анатольевич" at bounding box center [725, 514] width 91 height 12
click at [760, 391] on link "Гусельников Роман" at bounding box center [725, 393] width 91 height 12
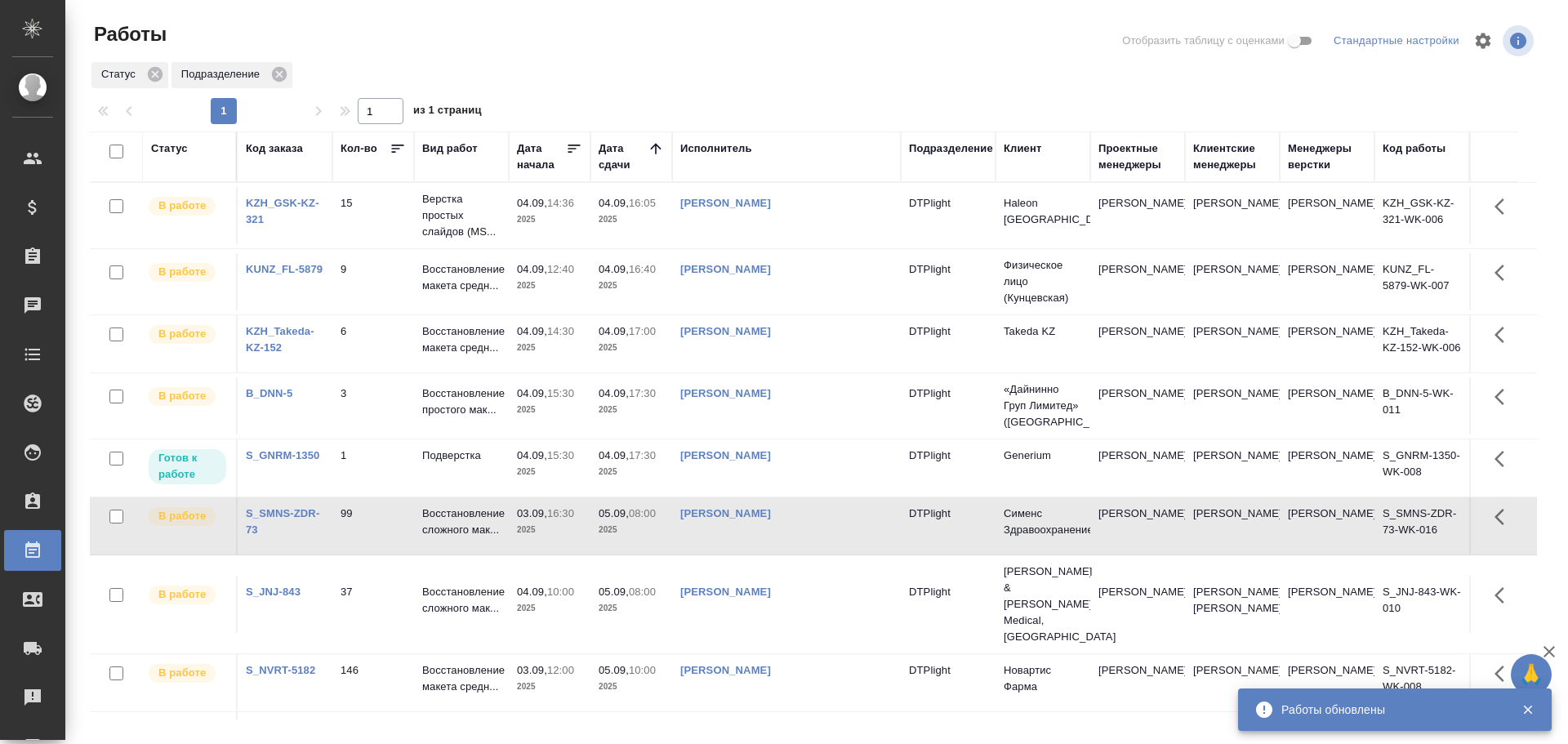
click at [771, 207] on link "Васильева Наталья Геннадьевна" at bounding box center [725, 203] width 91 height 12
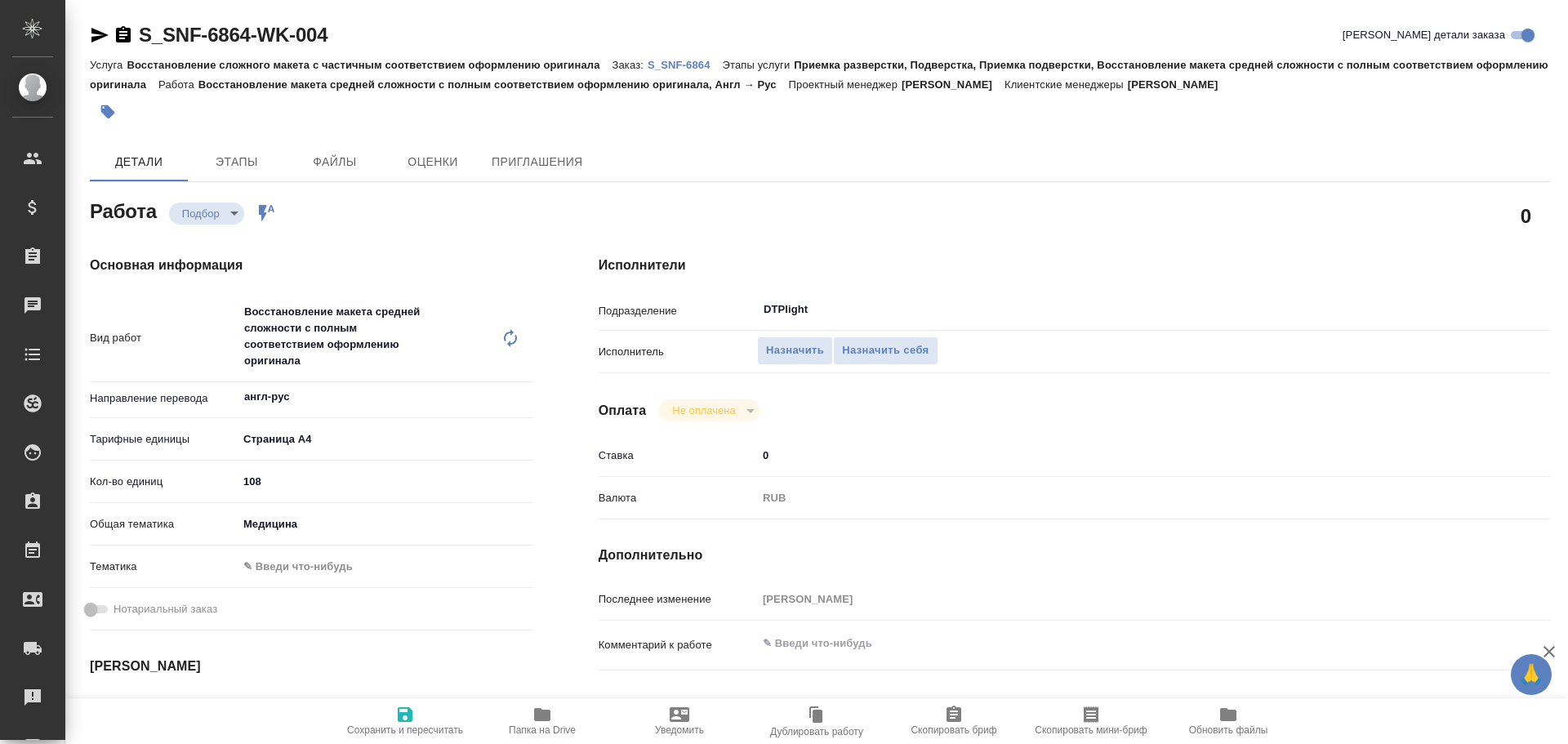
type textarea "x"
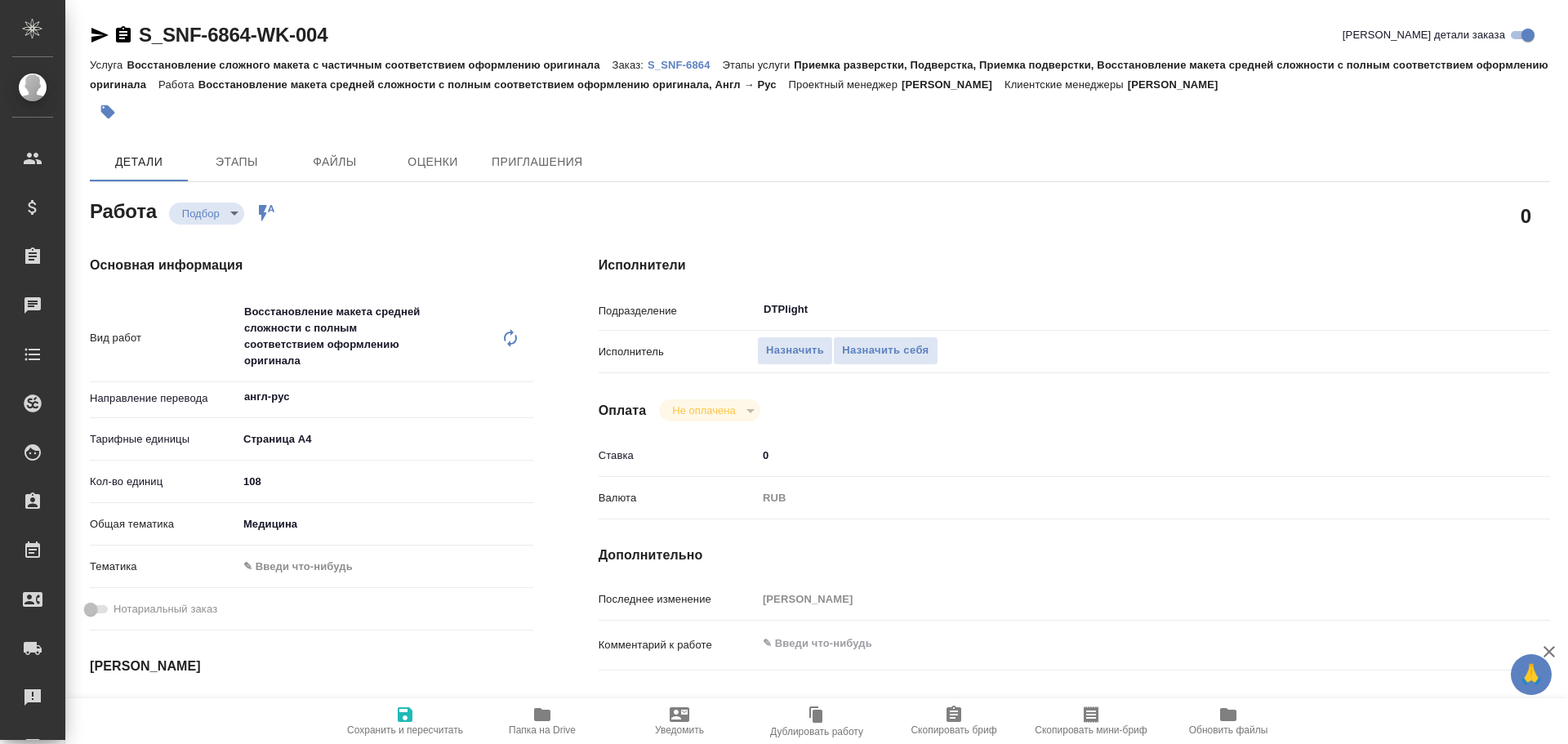
type textarea "x"
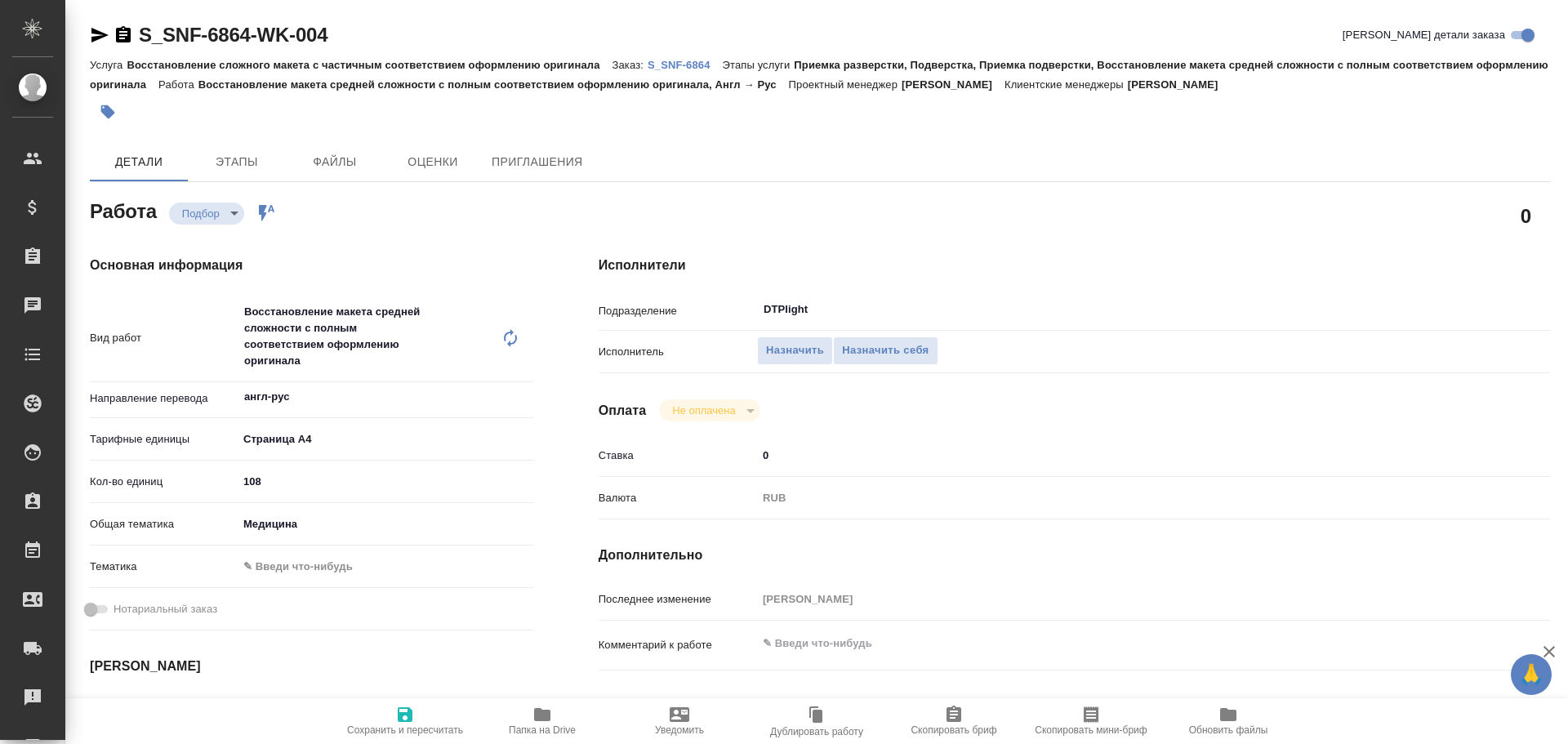
type textarea "x"
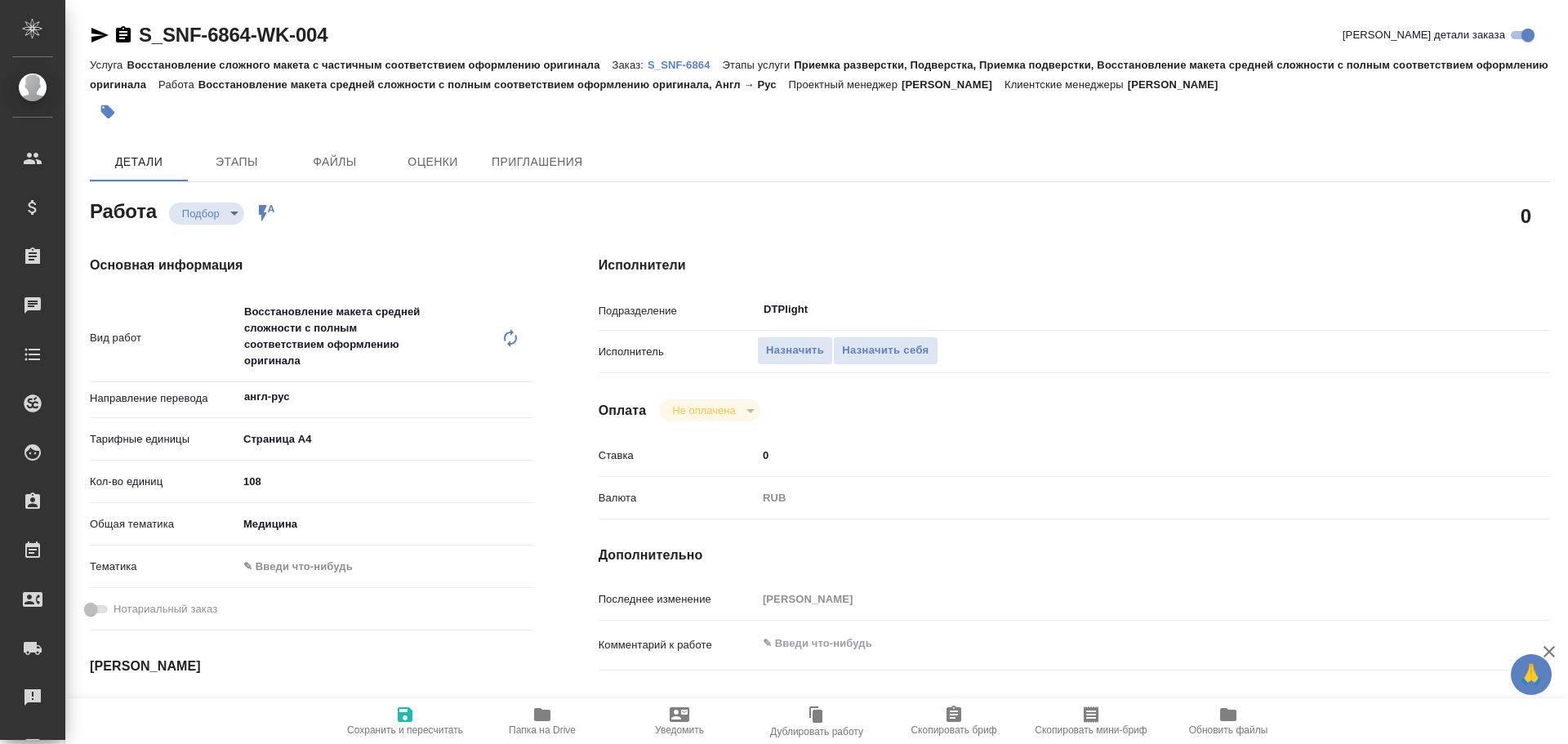
type textarea "x"
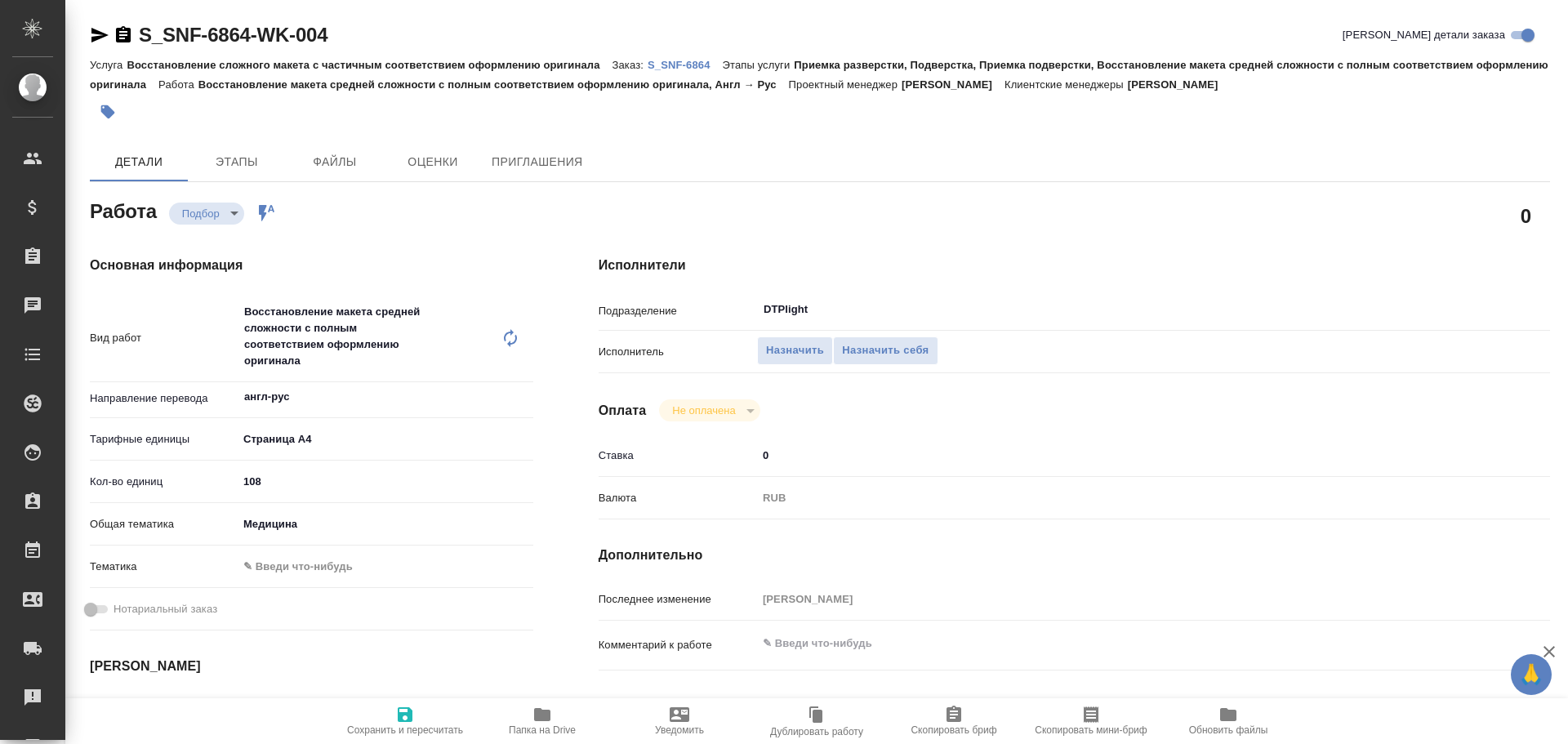
type textarea "x"
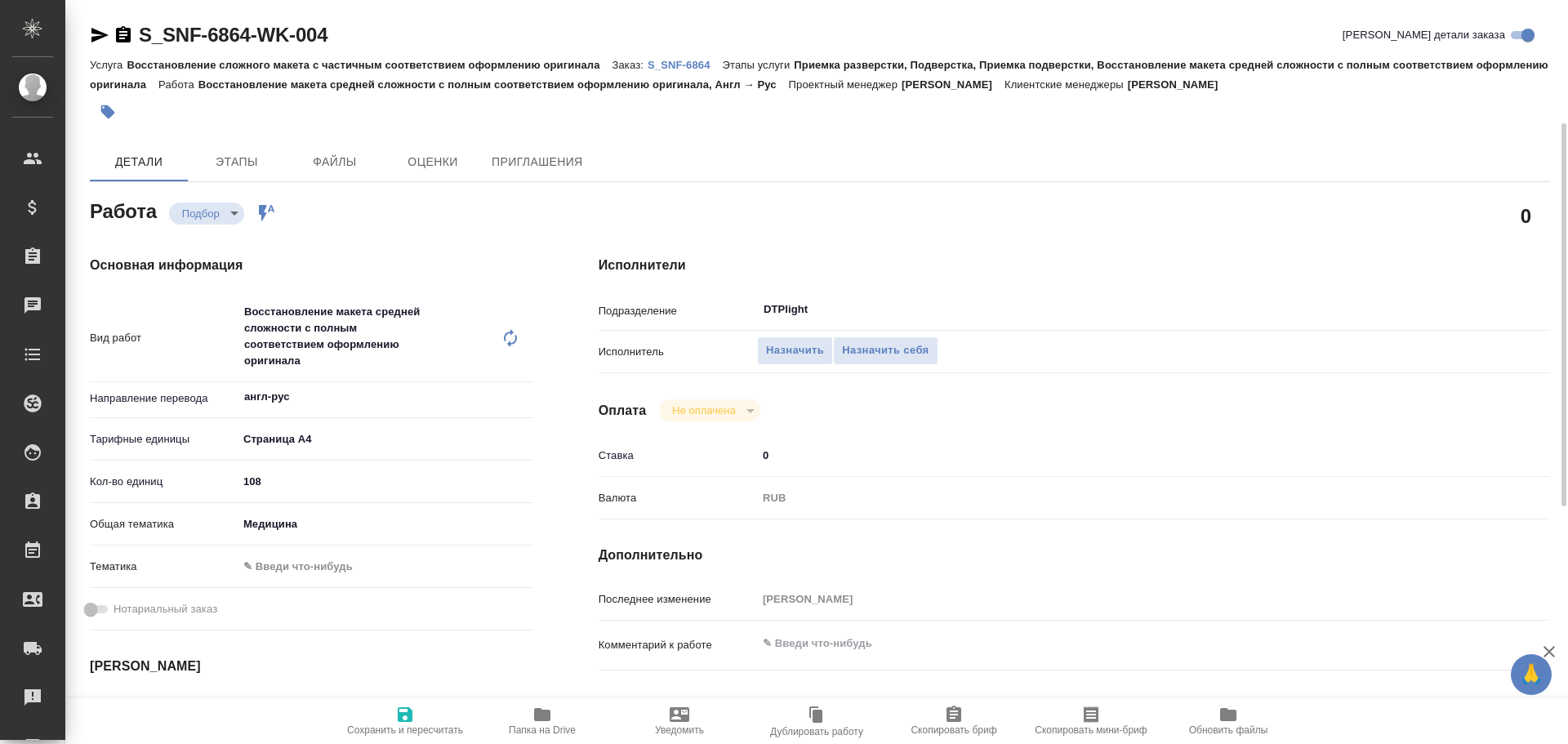
scroll to position [81, 0]
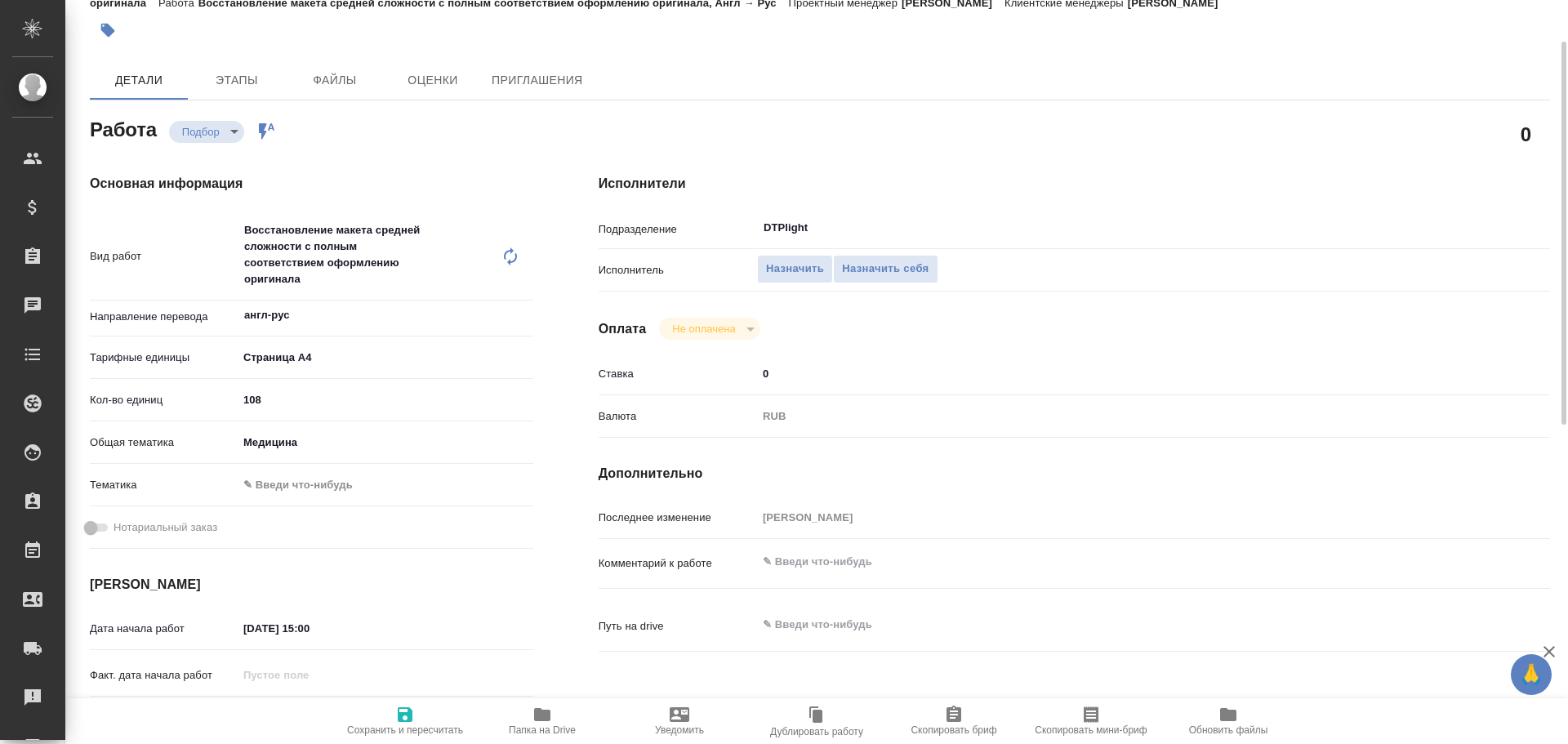
type textarea "x"
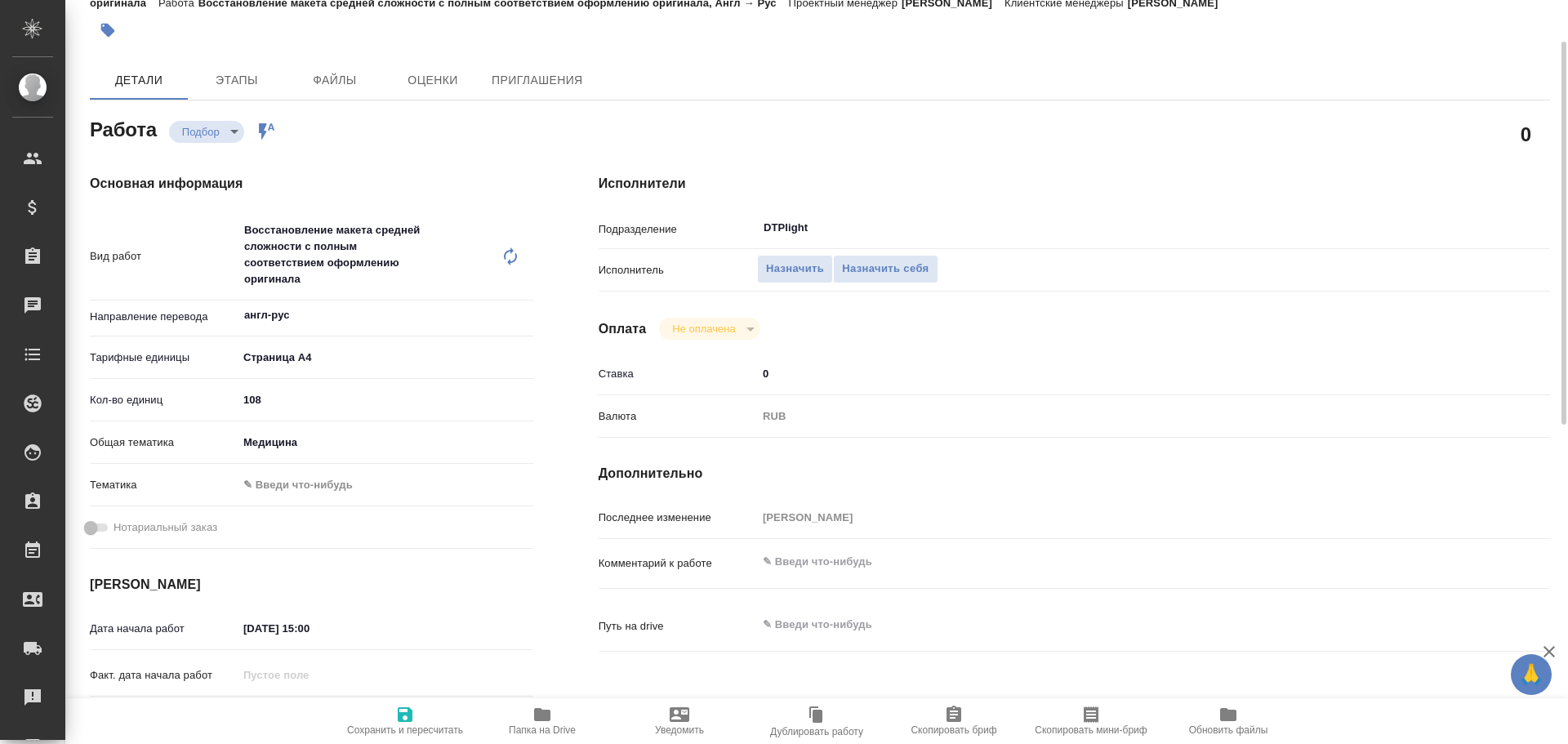
click at [557, 712] on span "Папка на Drive" at bounding box center [542, 719] width 117 height 31
type textarea "x"
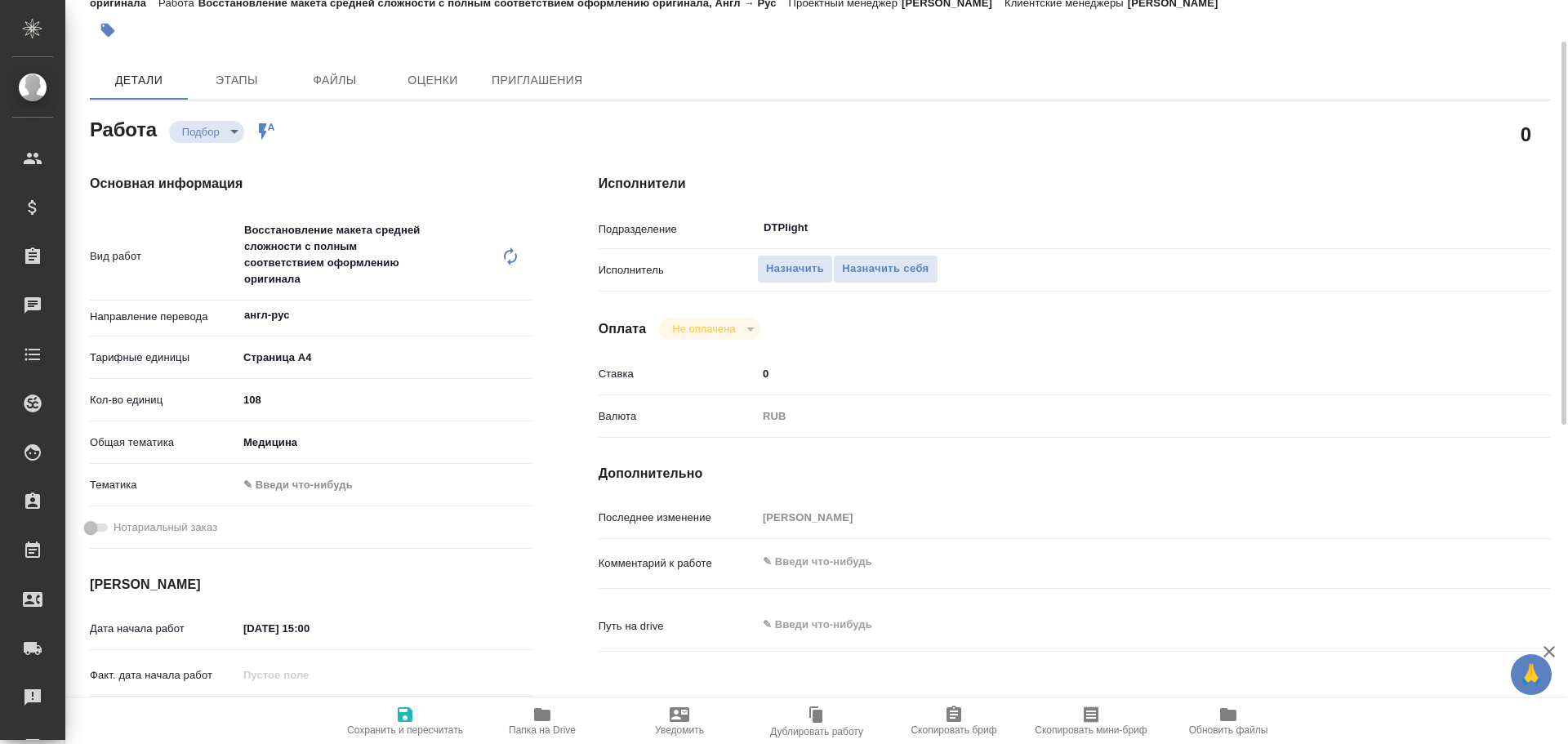
type textarea "x"
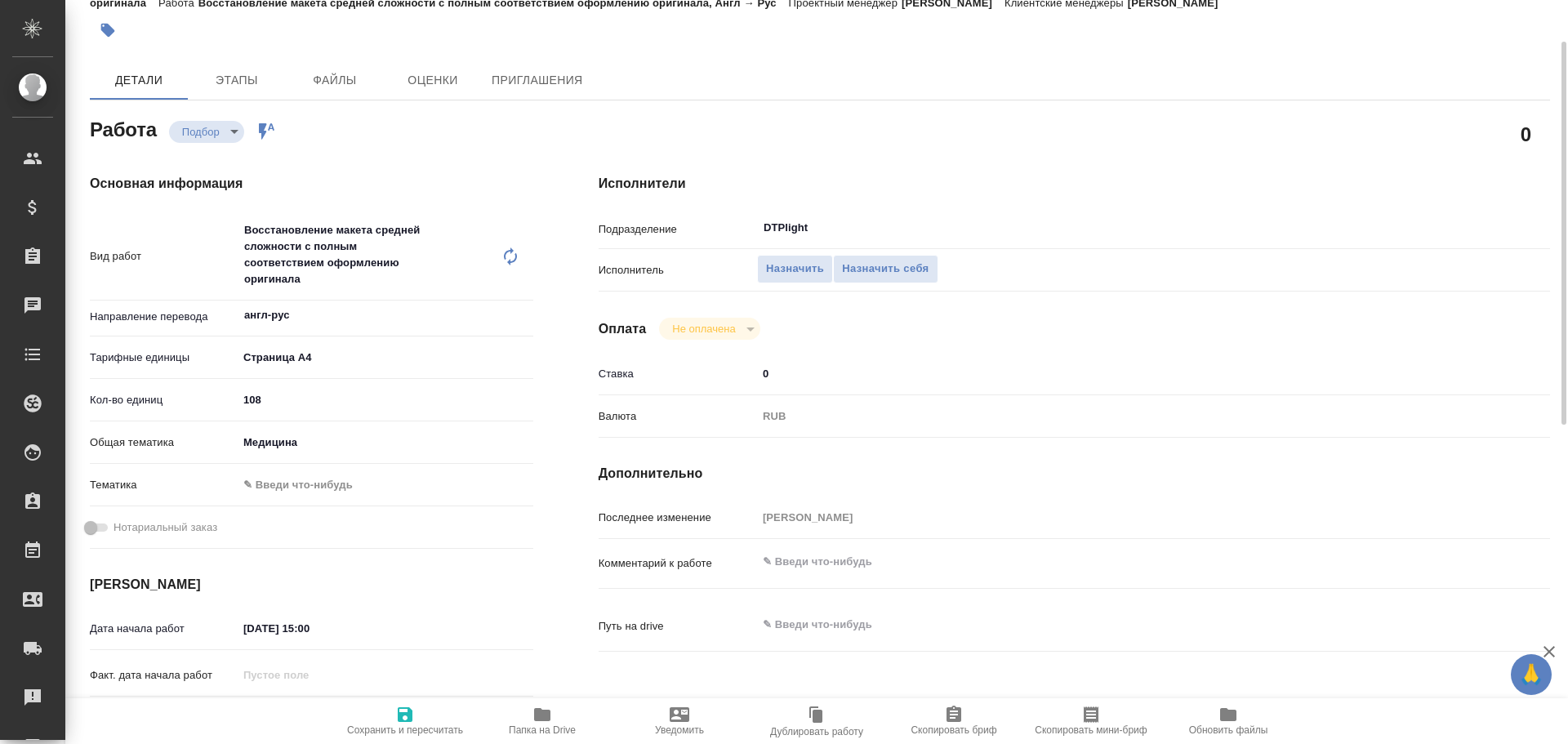
type textarea "x"
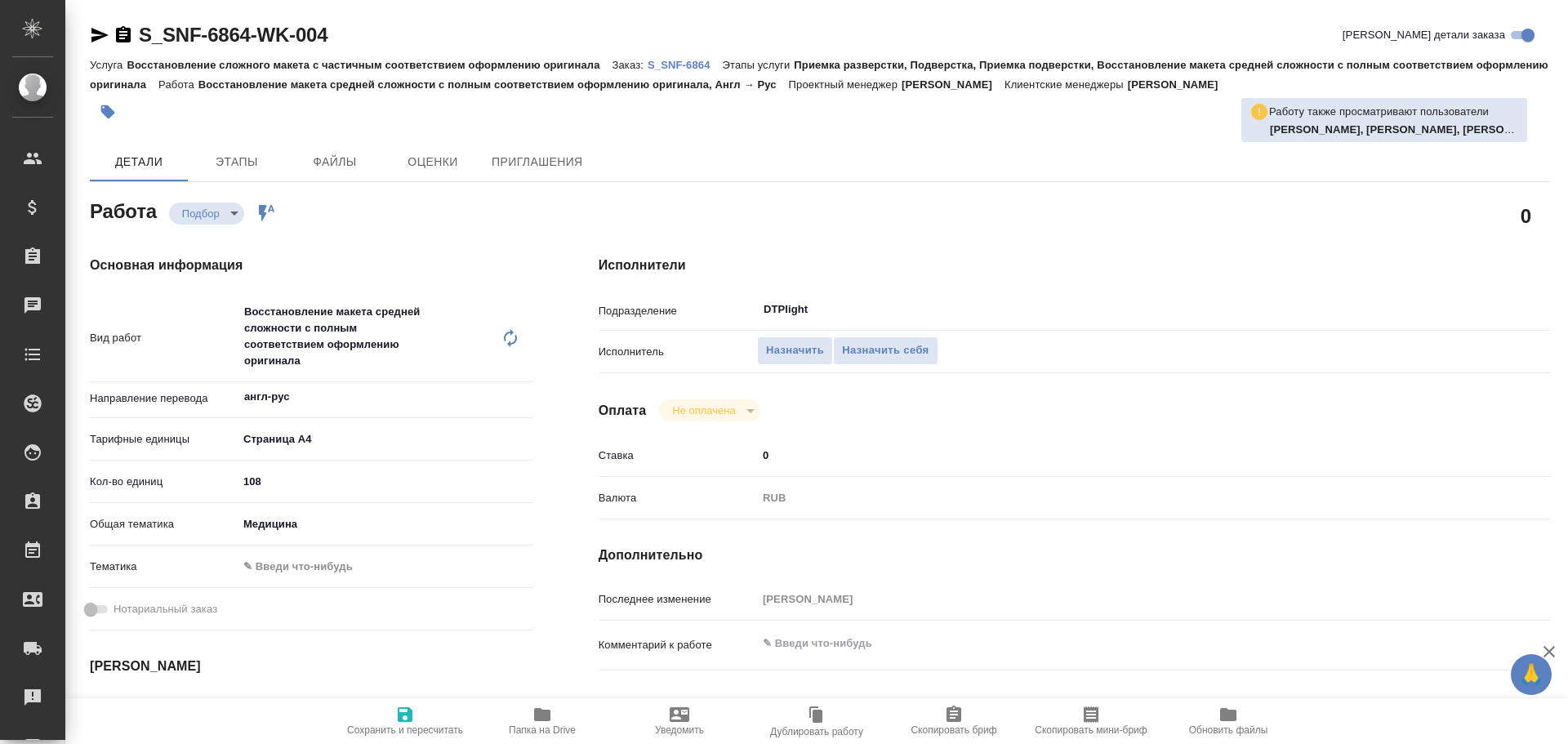
type textarea "x"
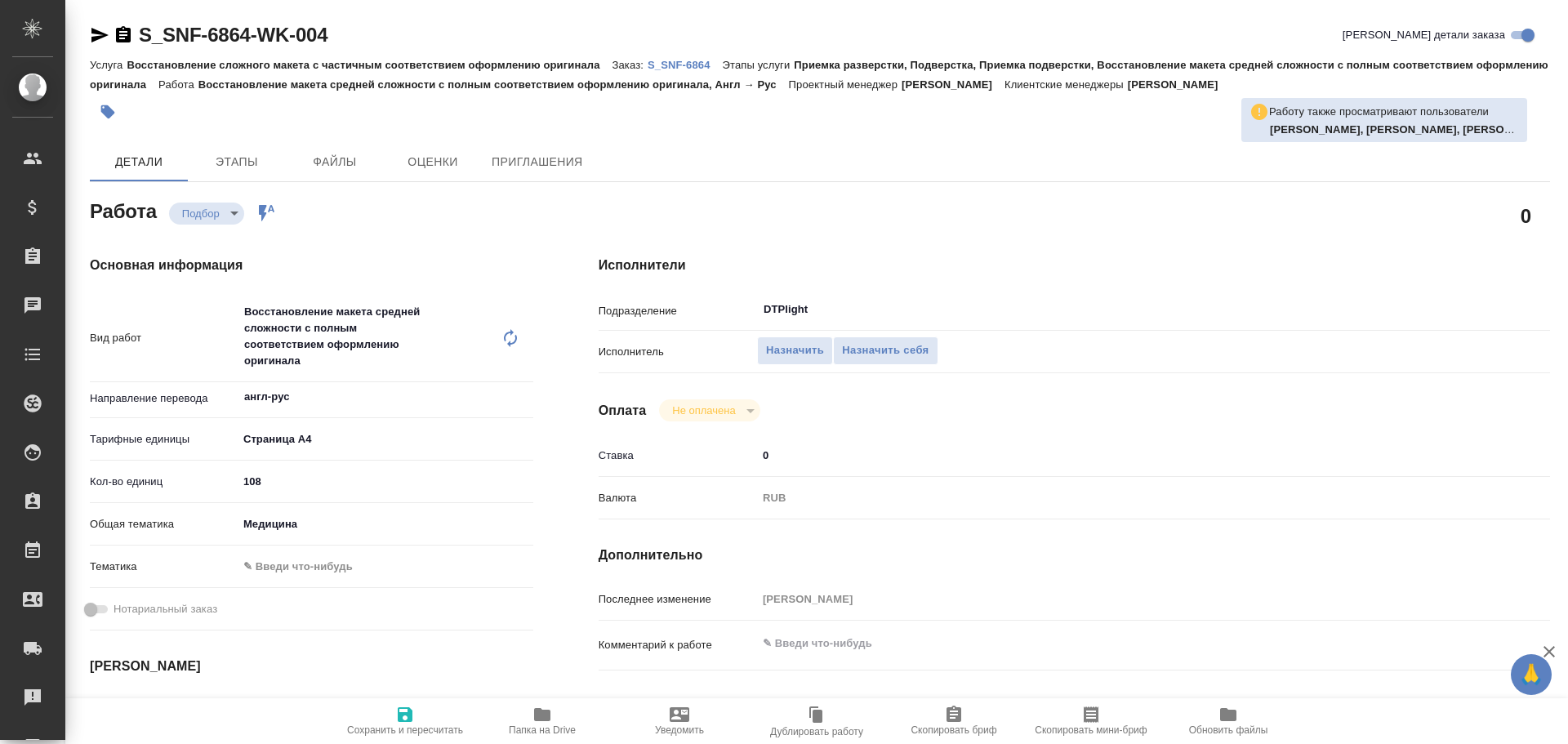
type textarea "x"
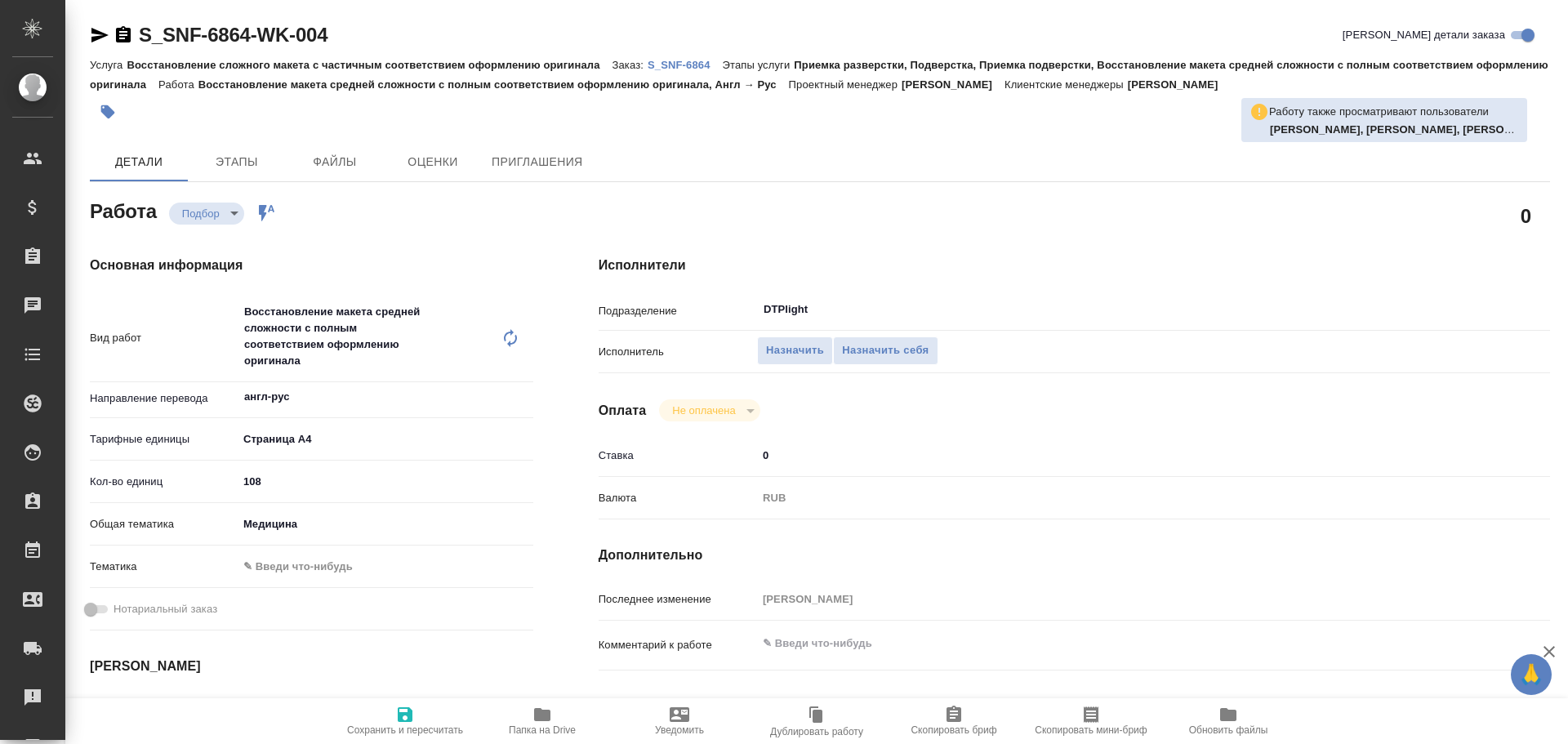
type textarea "x"
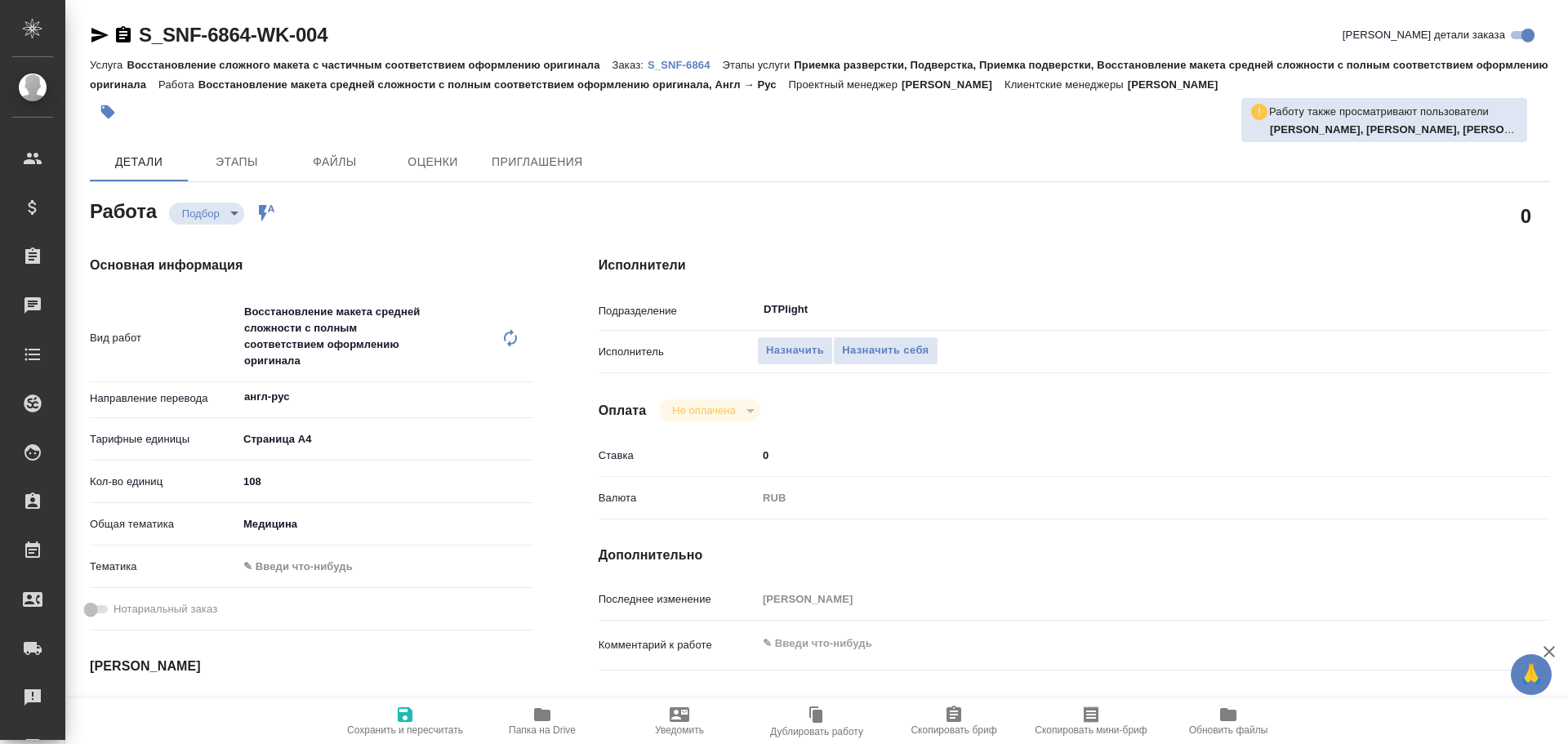
type textarea "x"
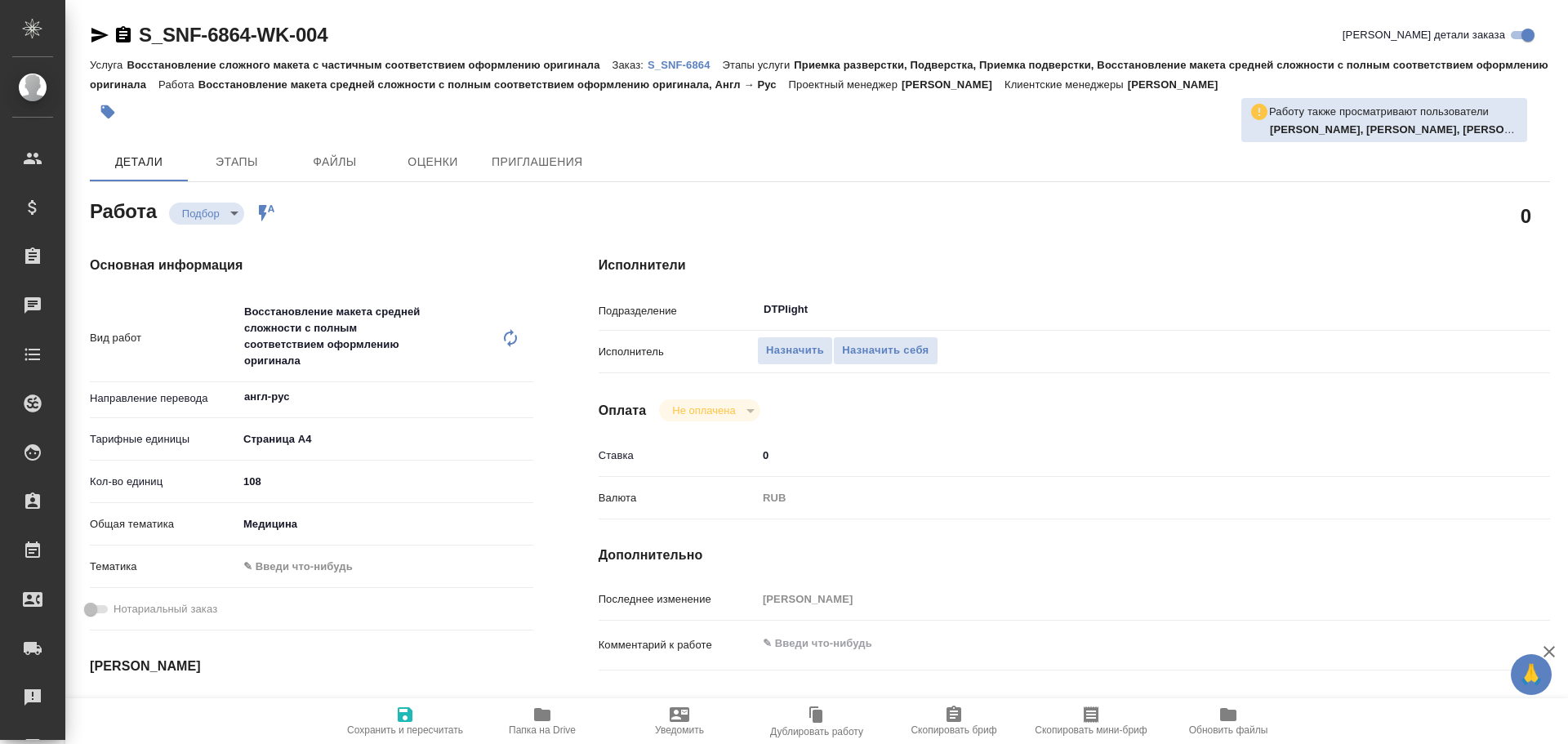
type textarea "x"
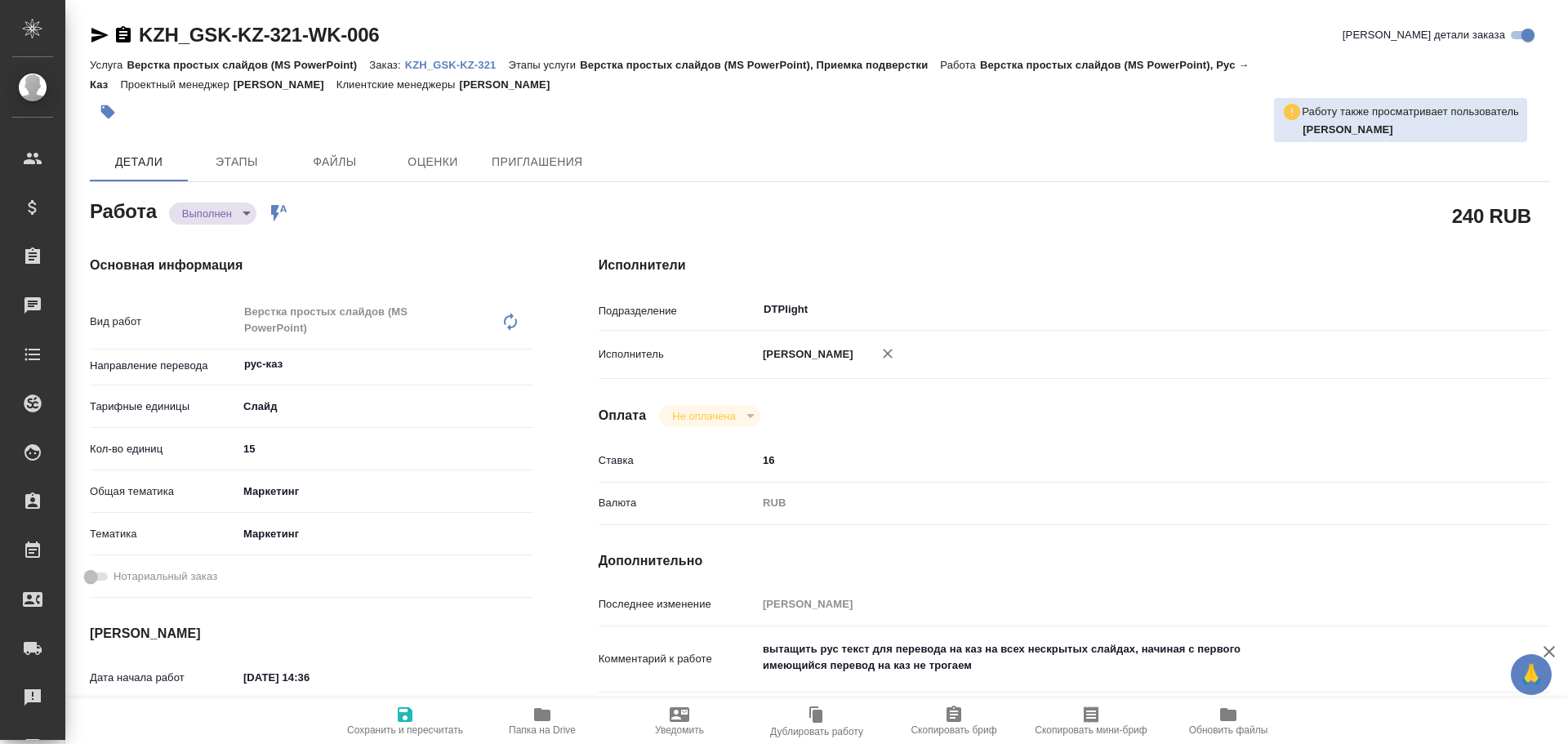
type textarea "x"
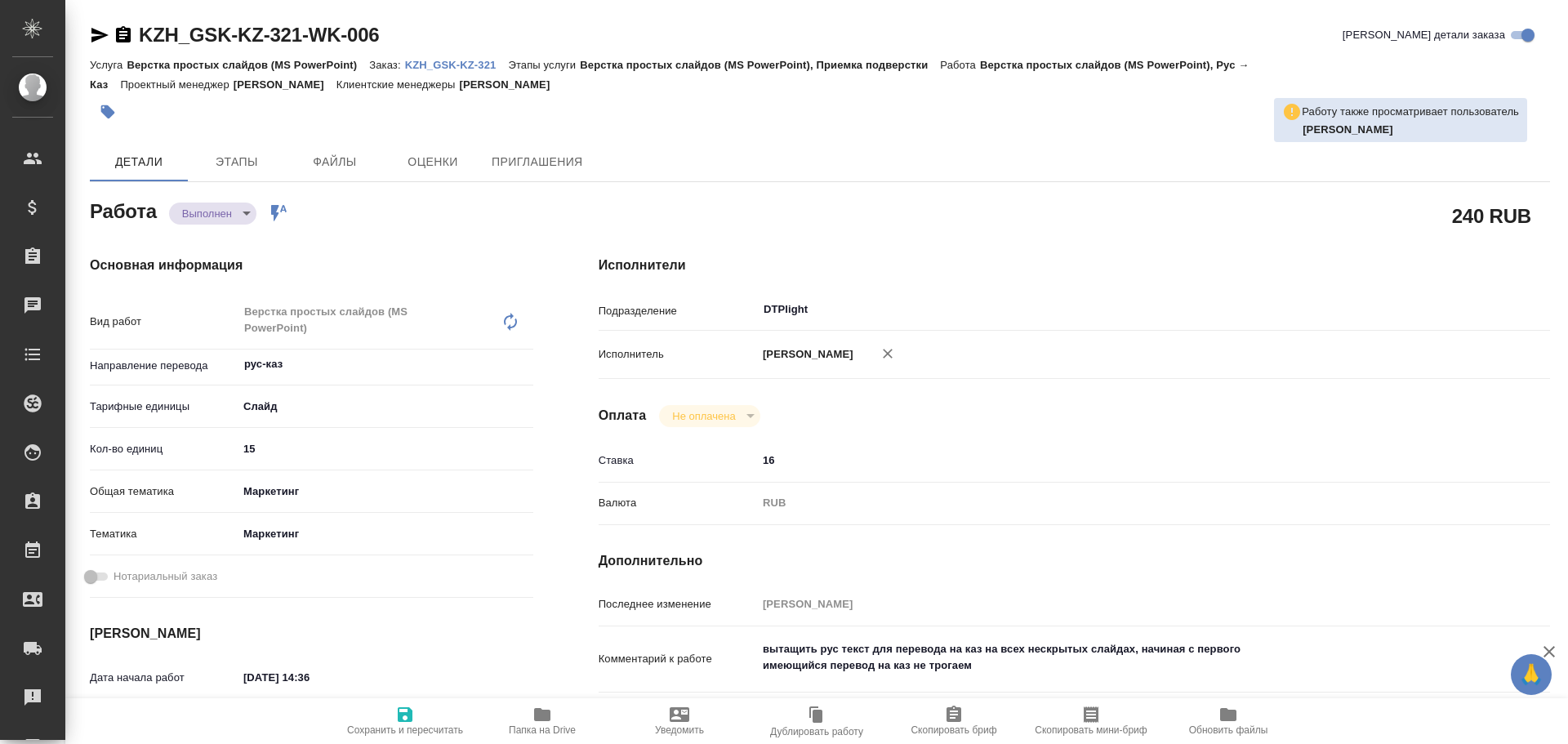
type textarea "x"
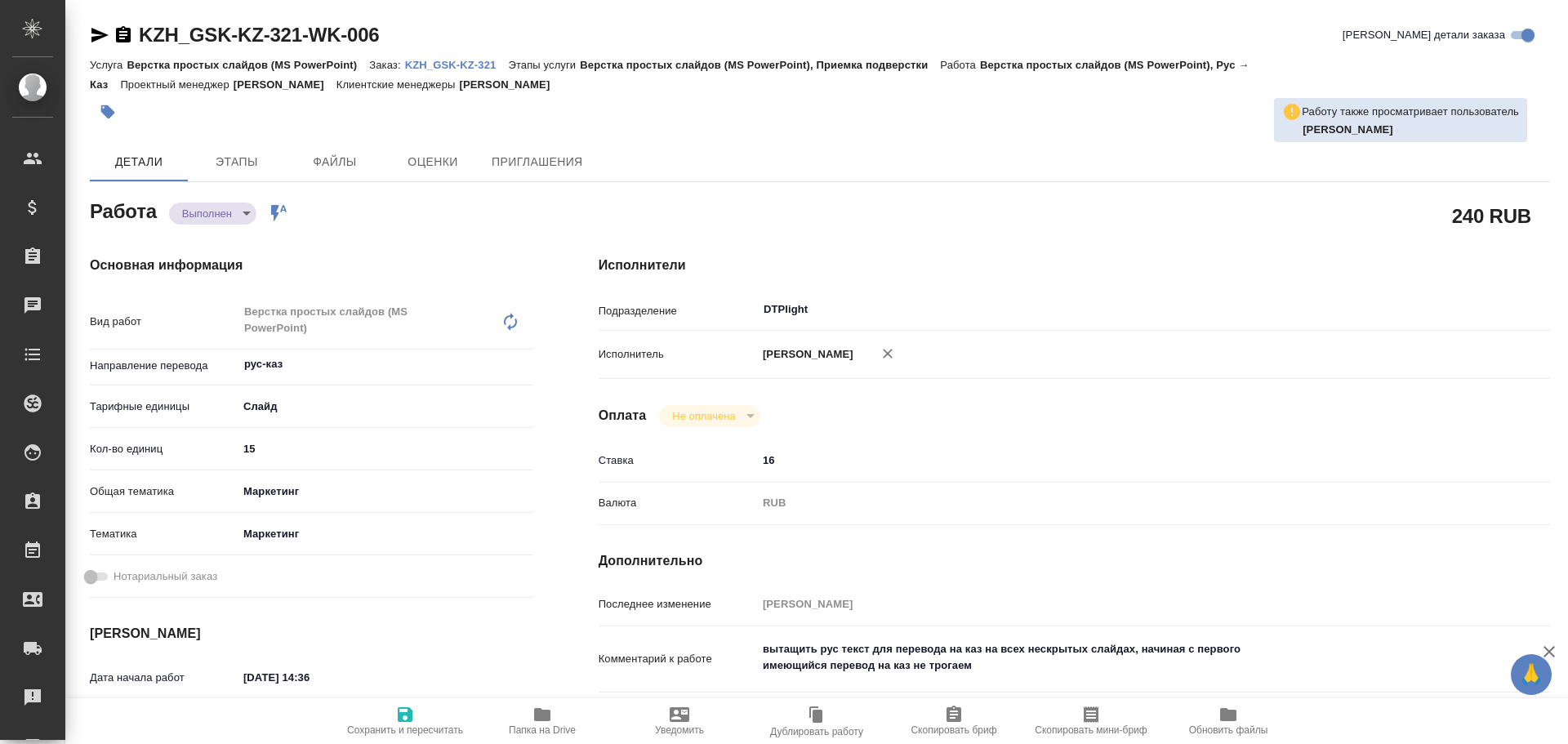
type textarea "x"
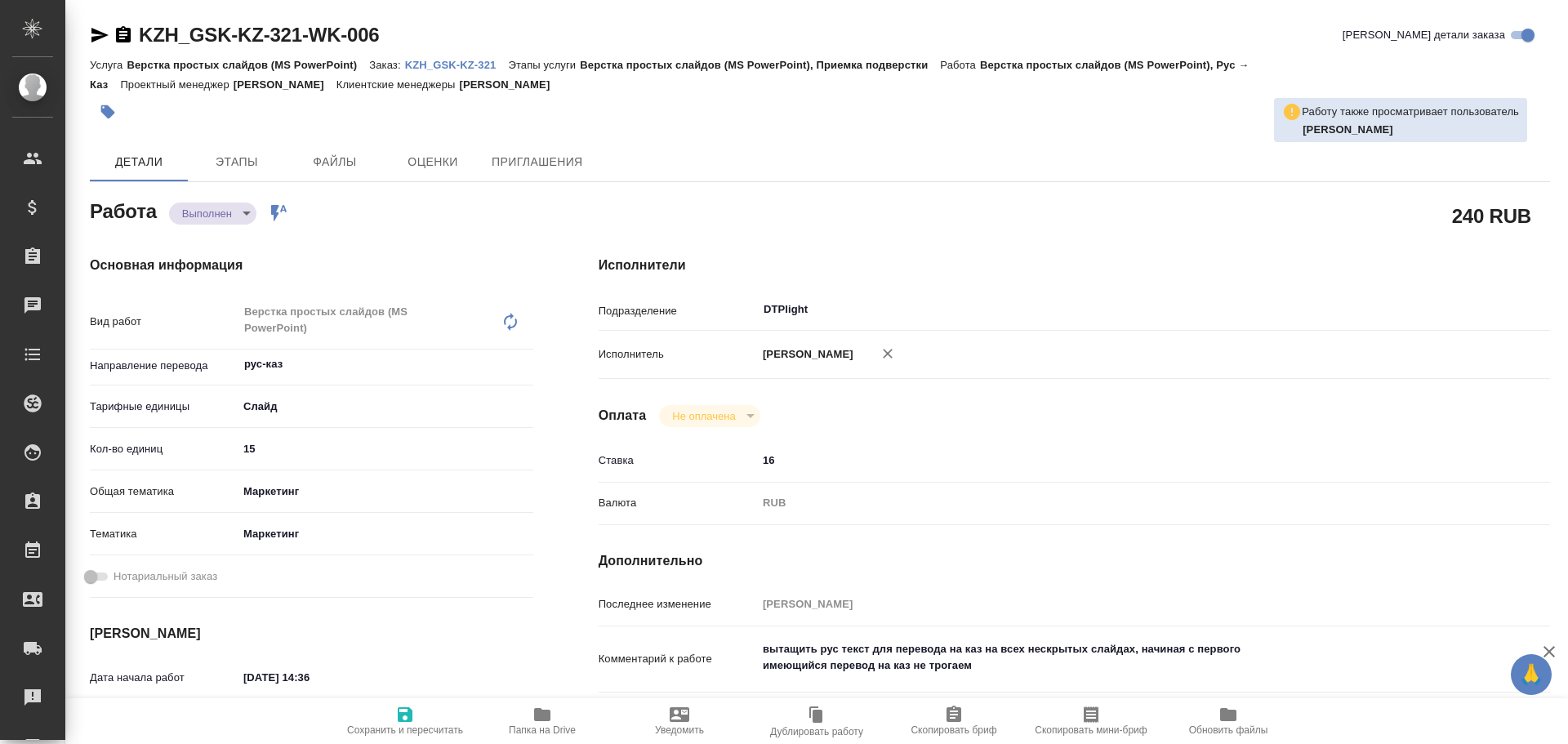
scroll to position [81, 0]
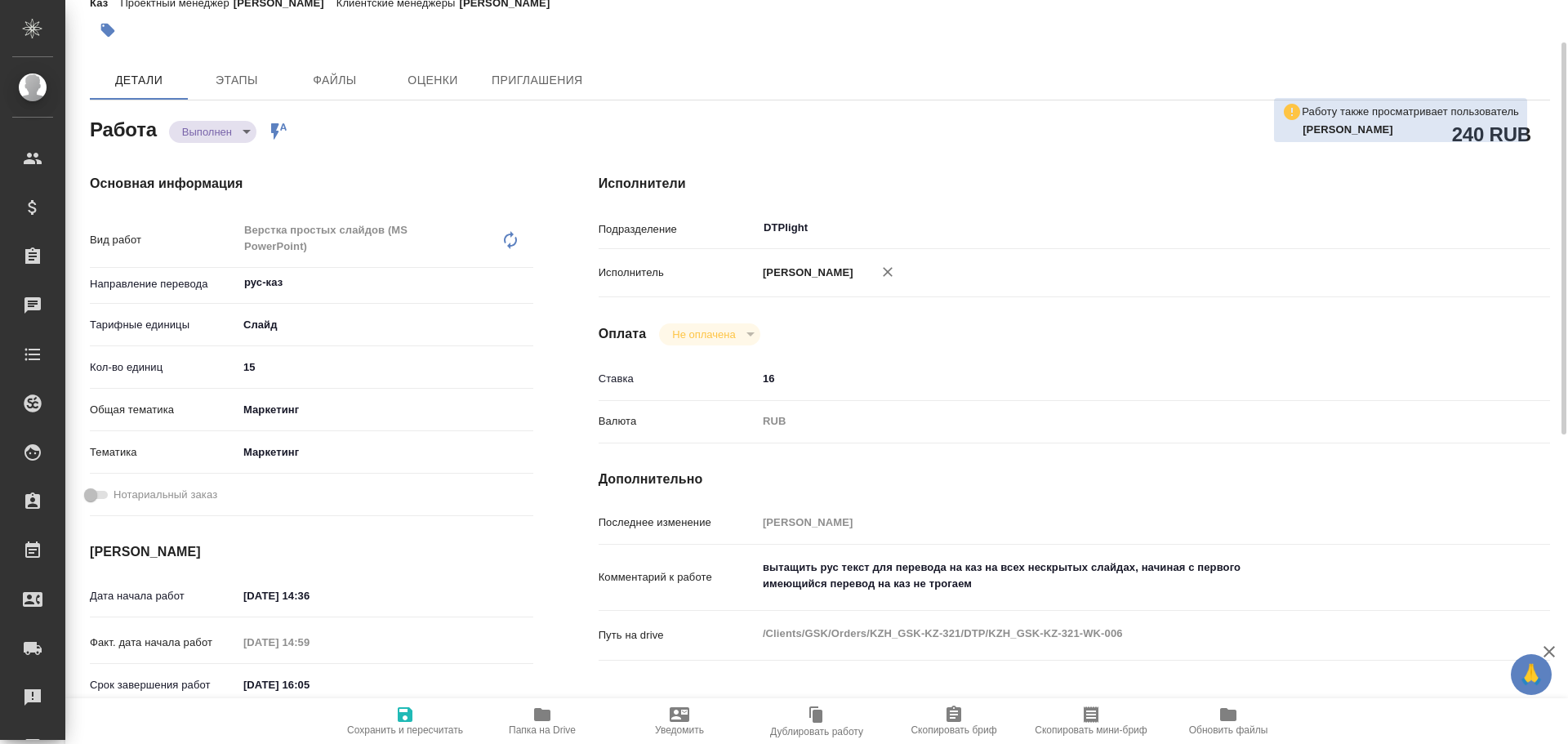
type textarea "x"
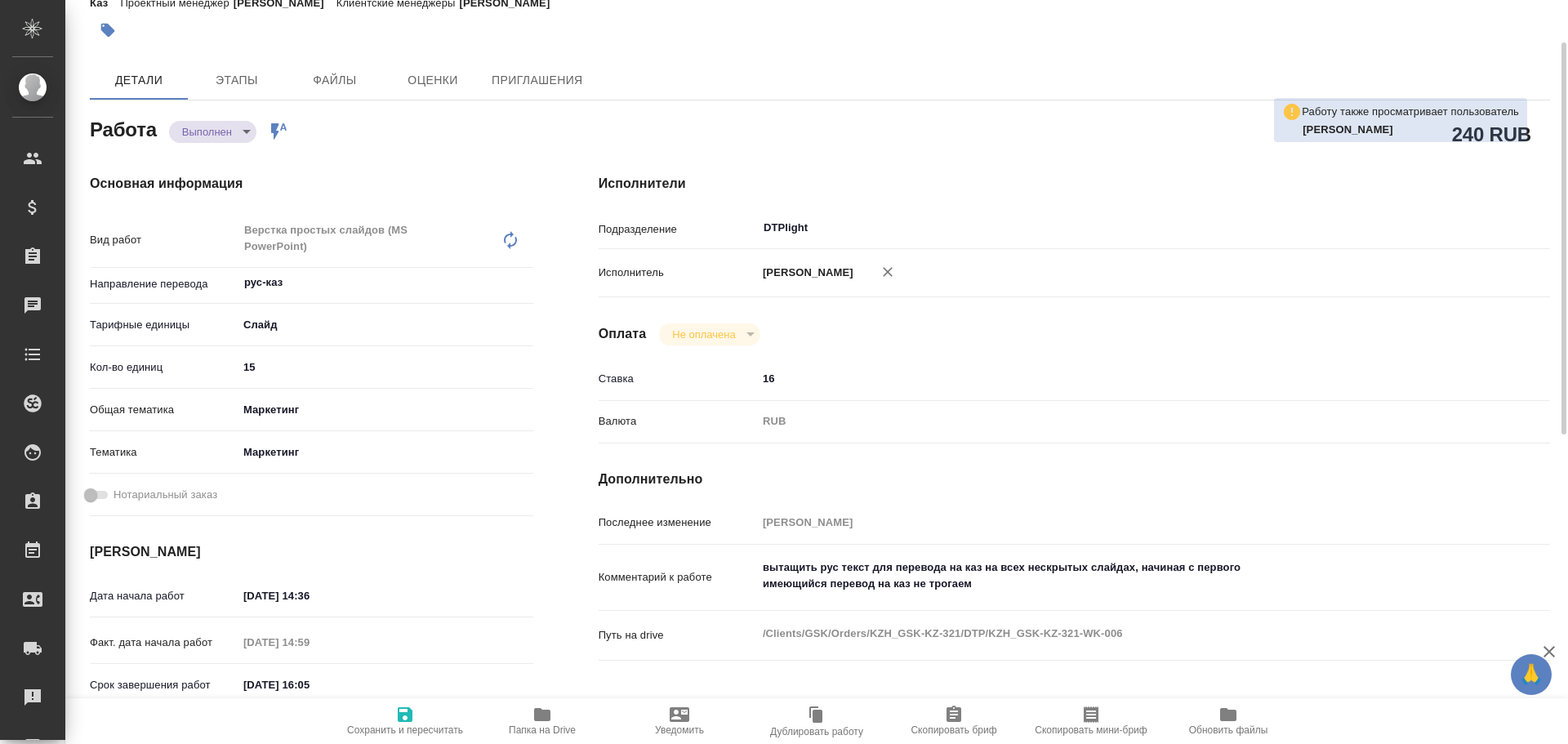
scroll to position [0, 0]
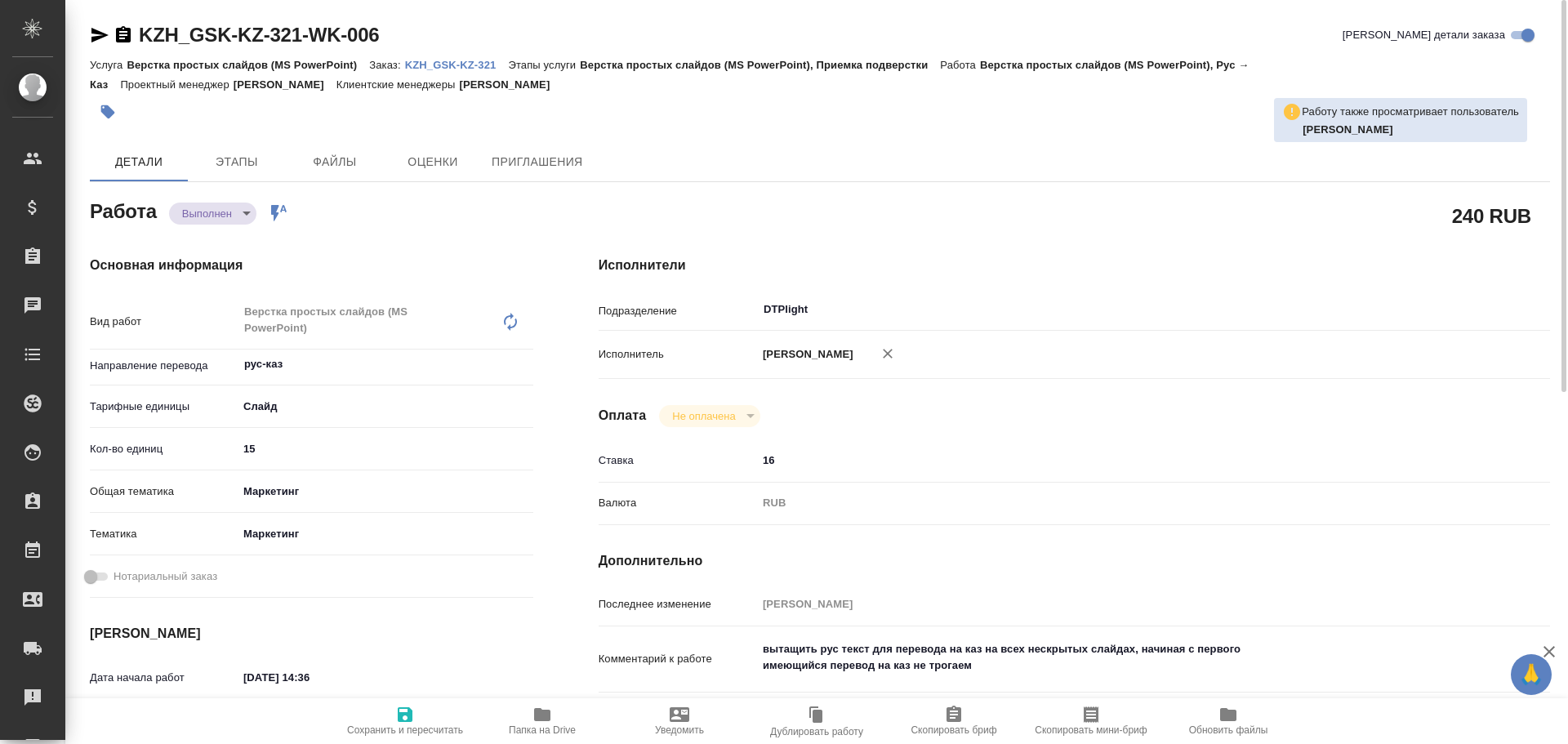
type textarea "x"
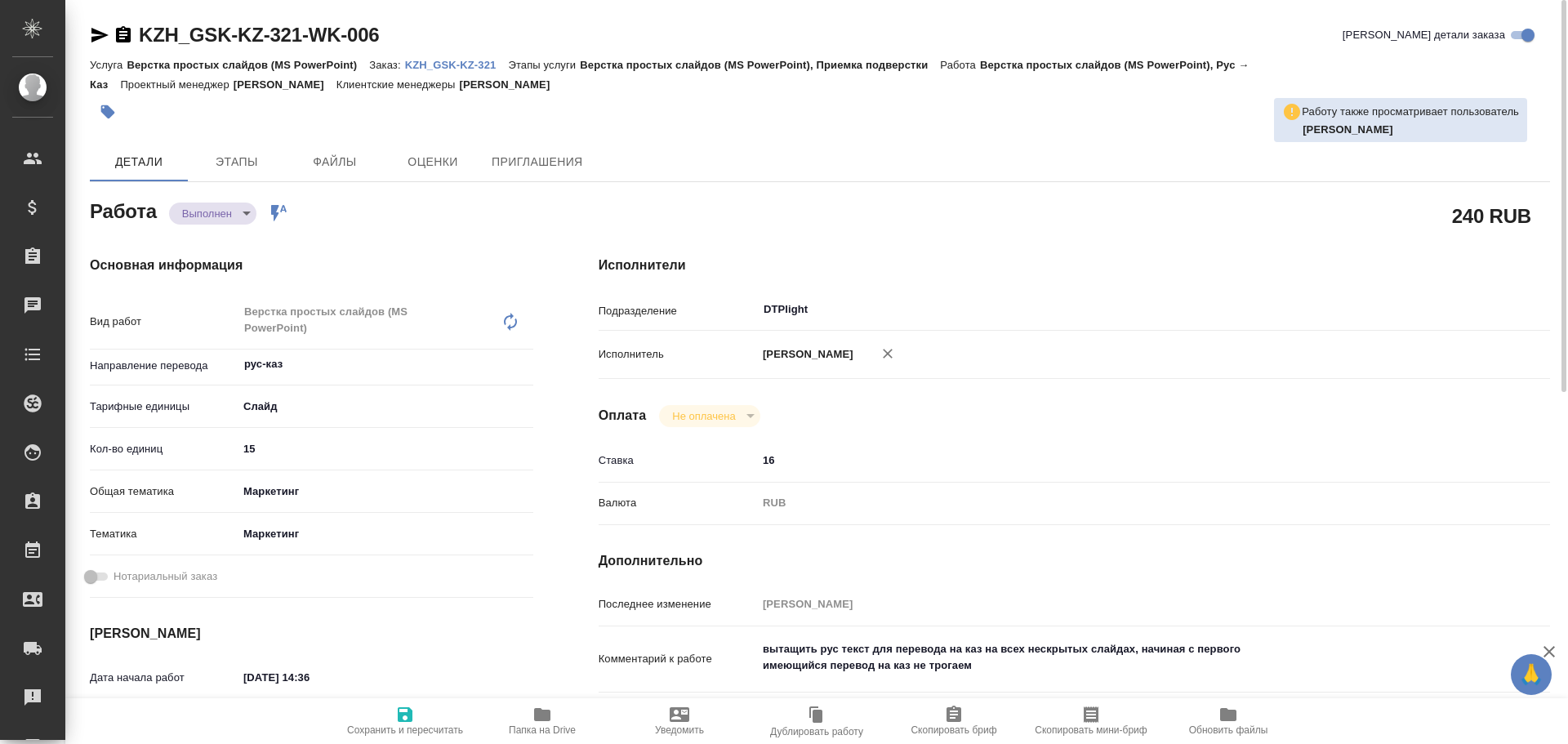
click at [95, 38] on icon "button" at bounding box center [101, 35] width 18 height 15
click at [93, 34] on icon "button" at bounding box center [100, 35] width 19 height 19
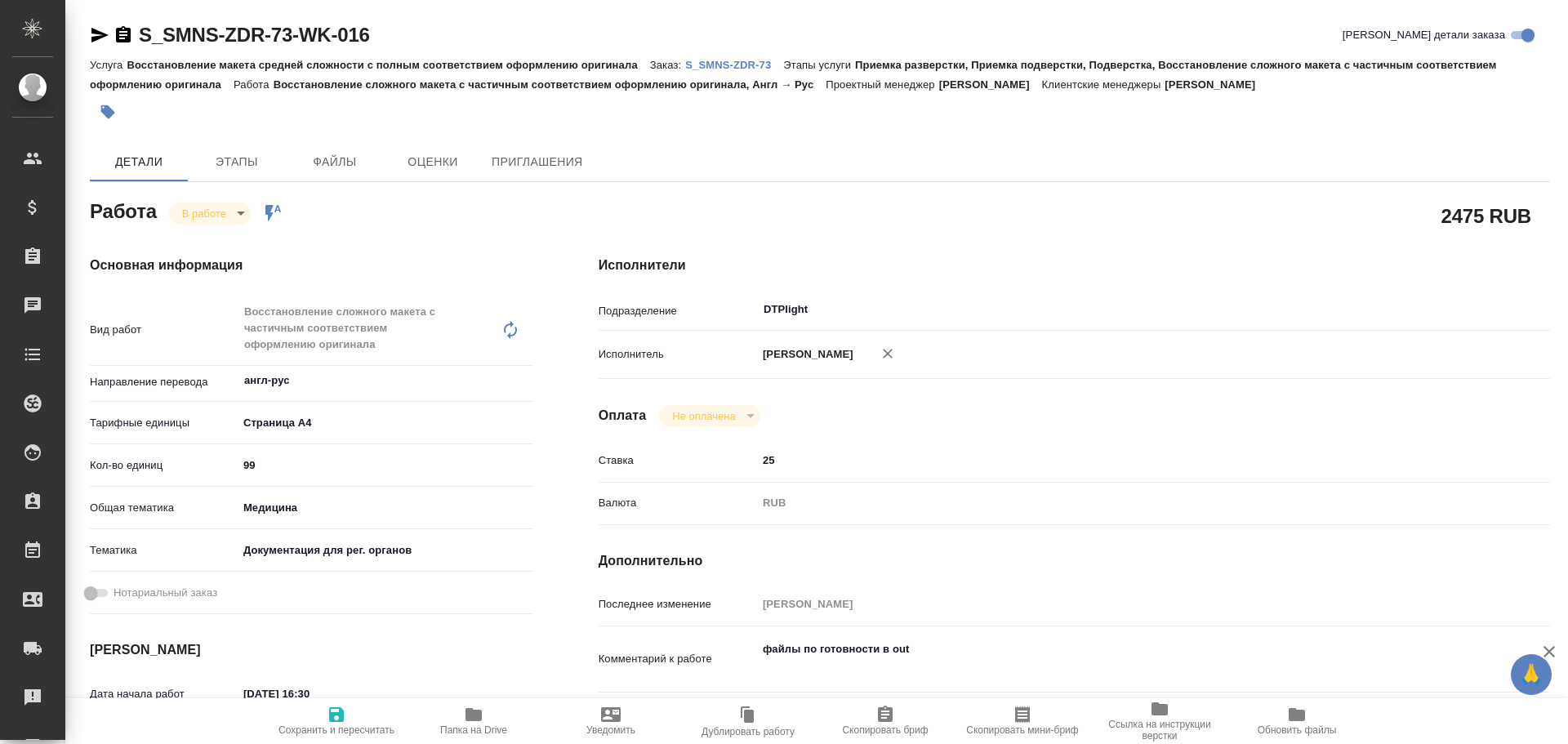
type textarea "x"
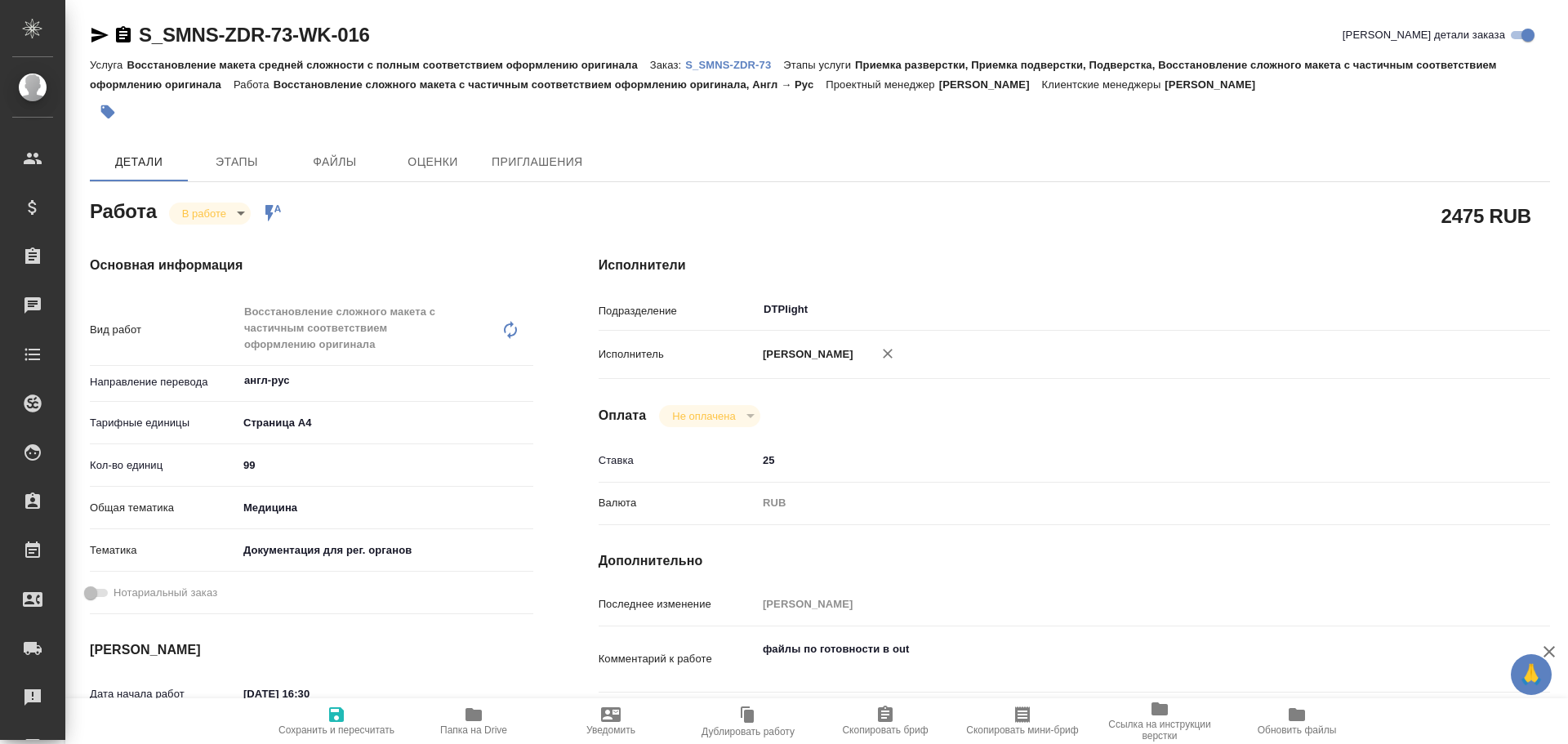
type textarea "x"
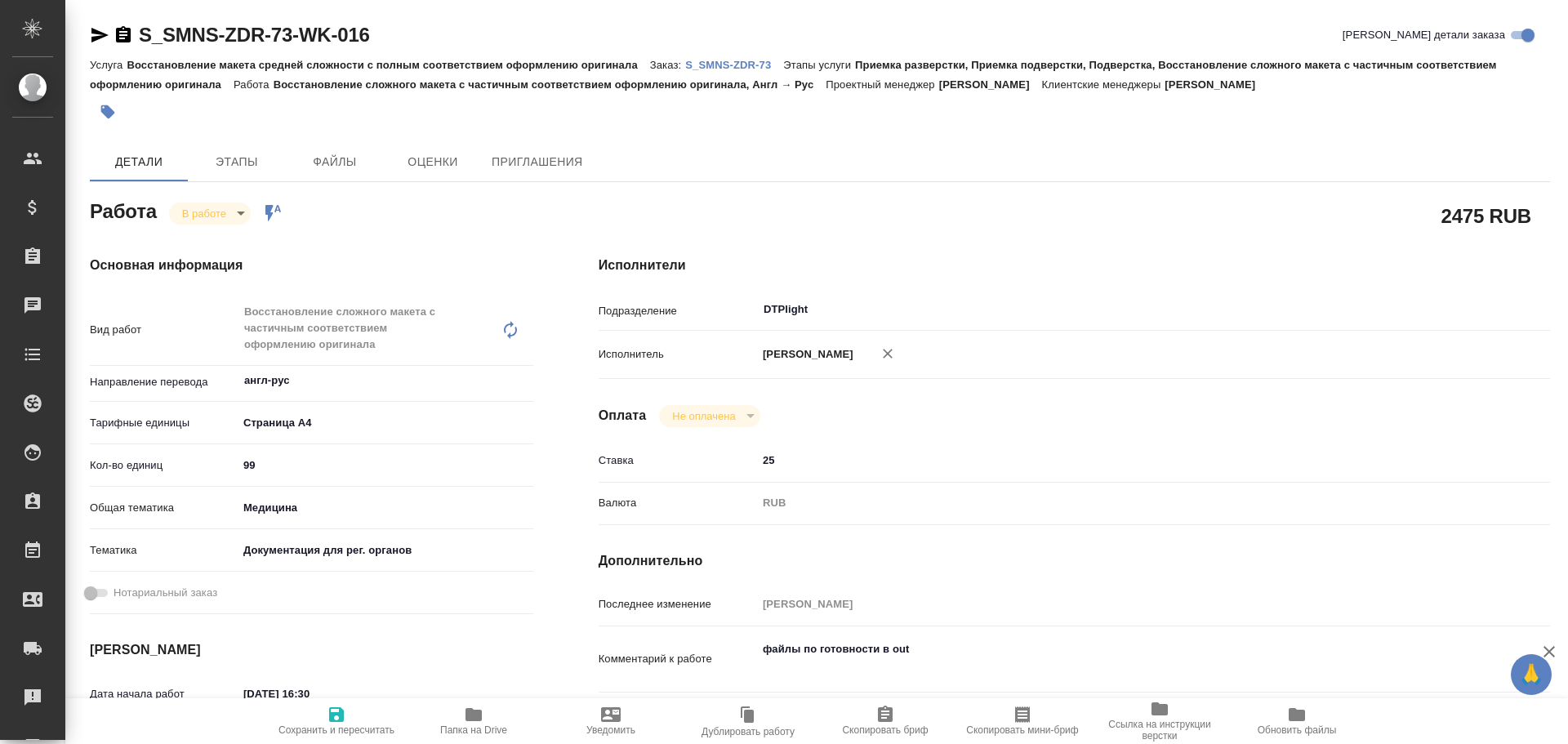
type textarea "x"
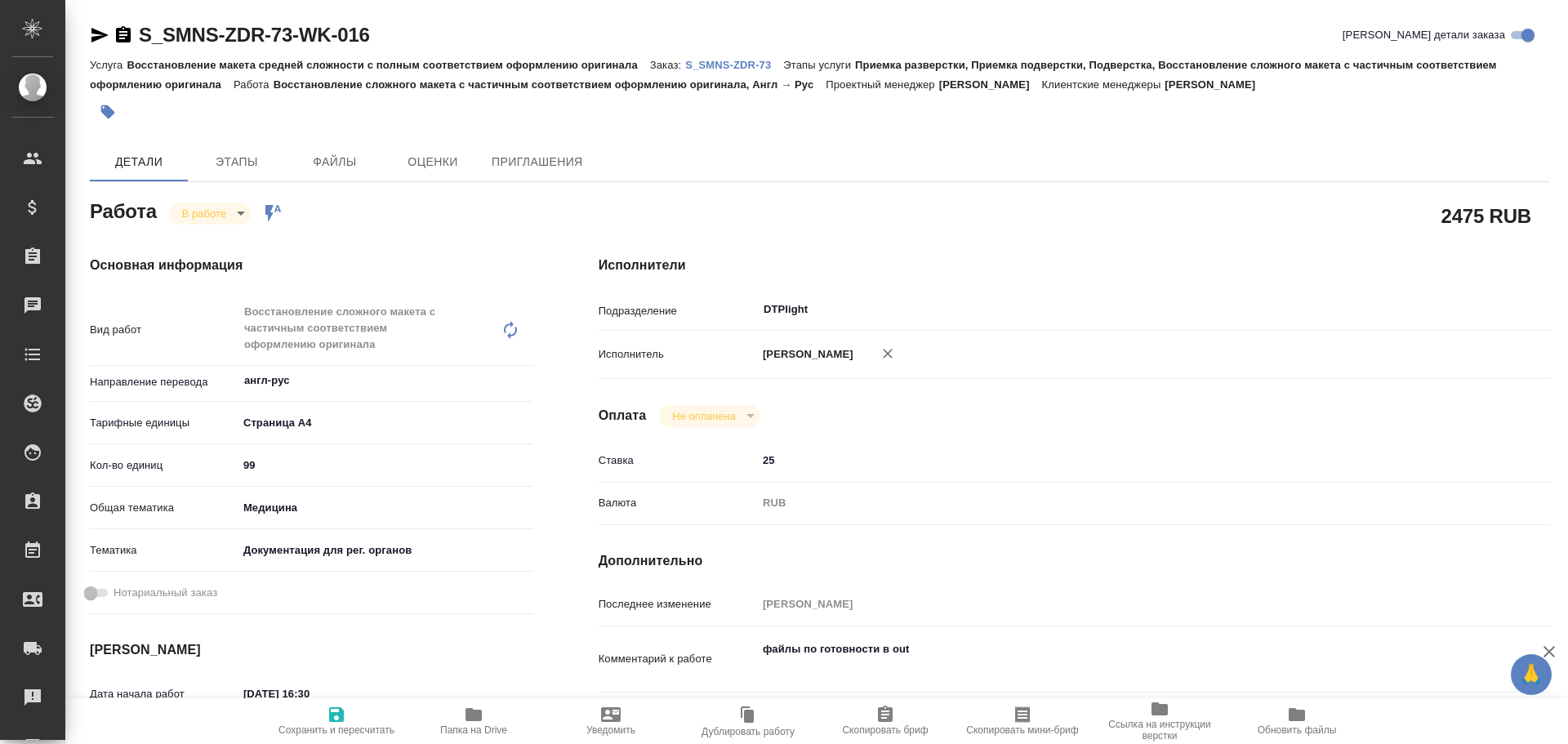
type textarea "x"
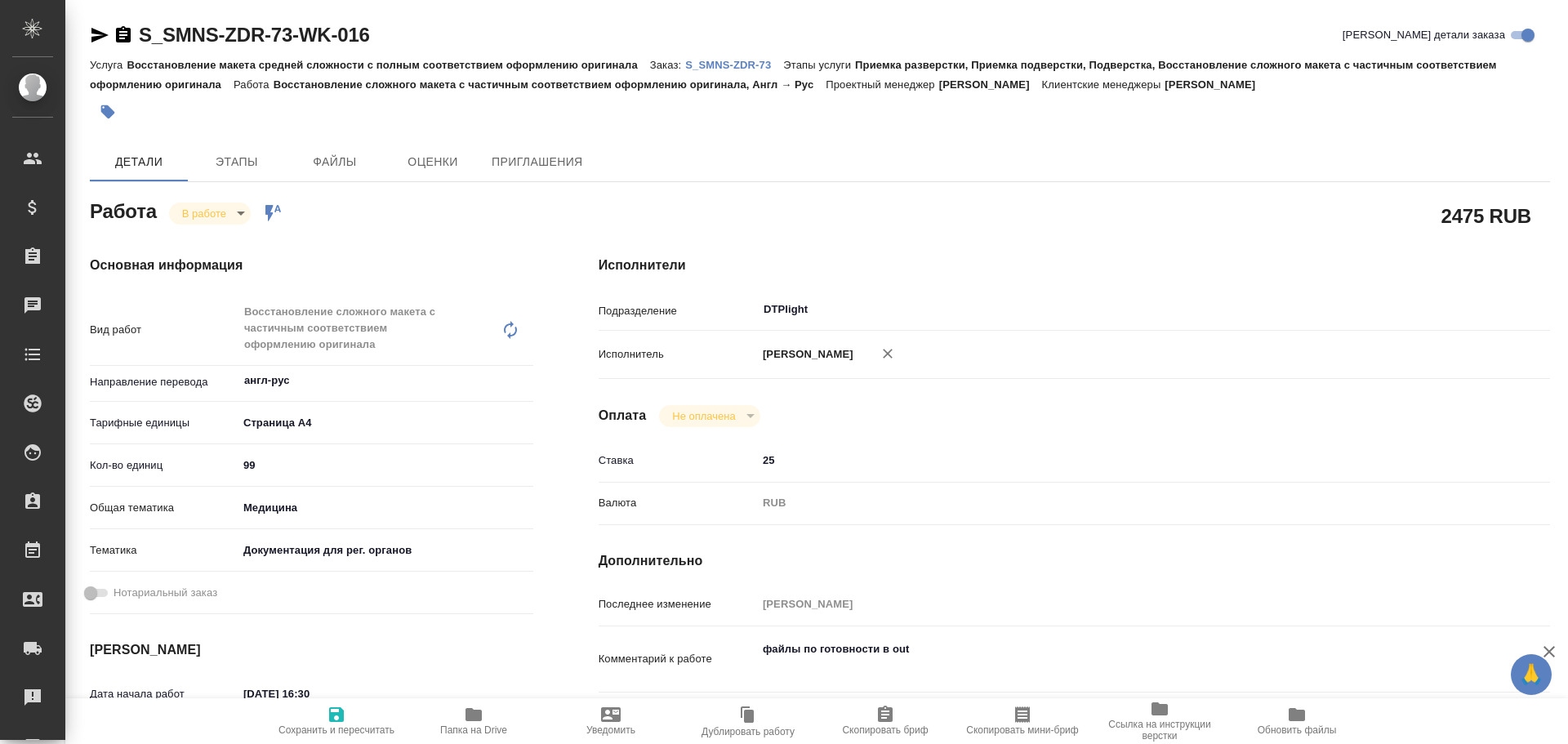
type textarea "x"
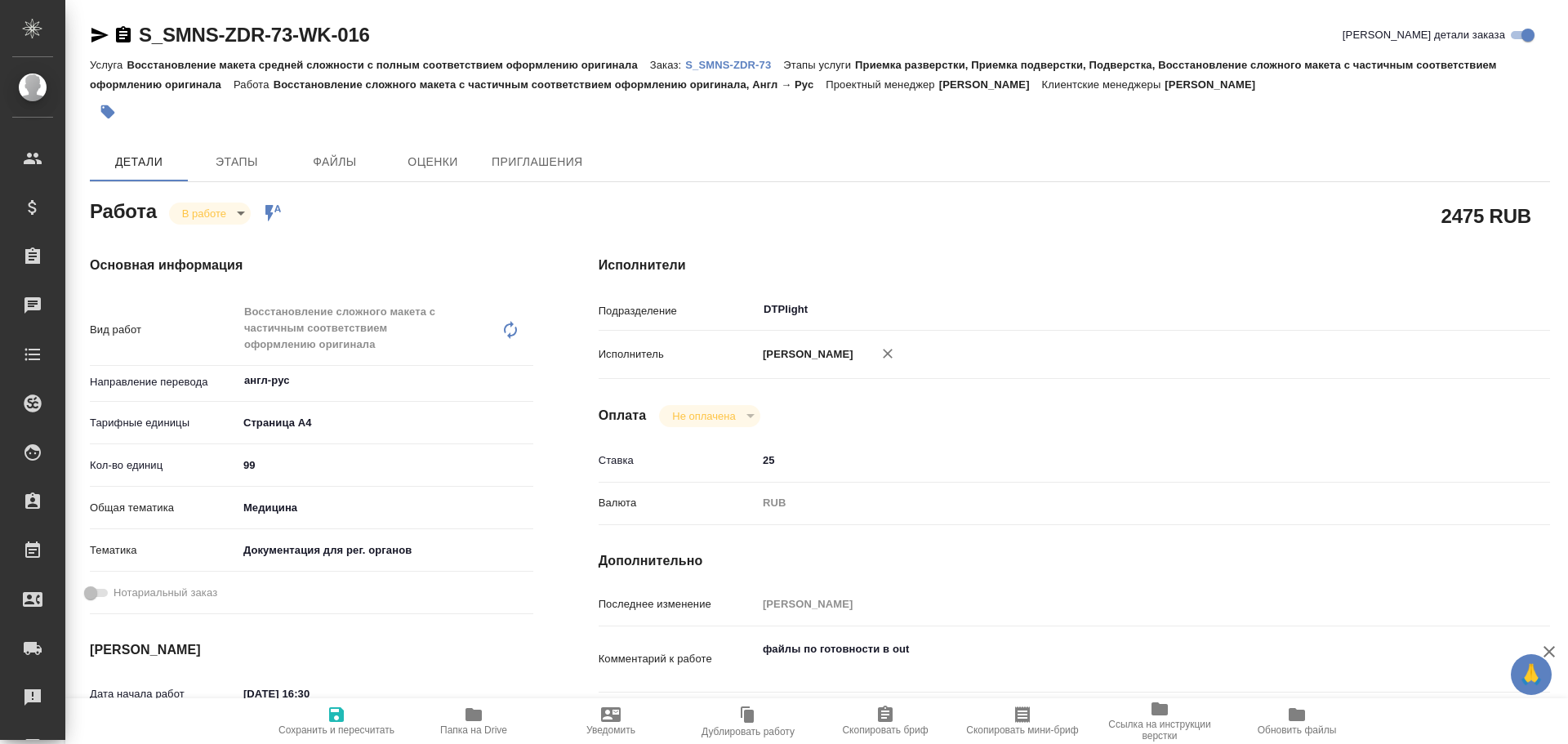
click at [819, 356] on p "[PERSON_NAME]" at bounding box center [805, 354] width 96 height 17
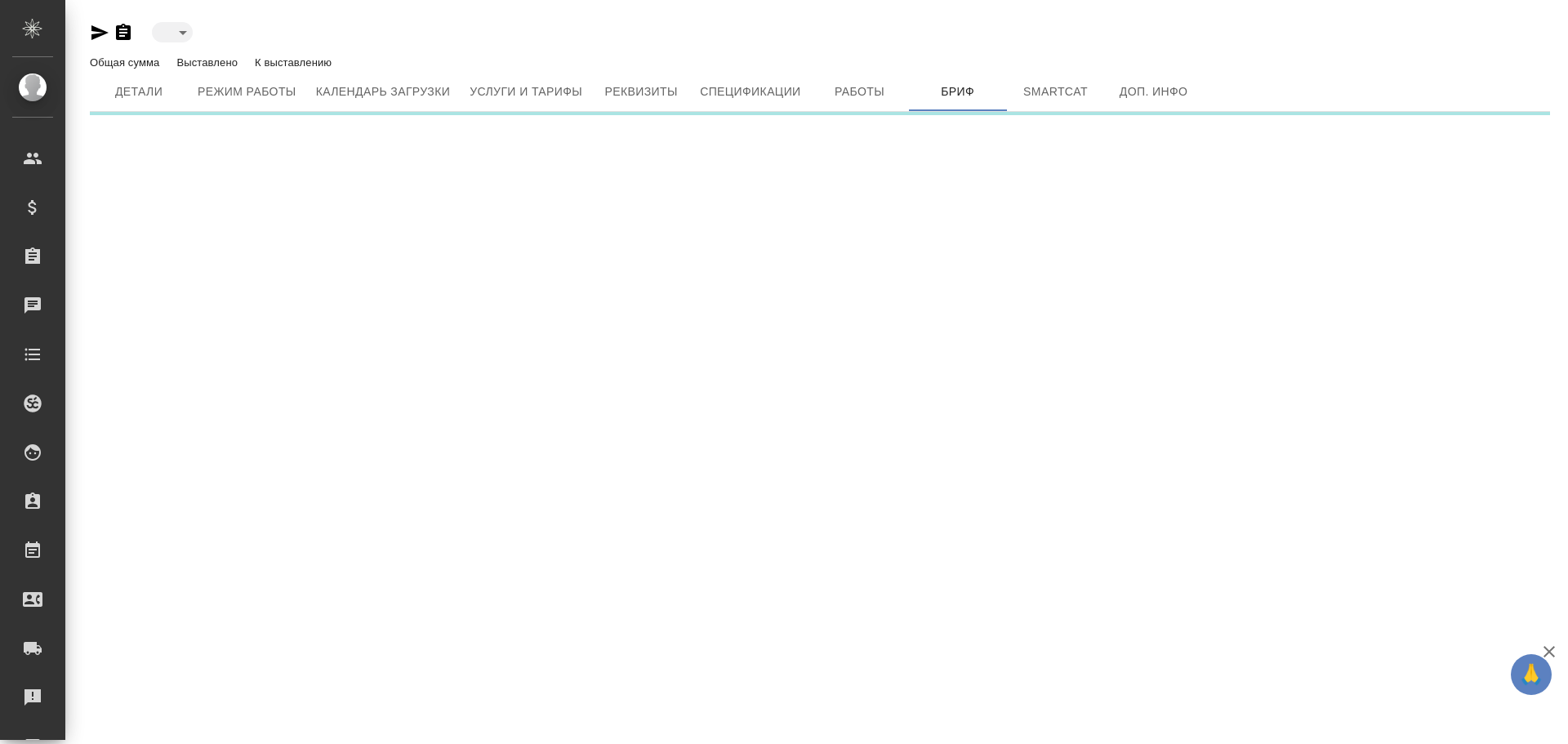
type input "active"
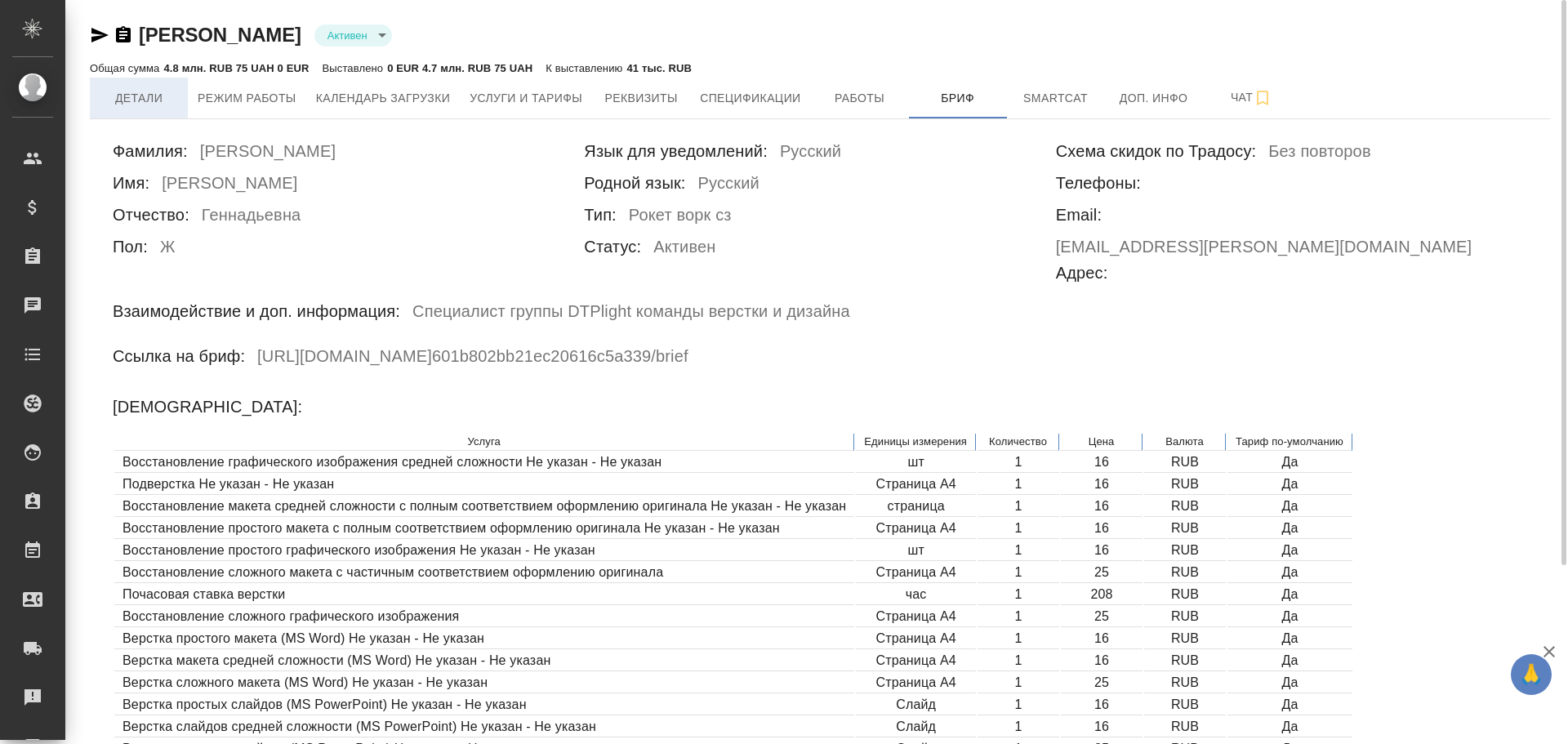
click at [130, 97] on span "Детали" at bounding box center [139, 98] width 79 height 20
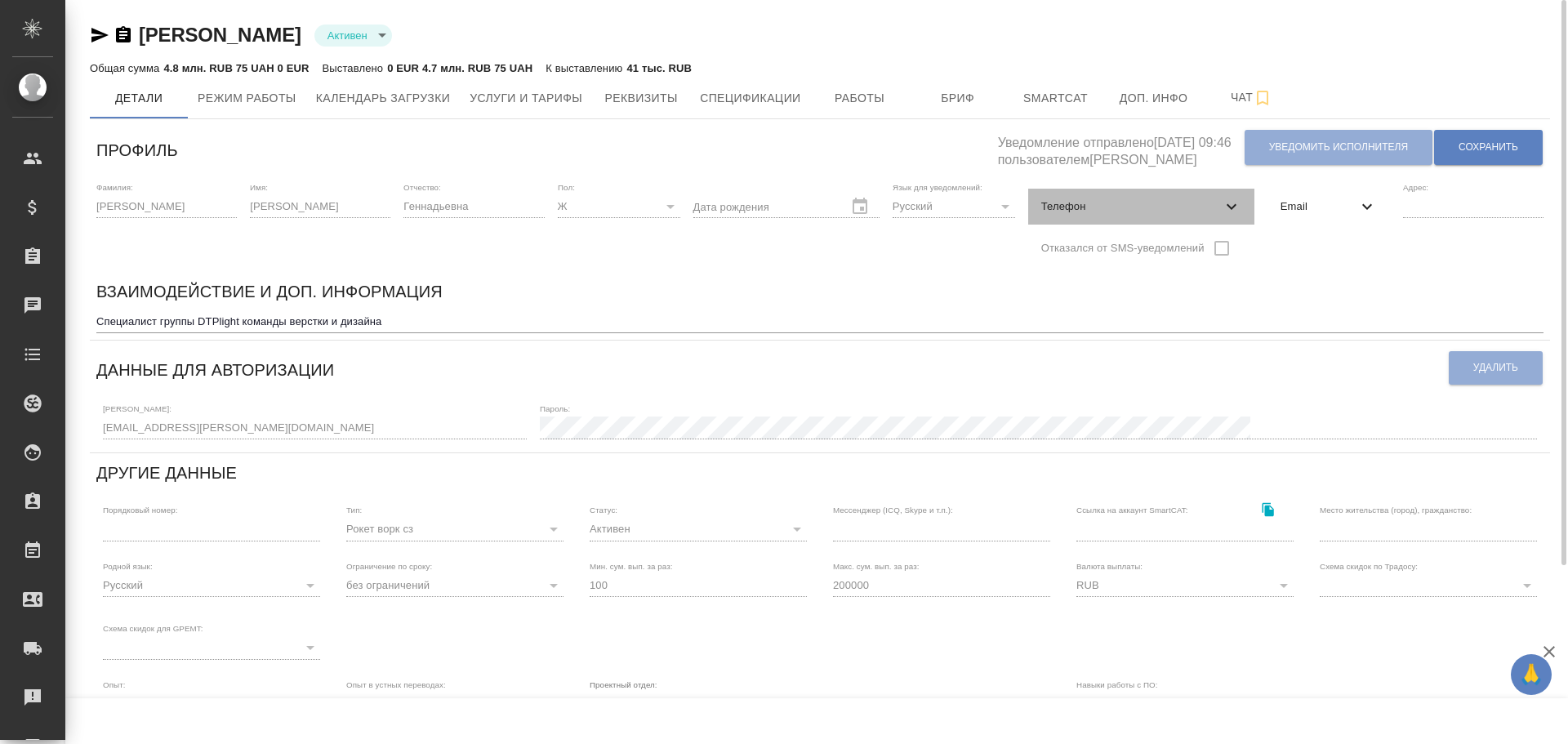
click at [1232, 209] on icon at bounding box center [1231, 207] width 19 height 19
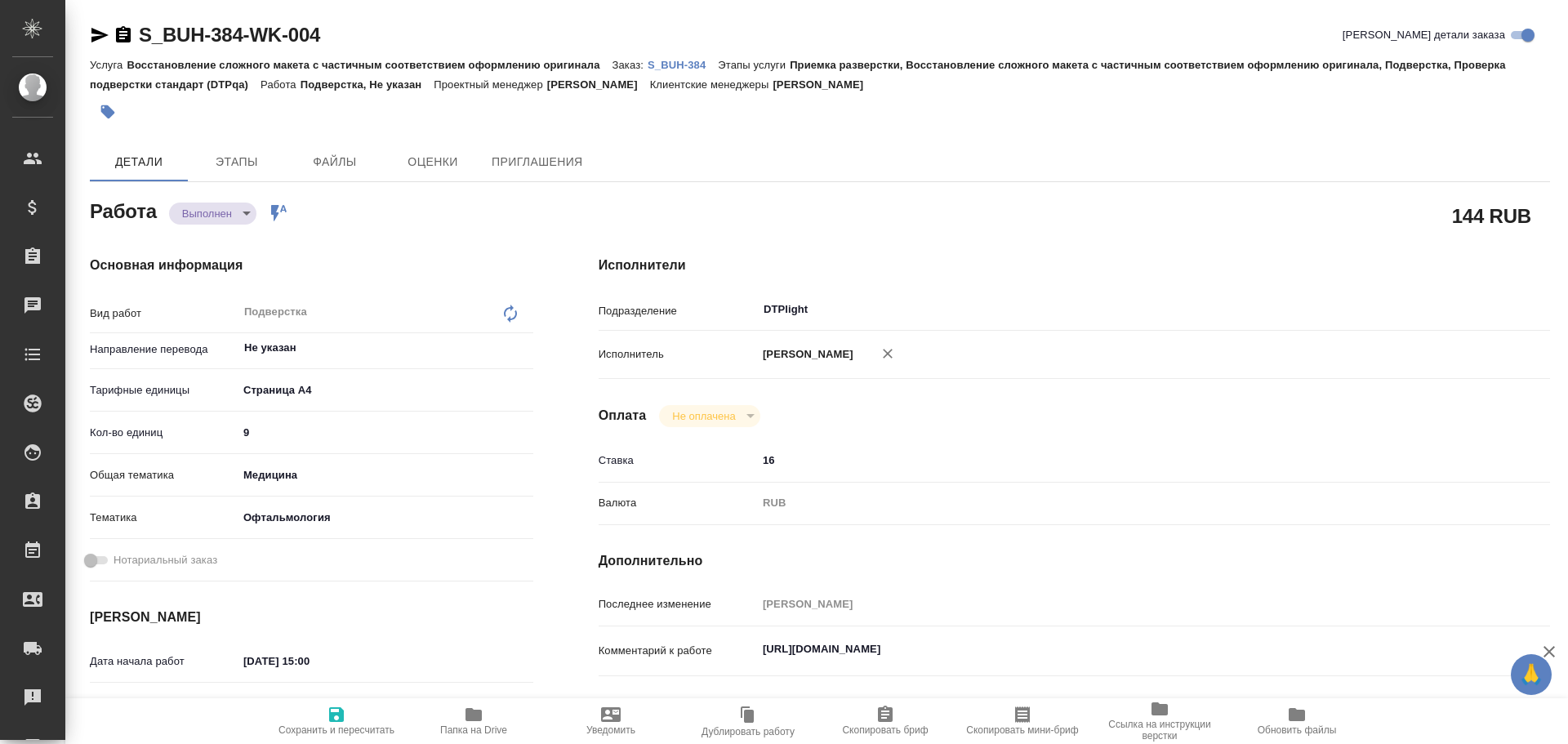
type textarea "x"
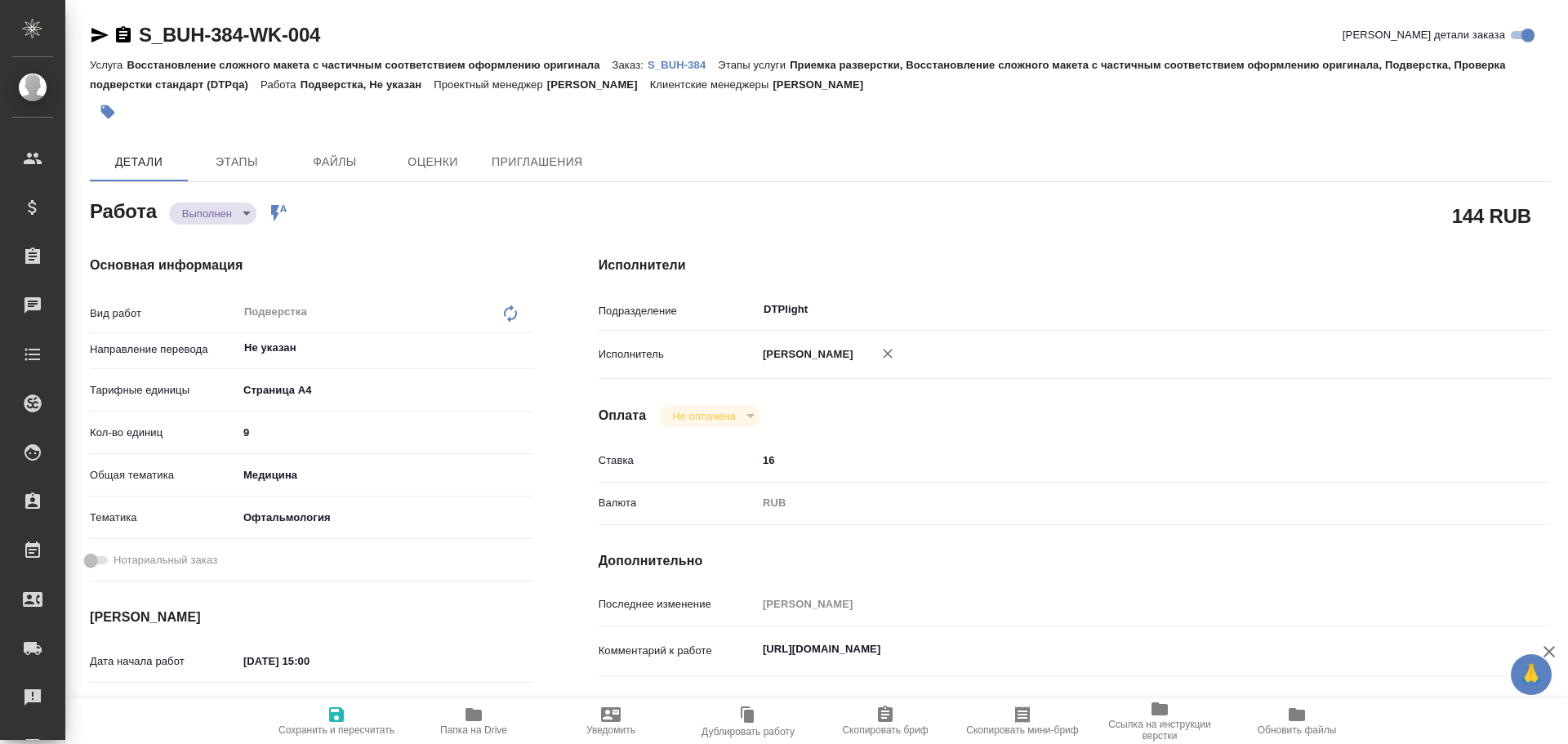
type textarea "x"
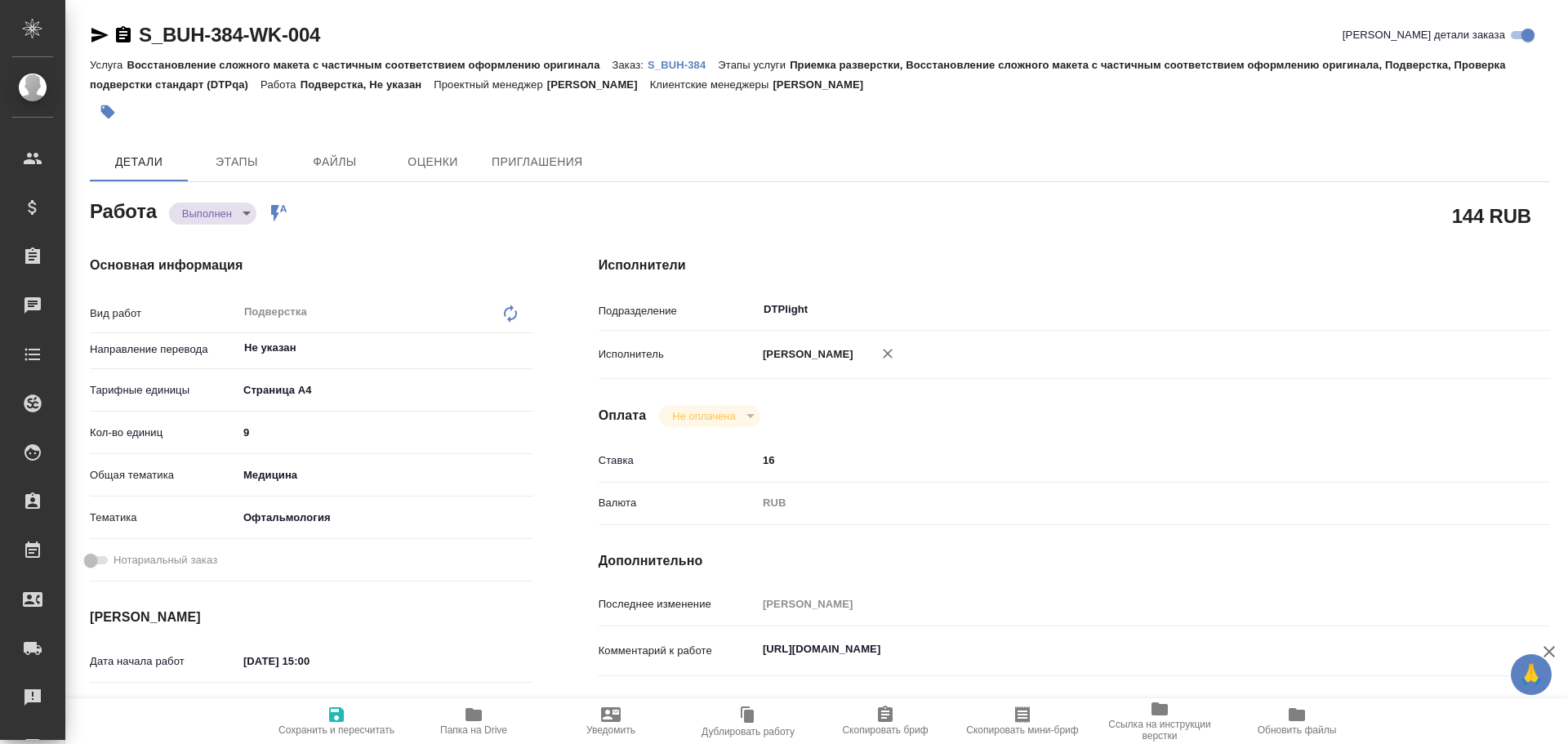
type textarea "x"
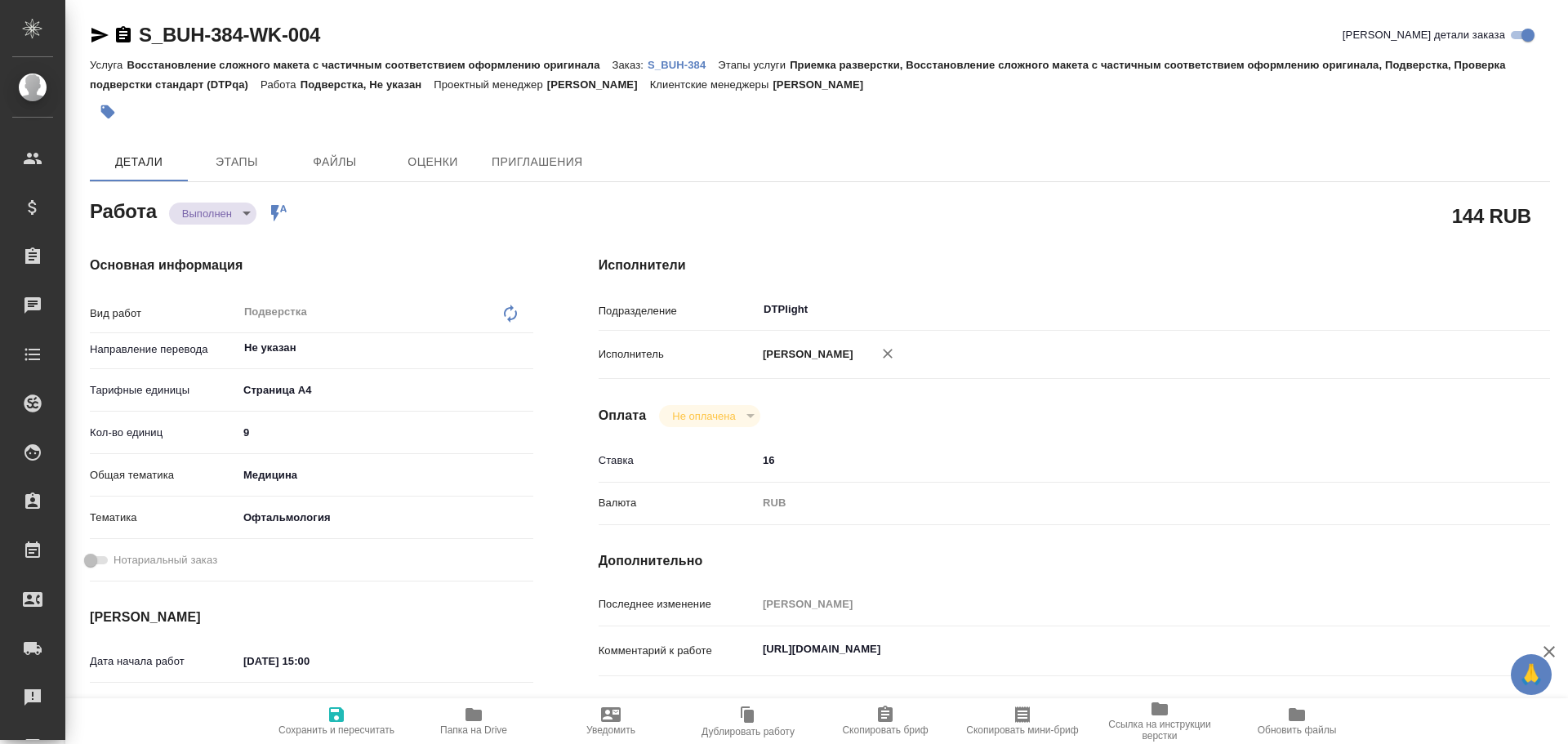
type textarea "x"
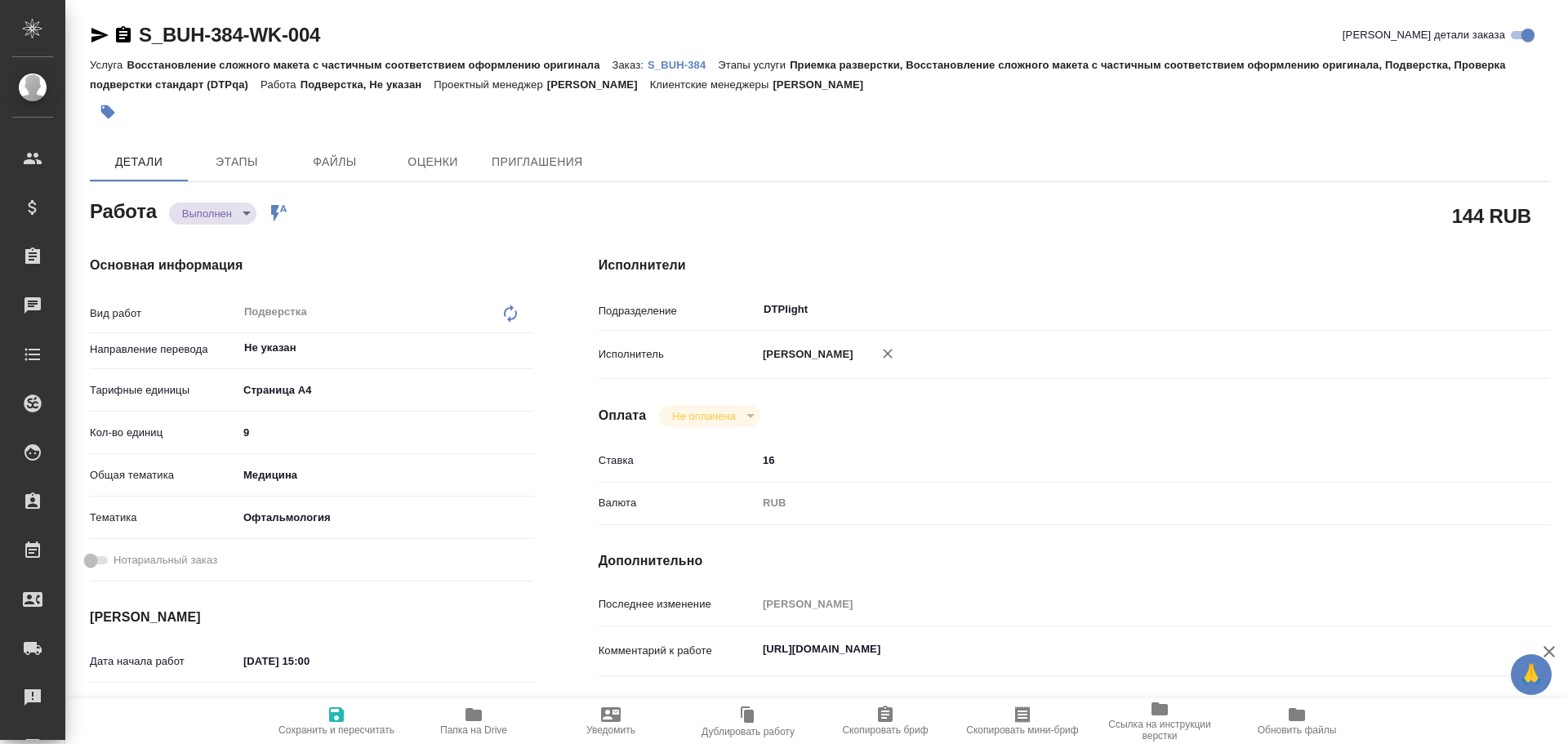
type textarea "x"
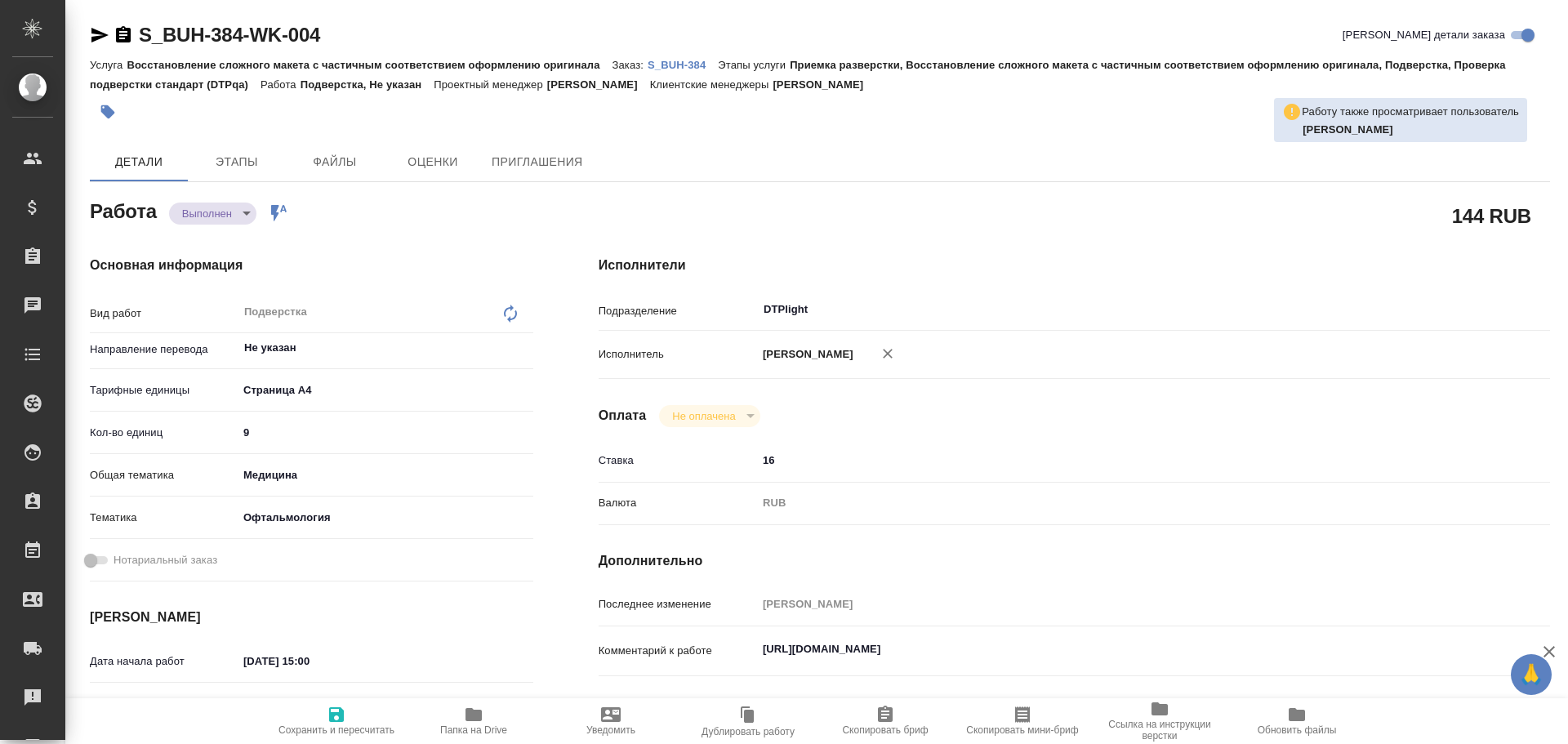
type textarea "x"
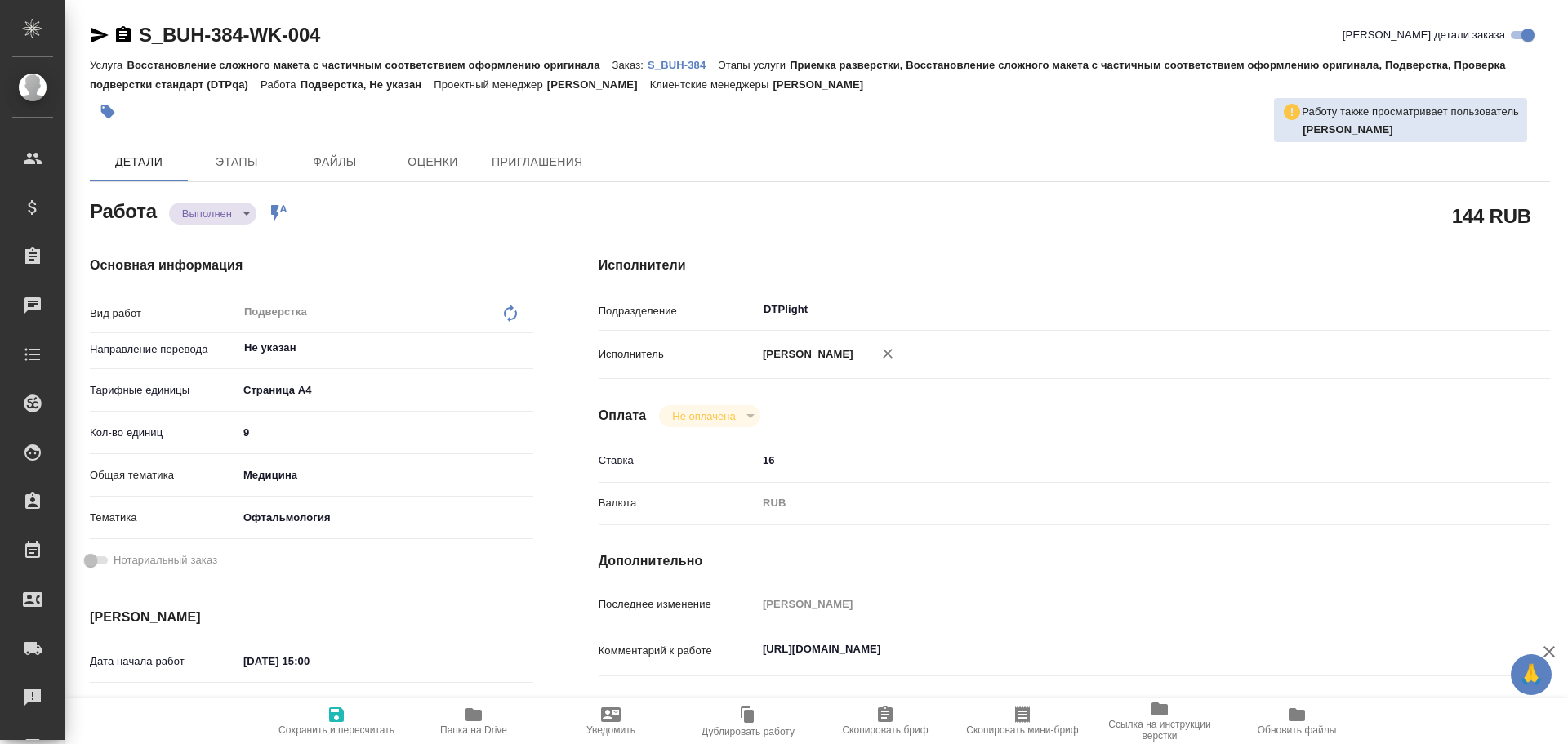
type textarea "x"
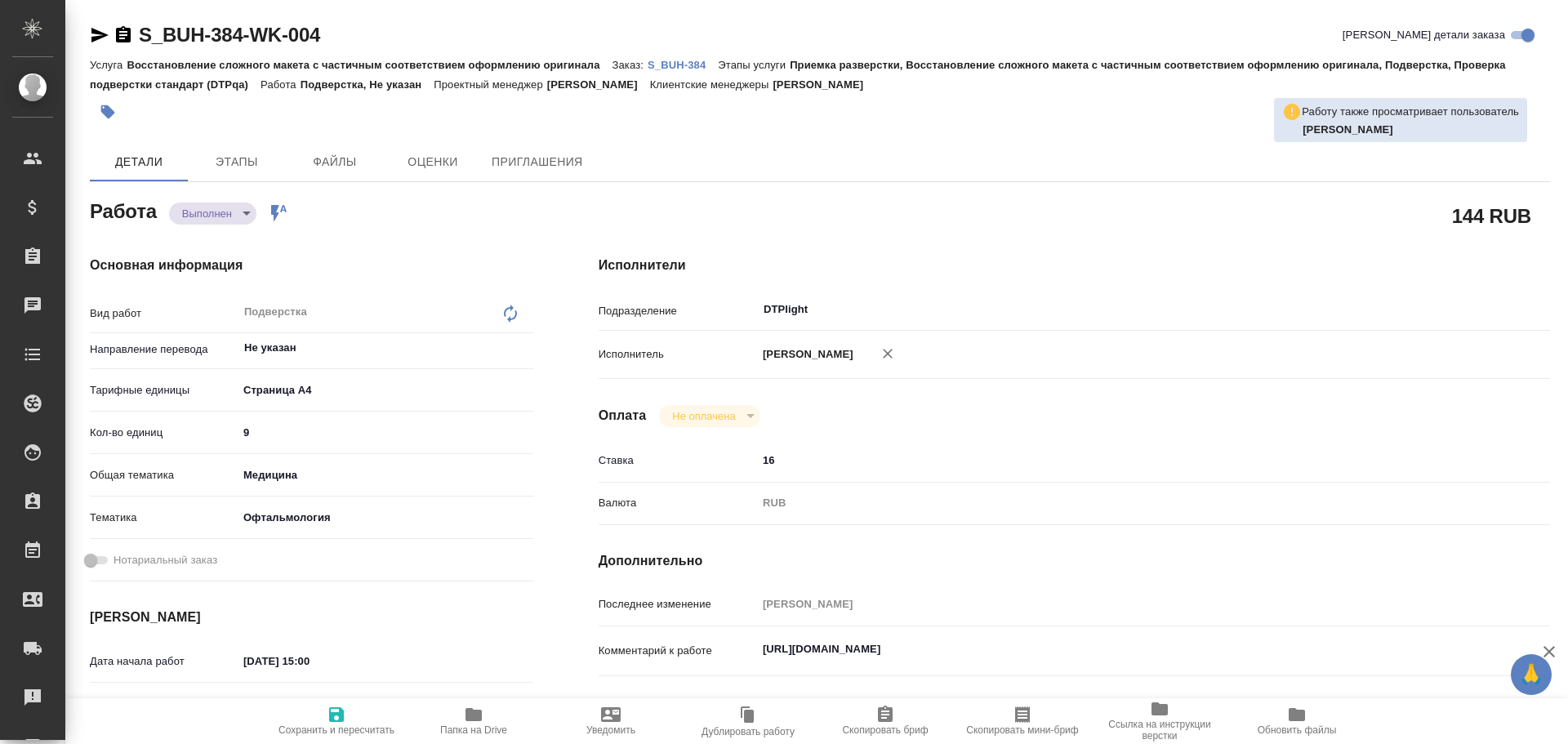
type textarea "x"
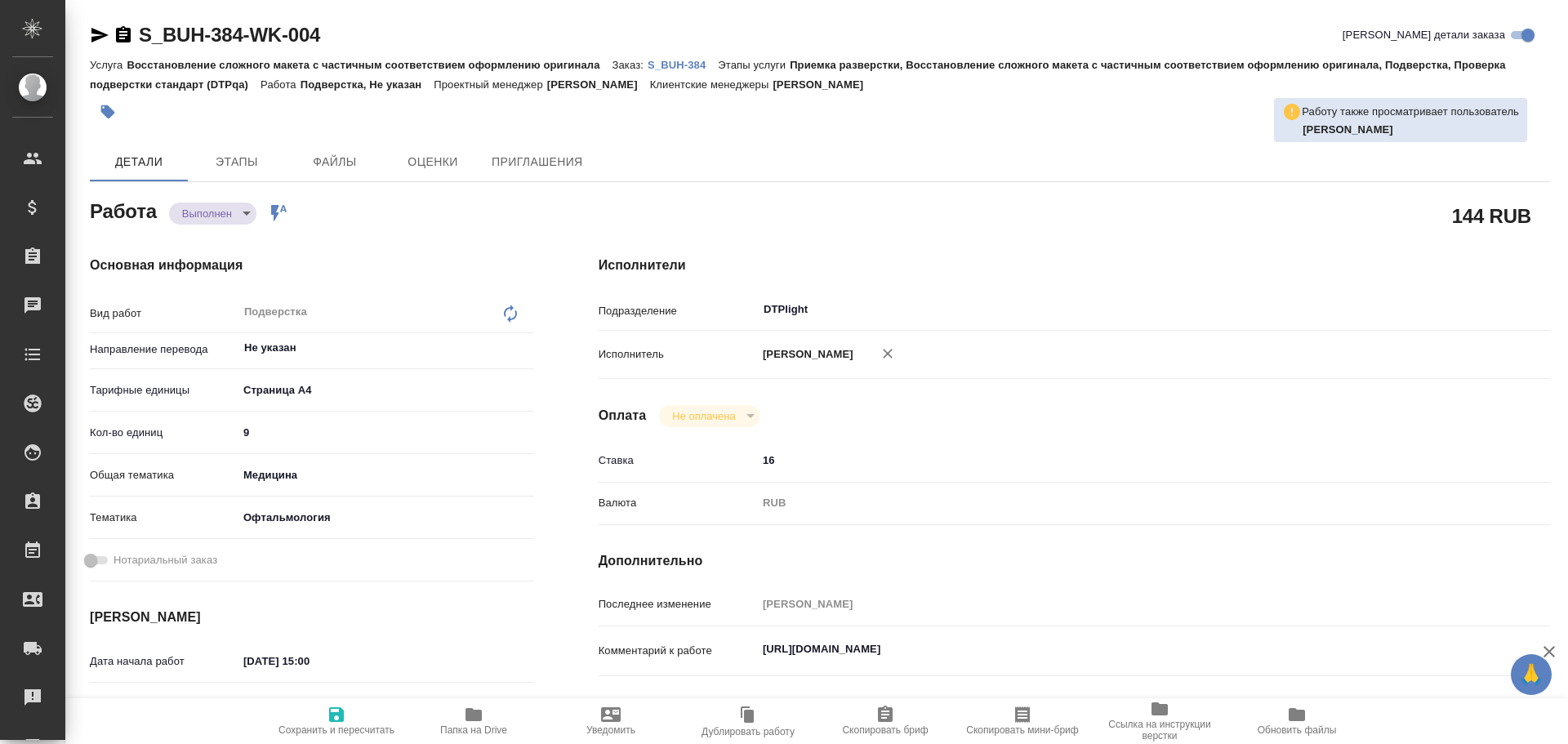
type textarea "x"
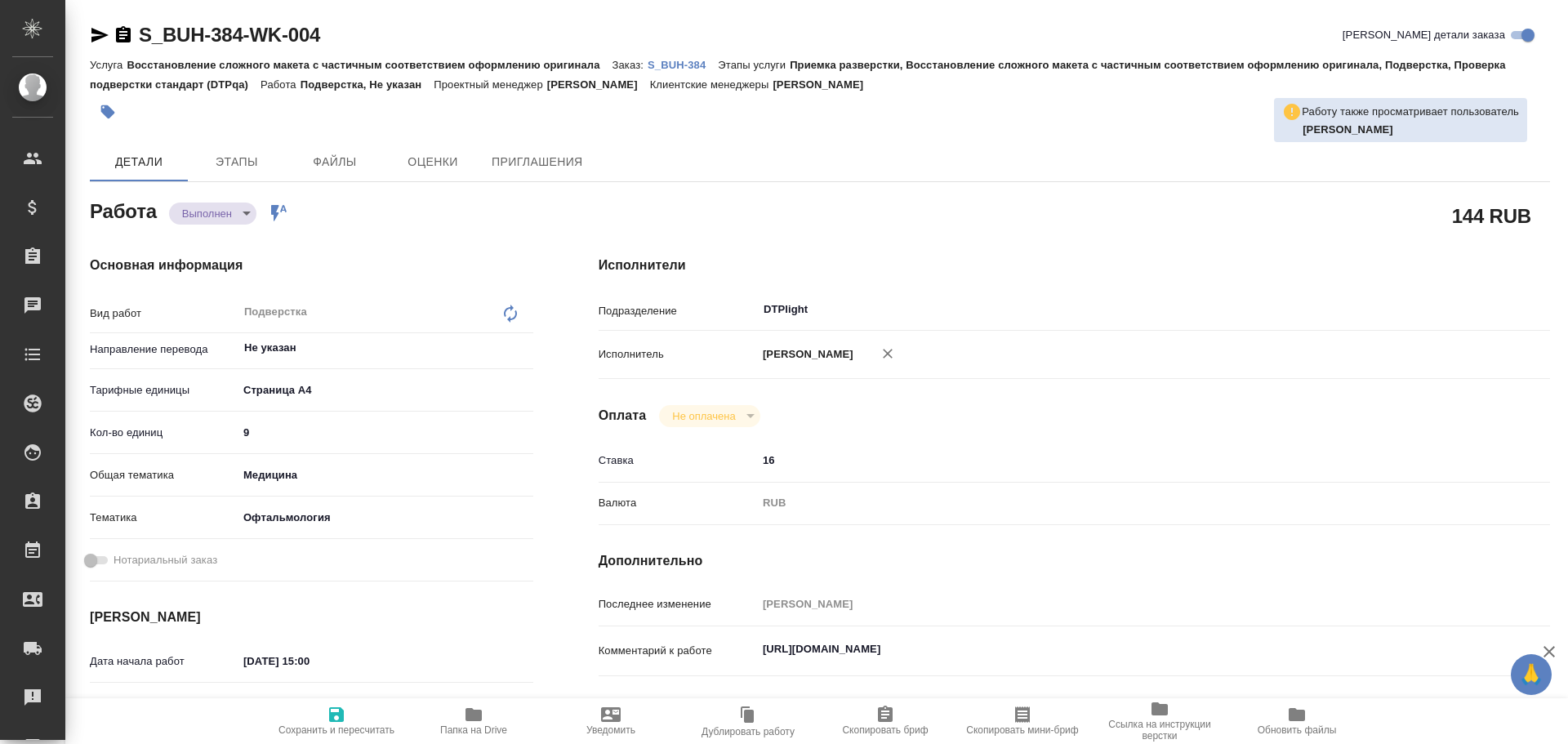
type textarea "x"
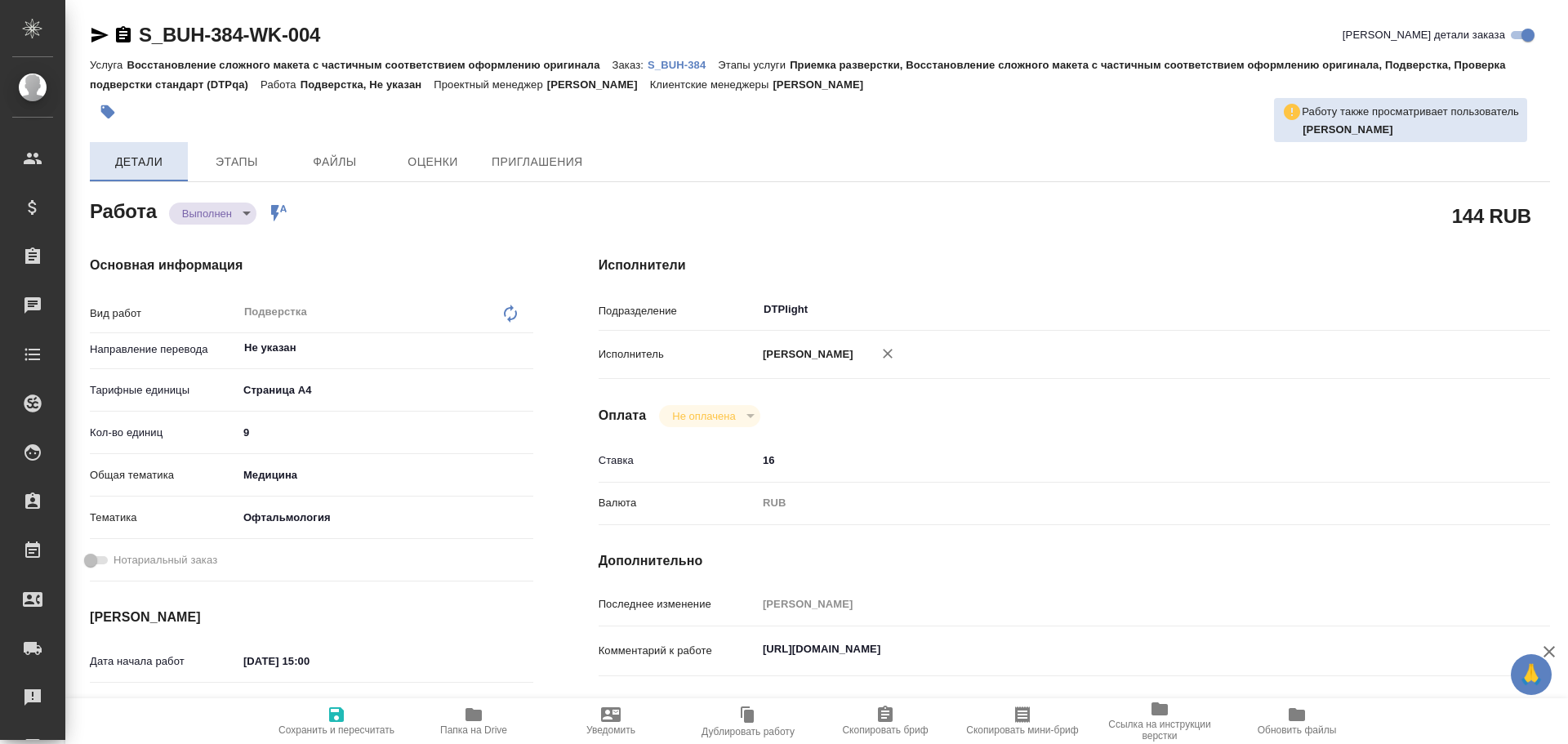
type textarea "x"
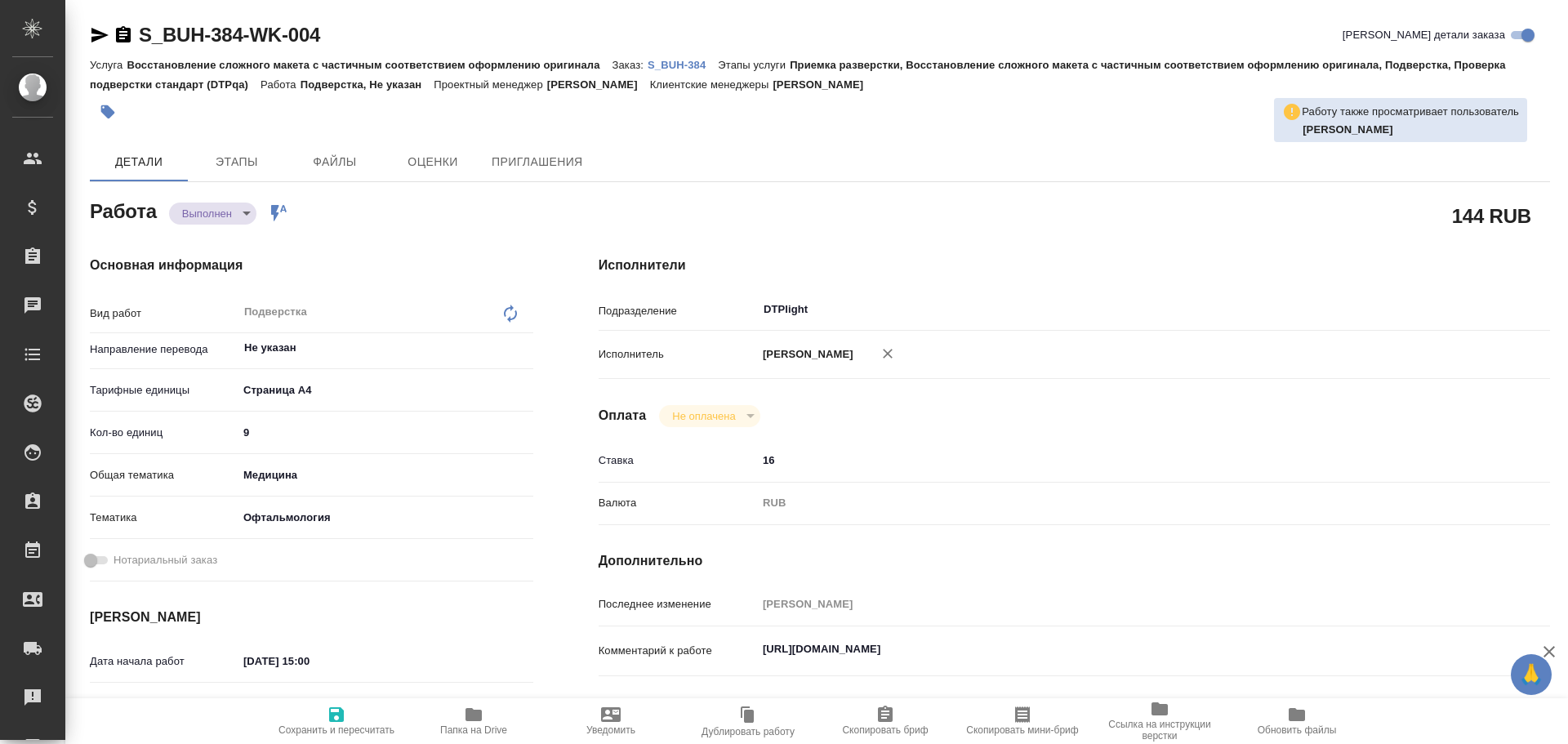
type textarea "x"
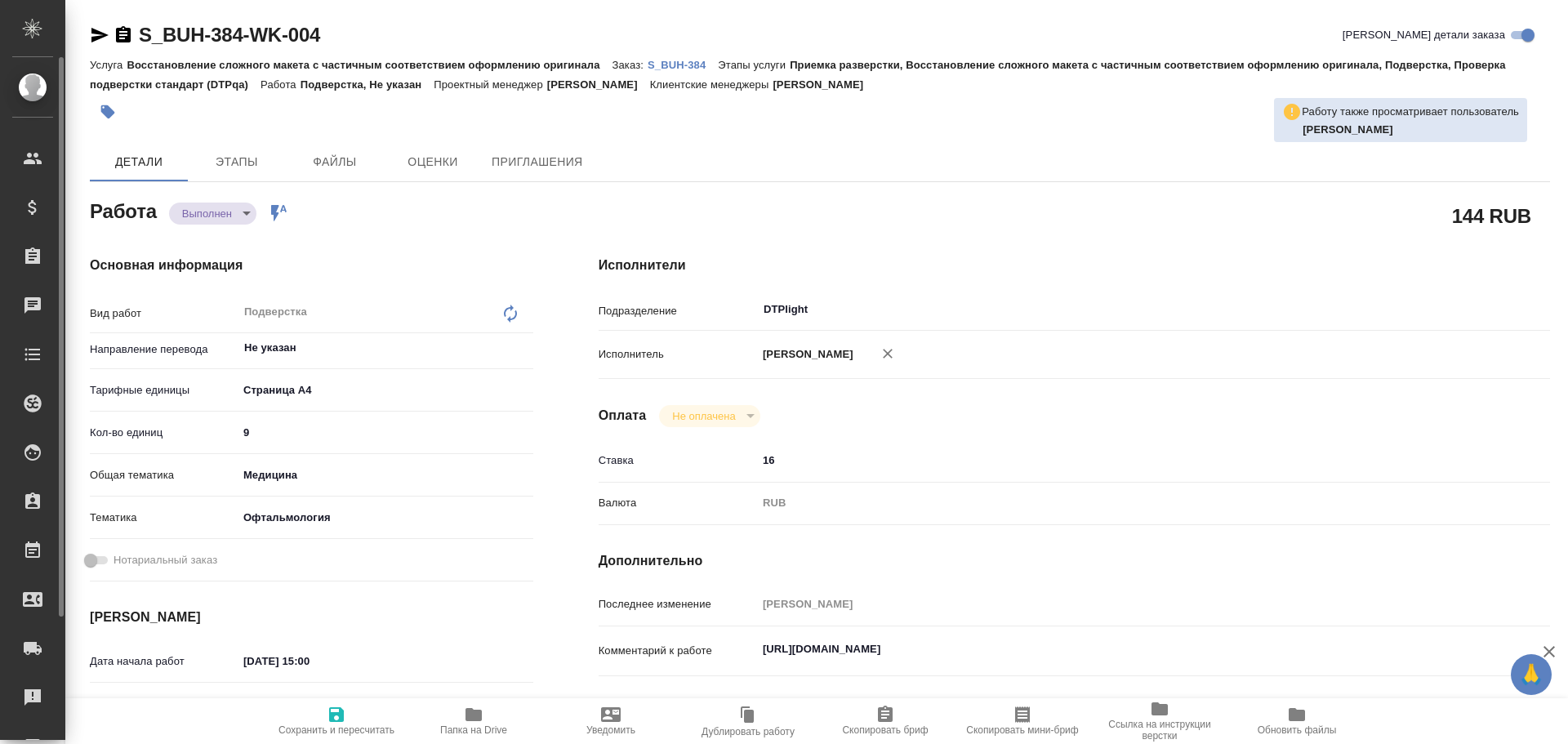
type textarea "x"
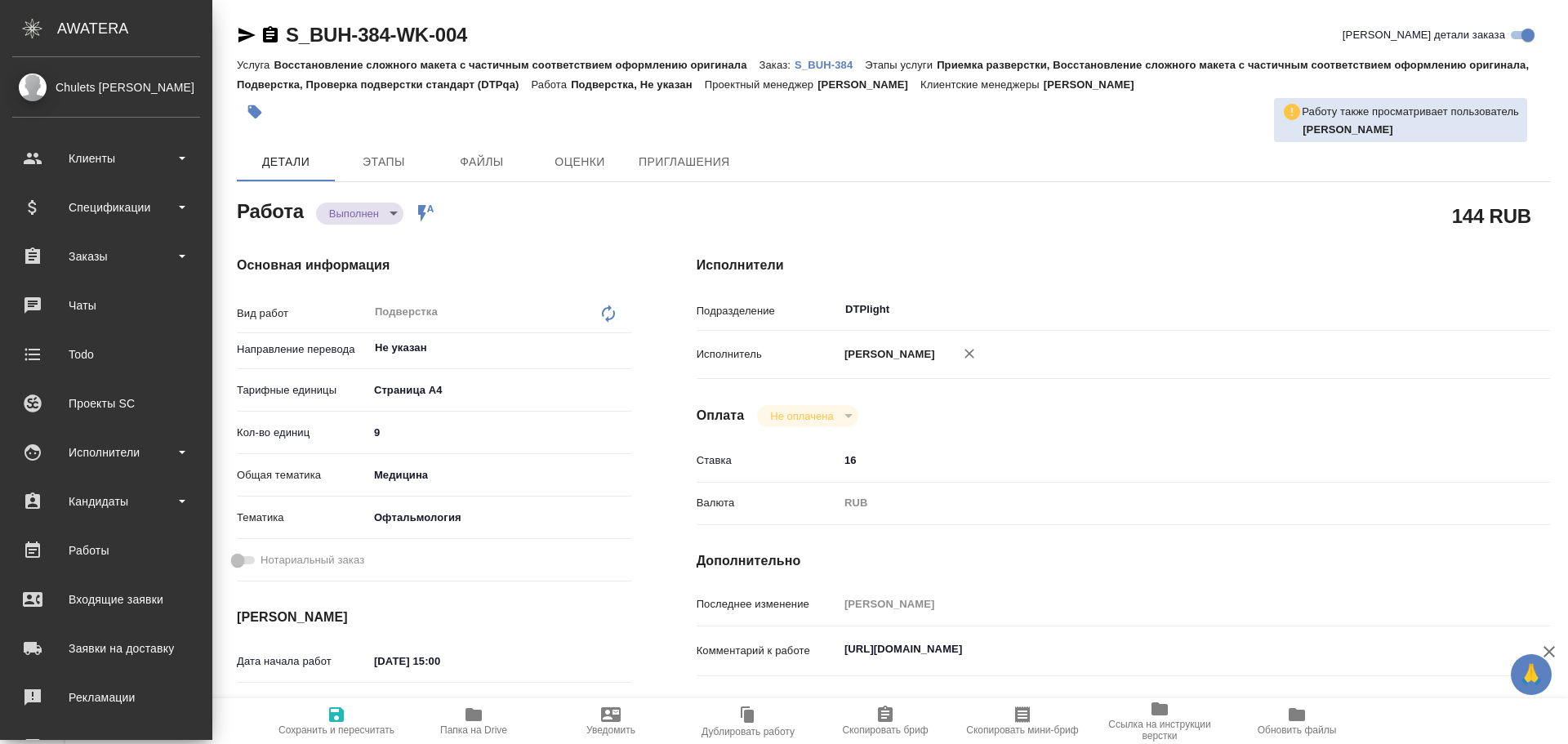
type textarea "x"
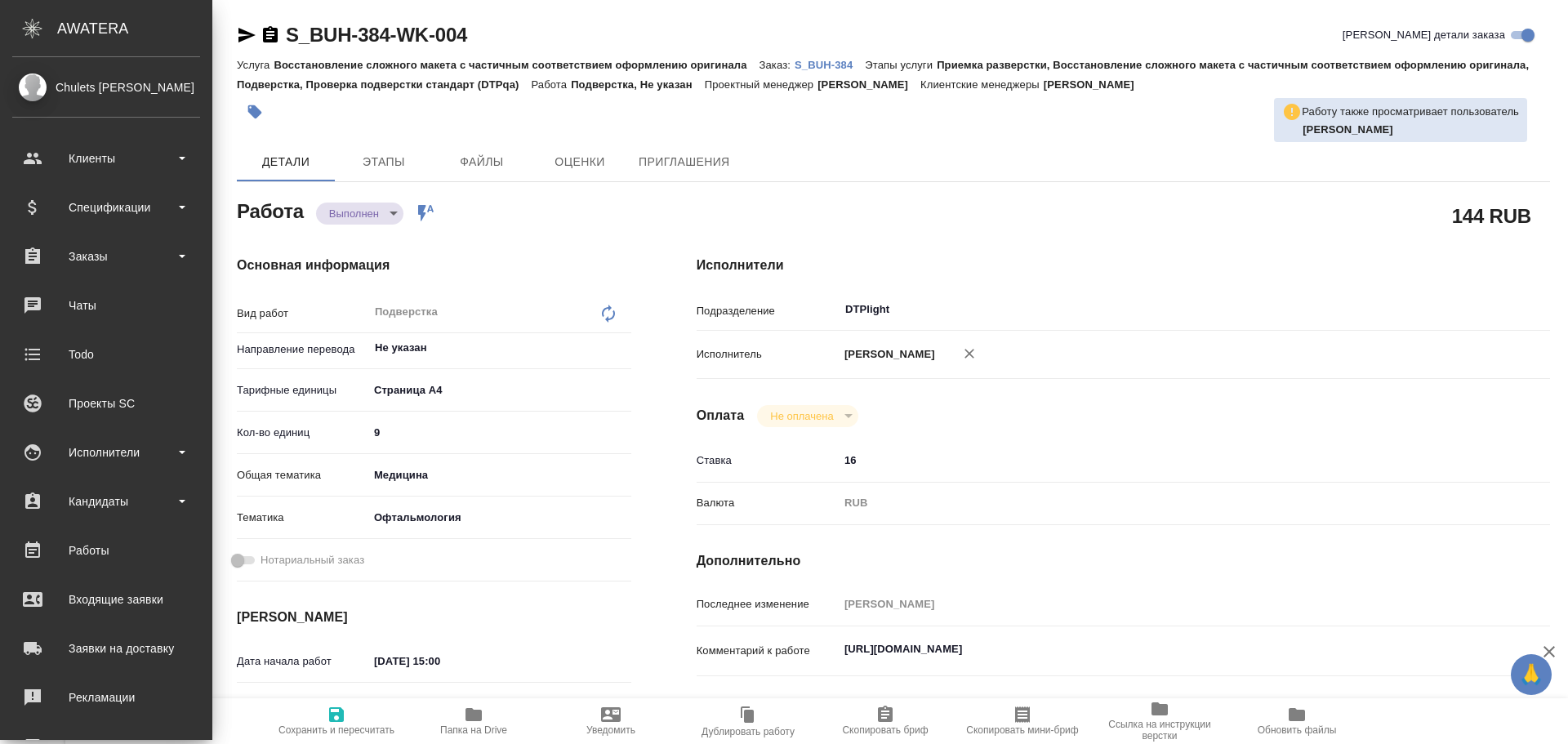
type textarea "x"
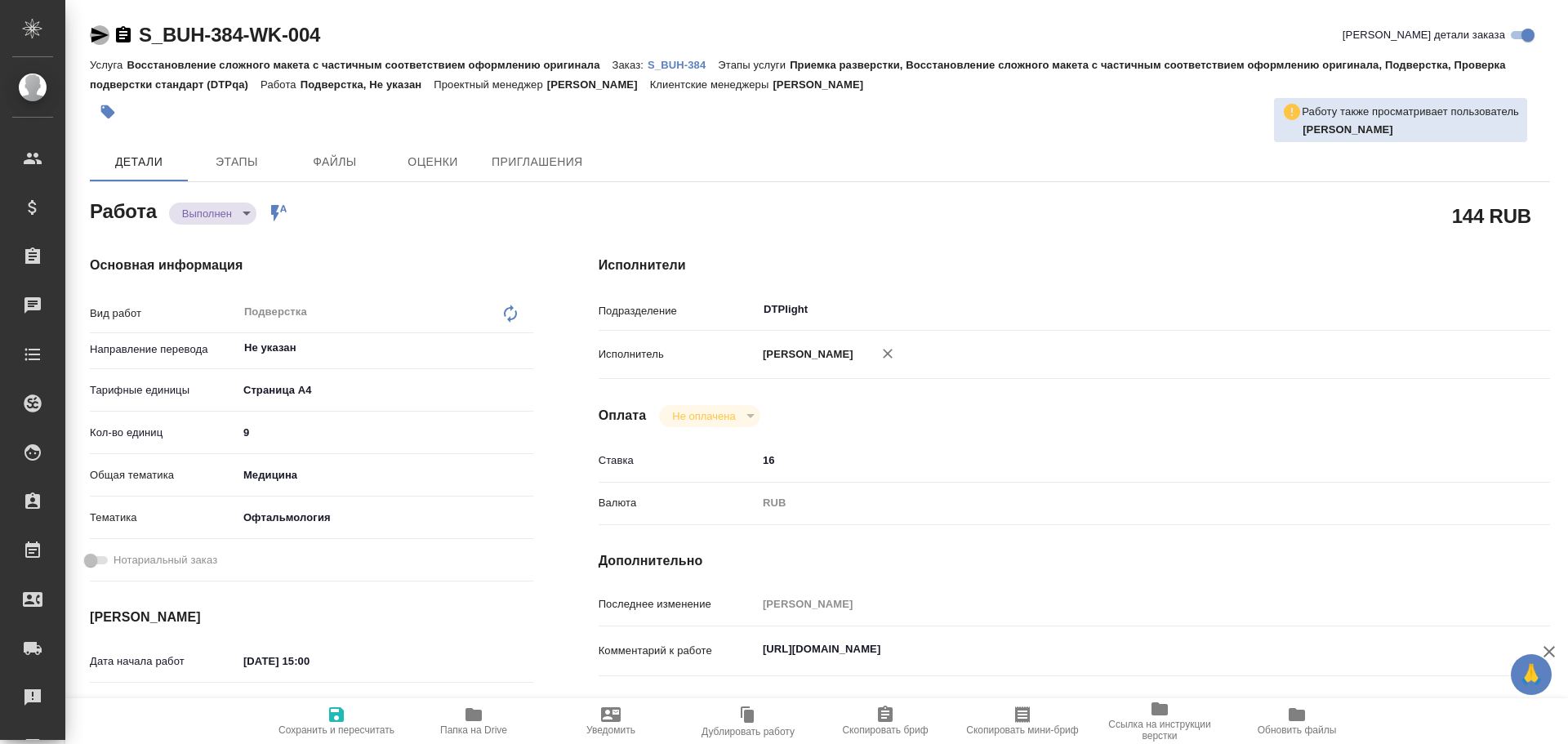
click at [100, 36] on icon "button" at bounding box center [101, 35] width 18 height 15
type textarea "x"
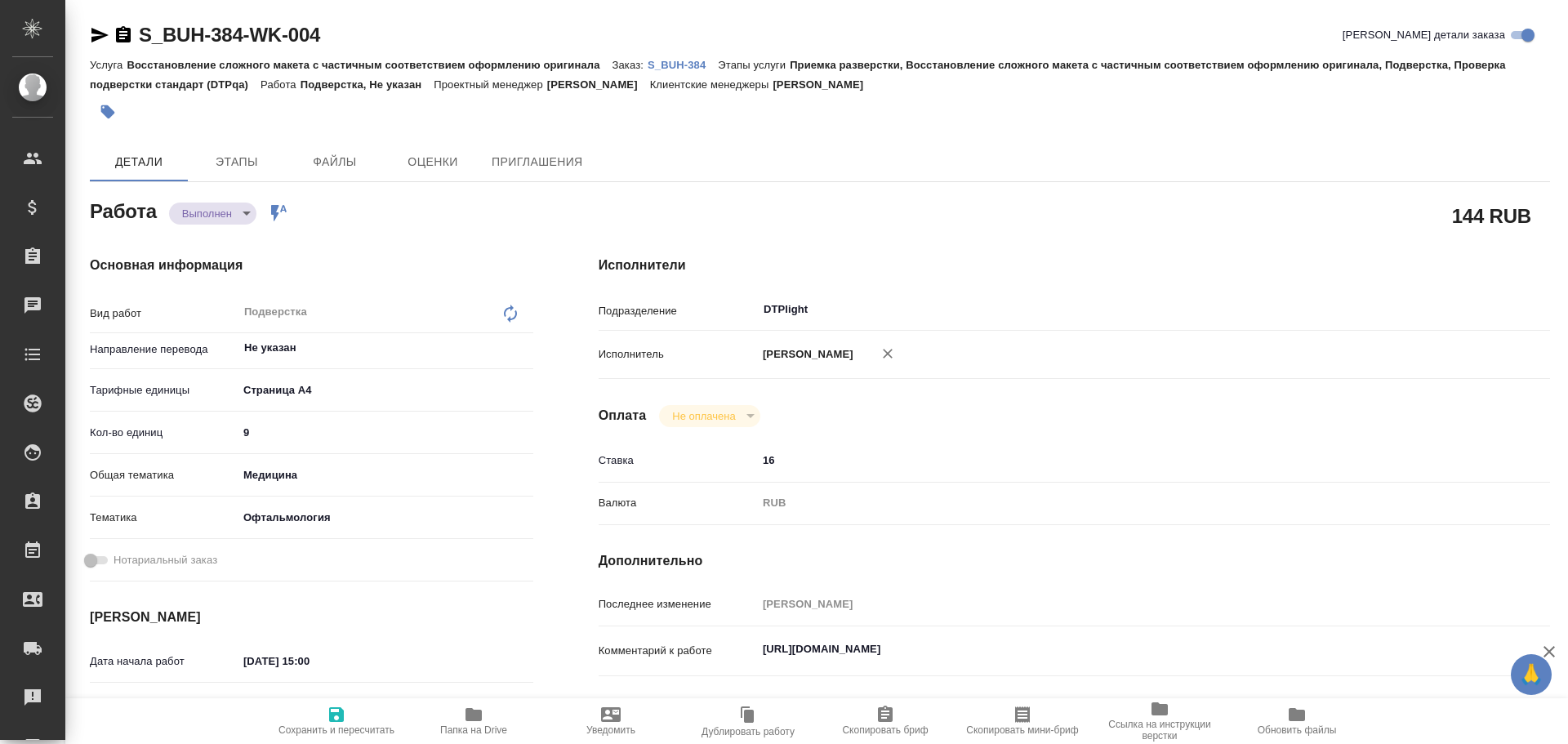
type textarea "x"
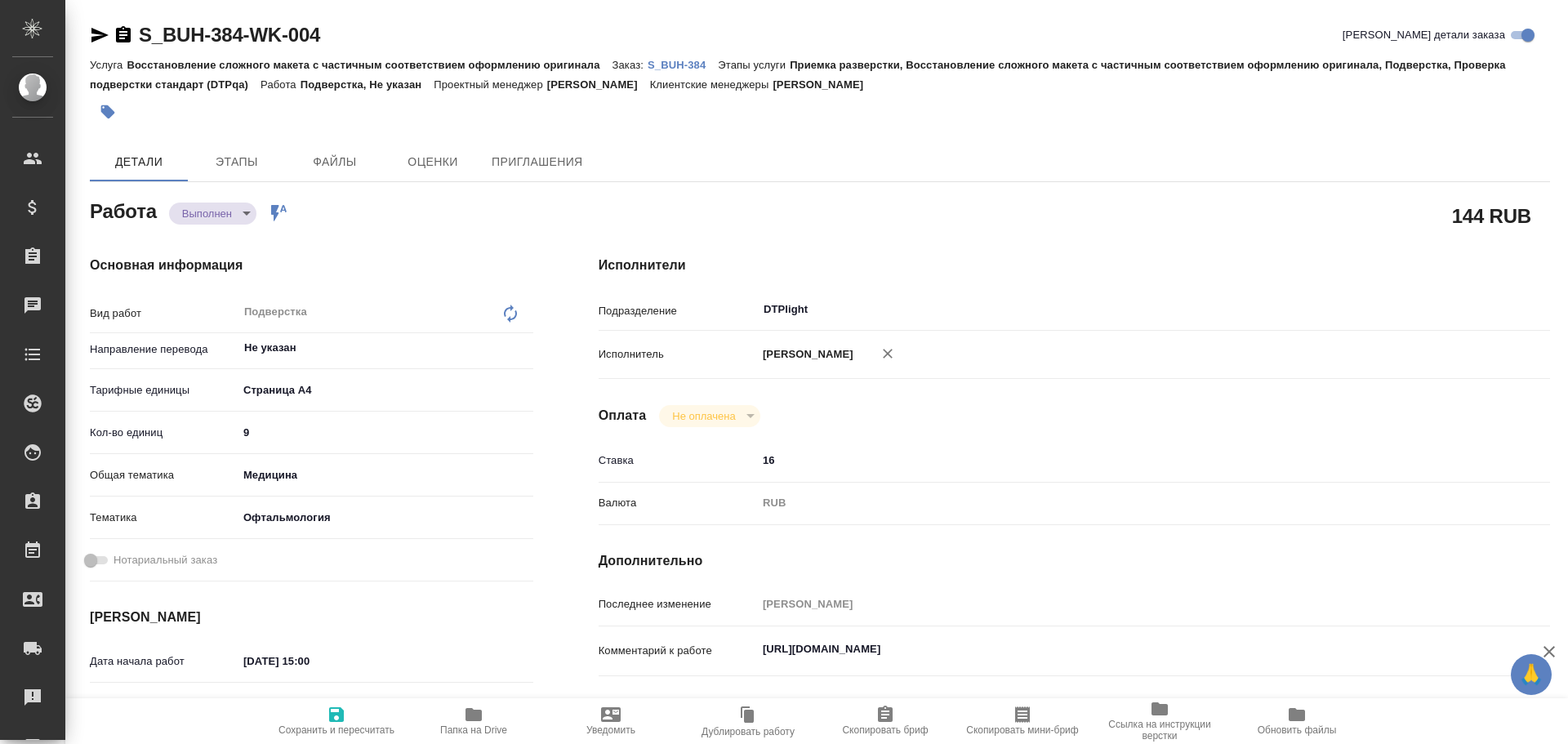
type textarea "x"
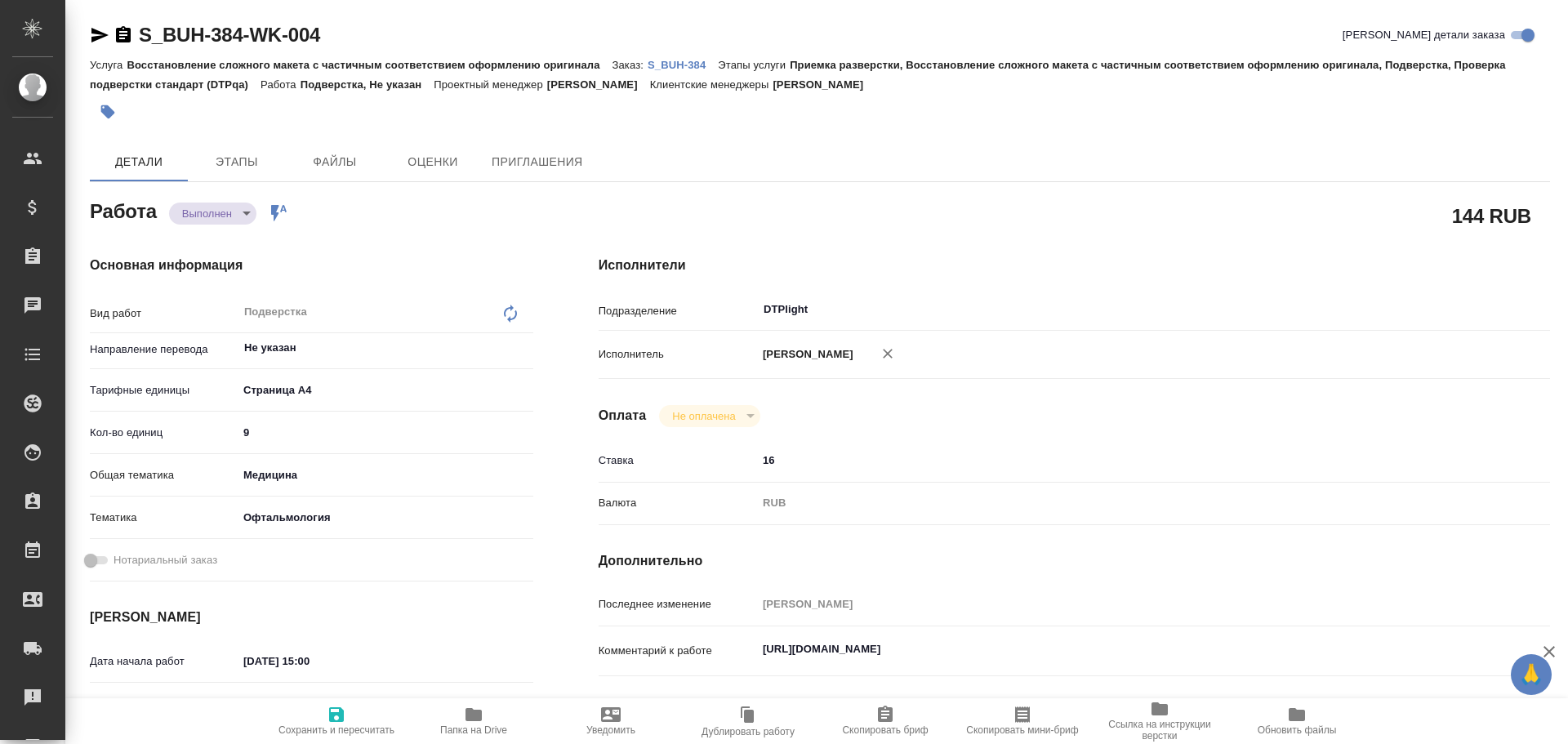
type textarea "x"
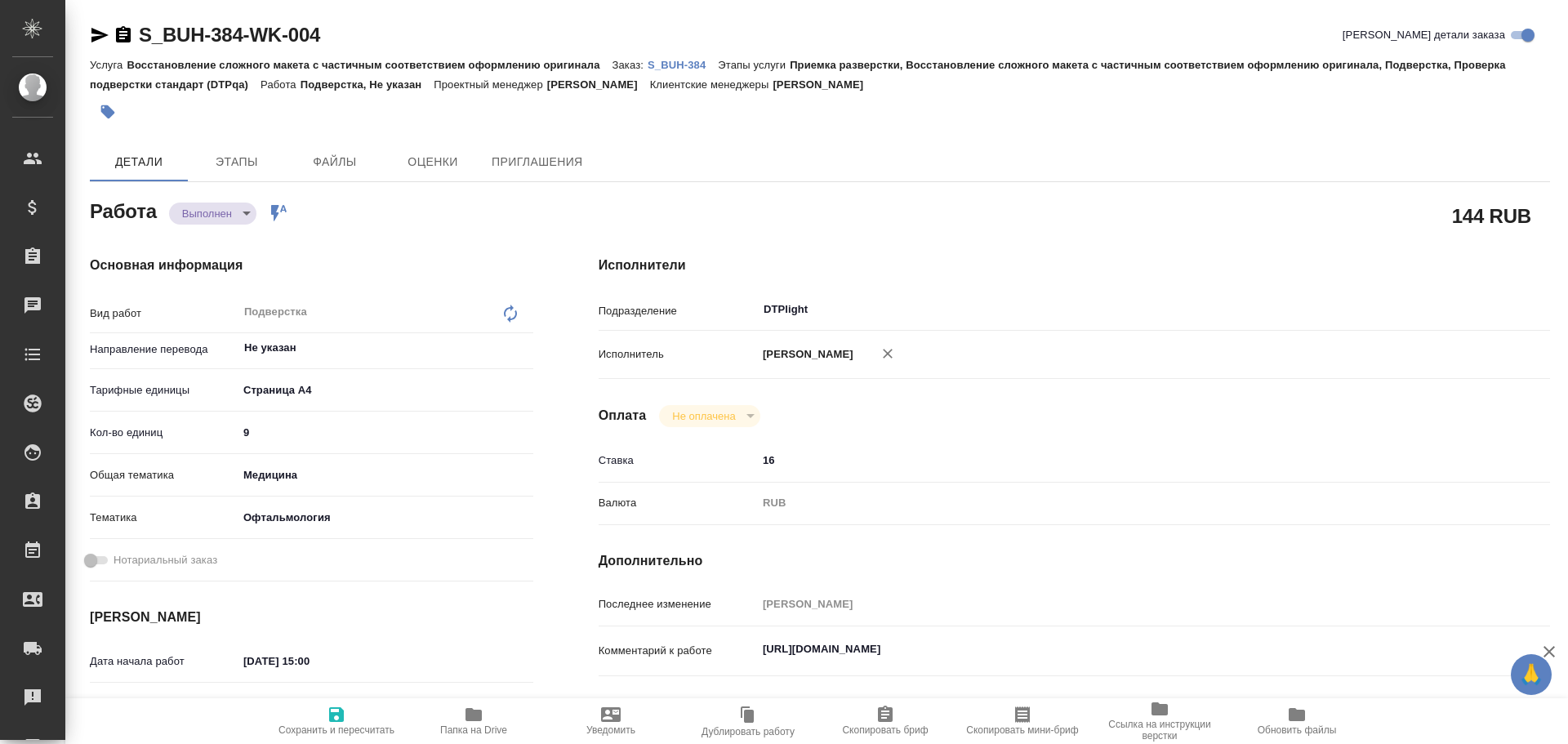
type textarea "x"
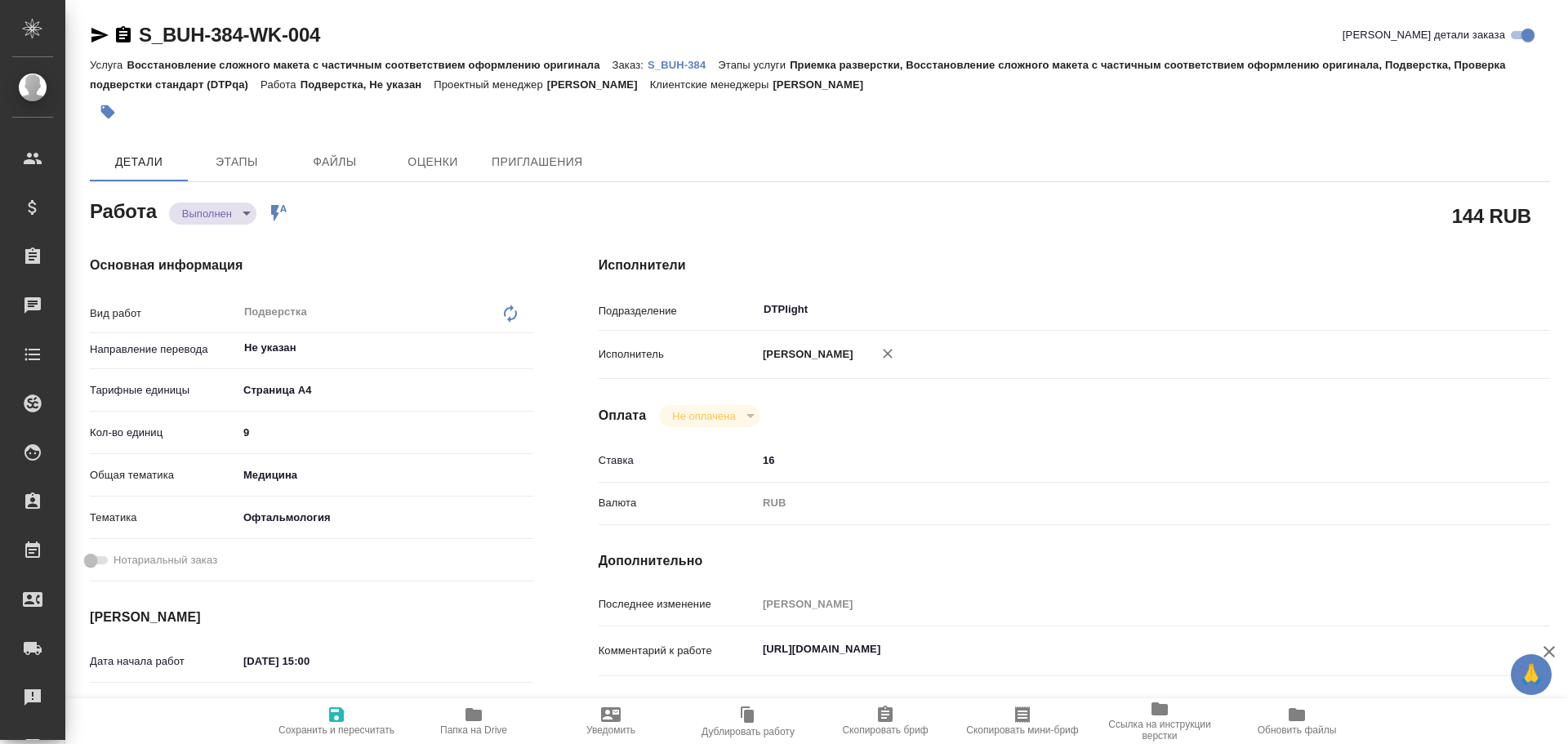
type textarea "x"
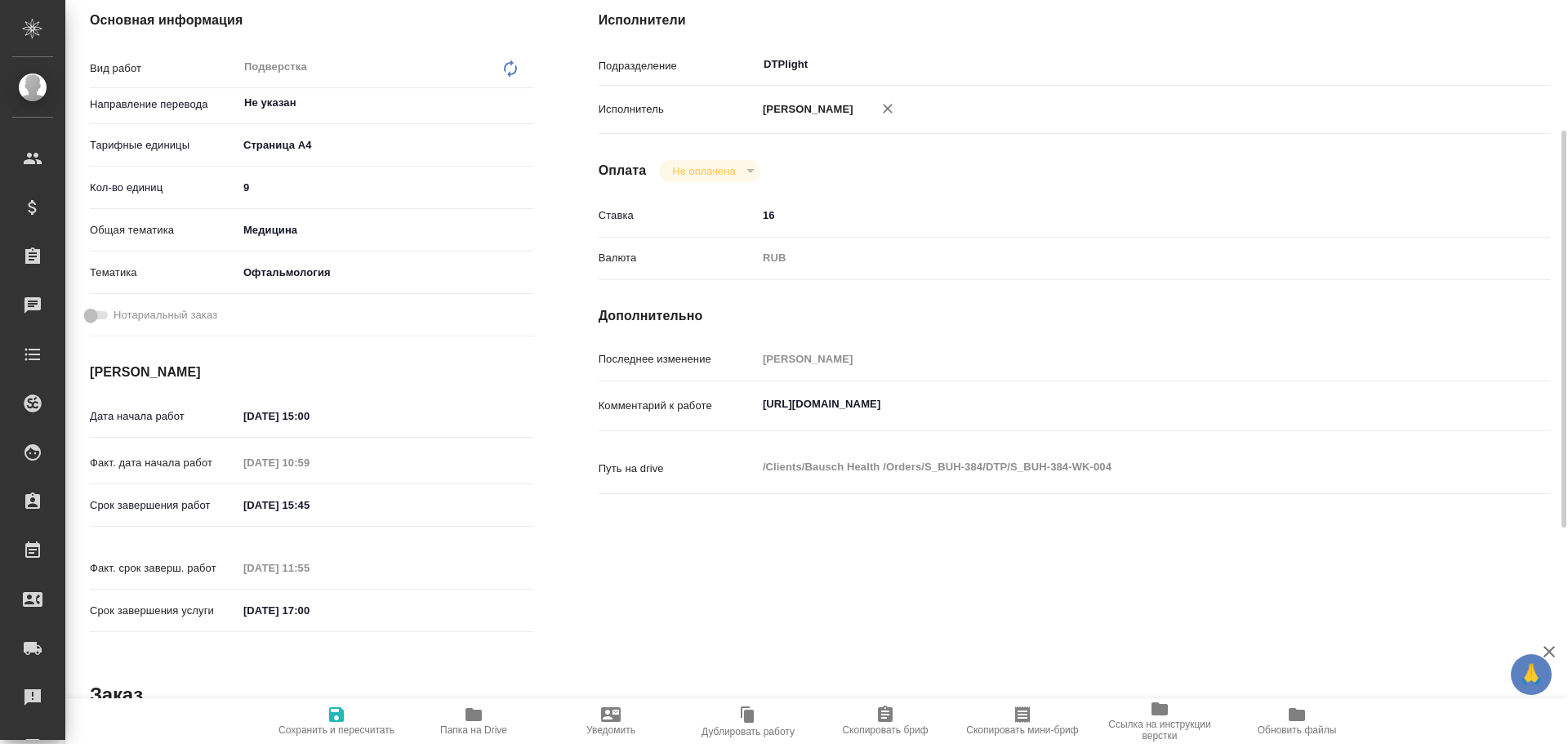
type textarea "x"
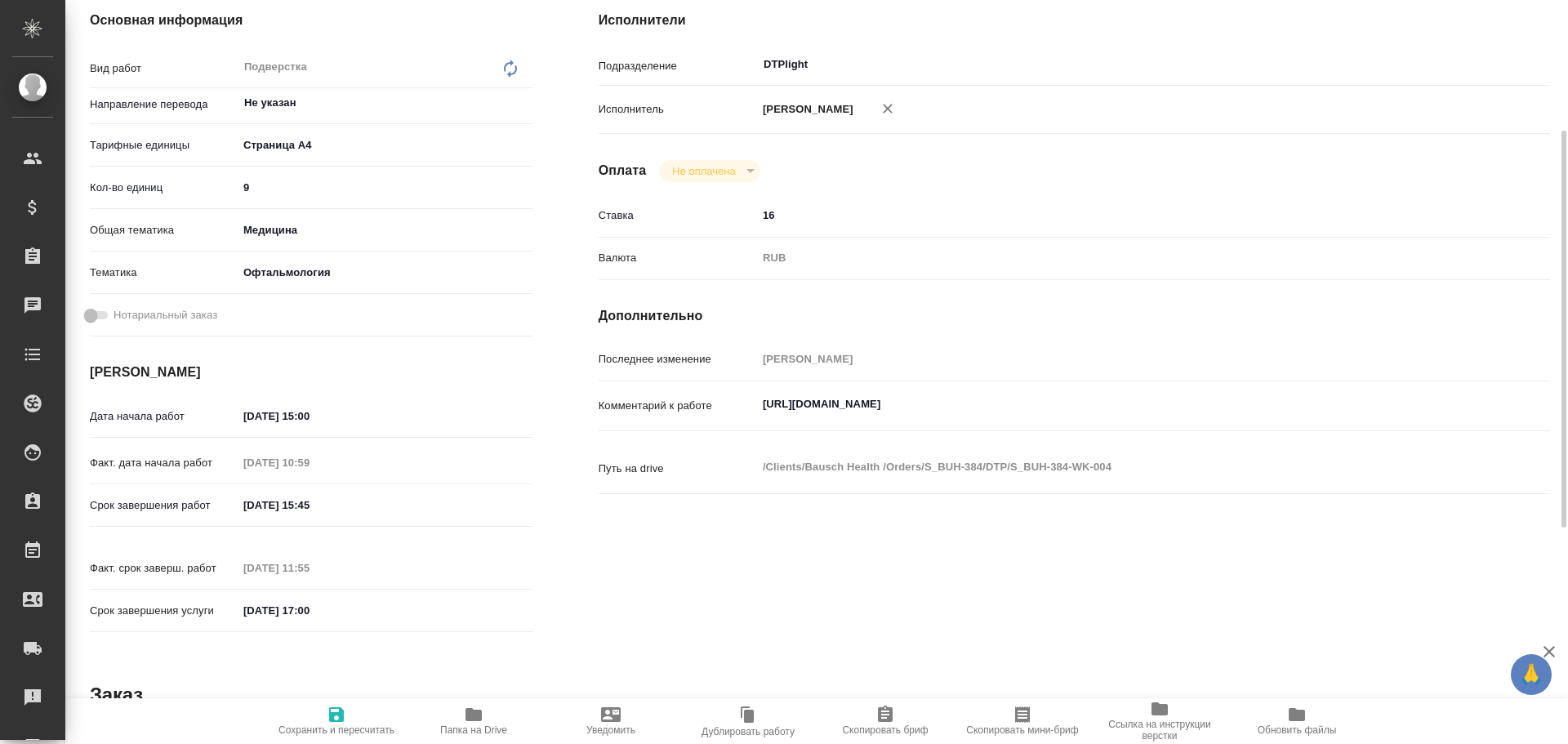
scroll to position [0, 0]
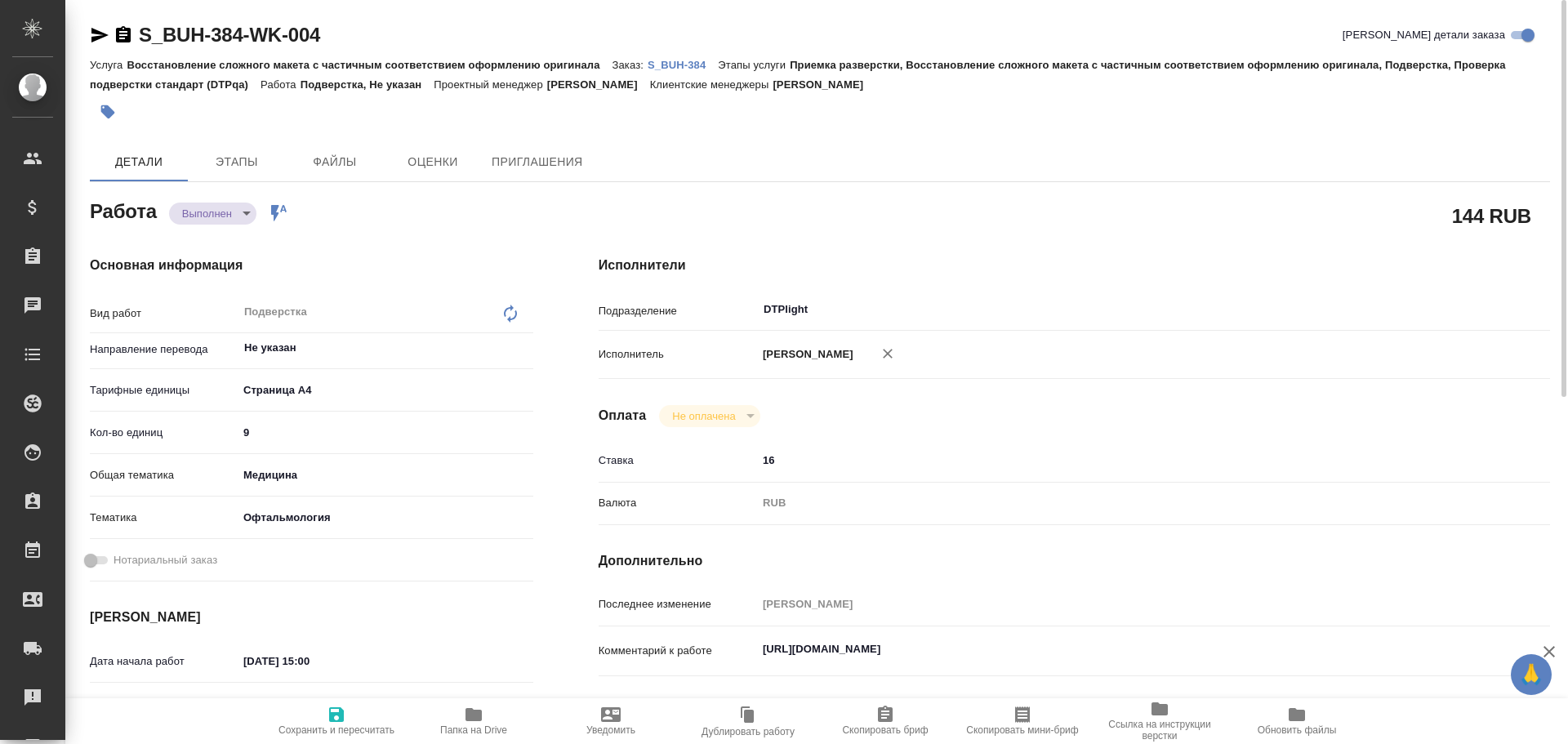
type textarea "x"
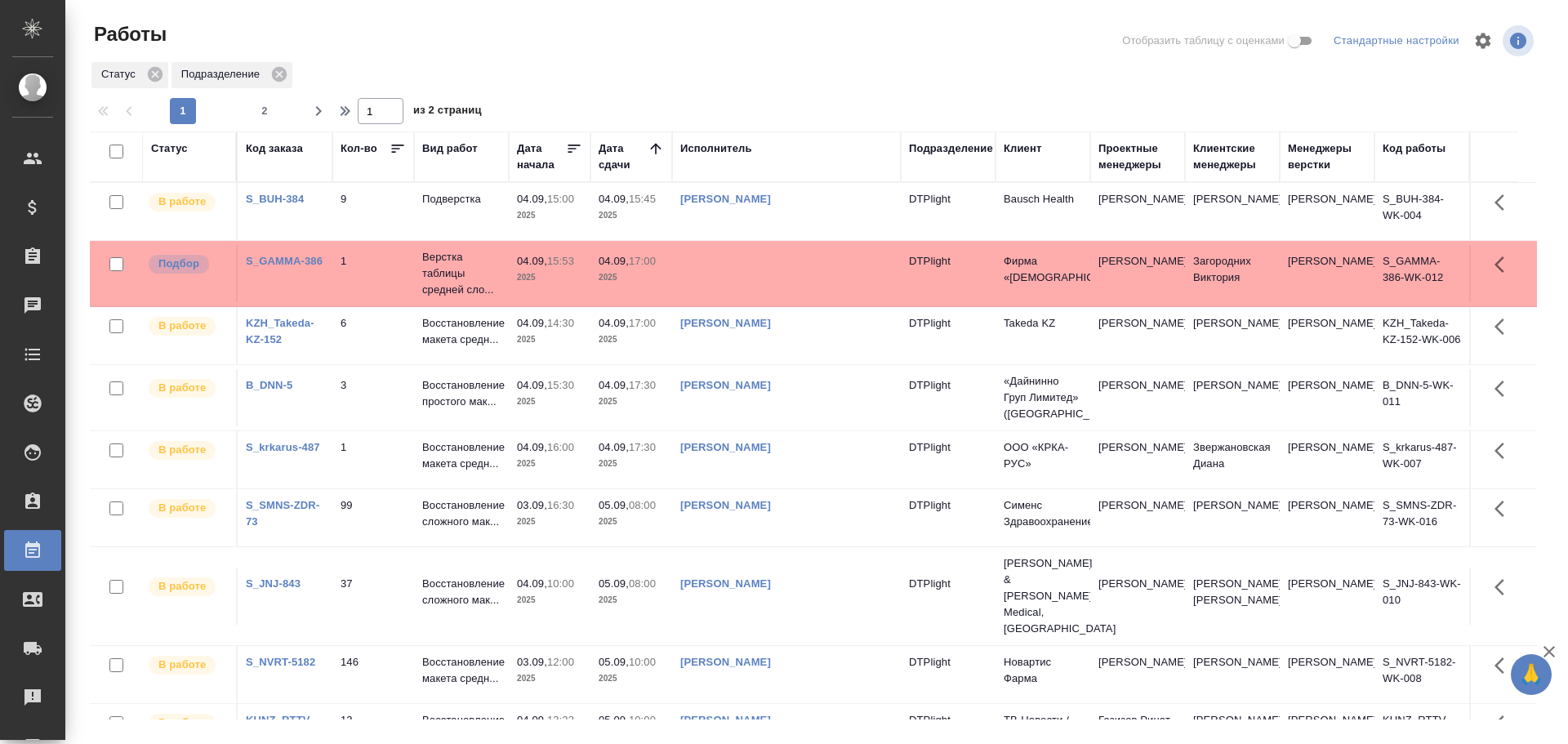
click at [784, 270] on td at bounding box center [786, 273] width 228 height 57
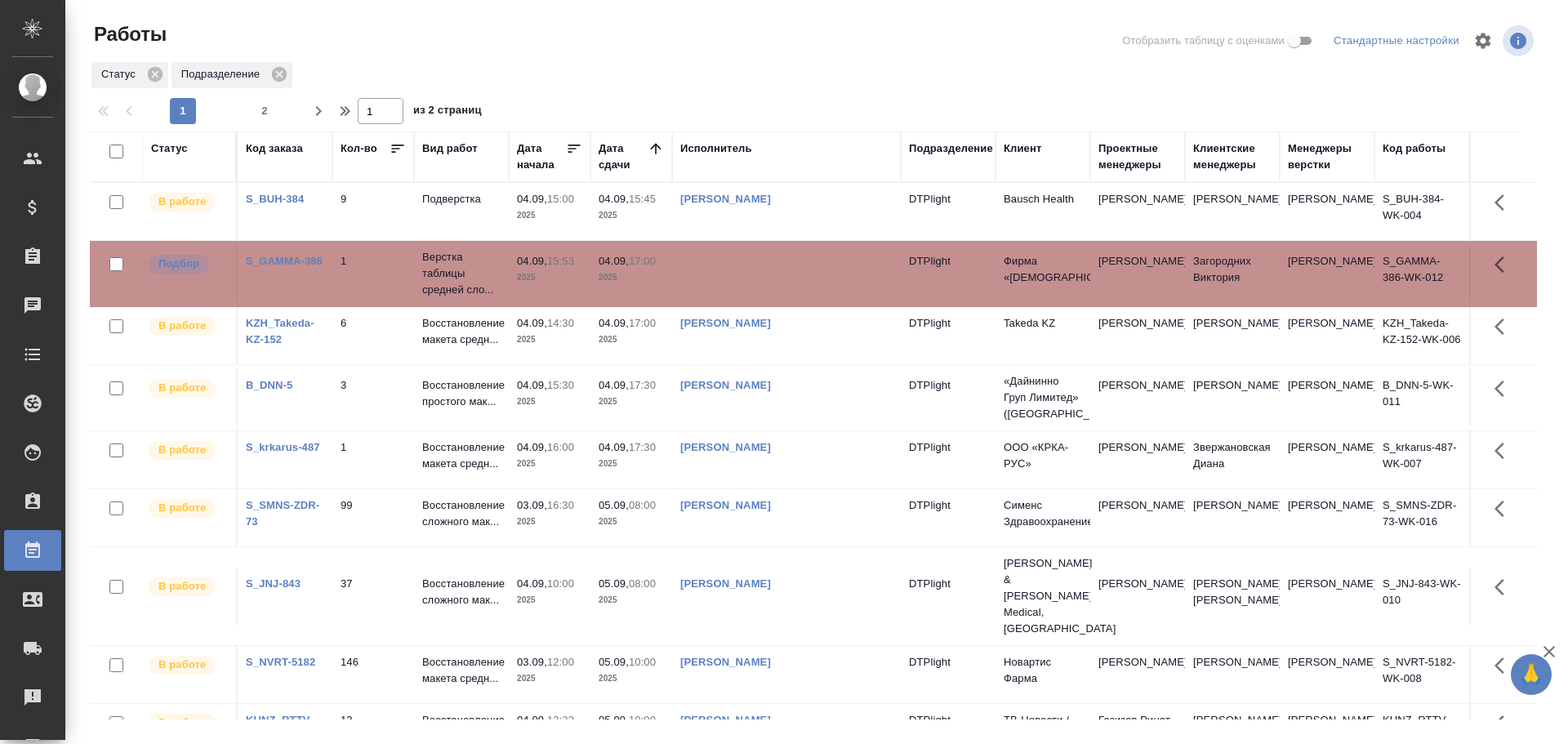
click at [784, 270] on td at bounding box center [786, 273] width 228 height 57
click at [733, 282] on td at bounding box center [786, 273] width 228 height 57
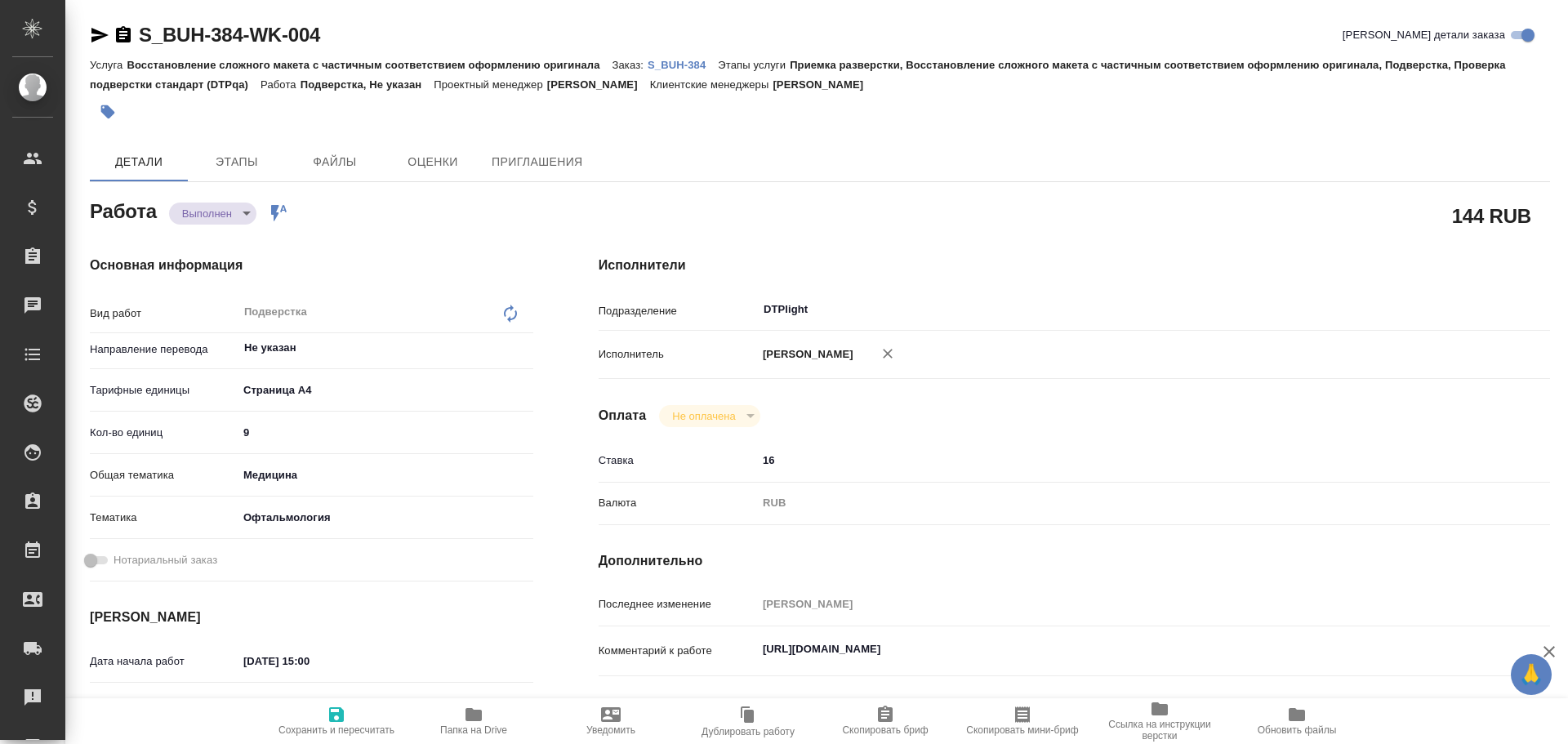
type textarea "x"
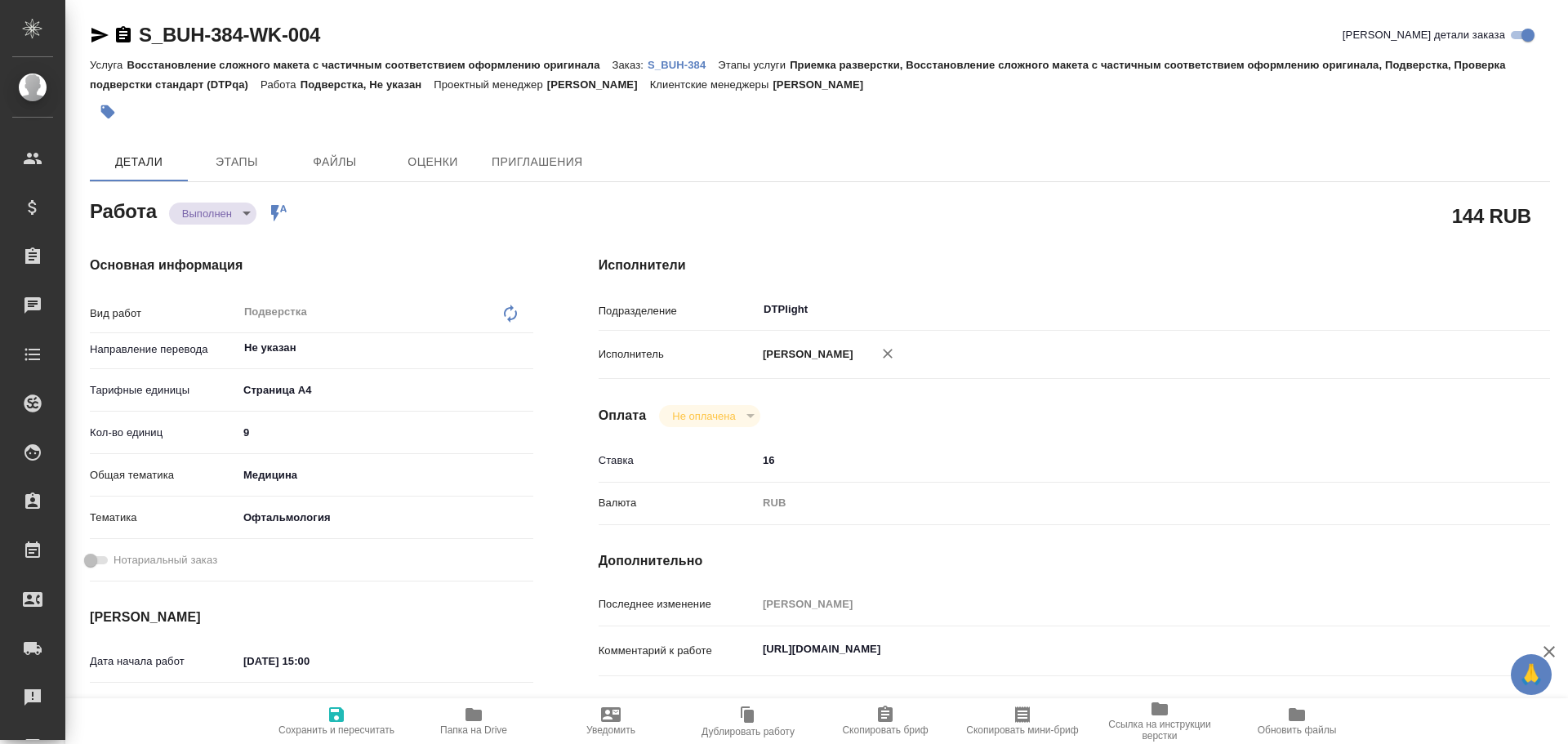
type textarea "x"
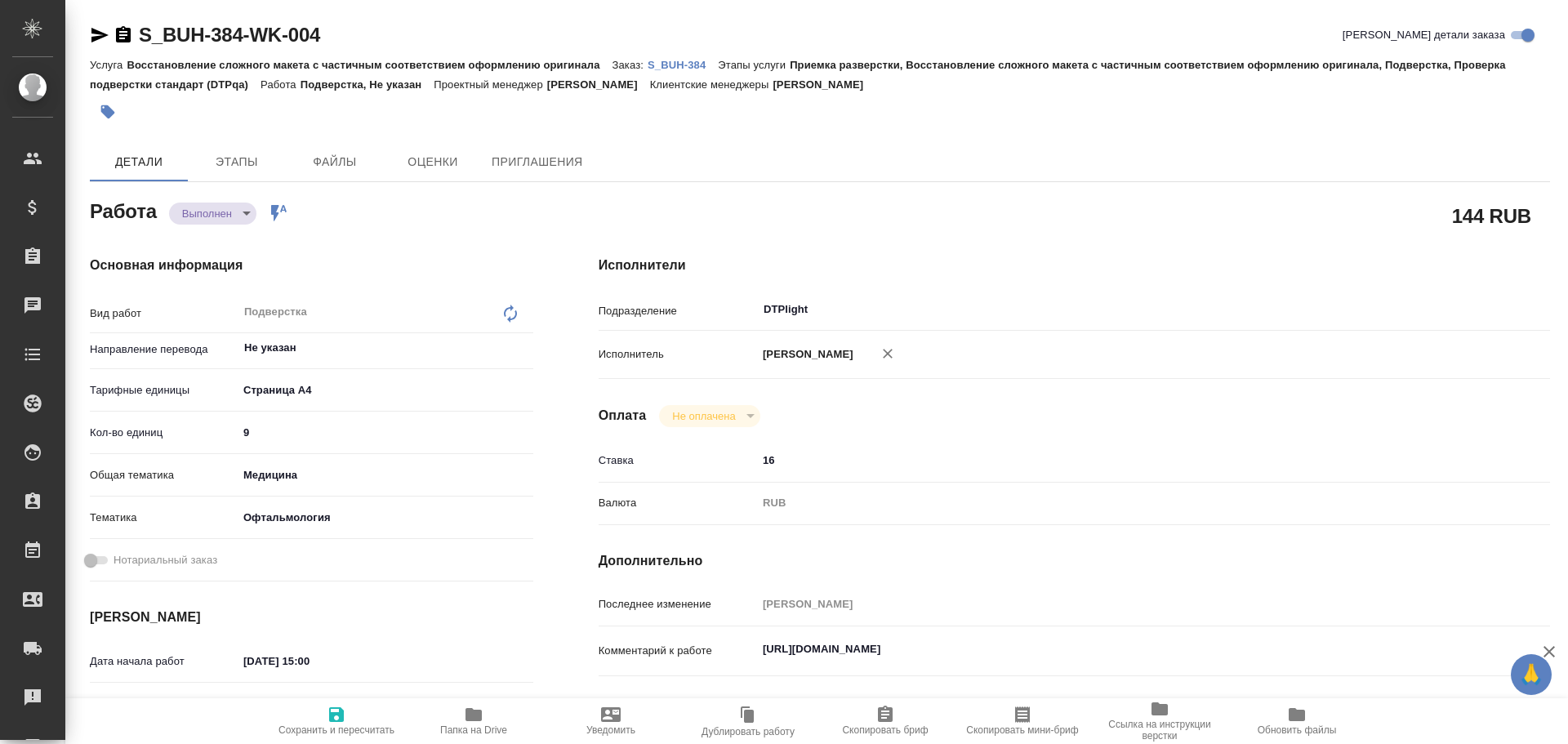
type textarea "x"
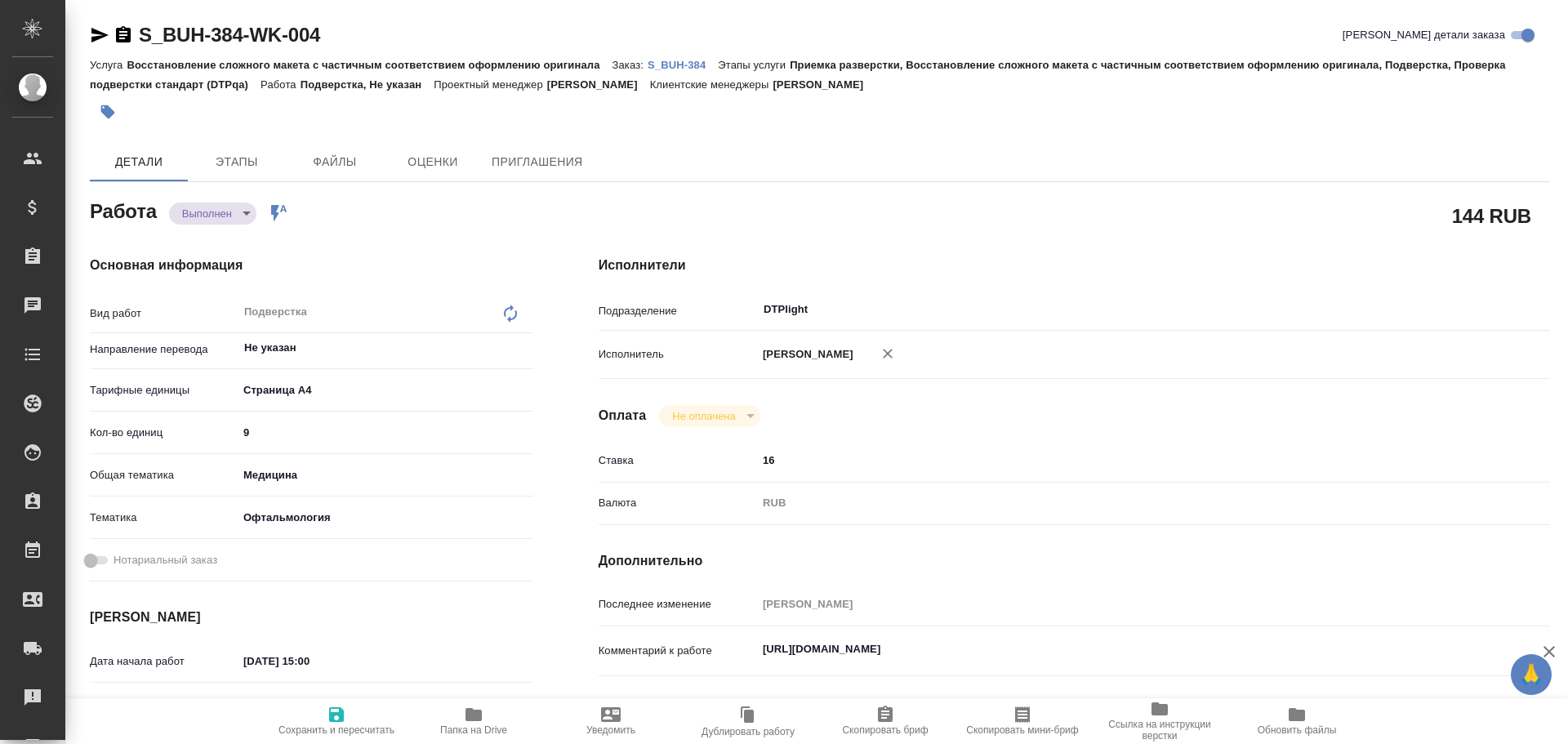
type textarea "x"
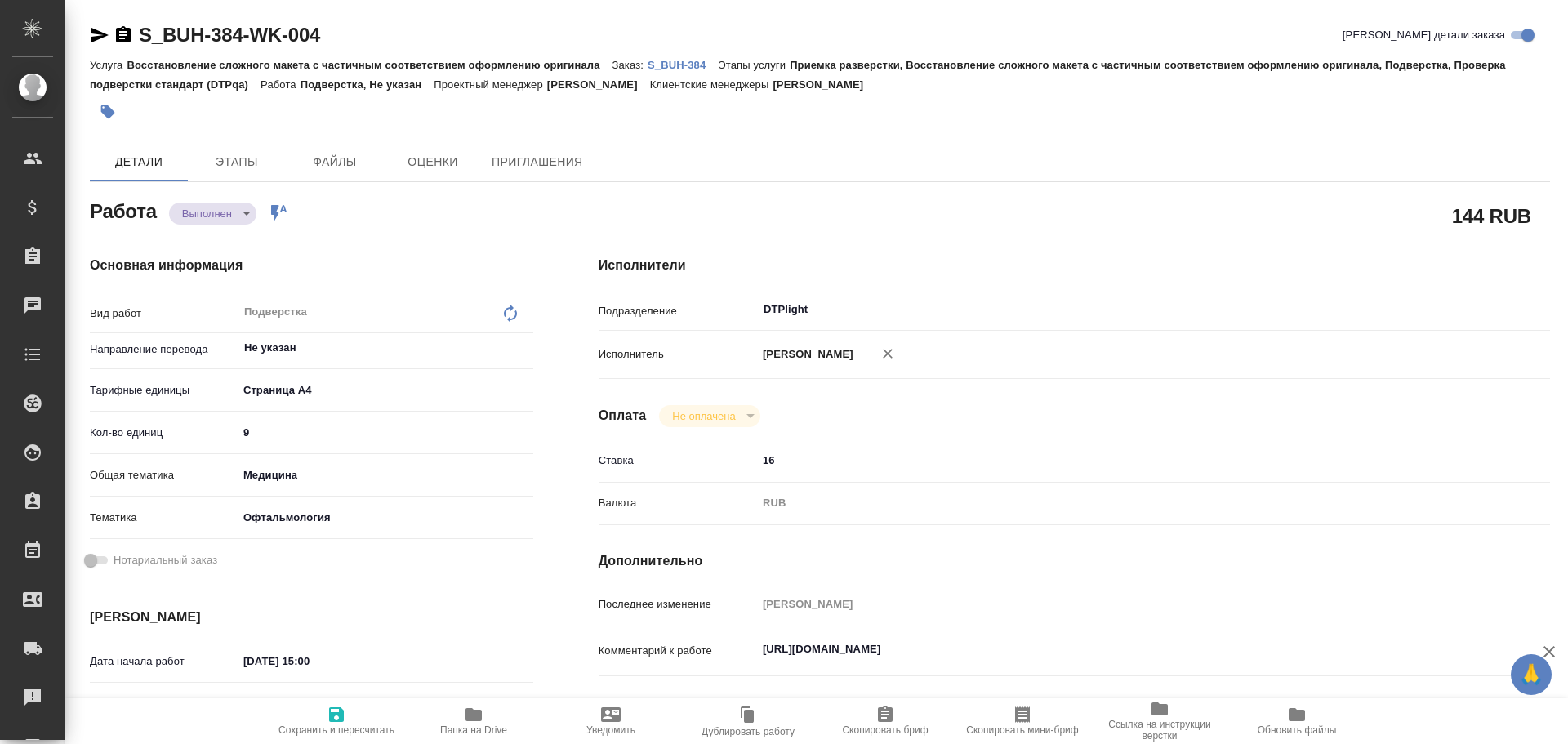
type textarea "x"
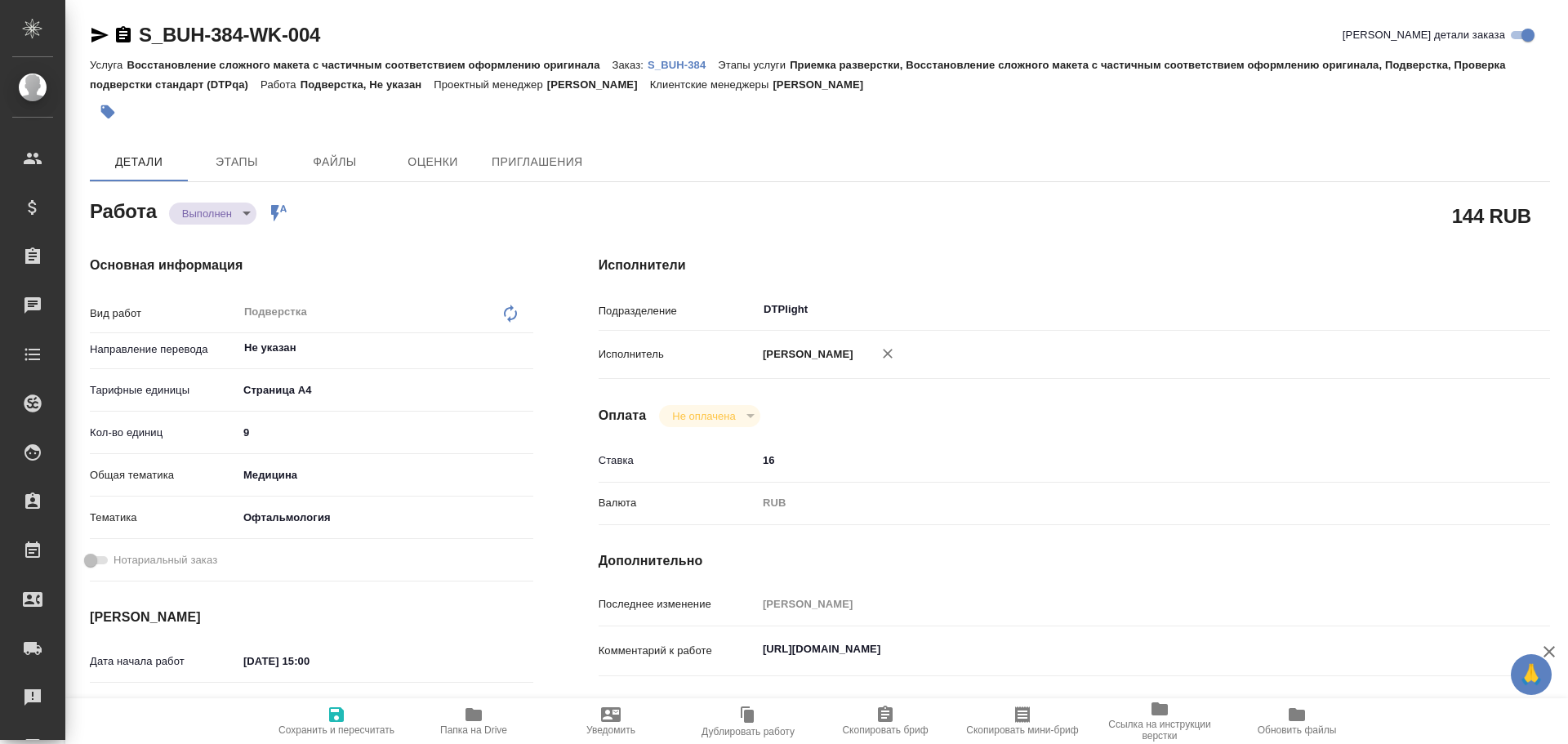
type textarea "x"
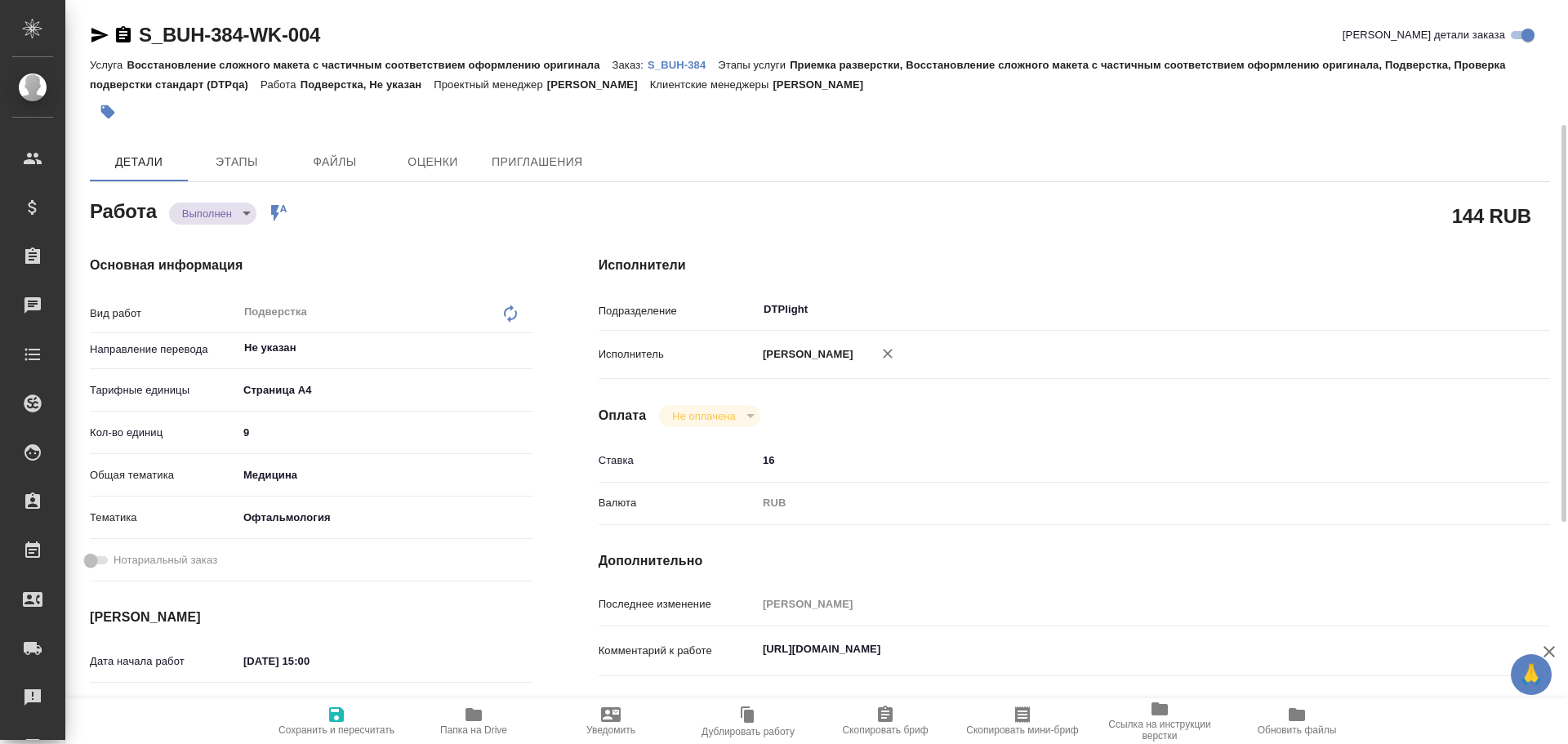
scroll to position [81, 0]
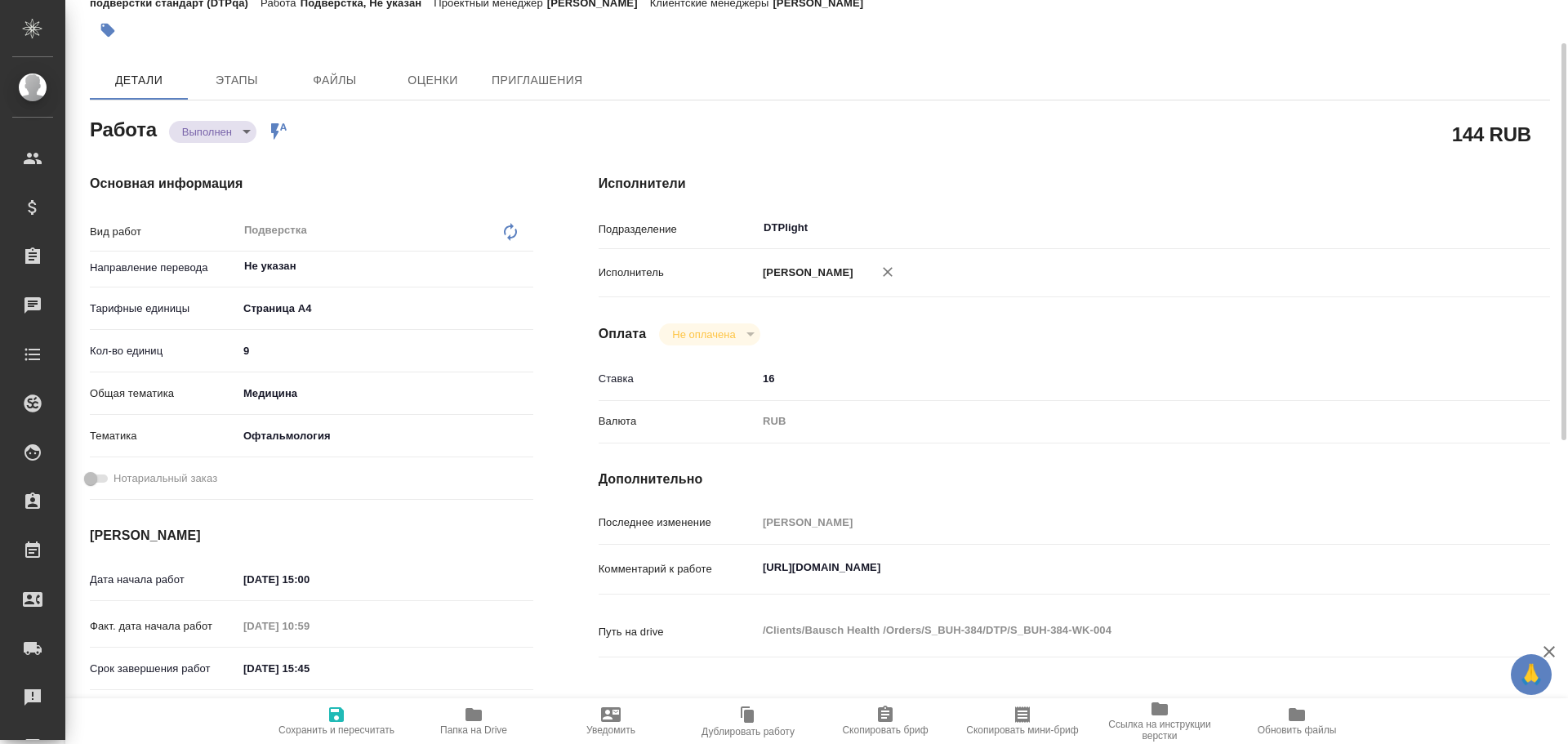
type textarea "x"
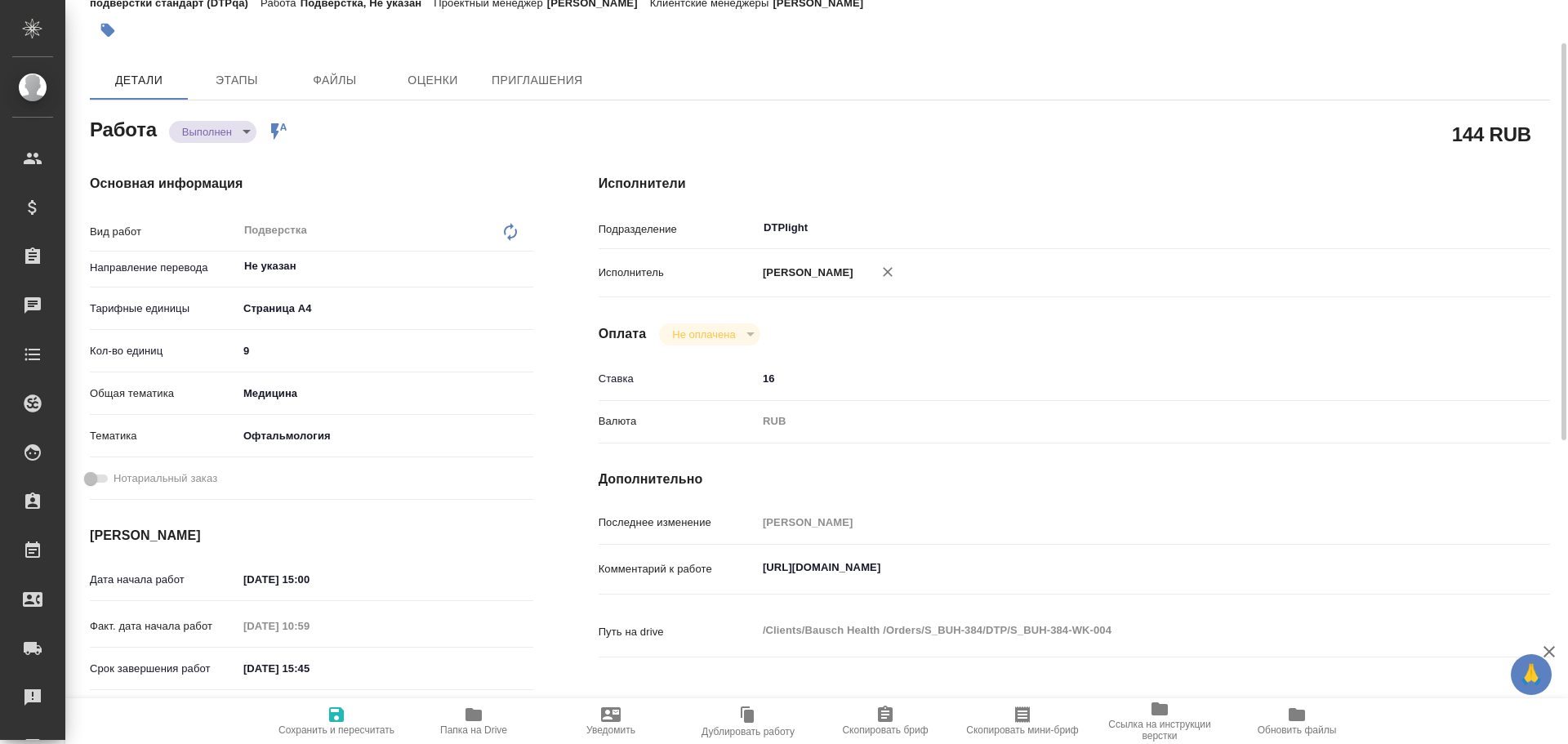
click at [487, 723] on span "Папка на Drive" at bounding box center [473, 719] width 117 height 31
type textarea "x"
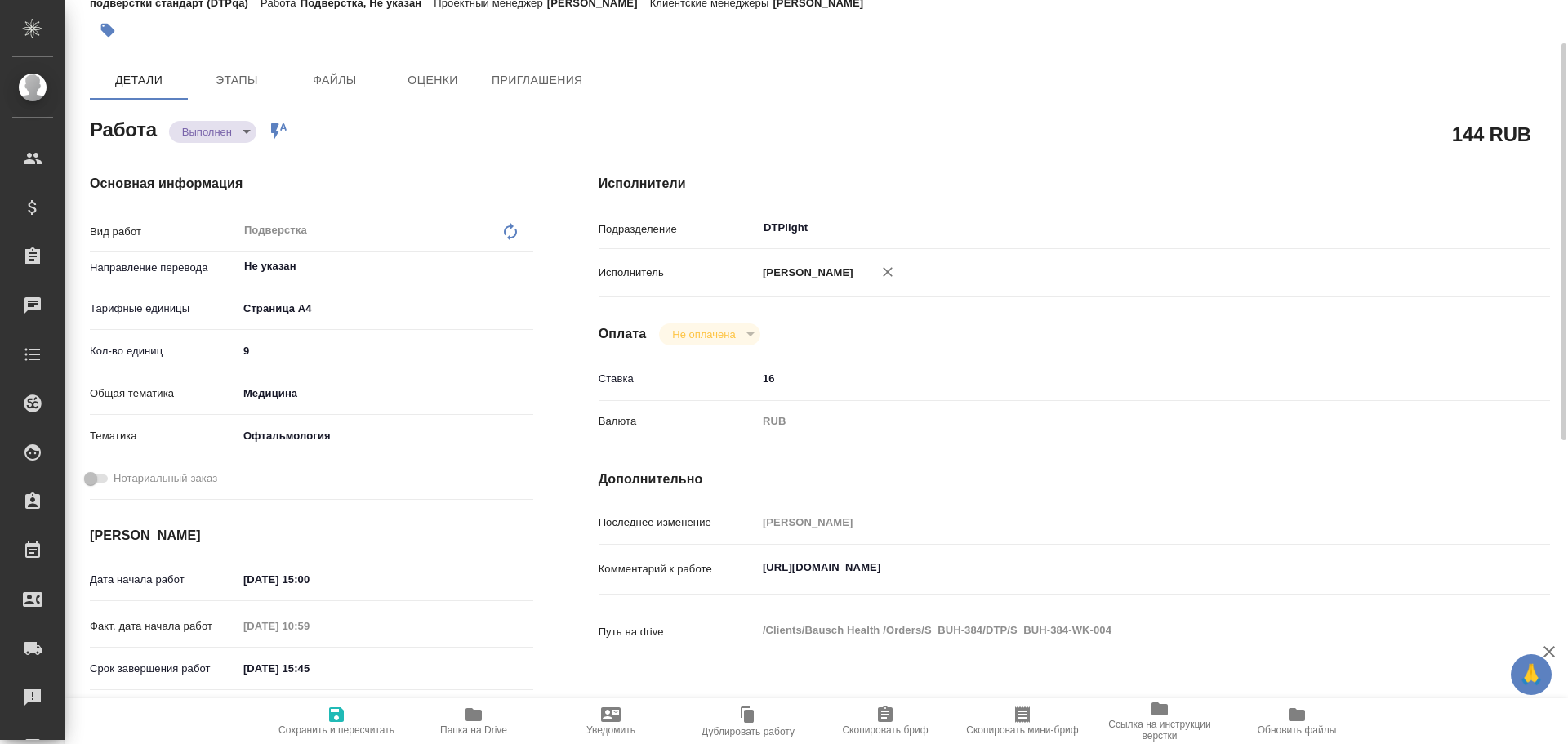
type textarea "x"
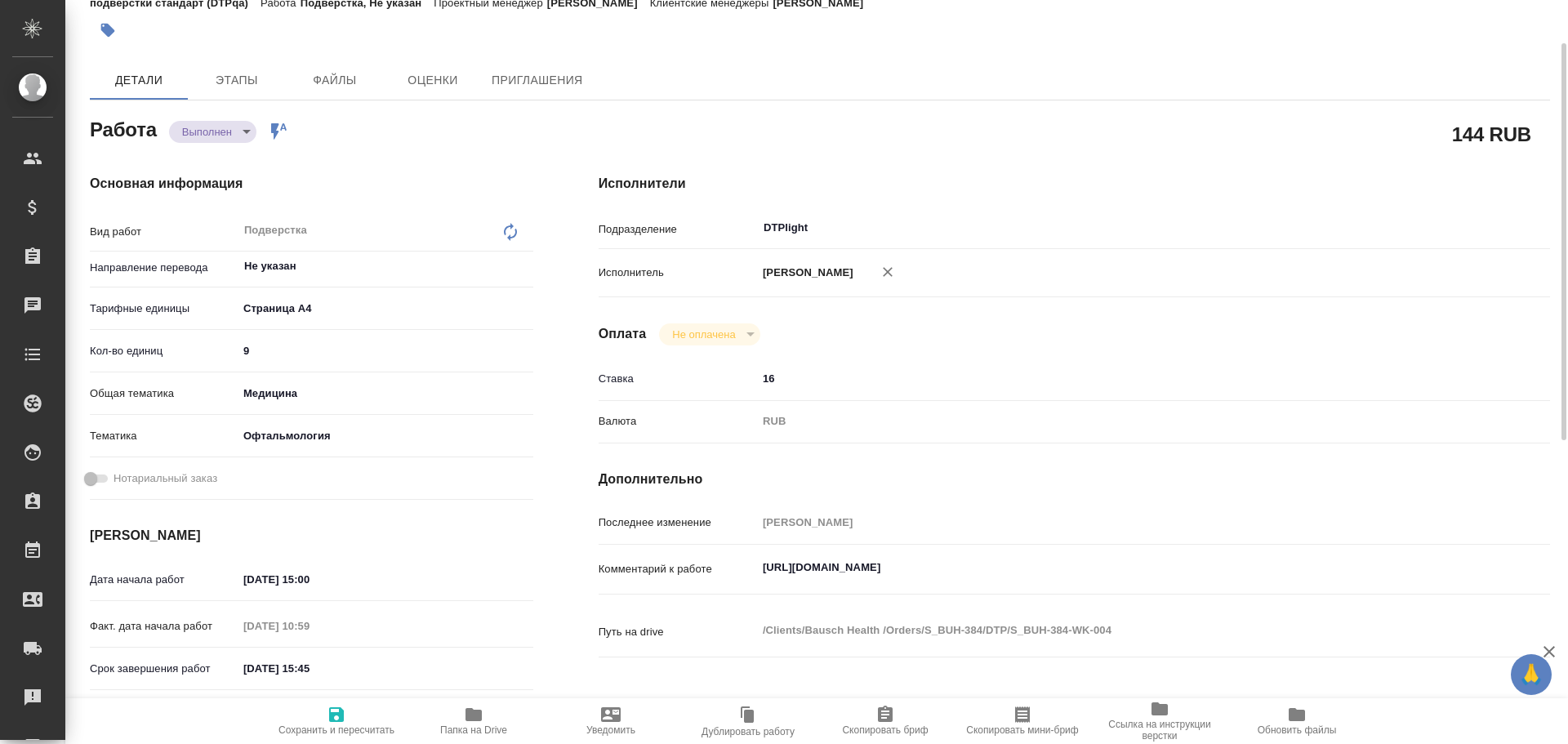
type textarea "x"
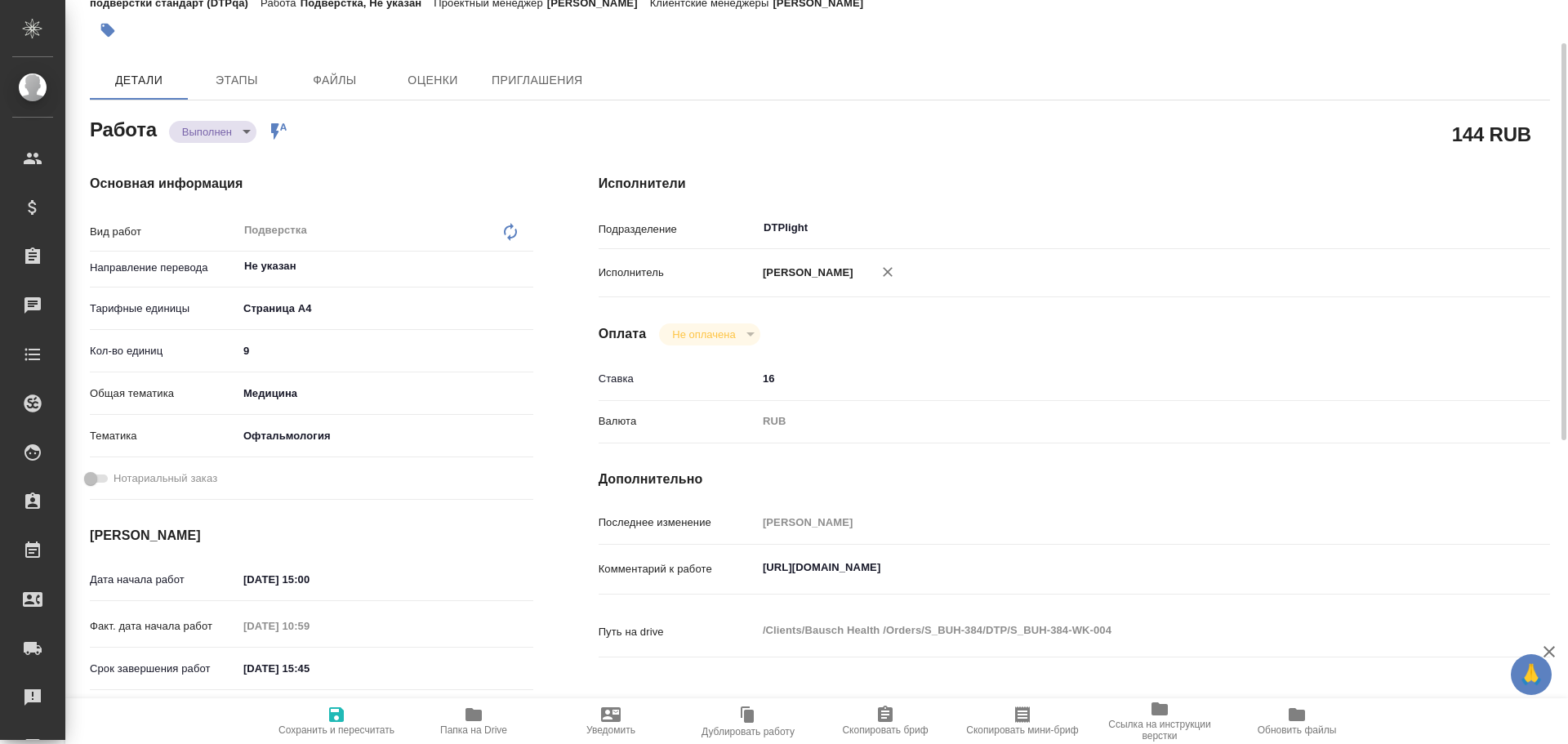
type textarea "x"
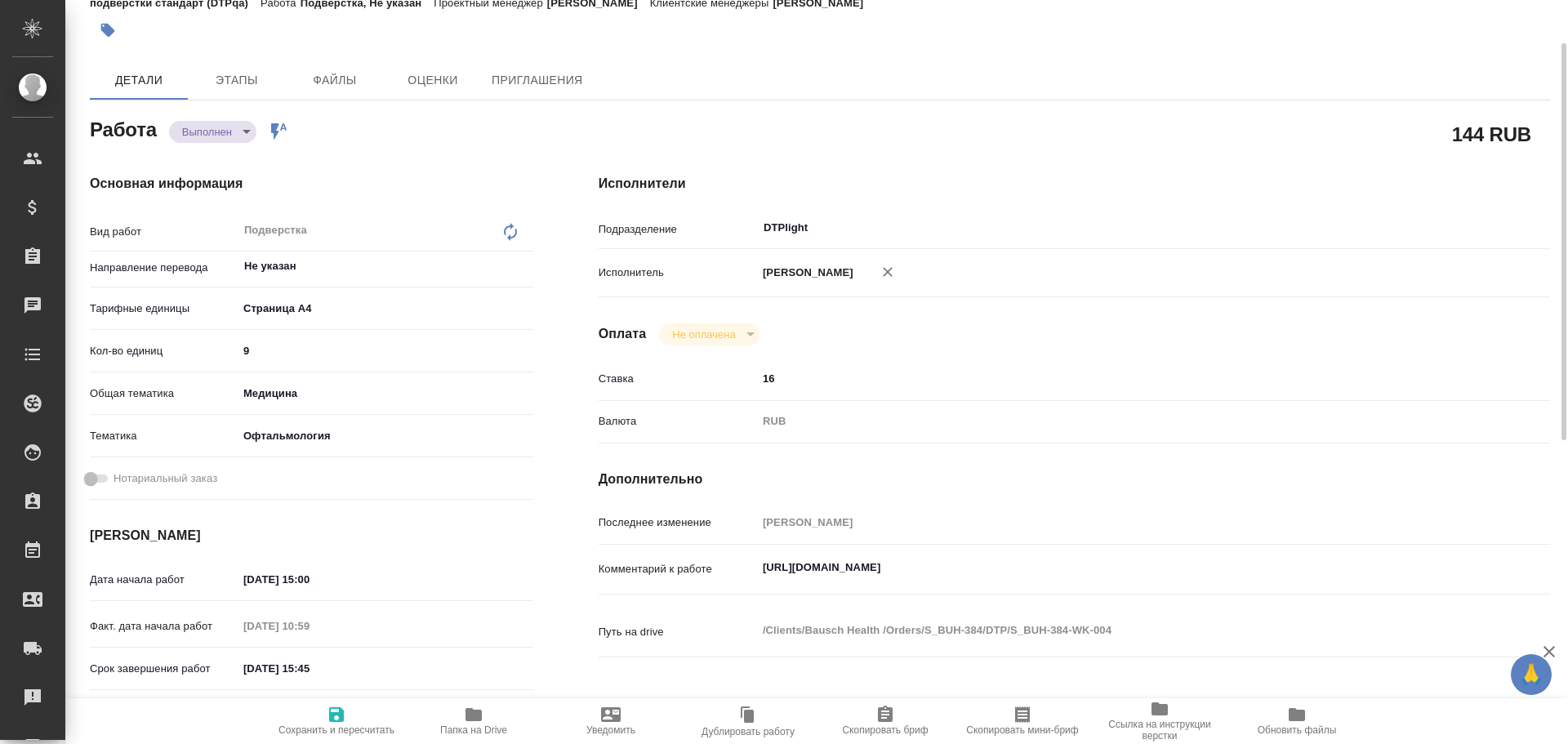
type textarea "x"
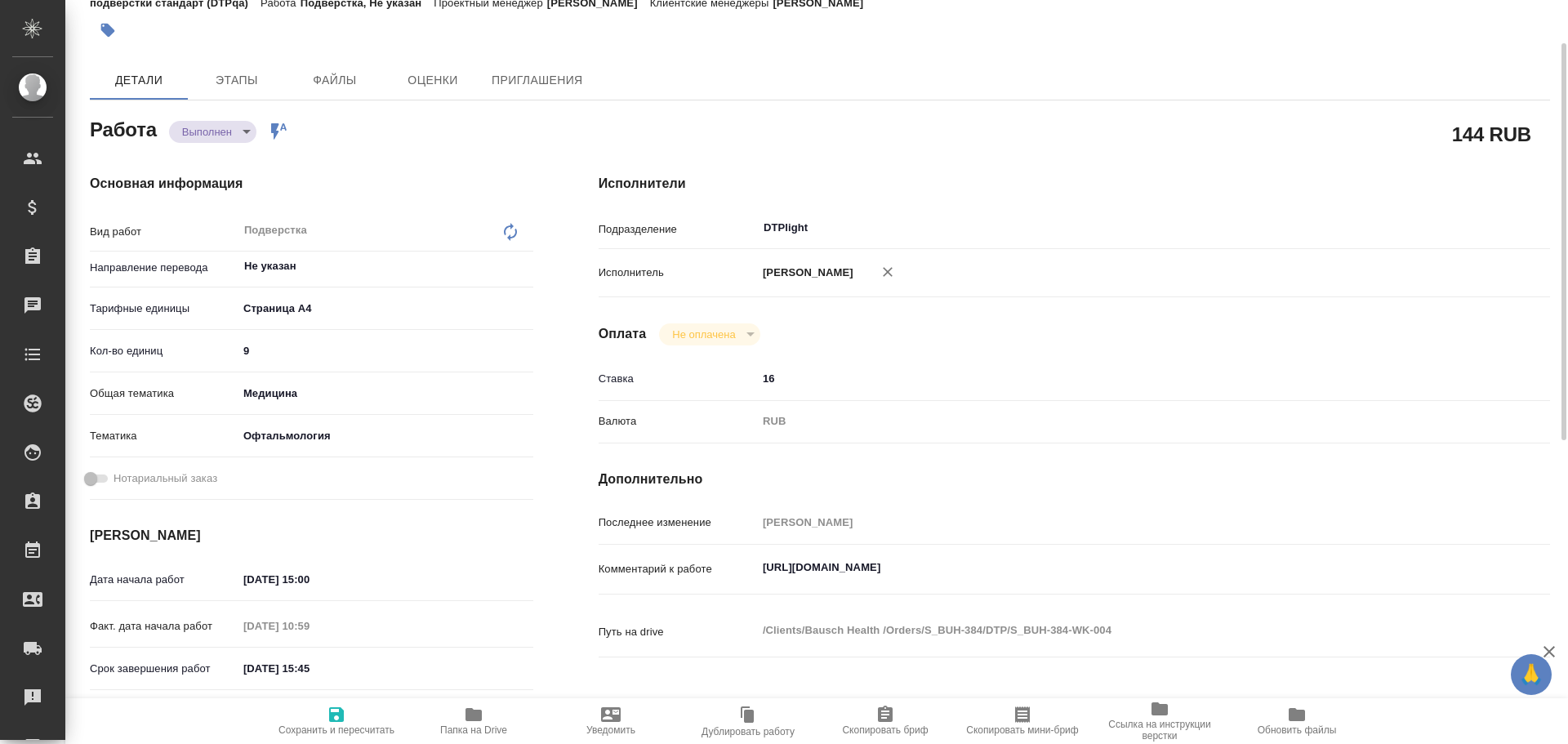
type textarea "x"
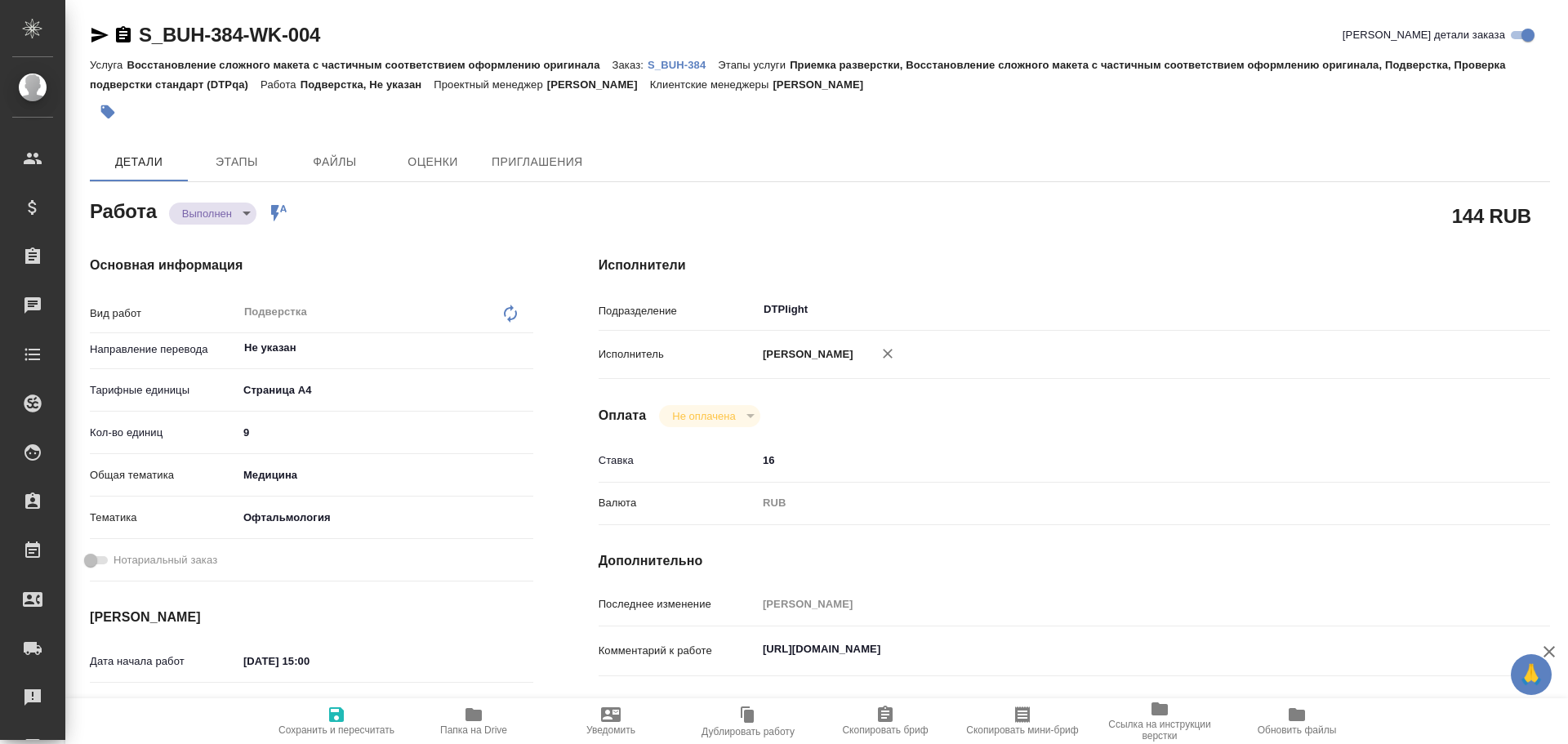
type textarea "x"
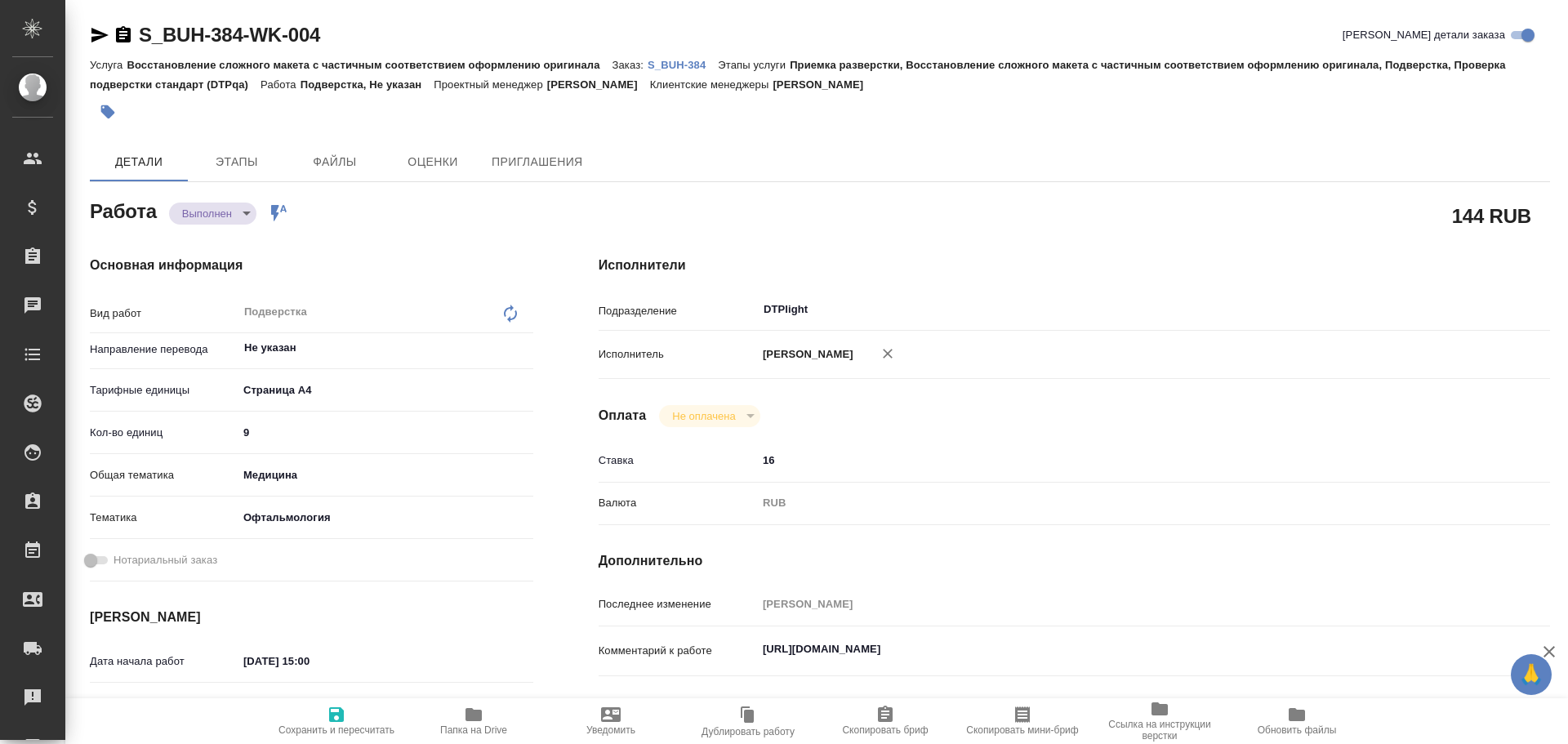
type textarea "x"
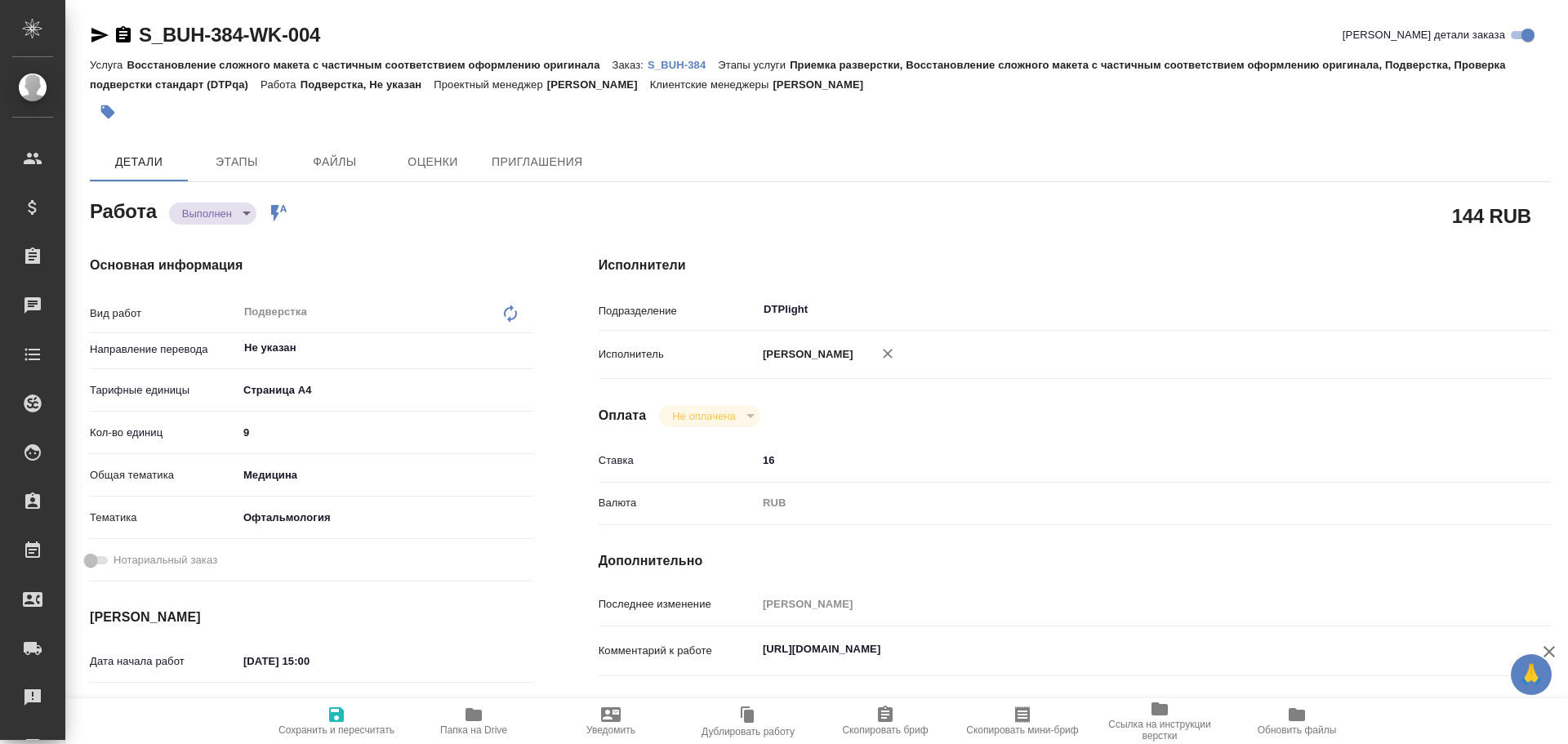
type textarea "x"
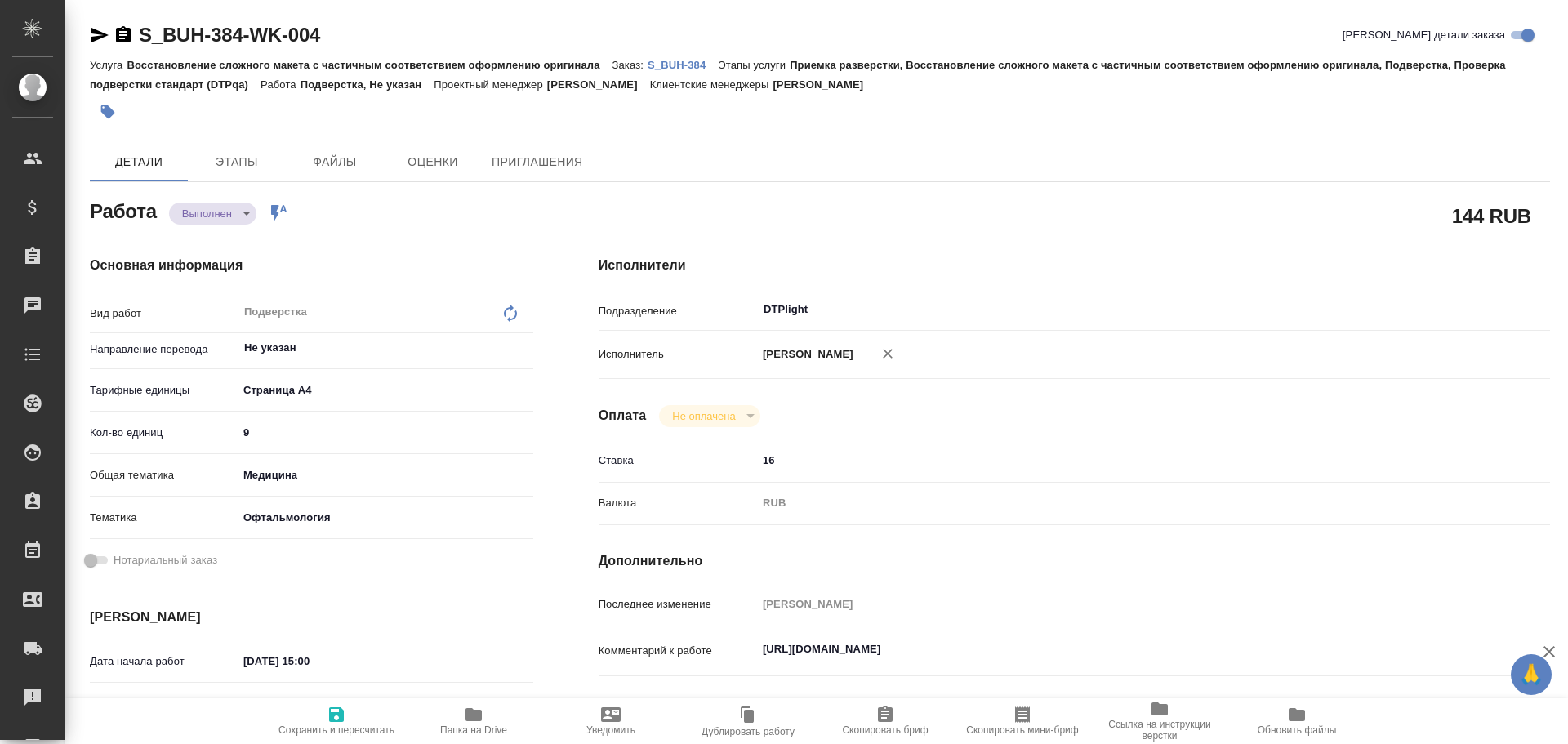
type textarea "x"
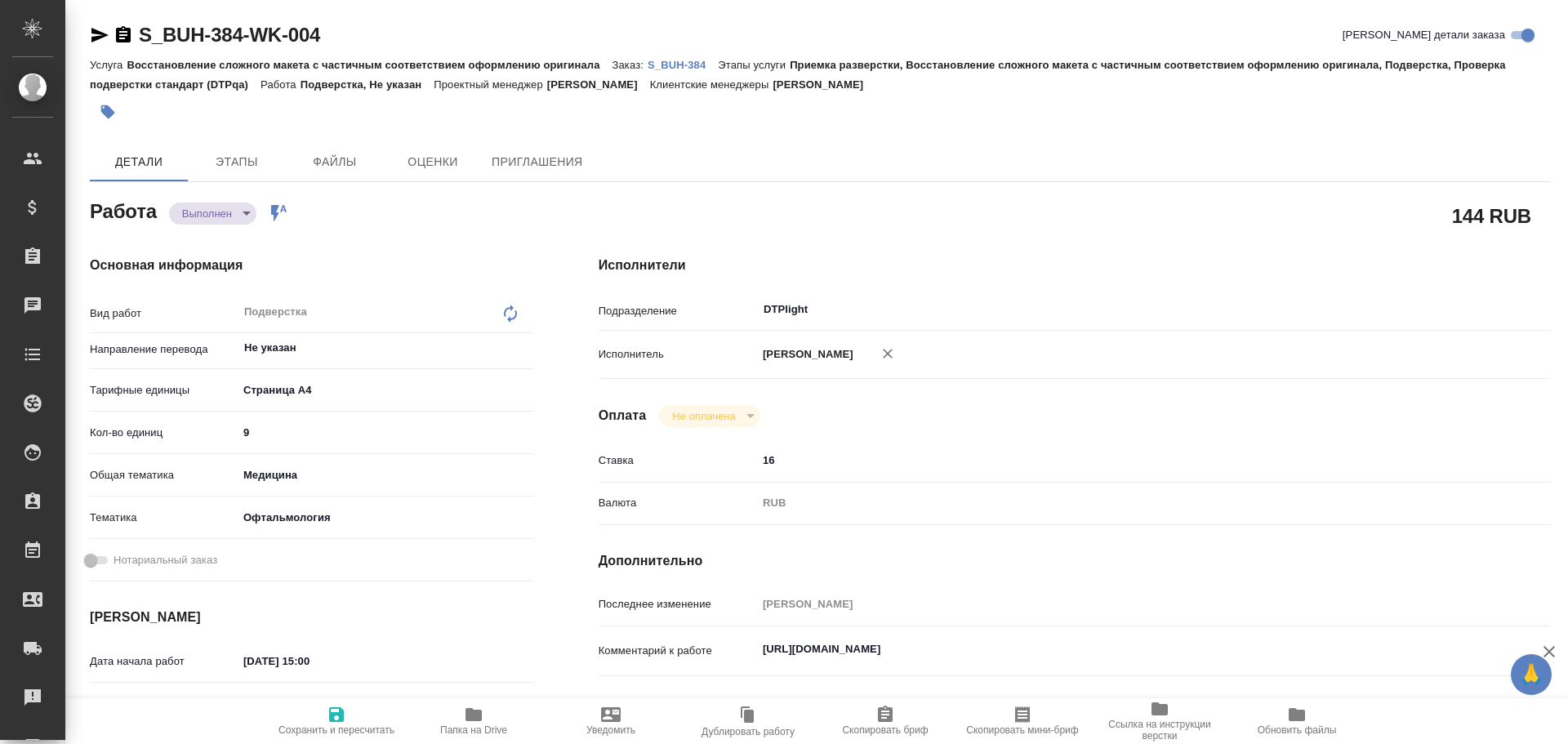
type textarea "x"
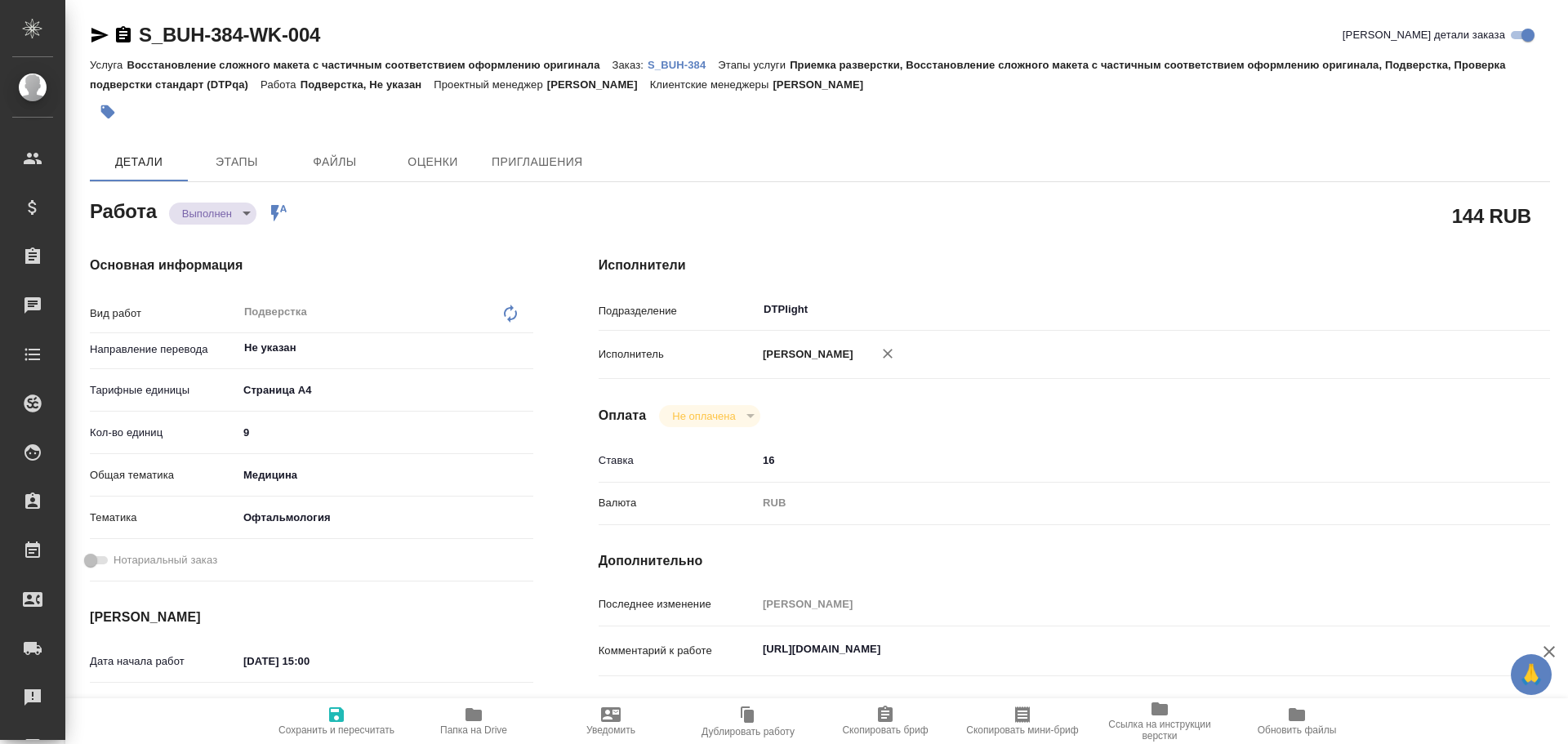
type textarea "x"
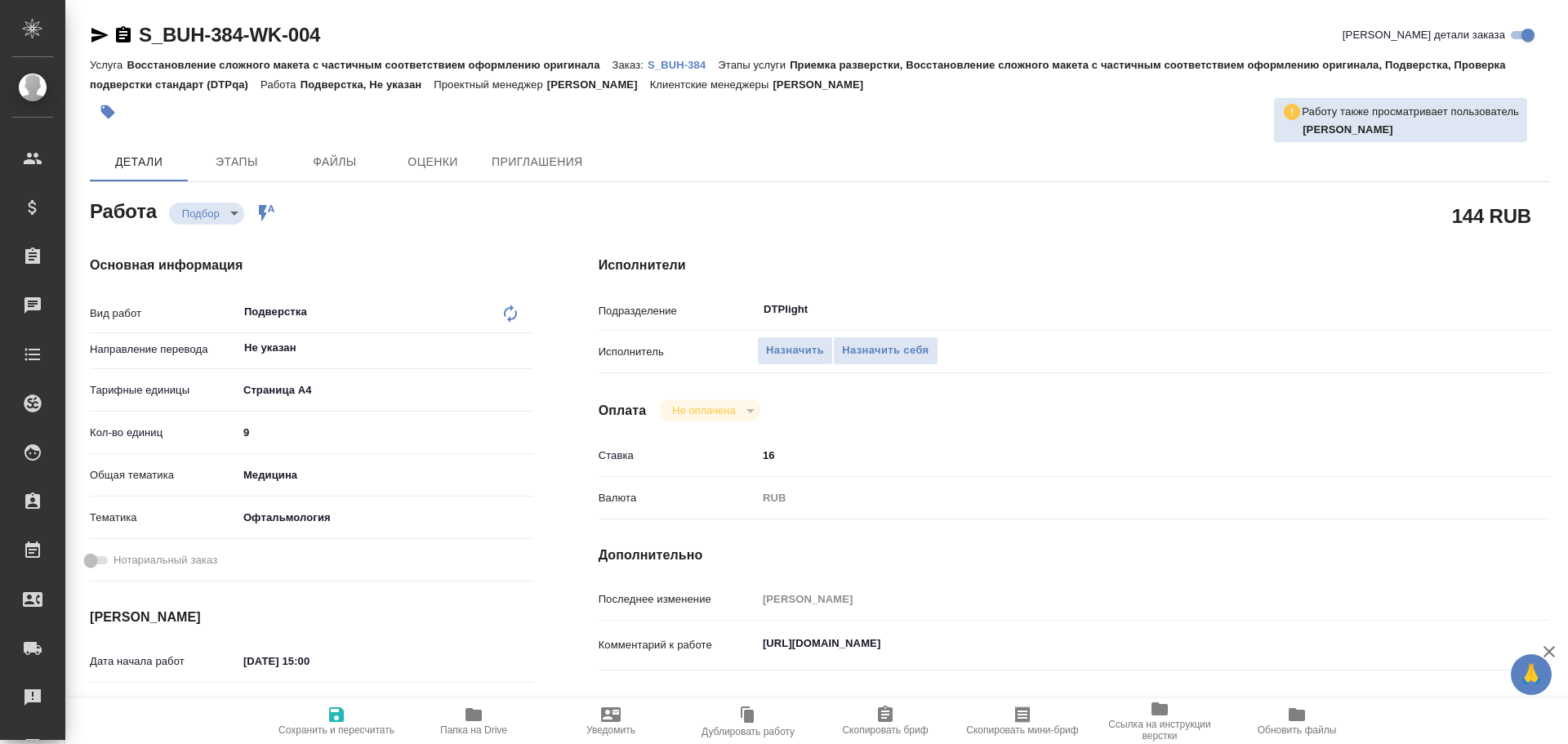
type textarea "x"
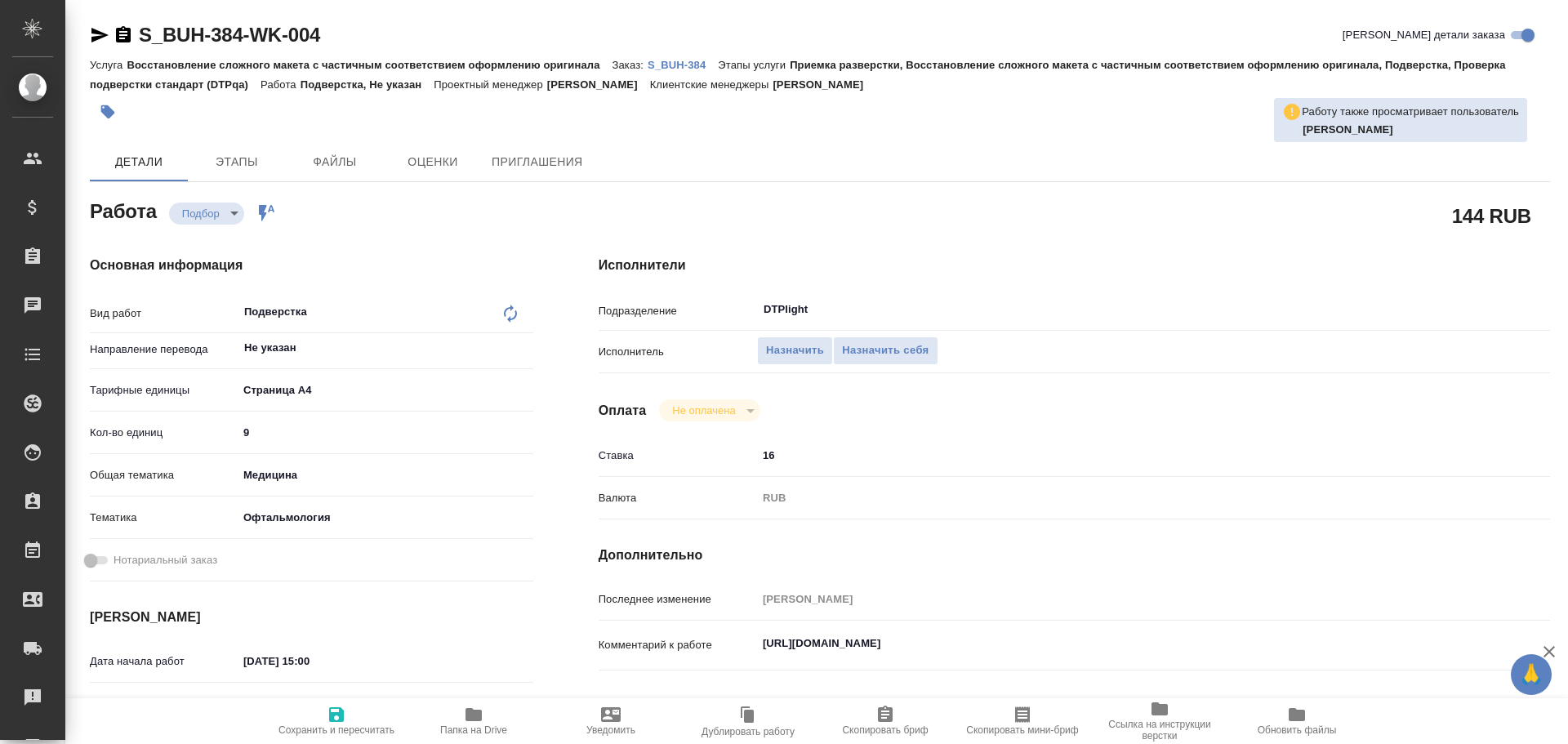
type textarea "x"
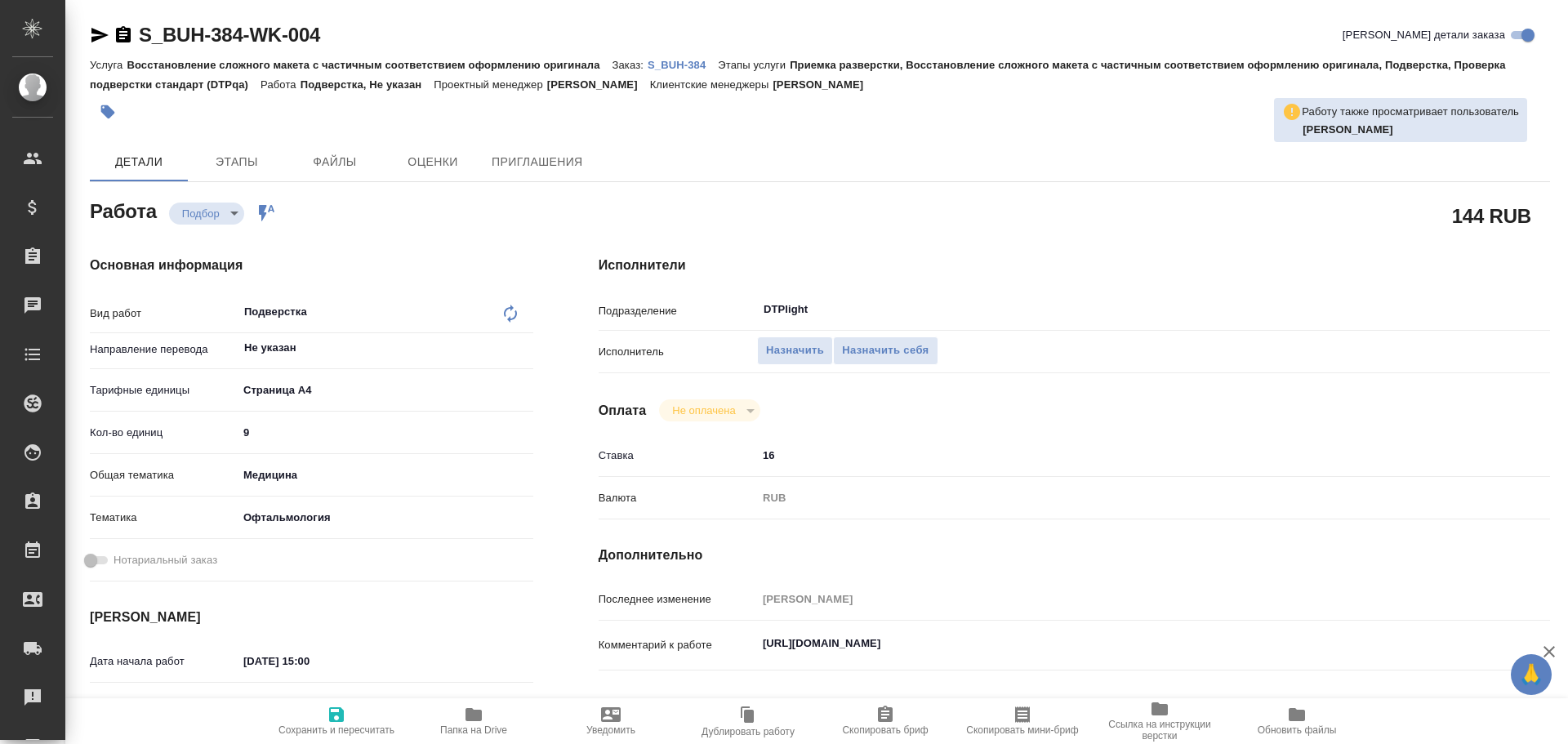
type textarea "x"
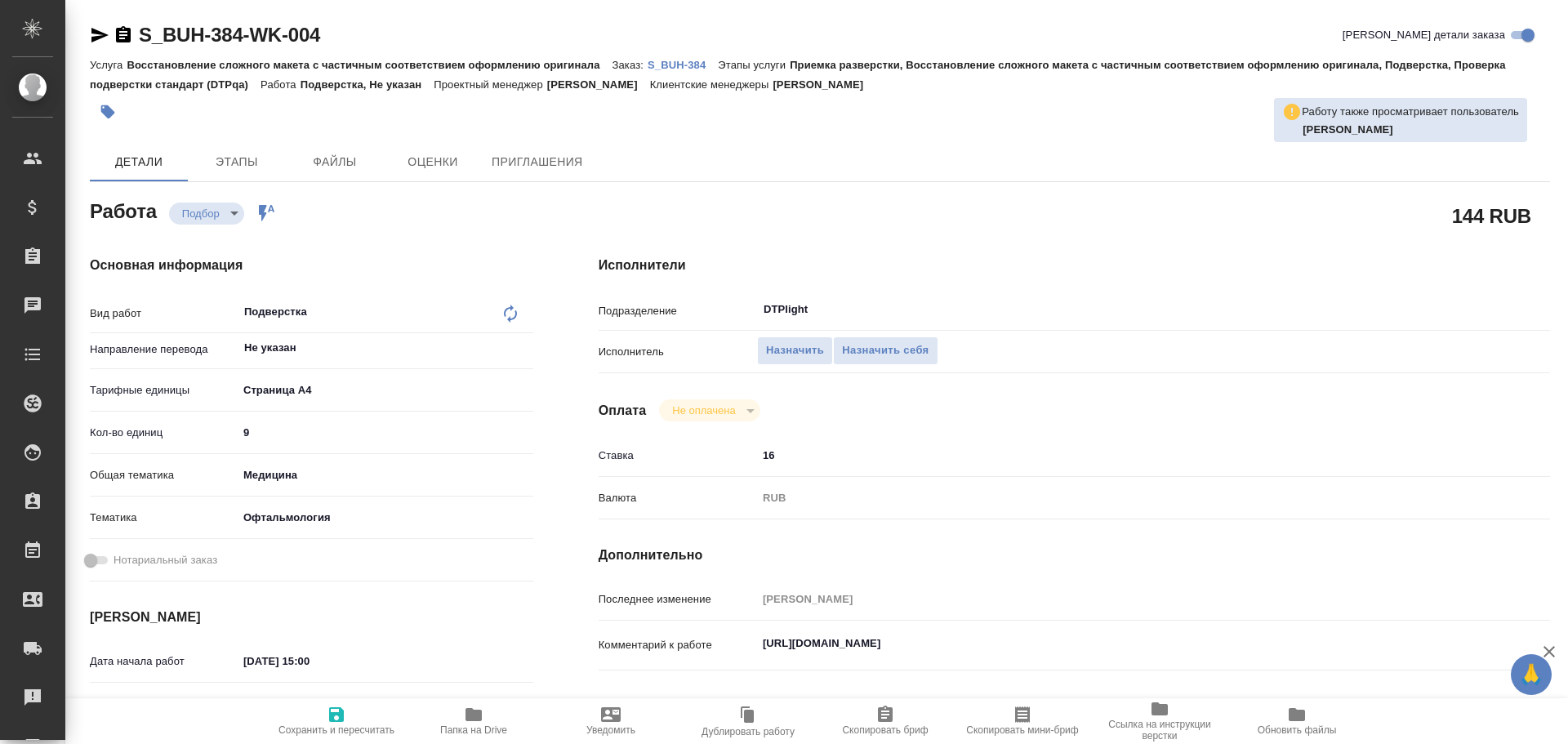
type textarea "x"
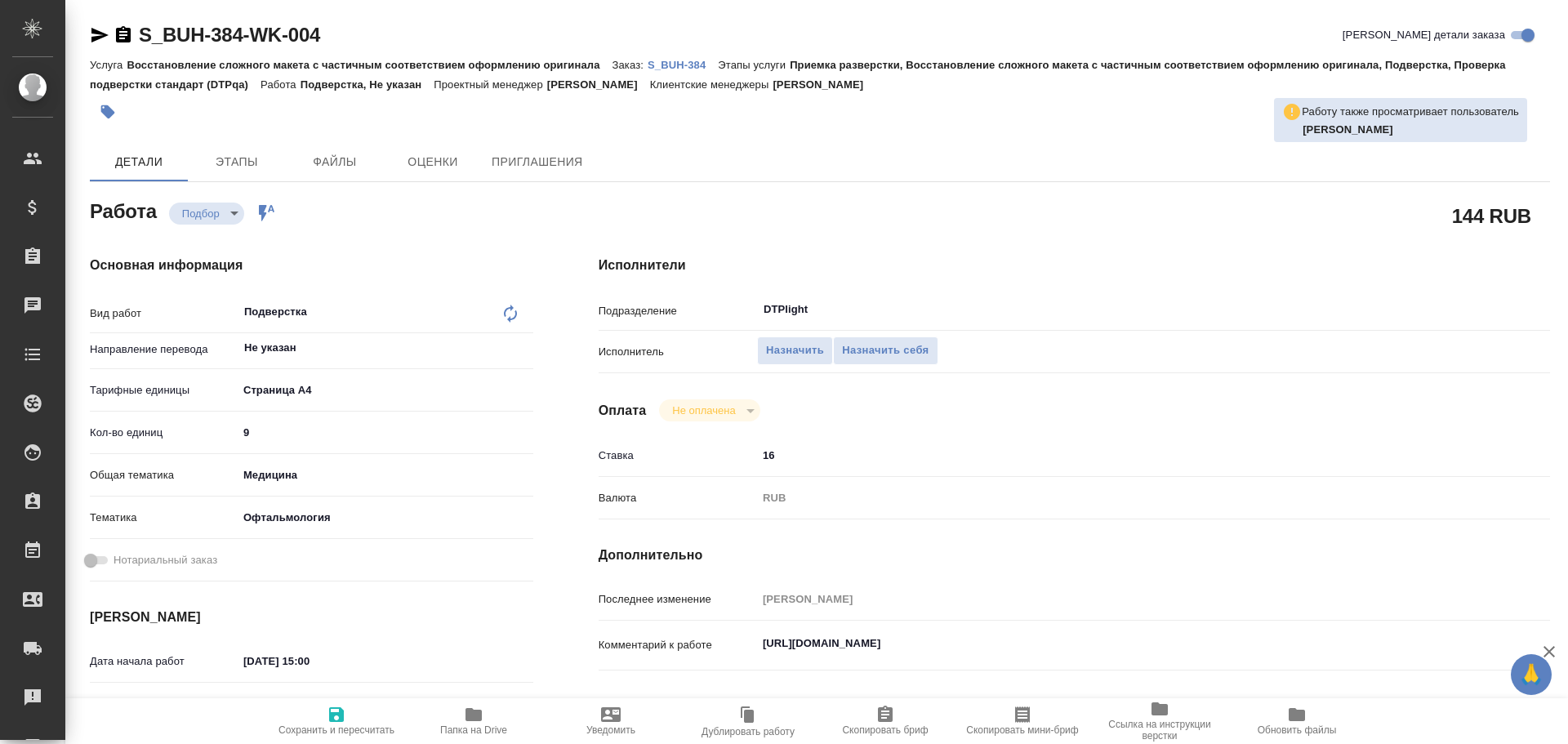
type textarea "x"
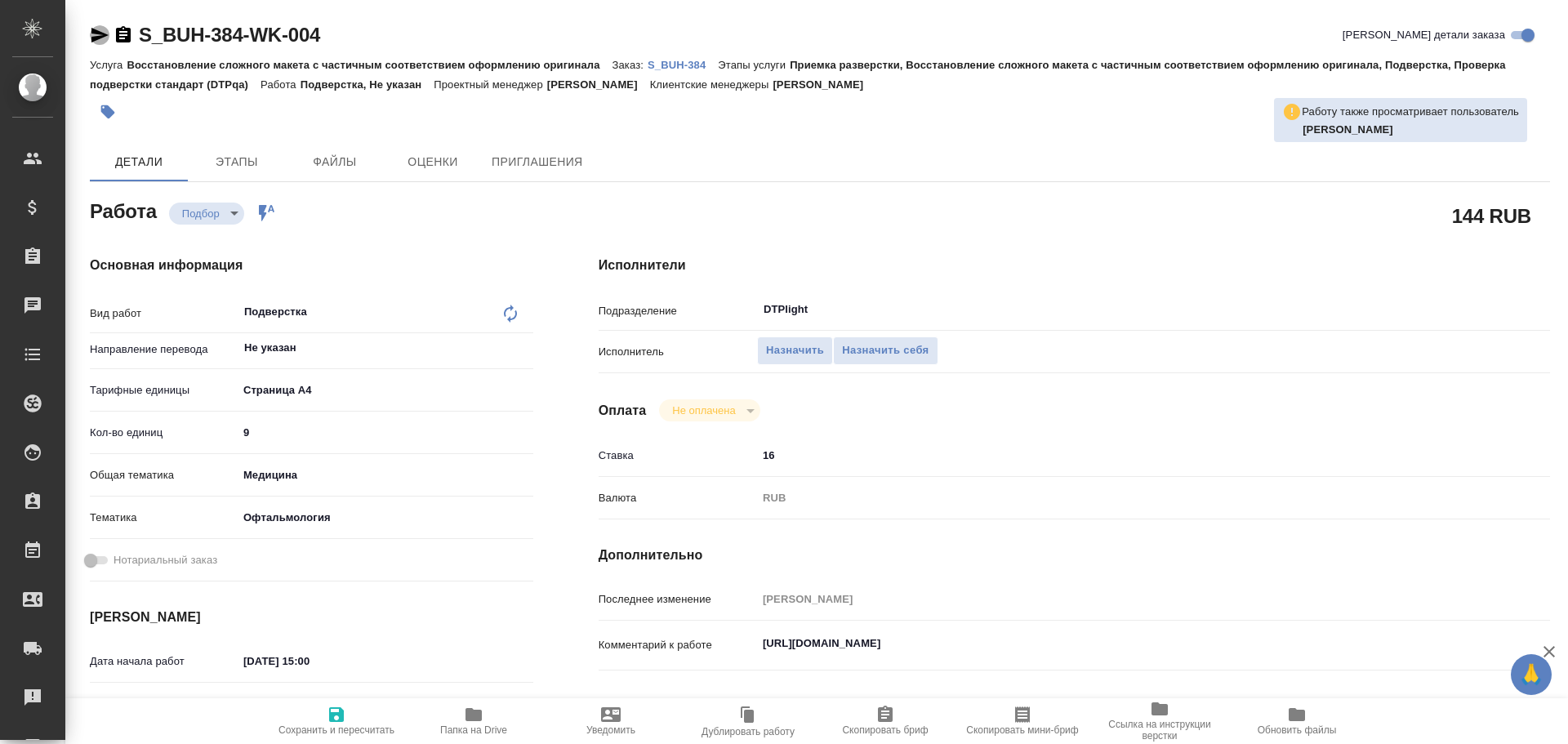
click at [92, 32] on icon "button" at bounding box center [101, 35] width 18 height 15
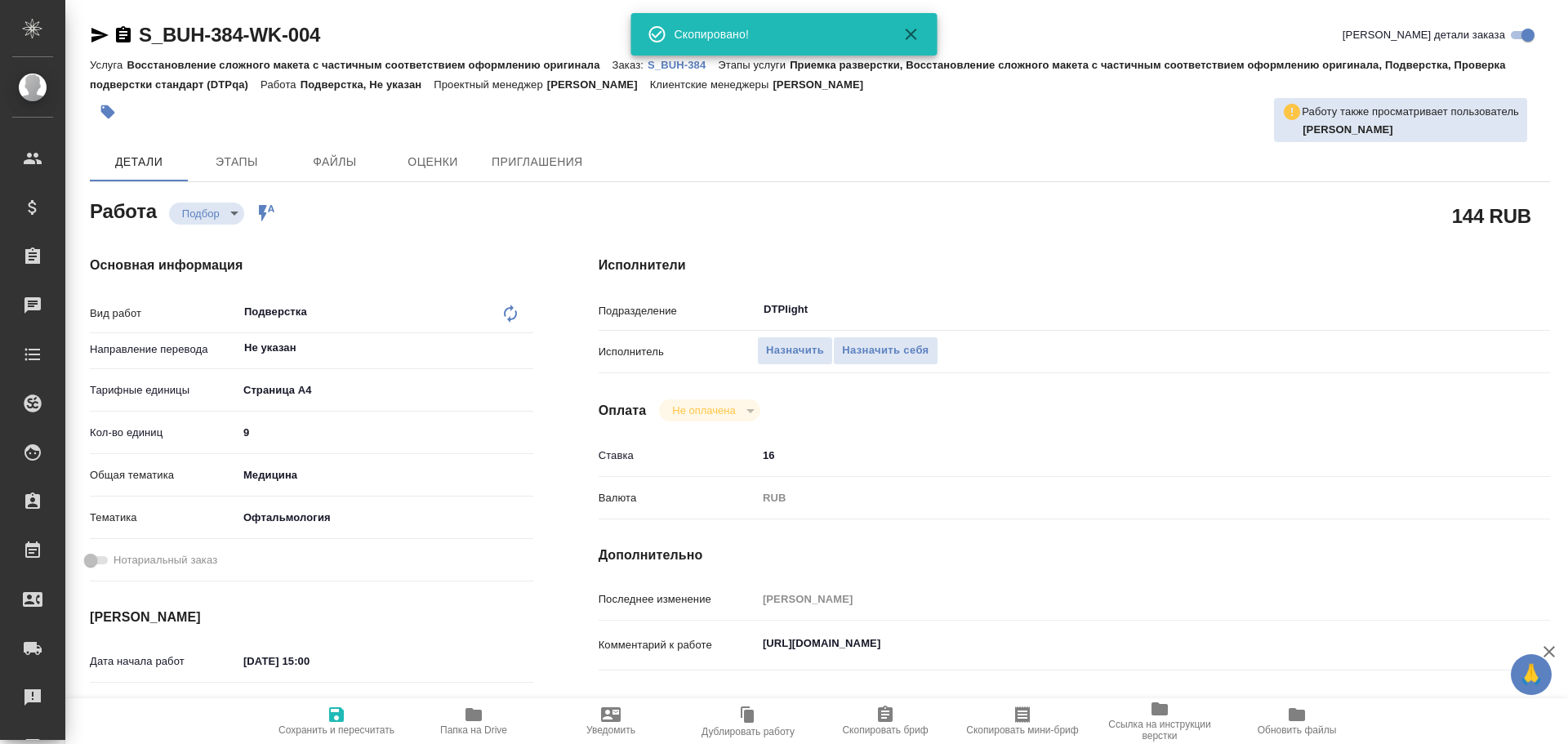
type textarea "x"
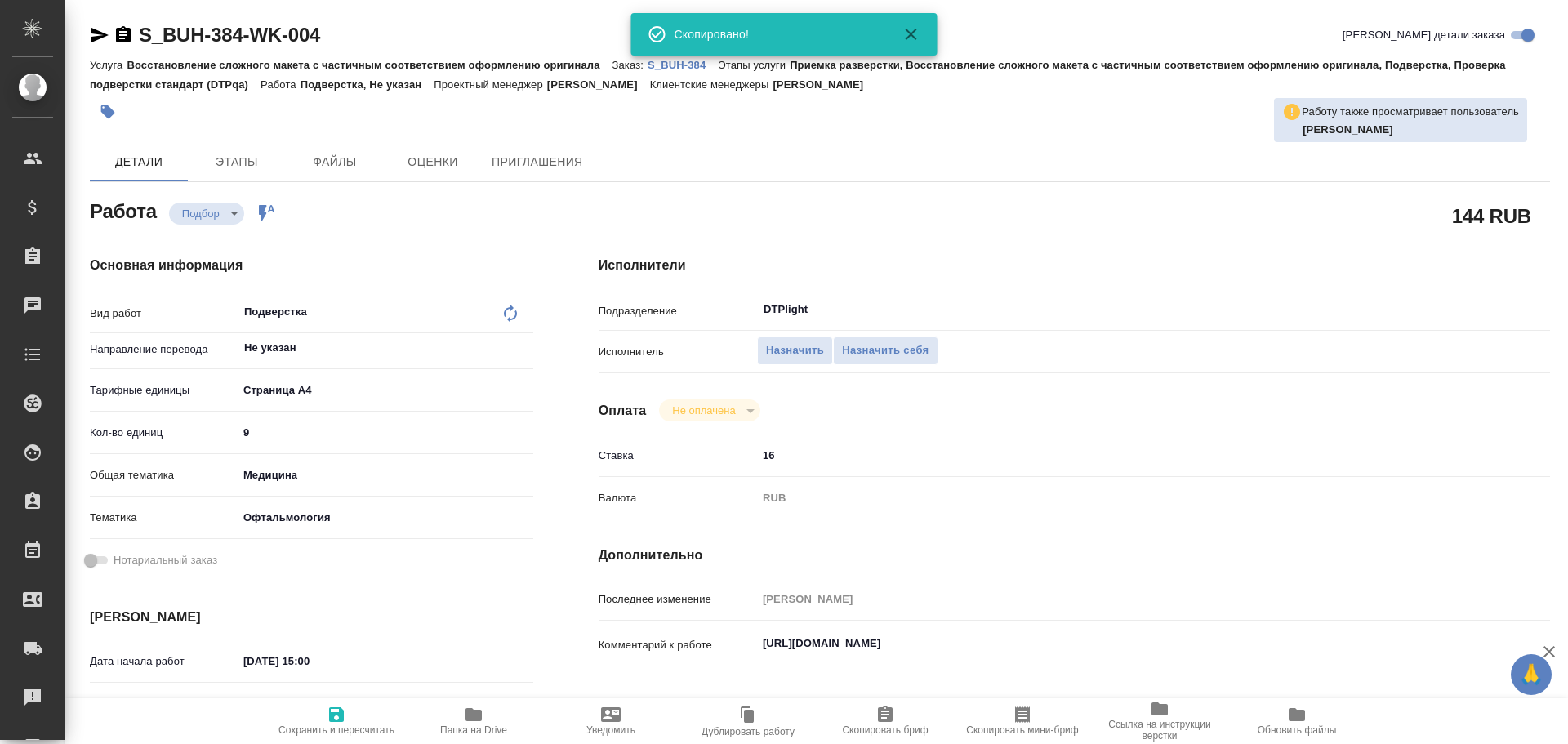
type textarea "x"
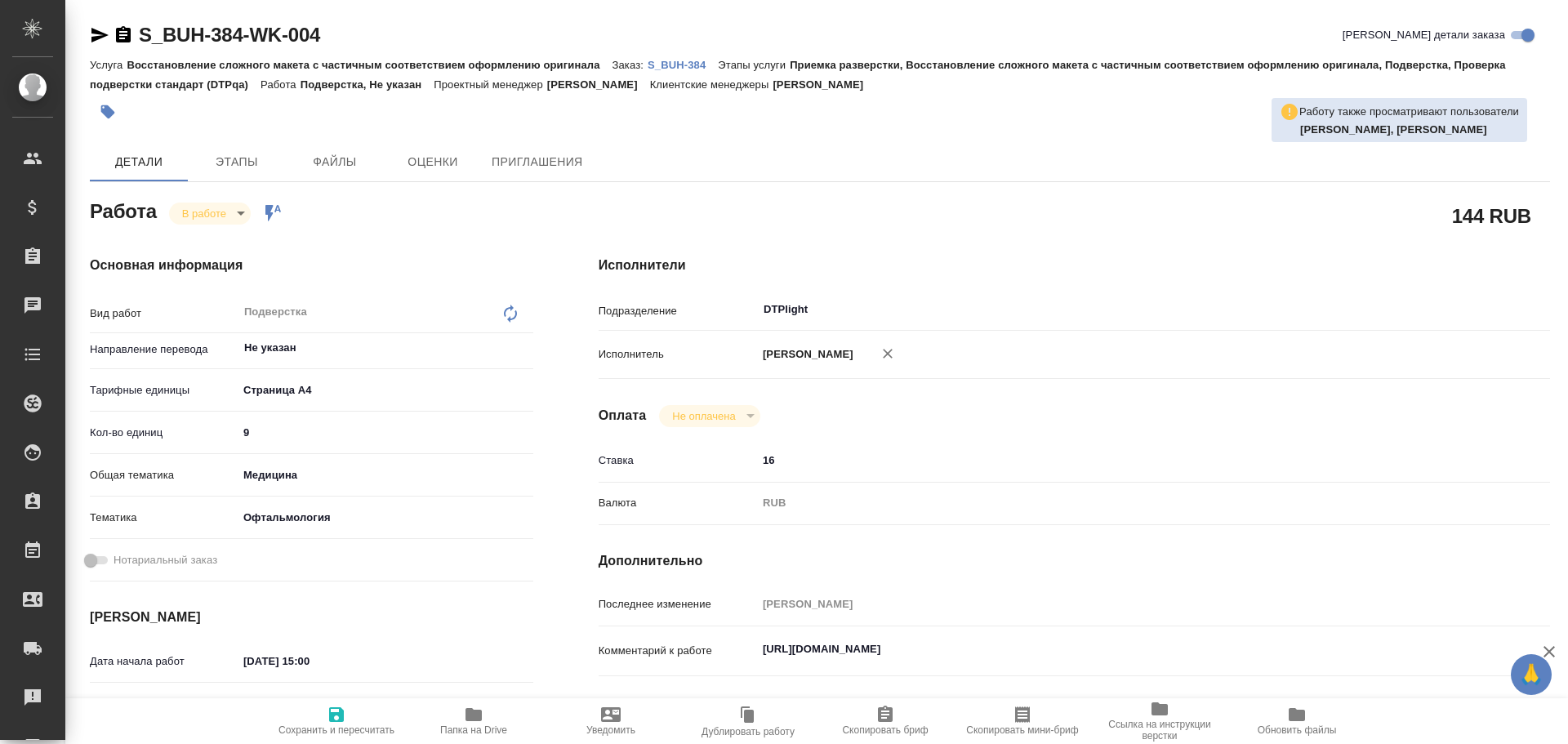
type textarea "x"
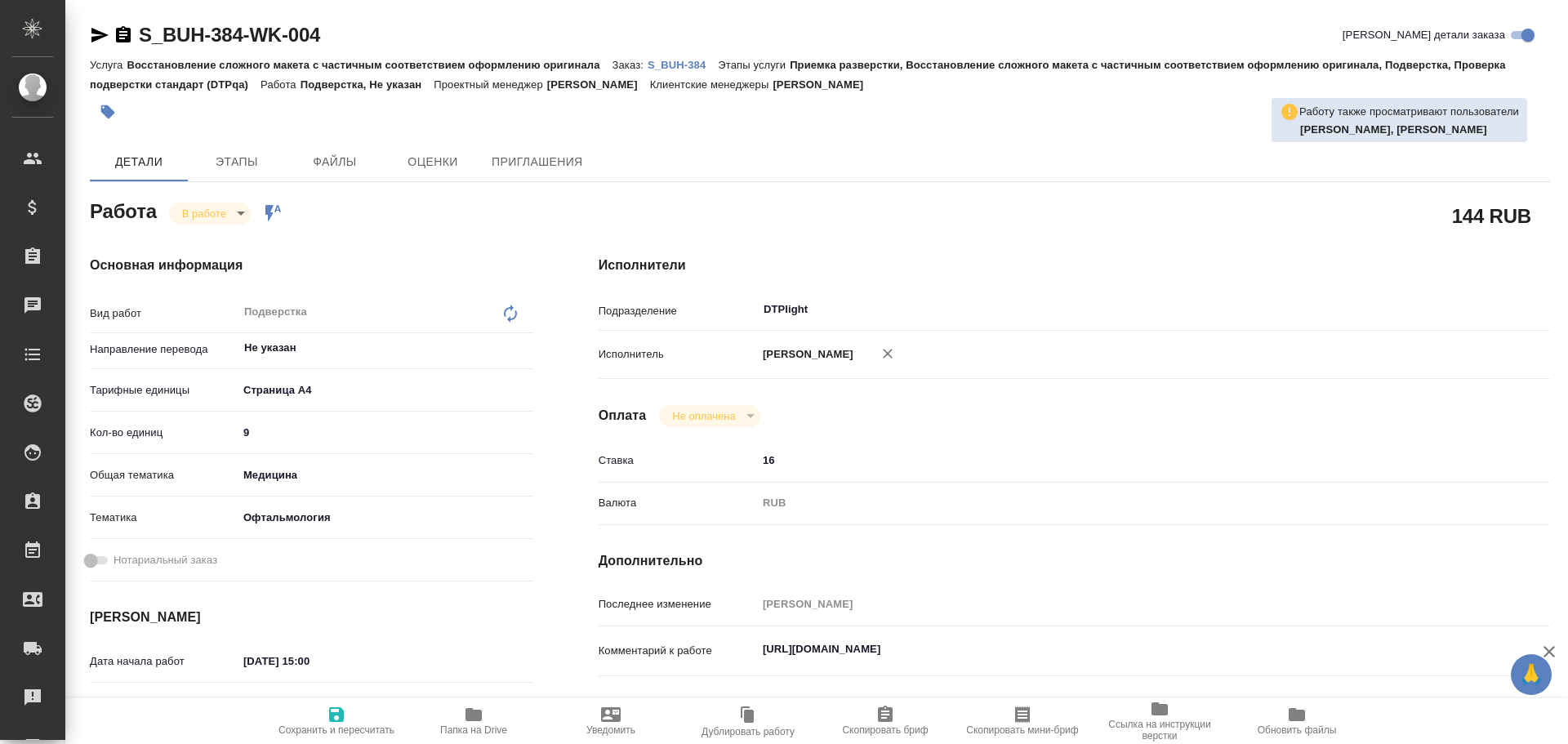
type textarea "x"
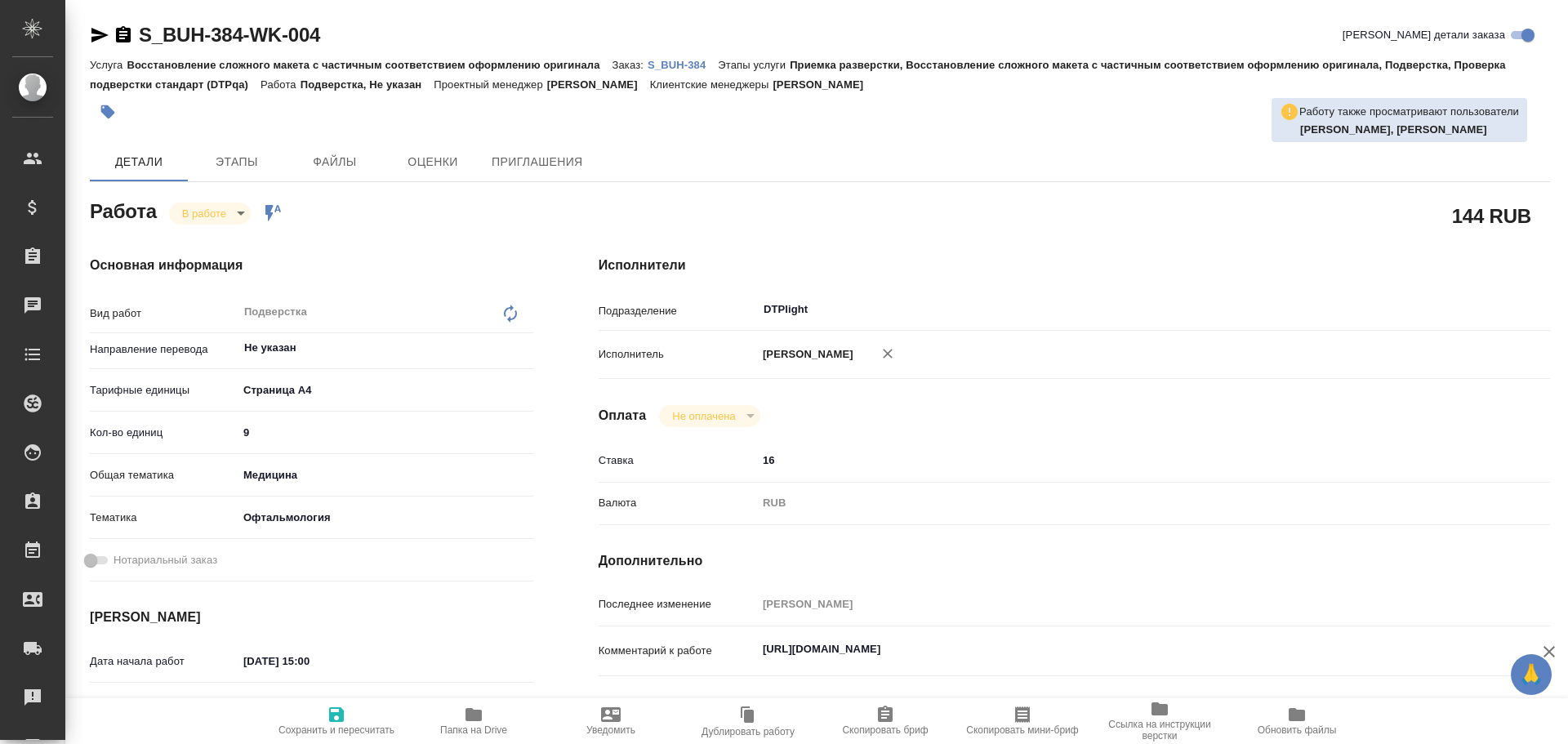
type textarea "x"
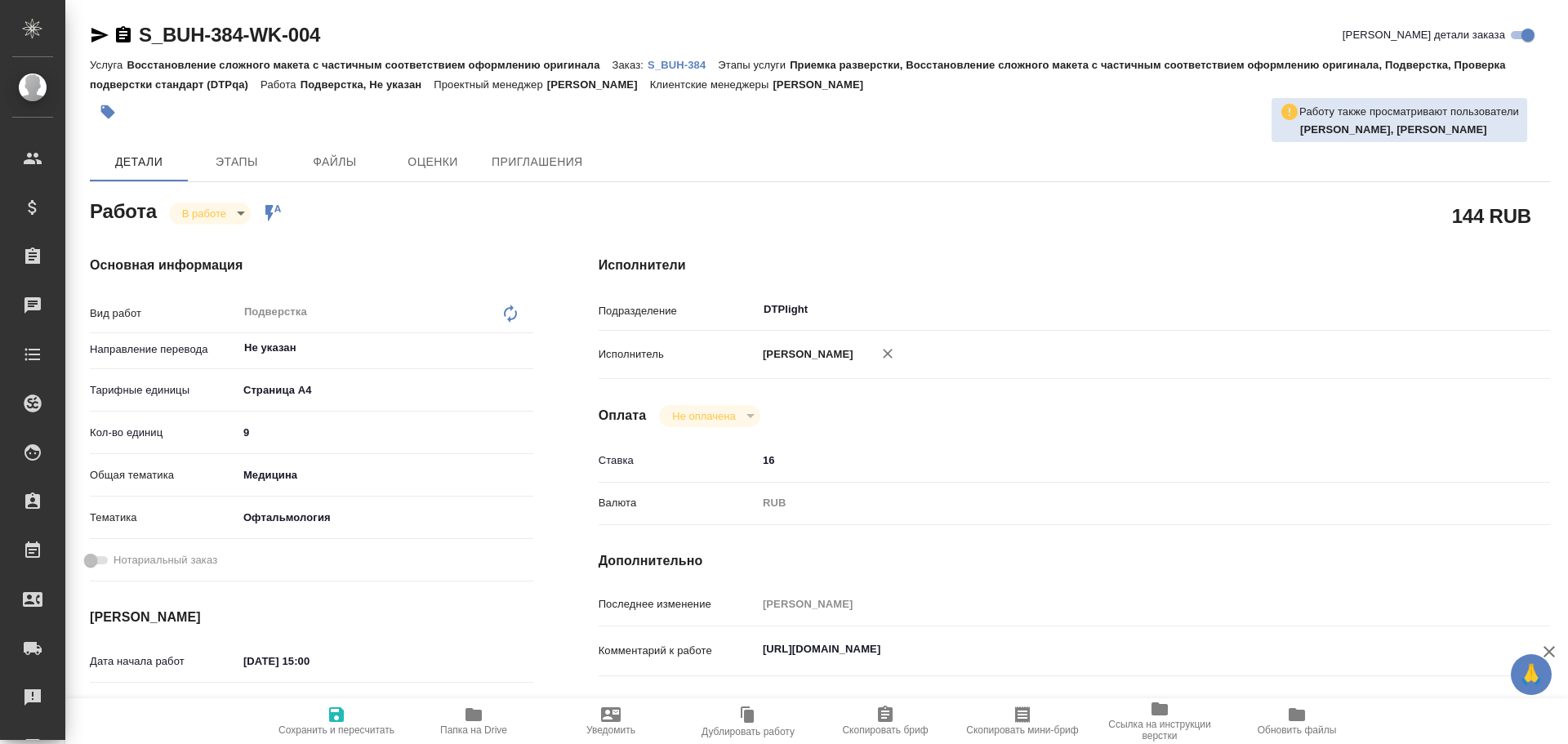
type textarea "x"
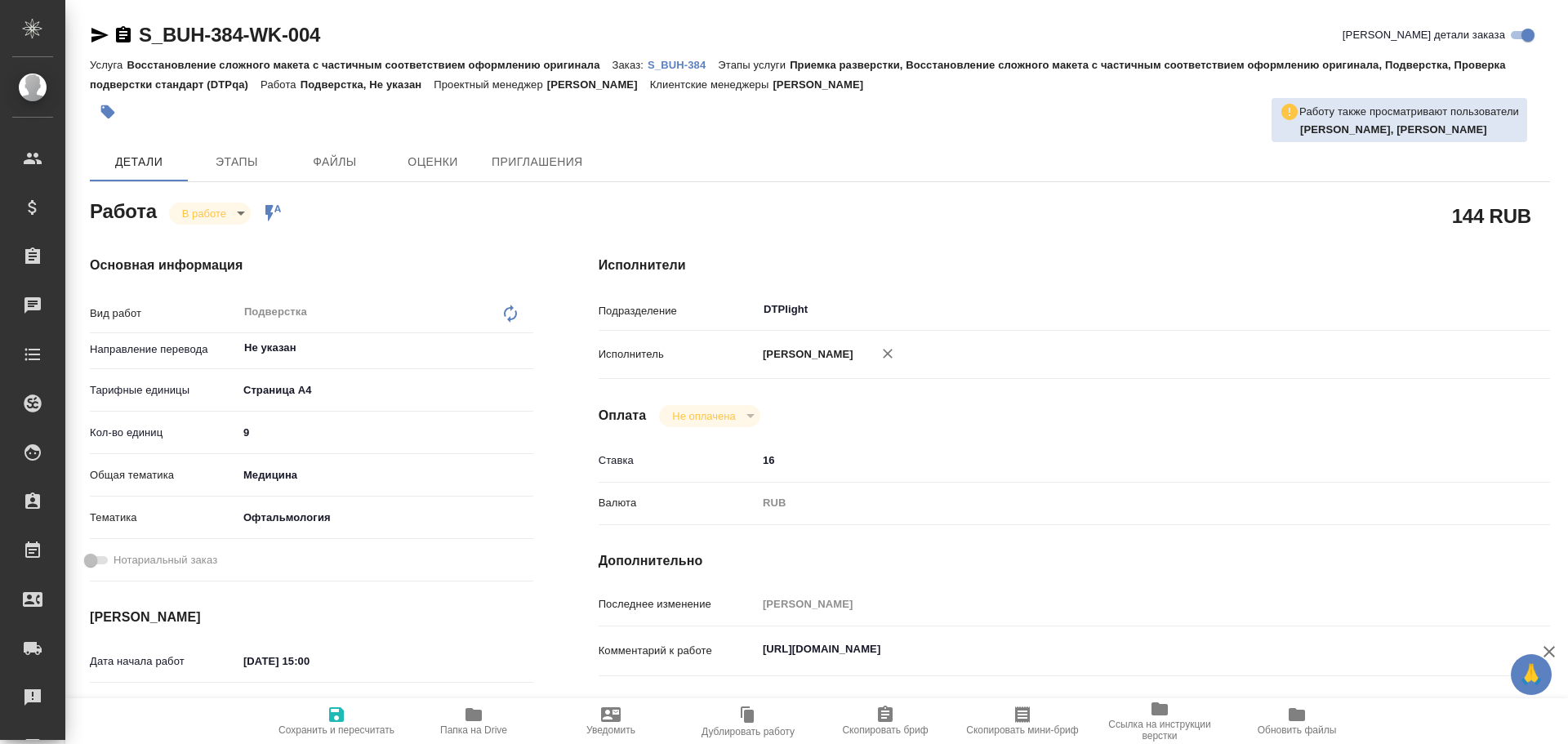
type textarea "x"
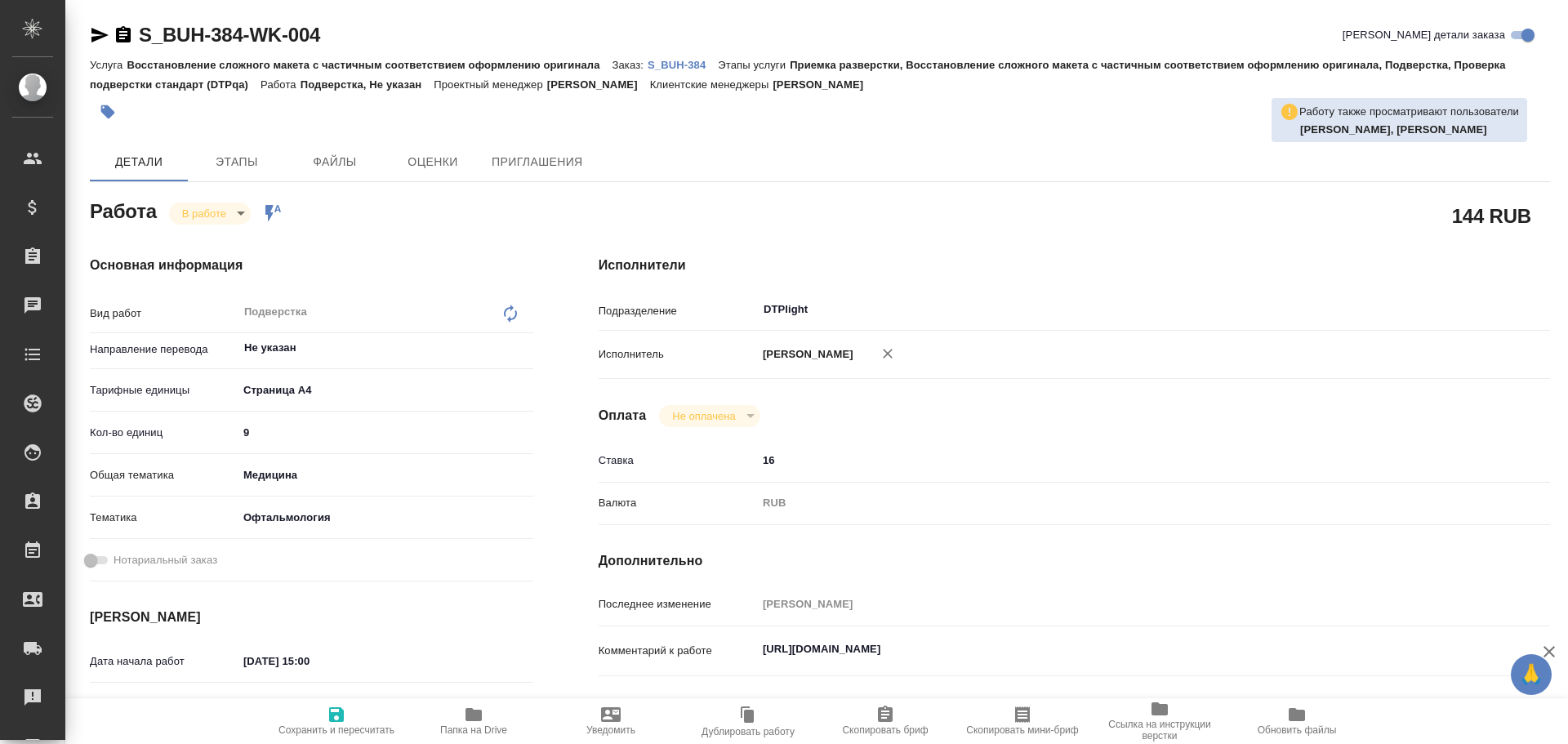
scroll to position [81, 0]
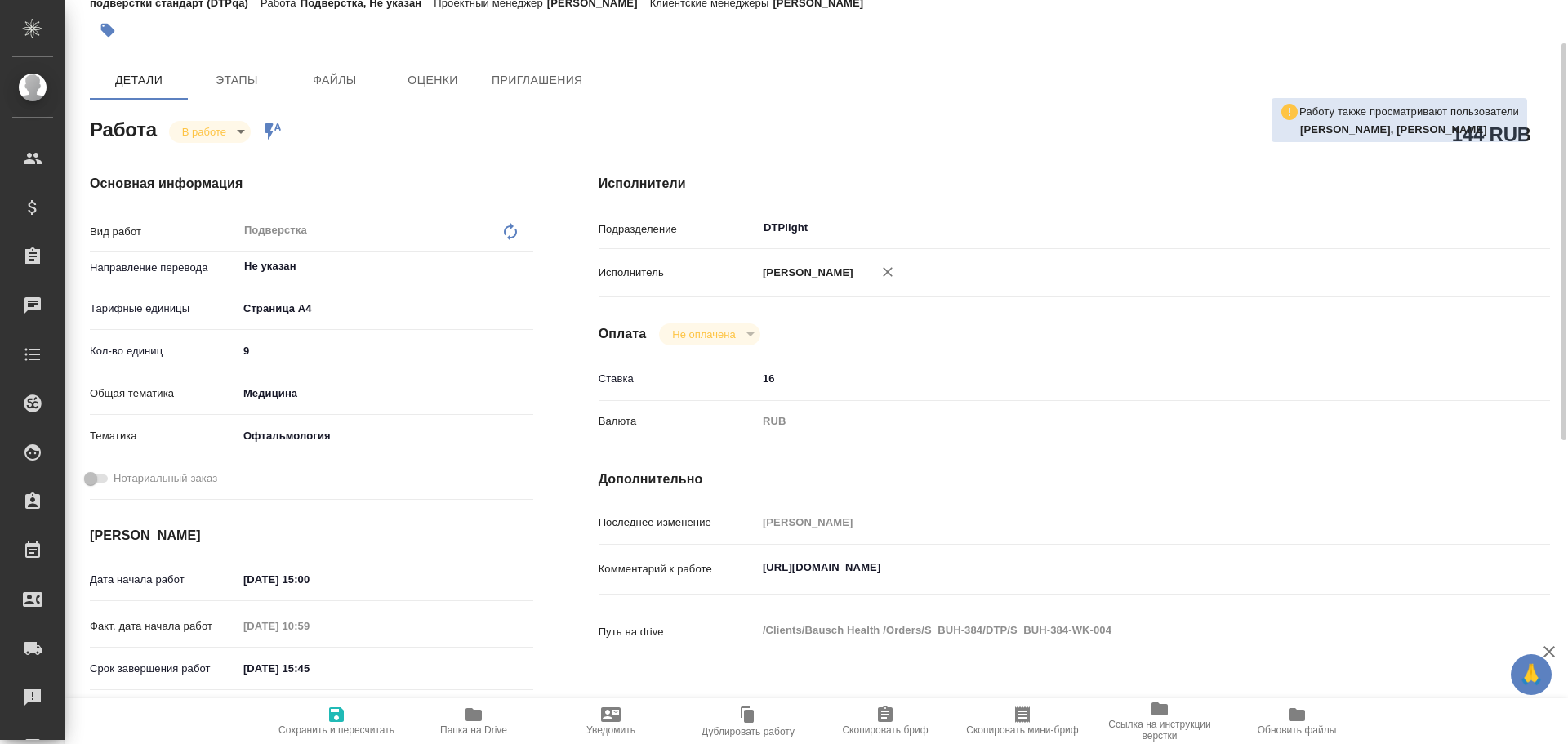
type textarea "x"
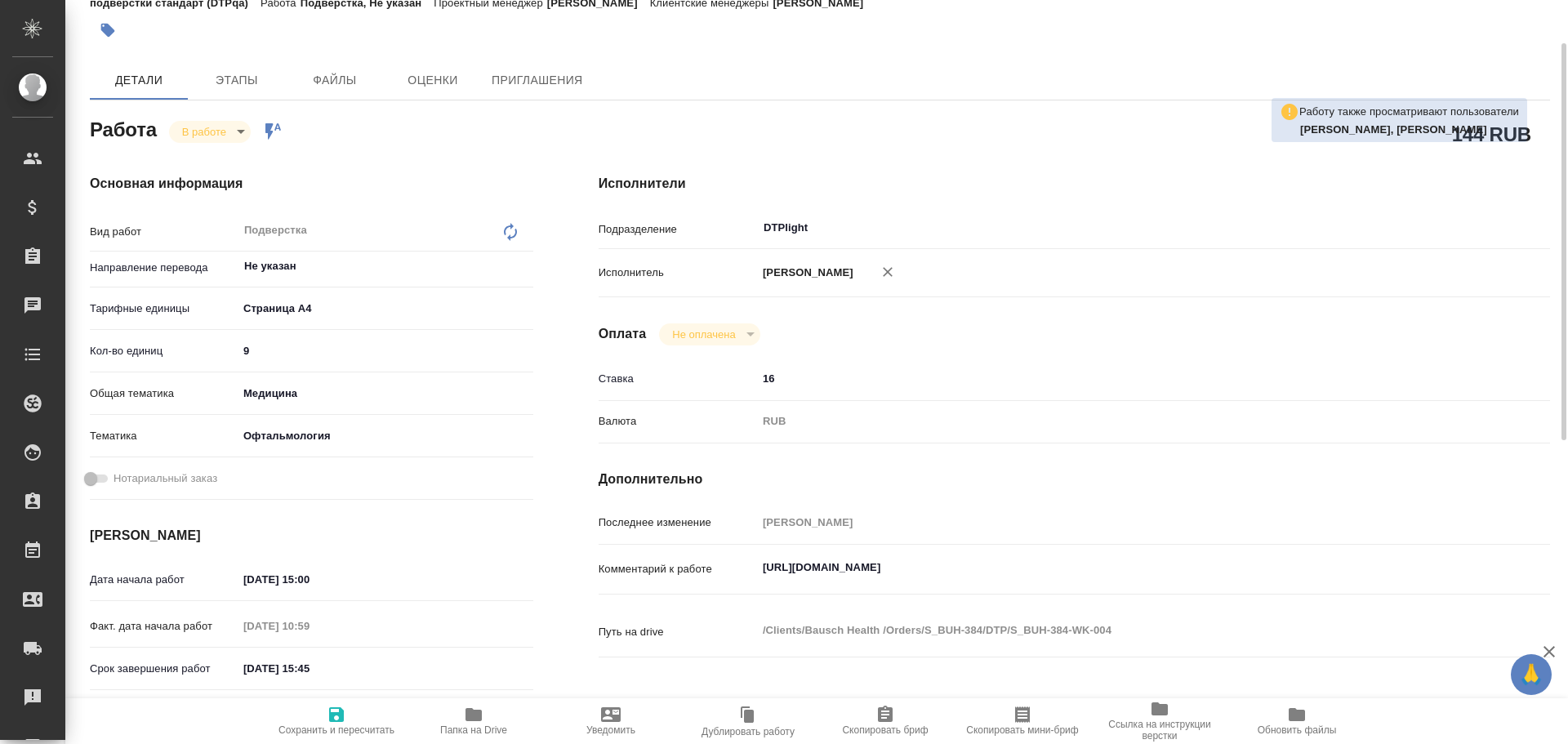
type textarea "x"
drag, startPoint x: 761, startPoint y: 588, endPoint x: 1099, endPoint y: 572, distance: 338.4
click at [1099, 572] on textarea "[URL][DOMAIN_NAME]" at bounding box center [1114, 569] width 712 height 28
type textarea "x"
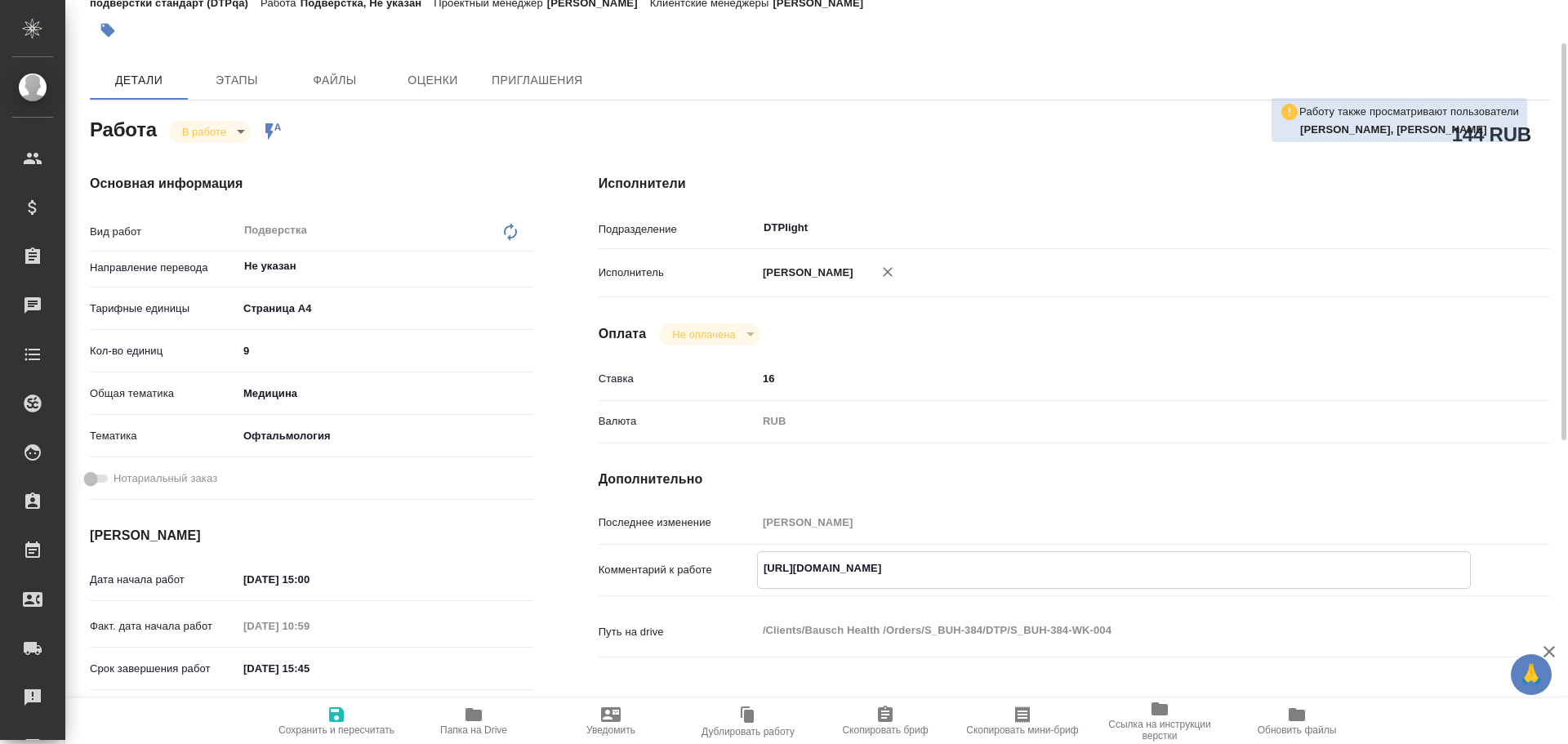
type textarea "x"
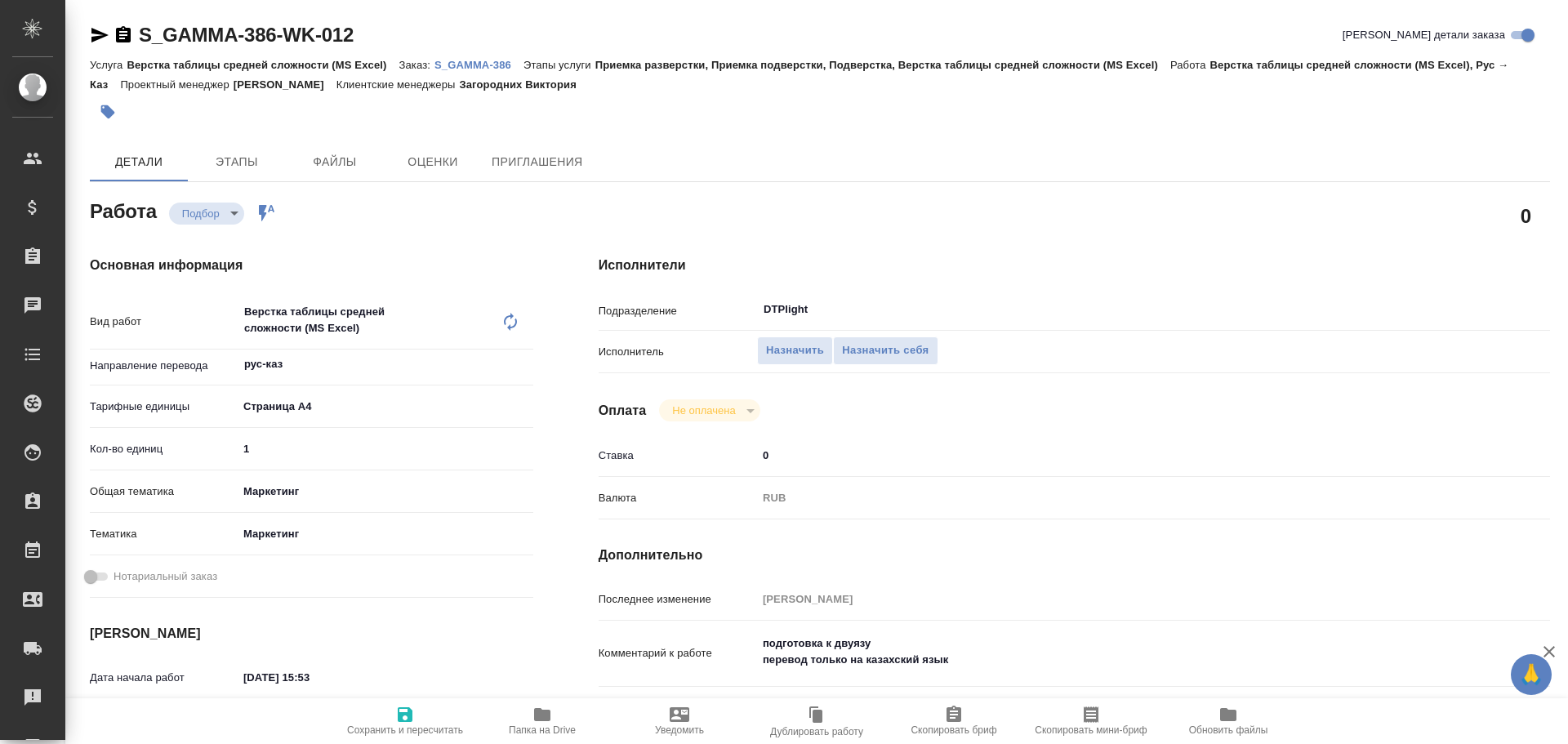
type textarea "x"
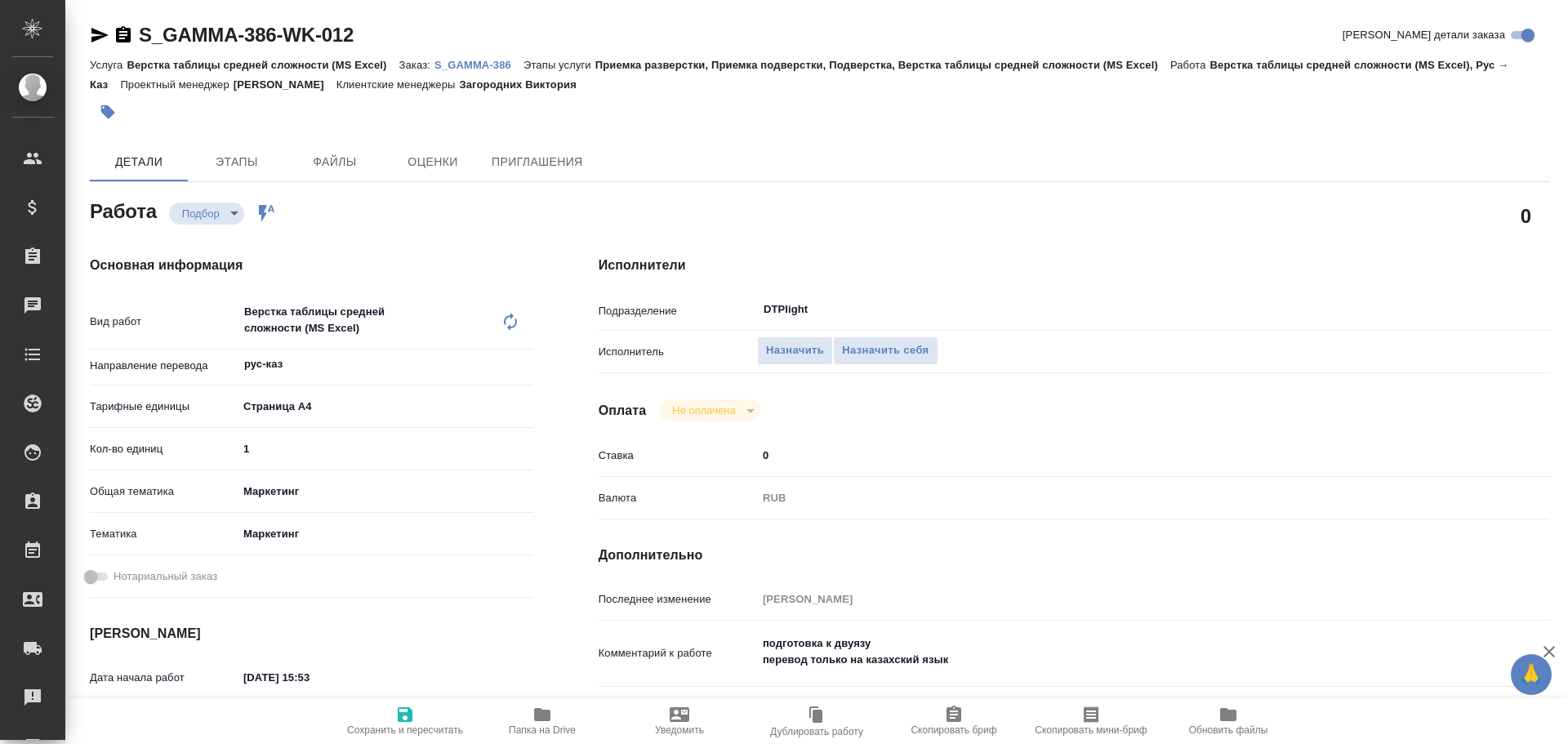
type textarea "x"
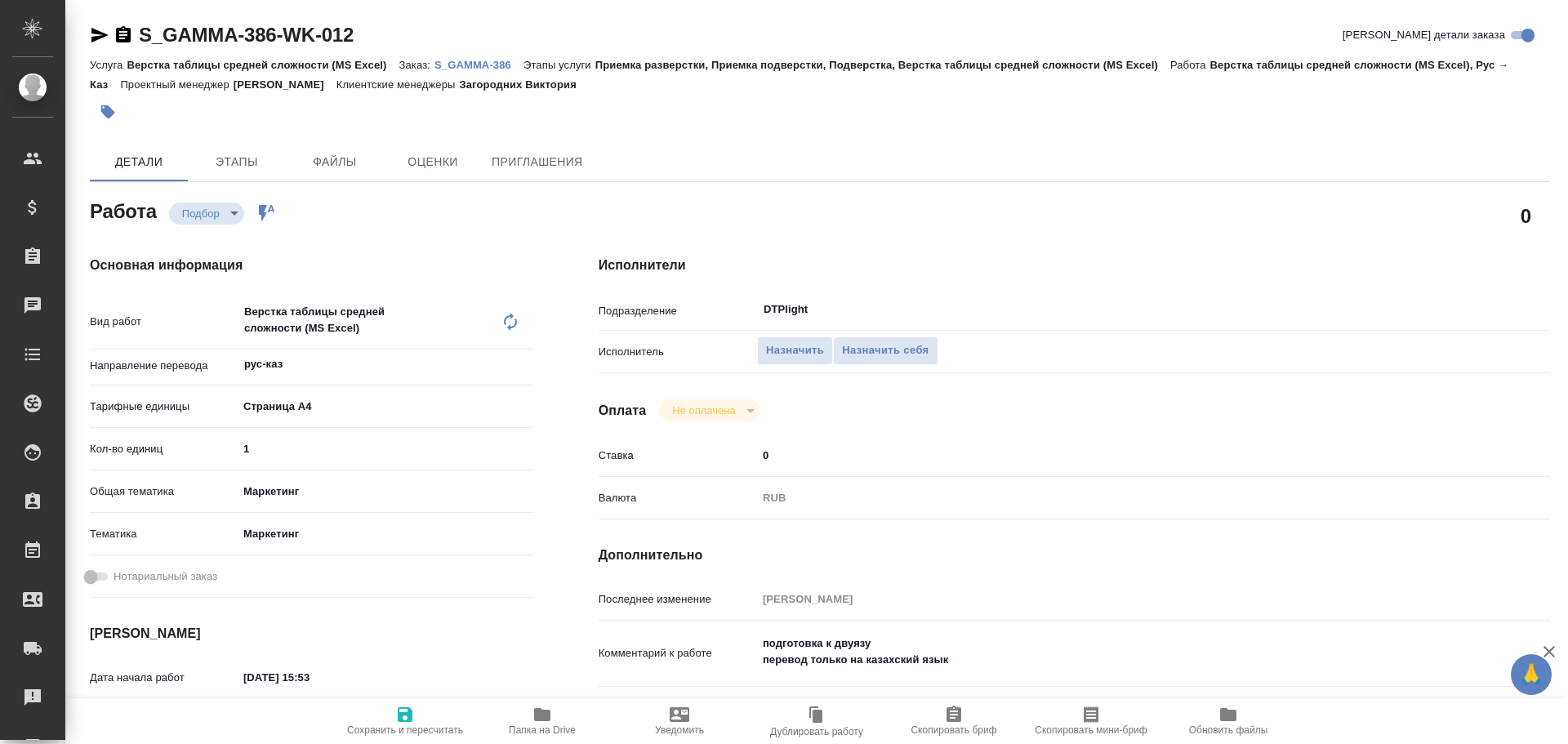
type textarea "x"
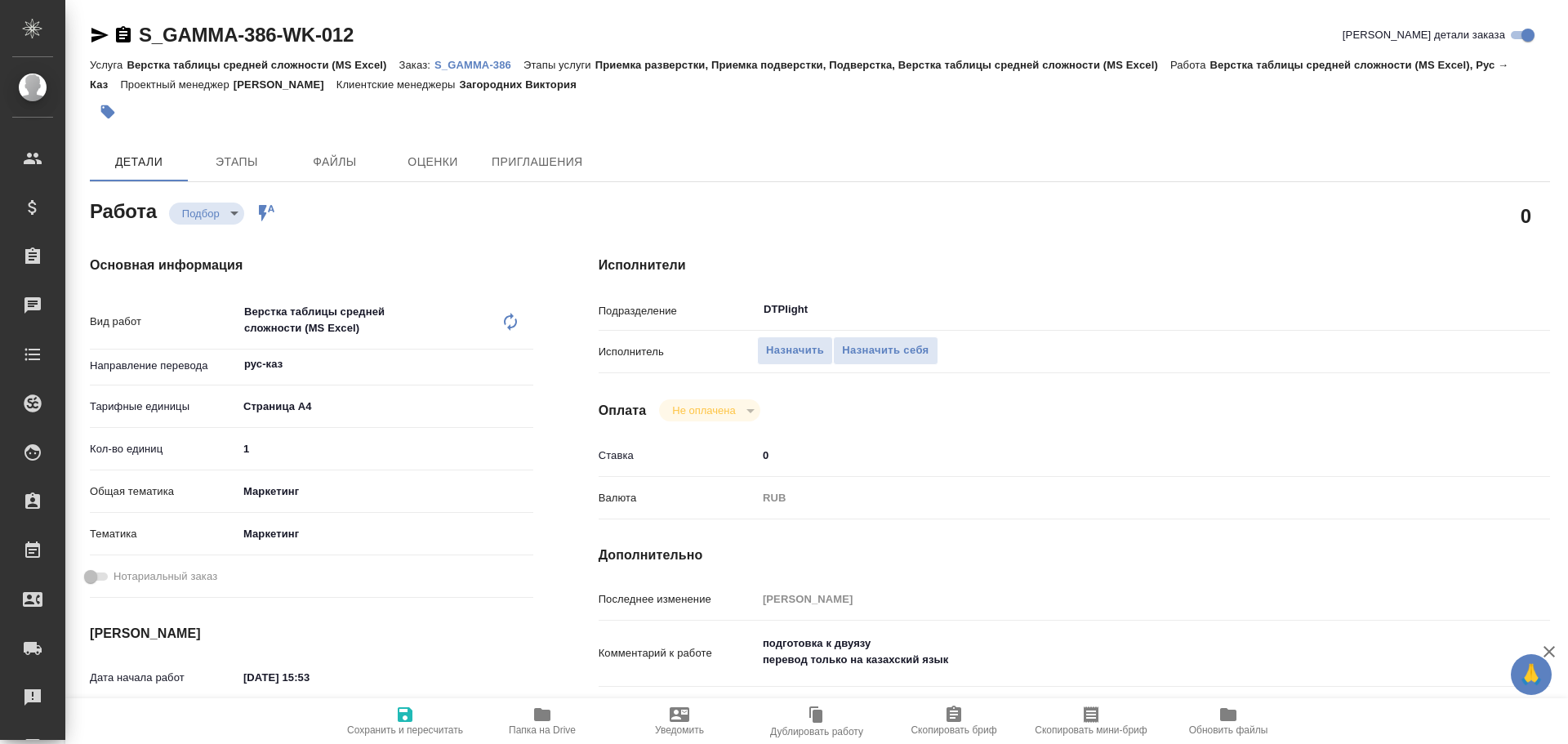
type textarea "x"
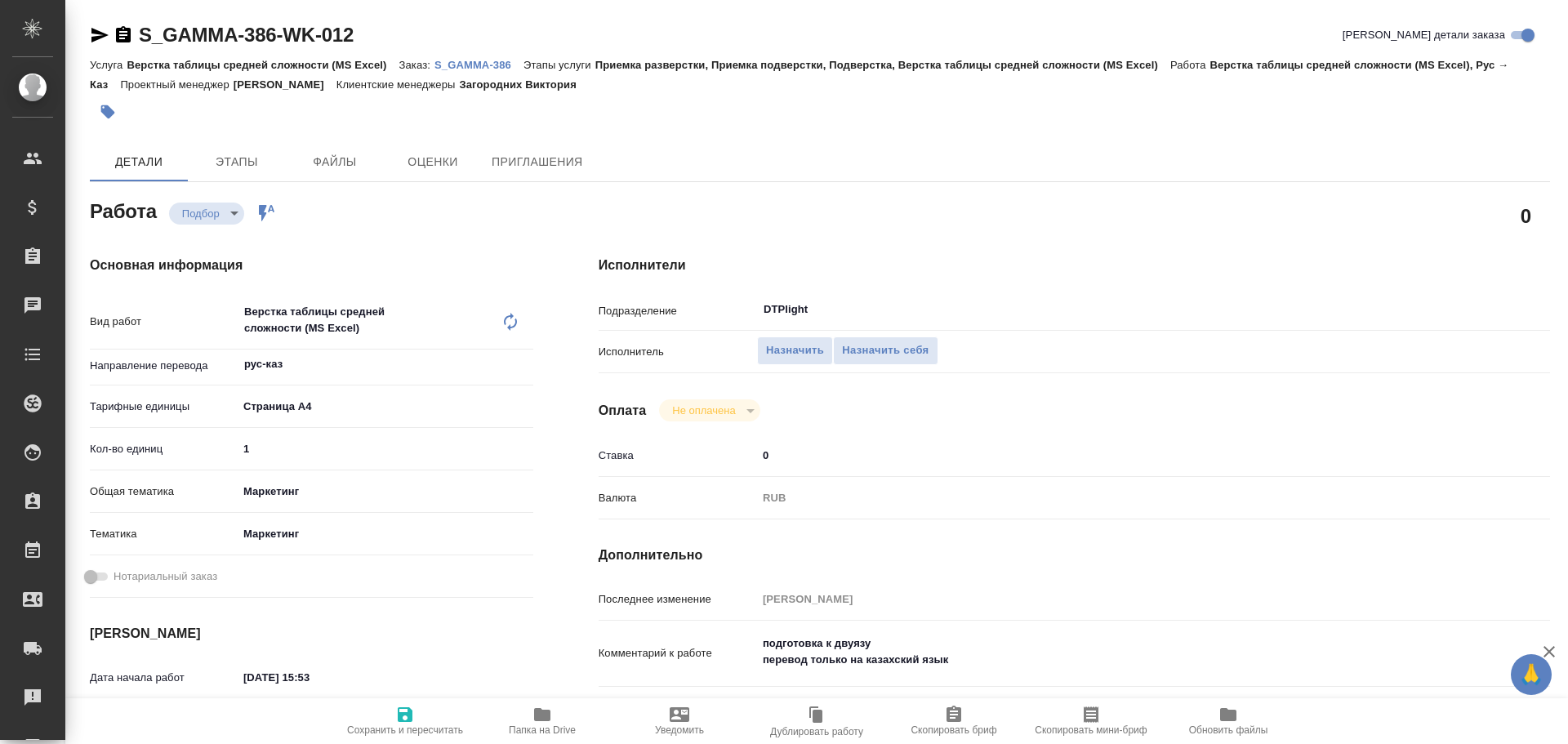
scroll to position [81, 0]
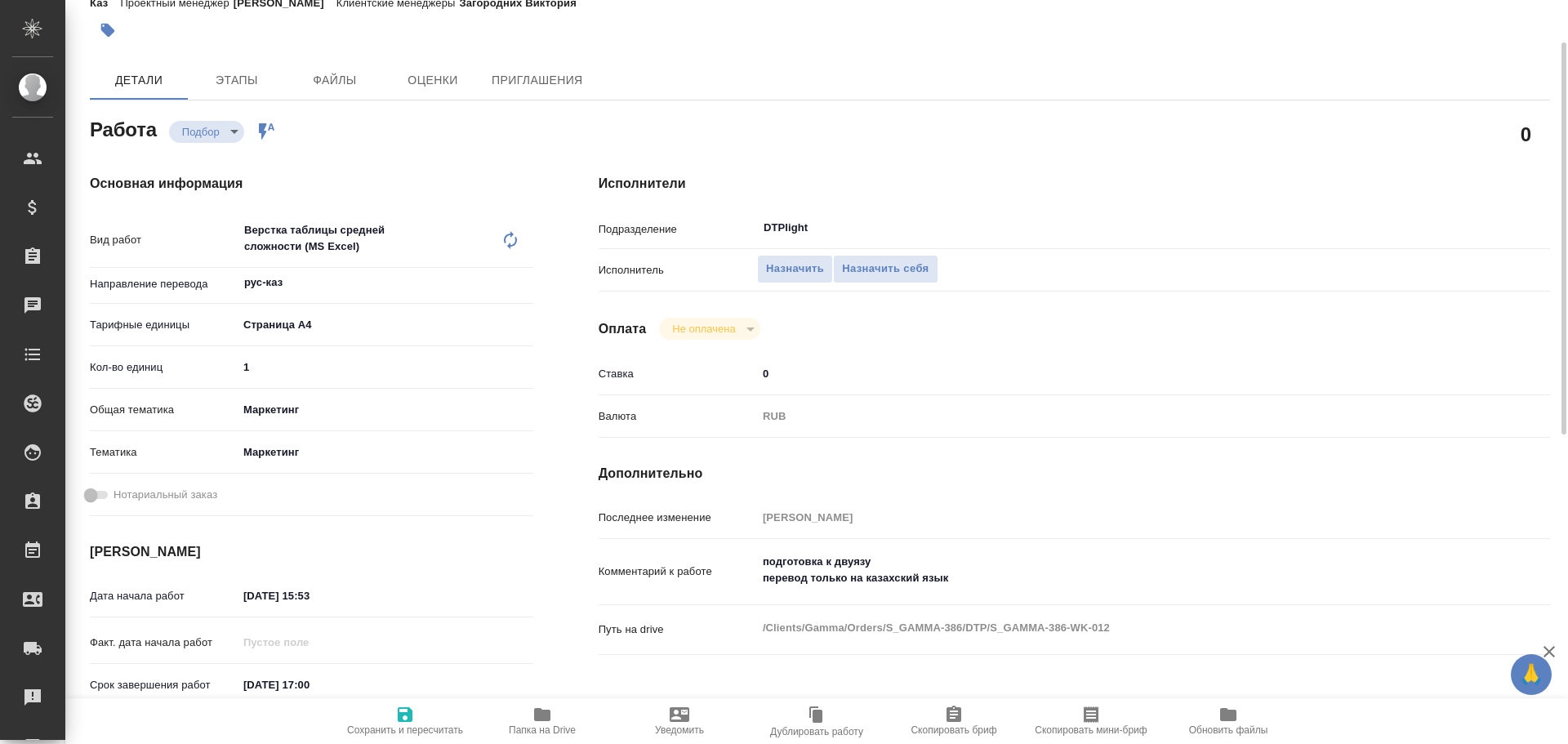
type textarea "x"
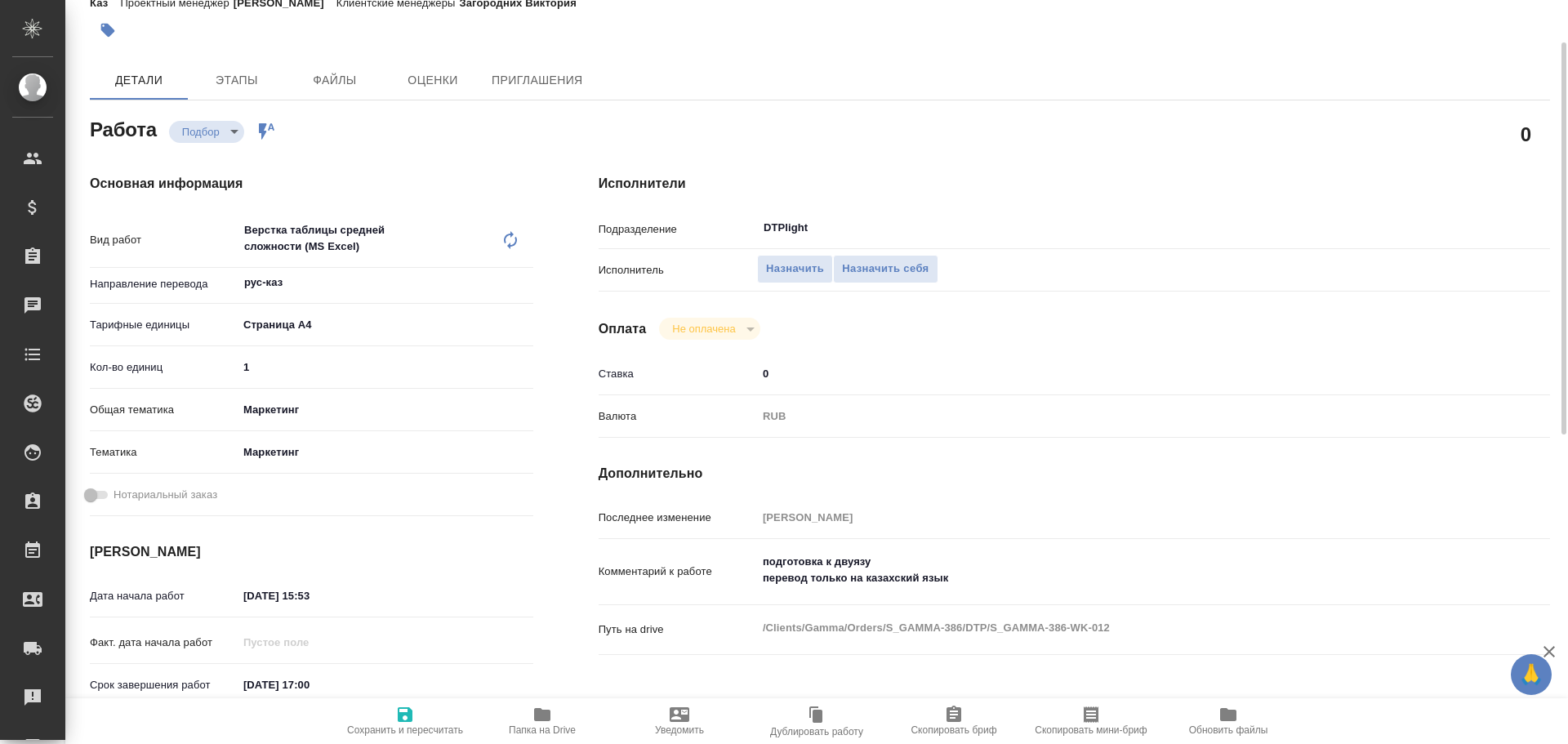
click at [542, 733] on span "Папка на Drive" at bounding box center [542, 730] width 67 height 11
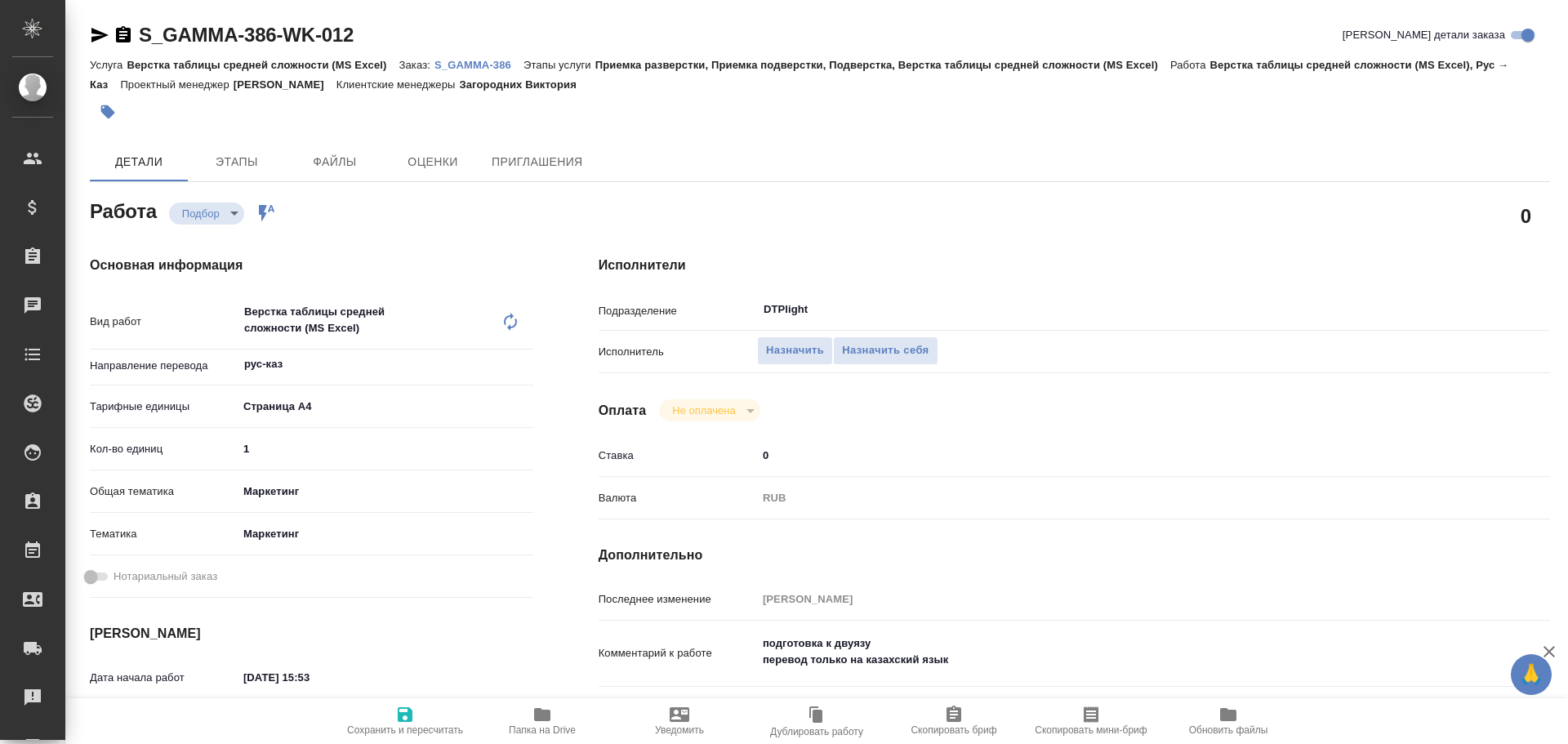
type textarea "x"
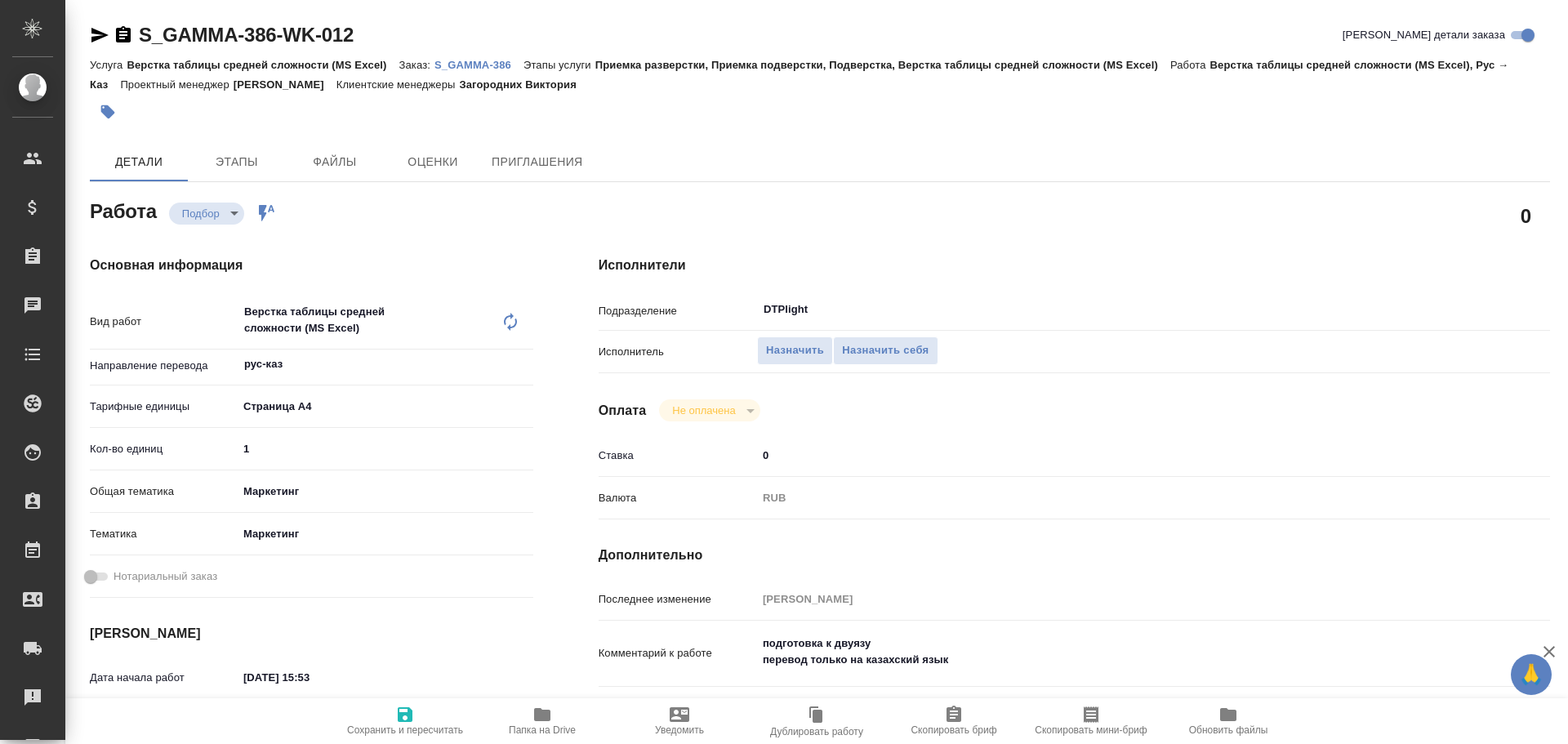
type textarea "x"
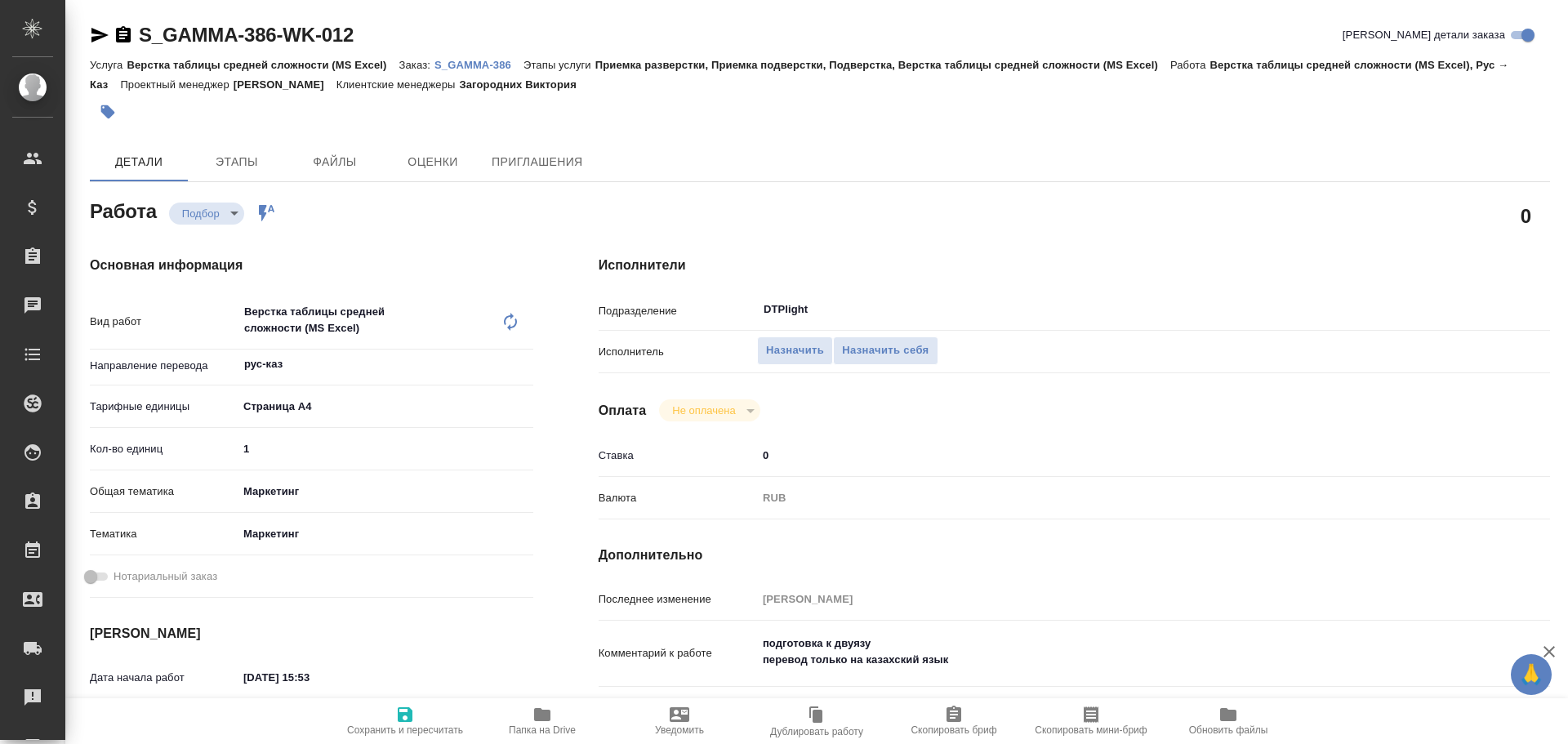
type textarea "x"
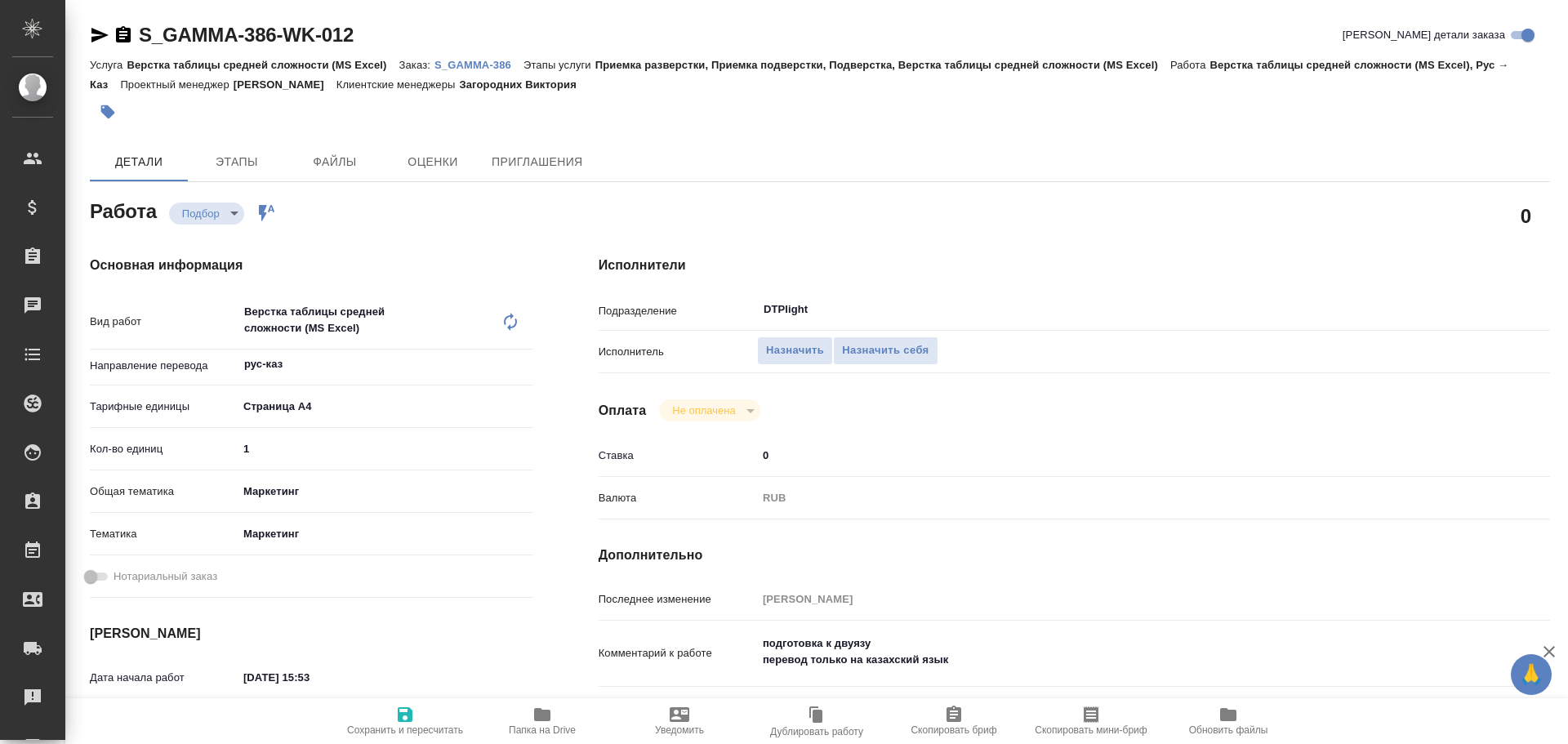
type textarea "x"
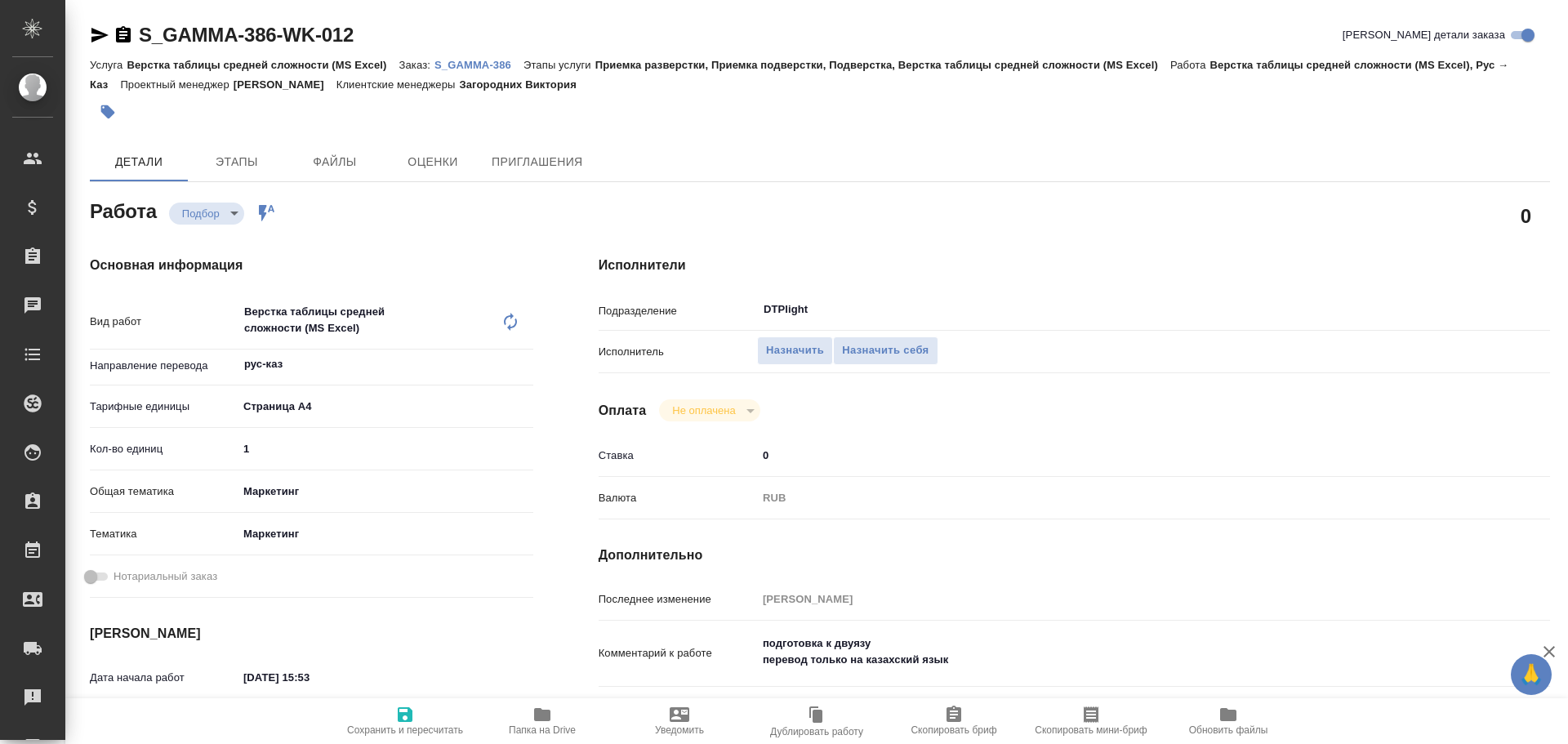
click at [103, 34] on icon "button" at bounding box center [101, 35] width 18 height 15
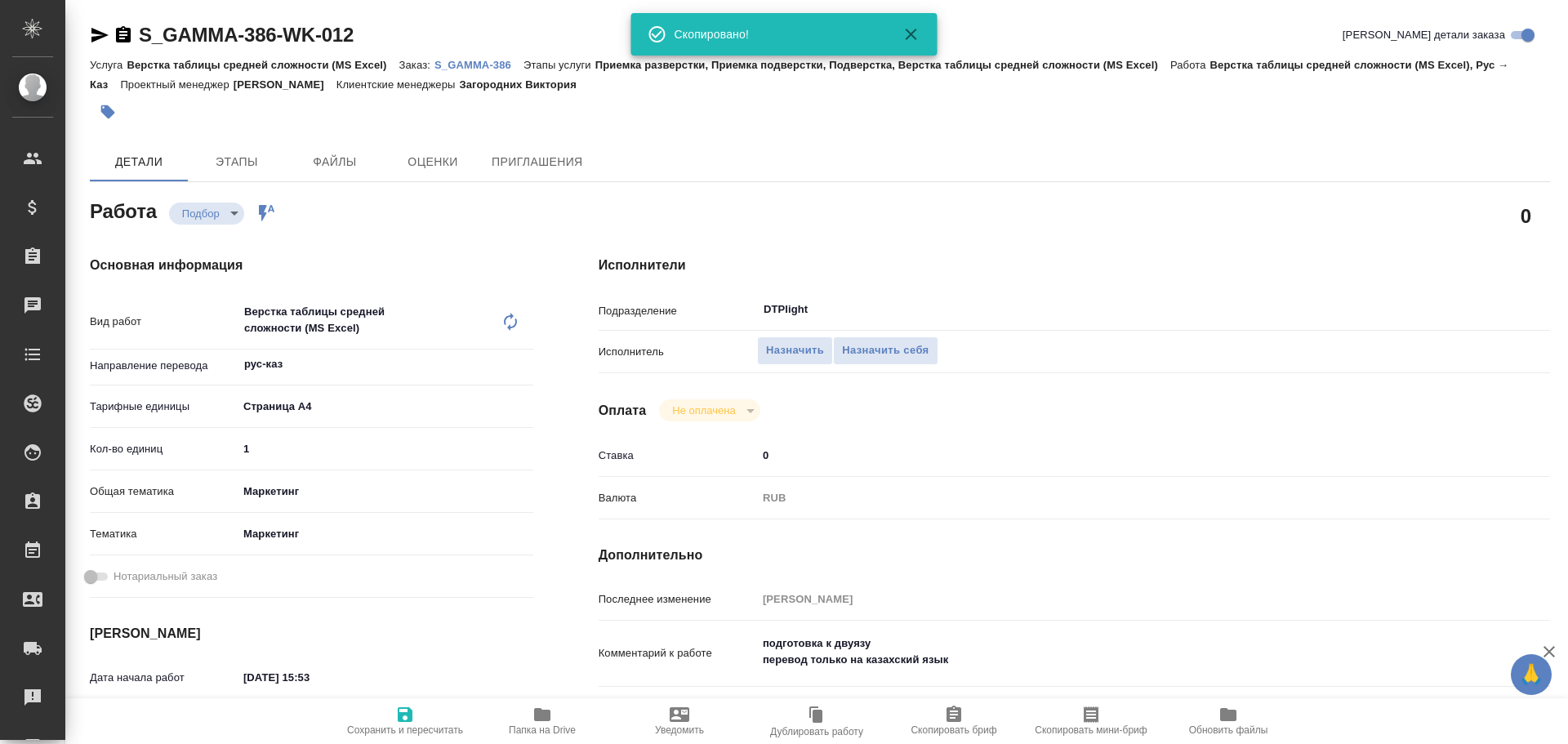
type textarea "x"
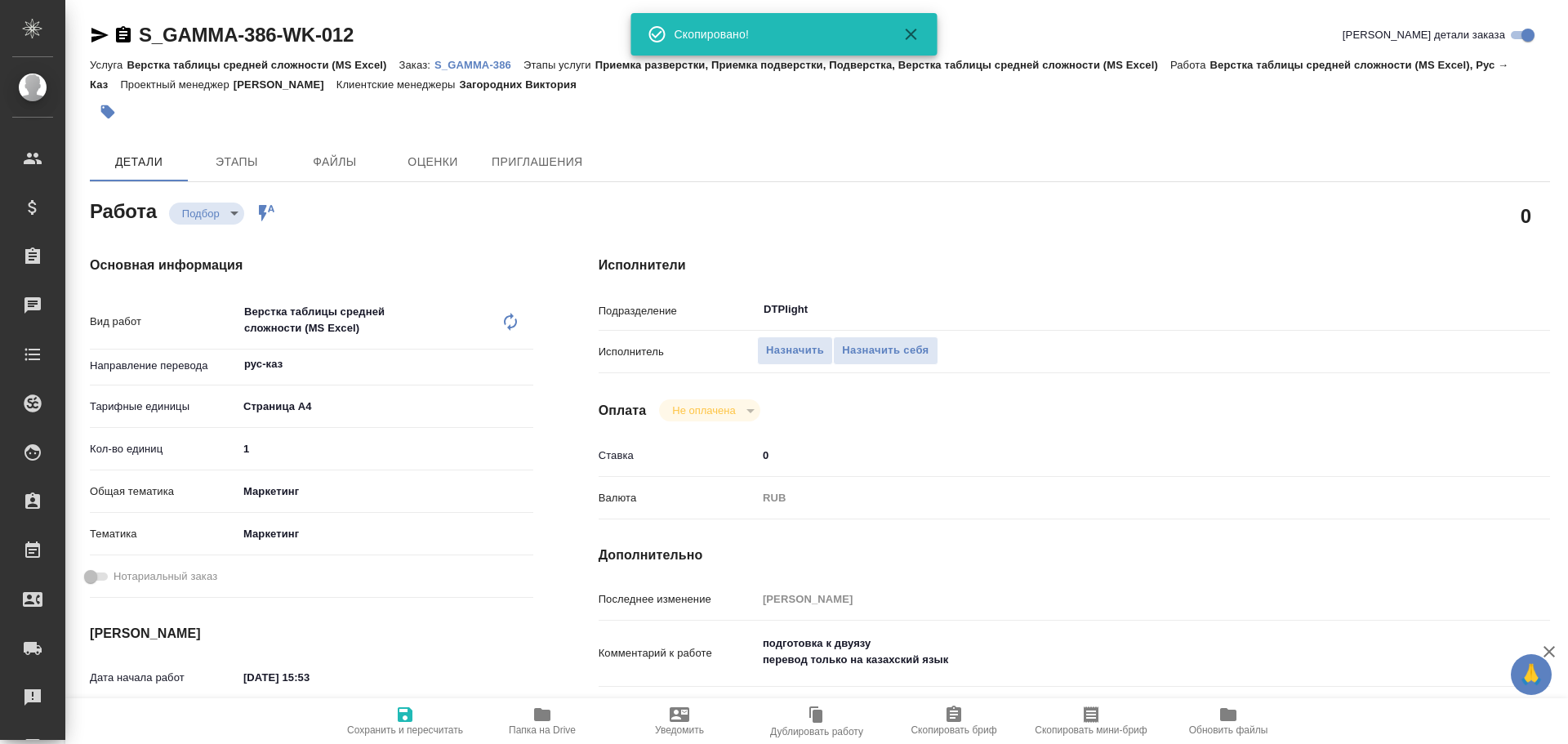
type textarea "x"
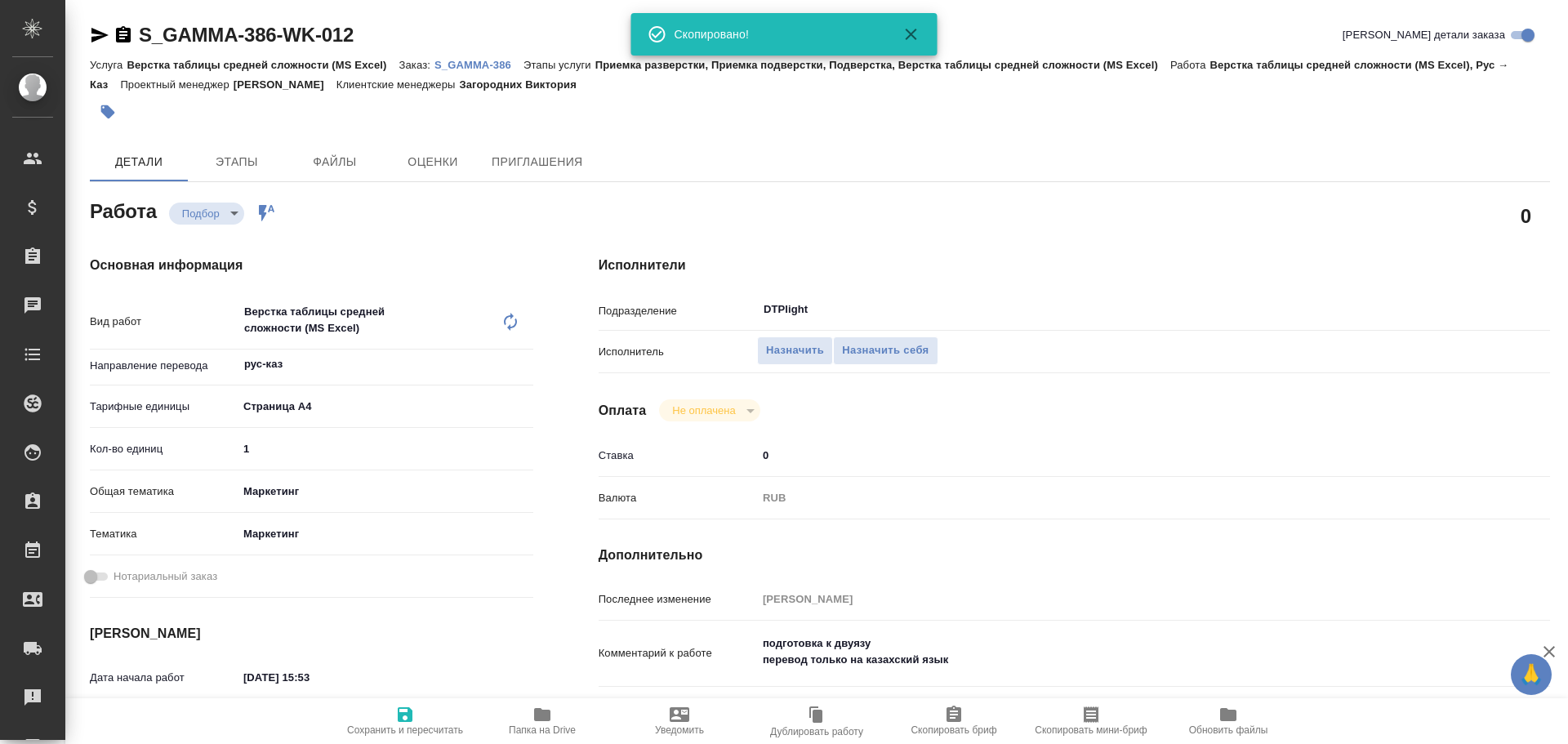
type textarea "x"
